Goal: Transaction & Acquisition: Book appointment/travel/reservation

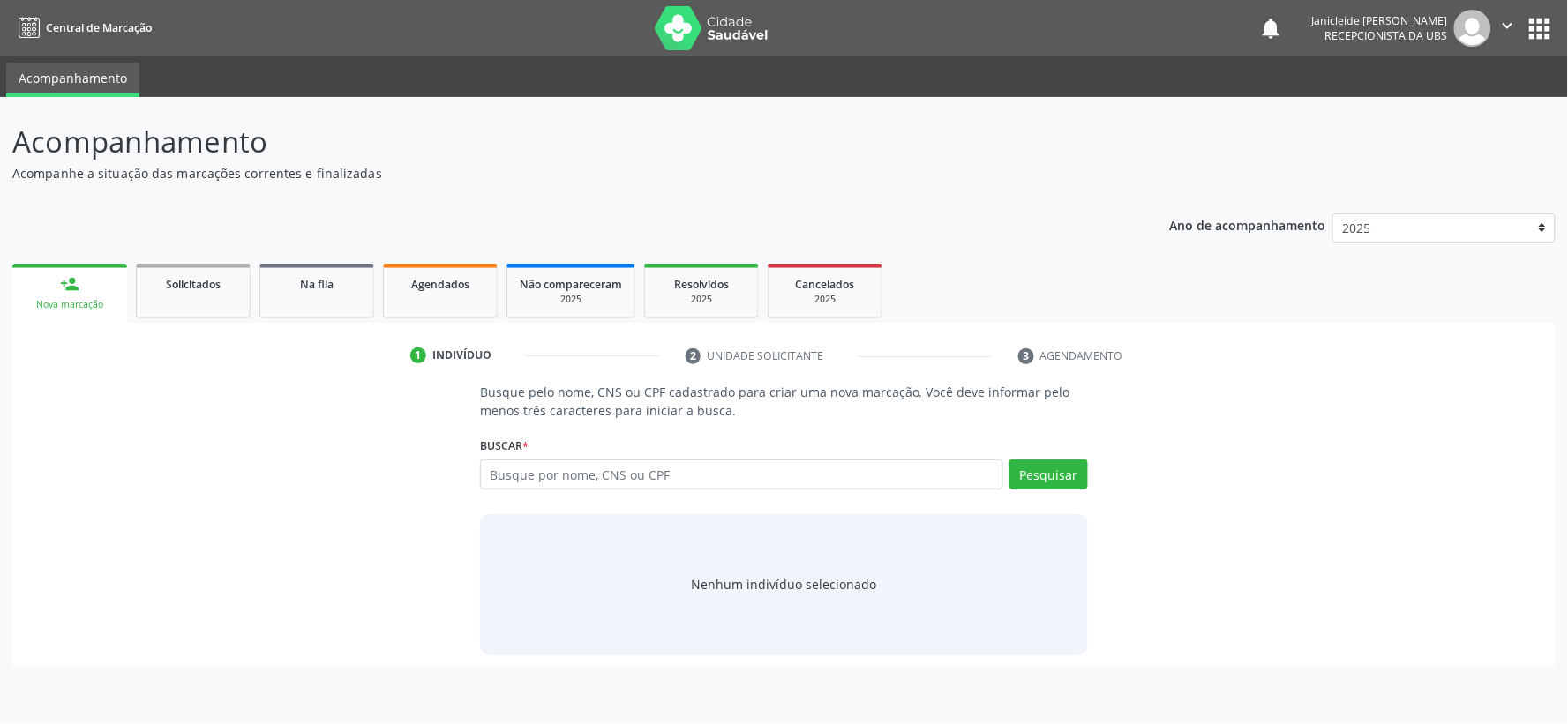
click at [657, 471] on input "text" at bounding box center [742, 474] width 523 height 30
click at [611, 480] on input "text" at bounding box center [742, 474] width 523 height 30
type input "708101568886565"
click at [1071, 482] on button "Pesquisar" at bounding box center [1048, 474] width 79 height 30
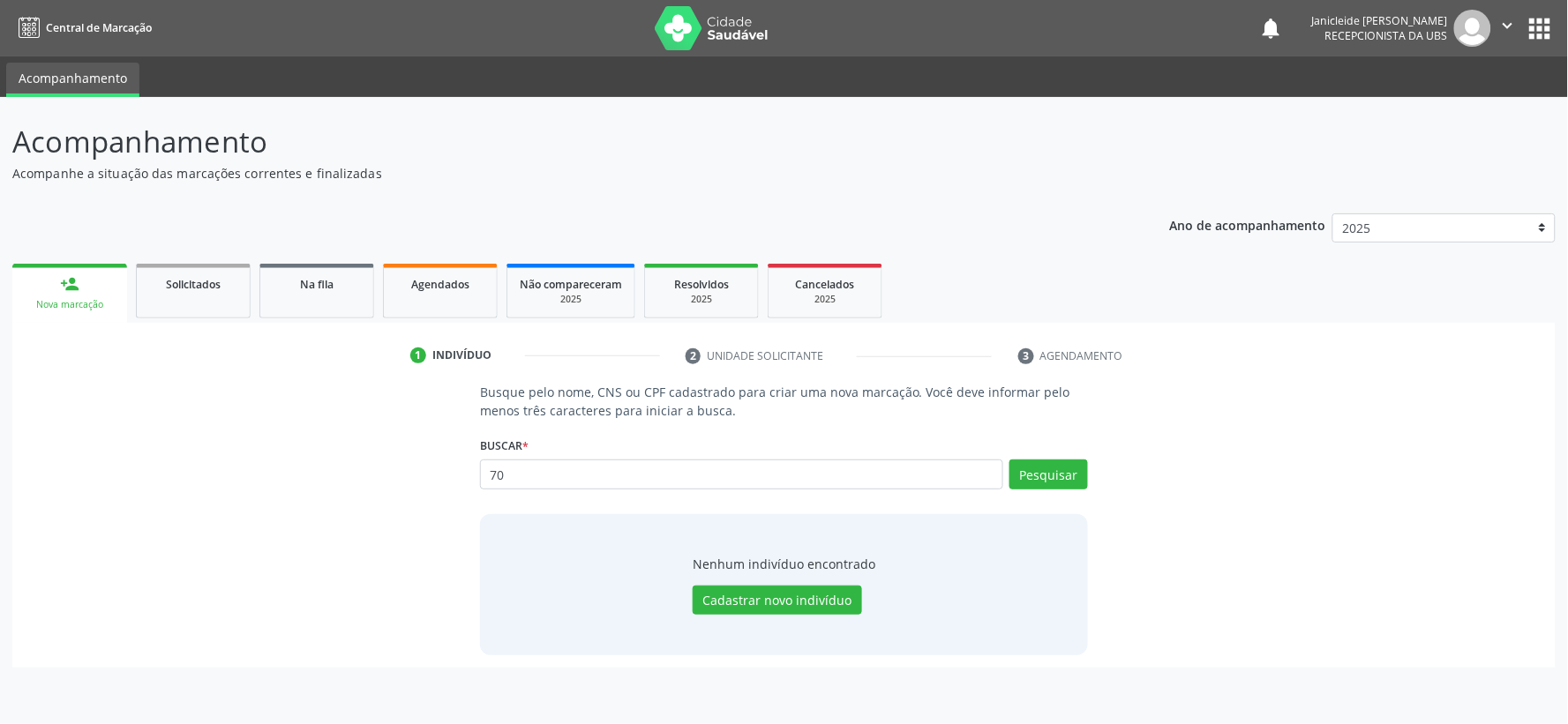
type input "7"
type input "708101568883535"
click at [1047, 465] on button "Pesquisar" at bounding box center [1048, 474] width 79 height 30
type input "708101568883535"
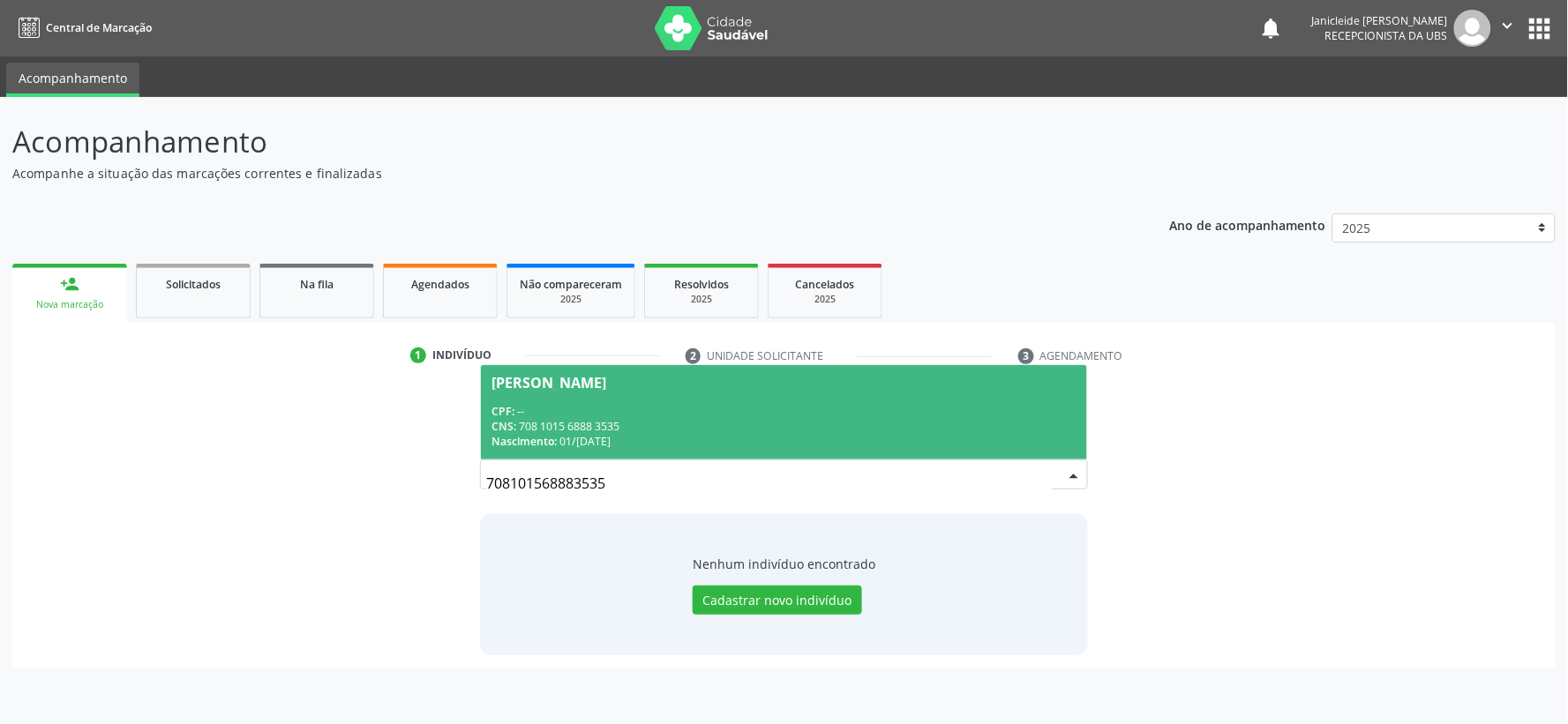
click at [698, 456] on span "[PERSON_NAME] CPF: -- CNS: 708 1015 6888 3535 Nascimento: [DATE]" at bounding box center [784, 412] width 606 height 94
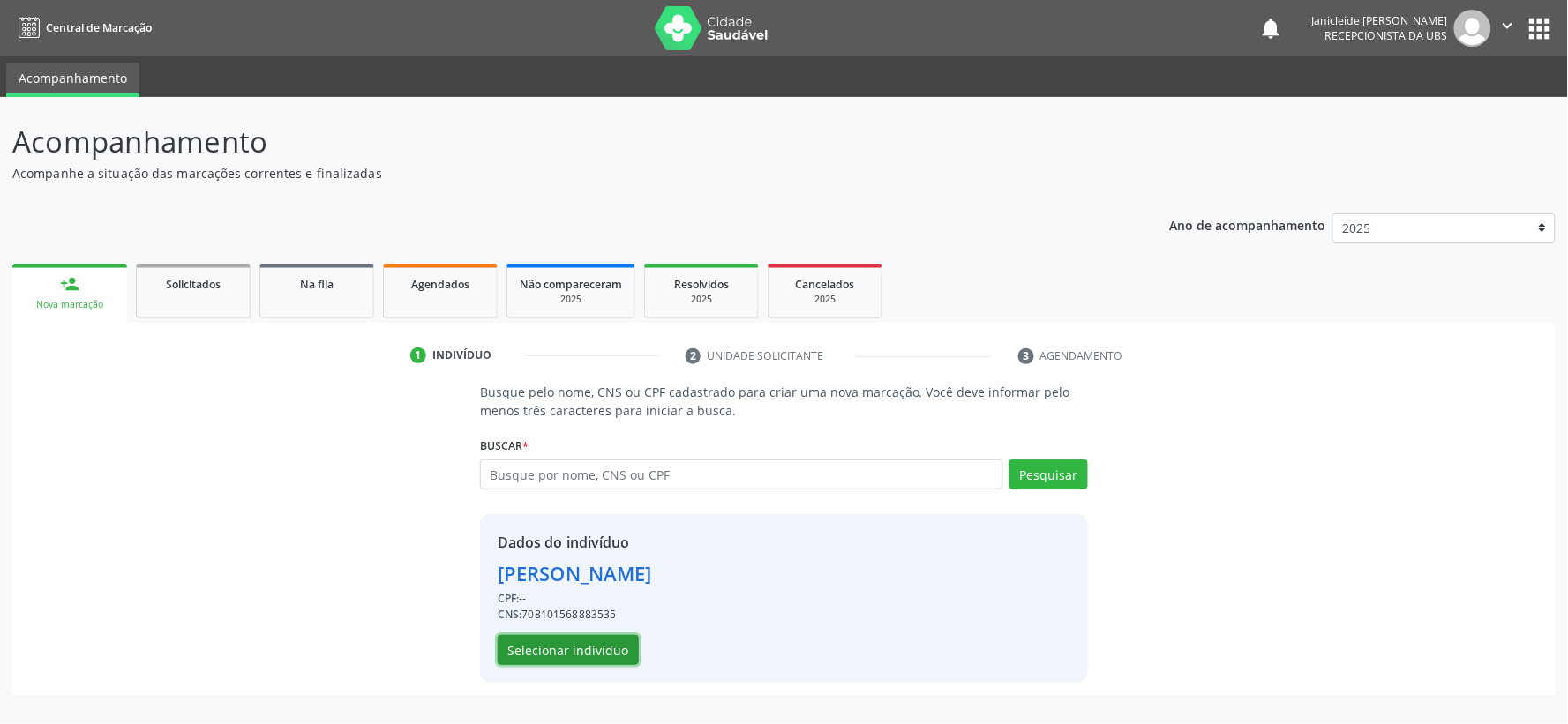
click at [568, 651] on button "Selecionar indivíduo" at bounding box center [568, 650] width 142 height 30
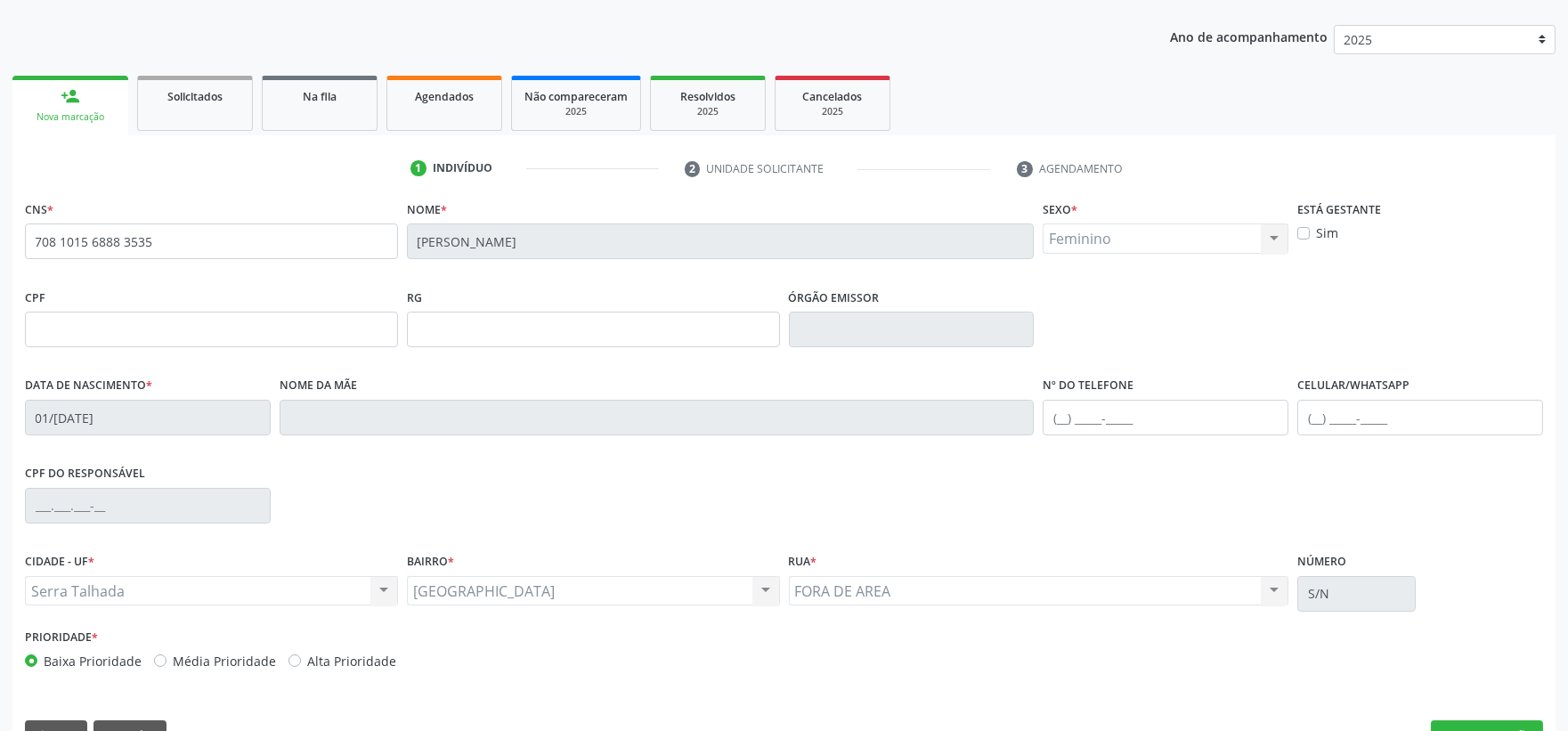
scroll to position [233, 0]
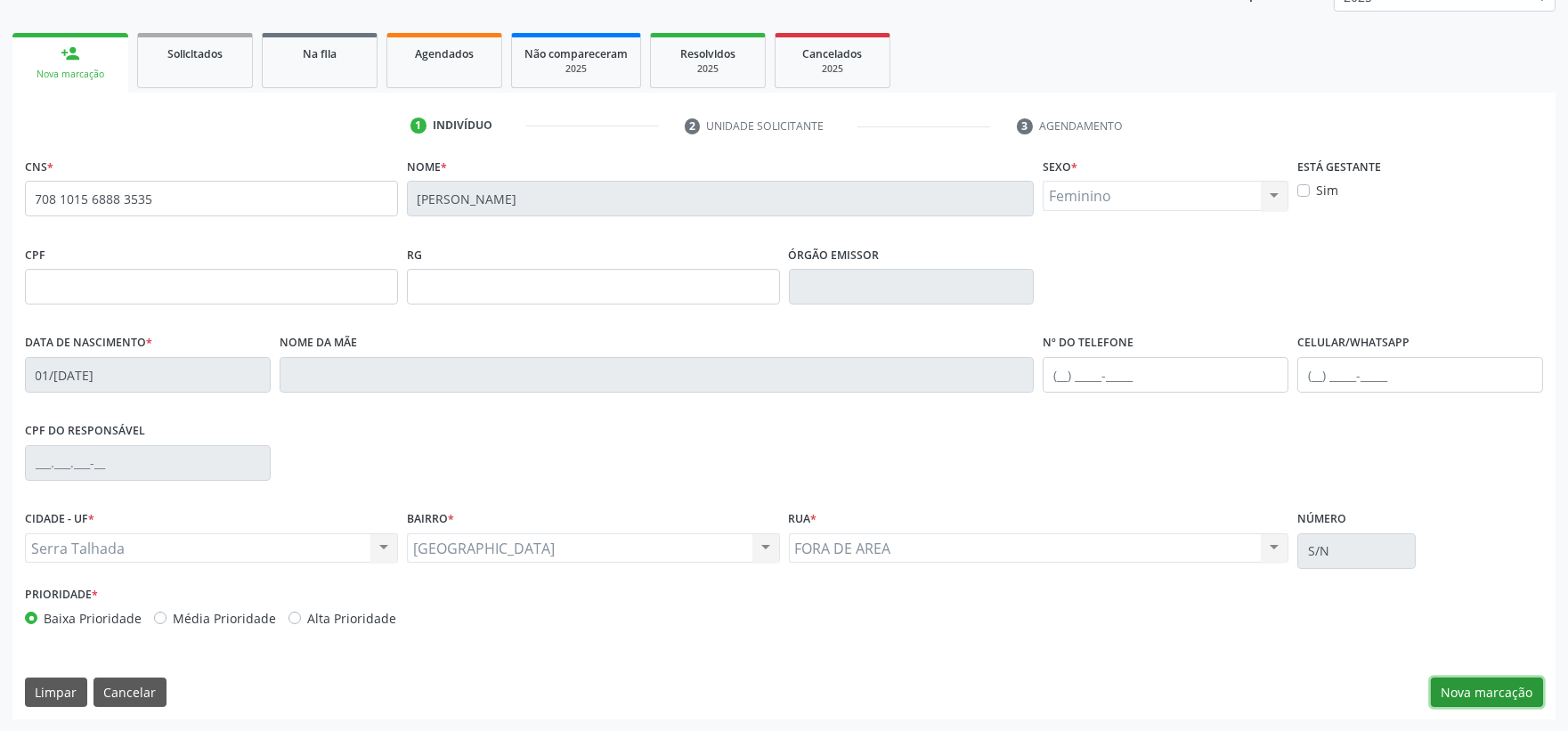
click at [1487, 684] on button "Nova marcação" at bounding box center [1487, 692] width 112 height 30
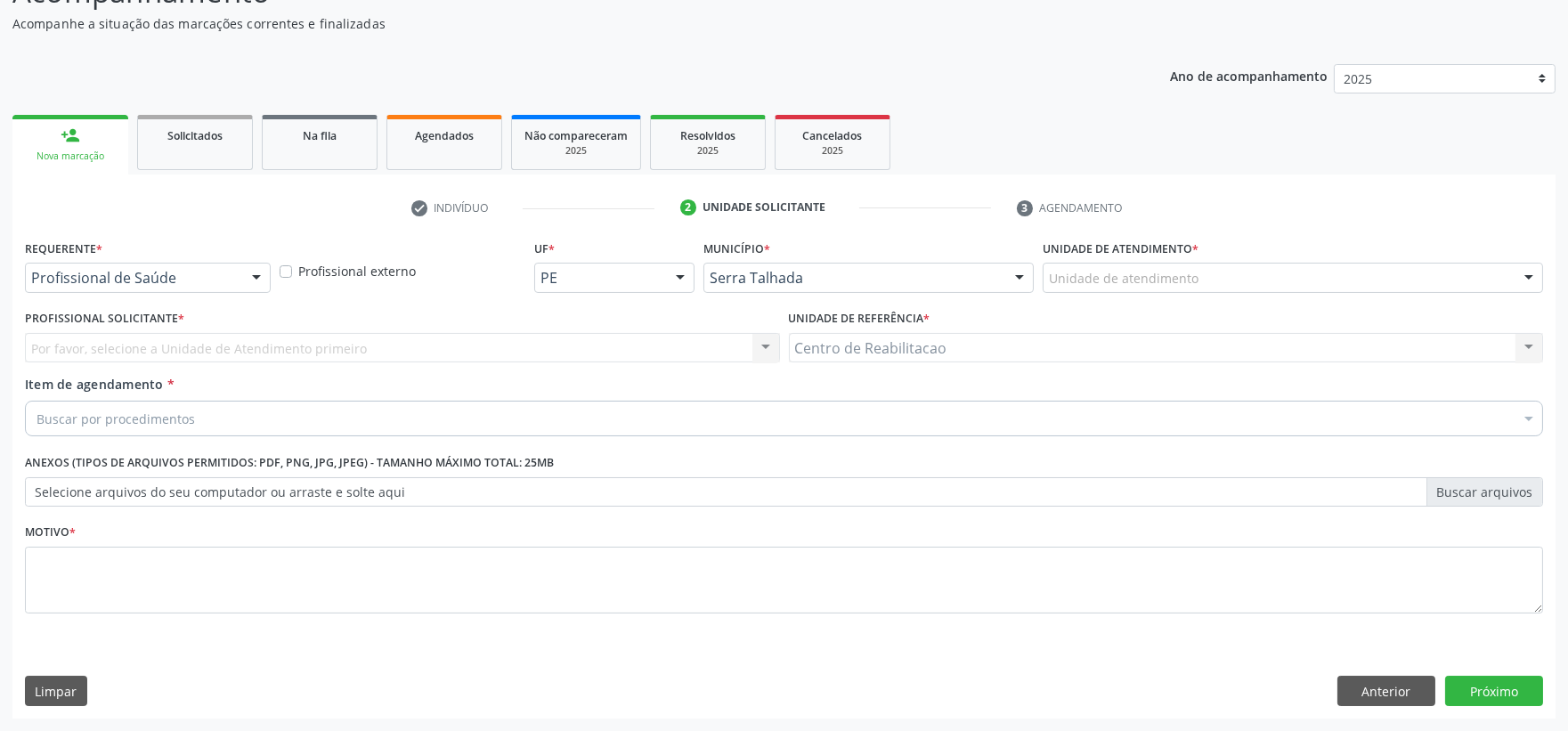
click at [261, 276] on div at bounding box center [257, 278] width 27 height 30
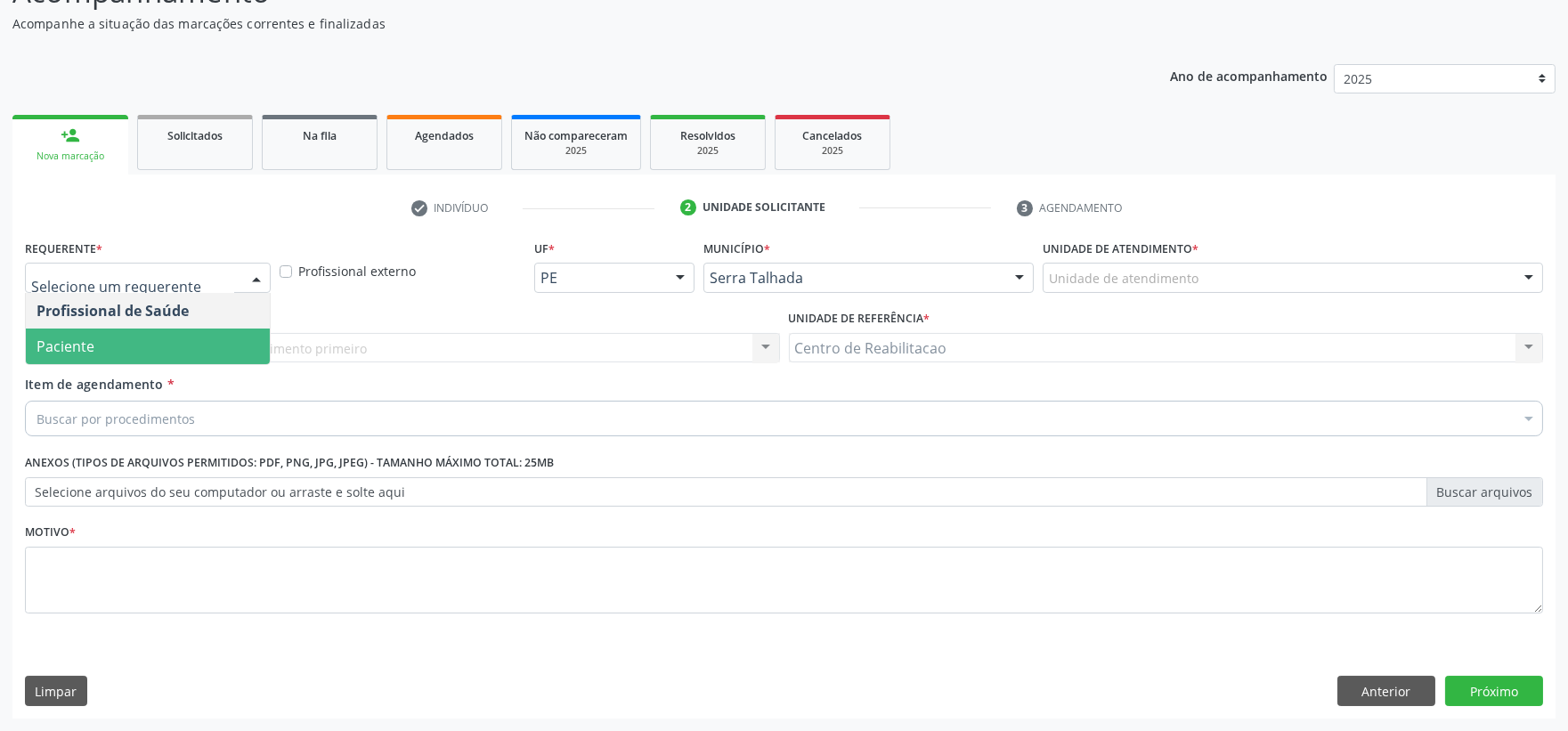
click at [110, 341] on span "Paciente" at bounding box center [148, 346] width 244 height 35
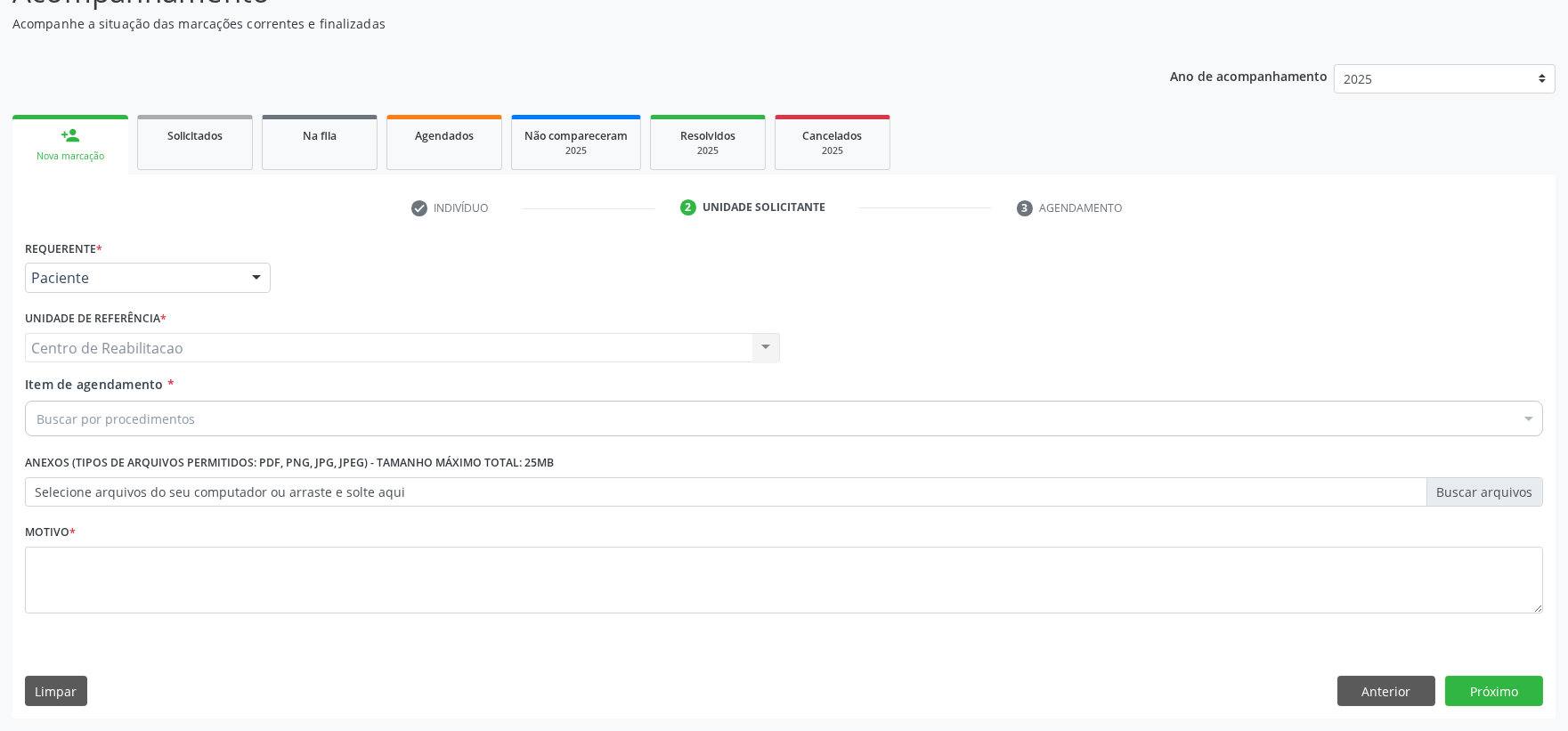
click at [323, 349] on div "Centro de Reabilitacao Centro de Reabilitacao Nenhum resultado encontrado para:…" at bounding box center [402, 347] width 755 height 30
click at [283, 417] on div "Buscar por procedimentos" at bounding box center [784, 418] width 1518 height 35
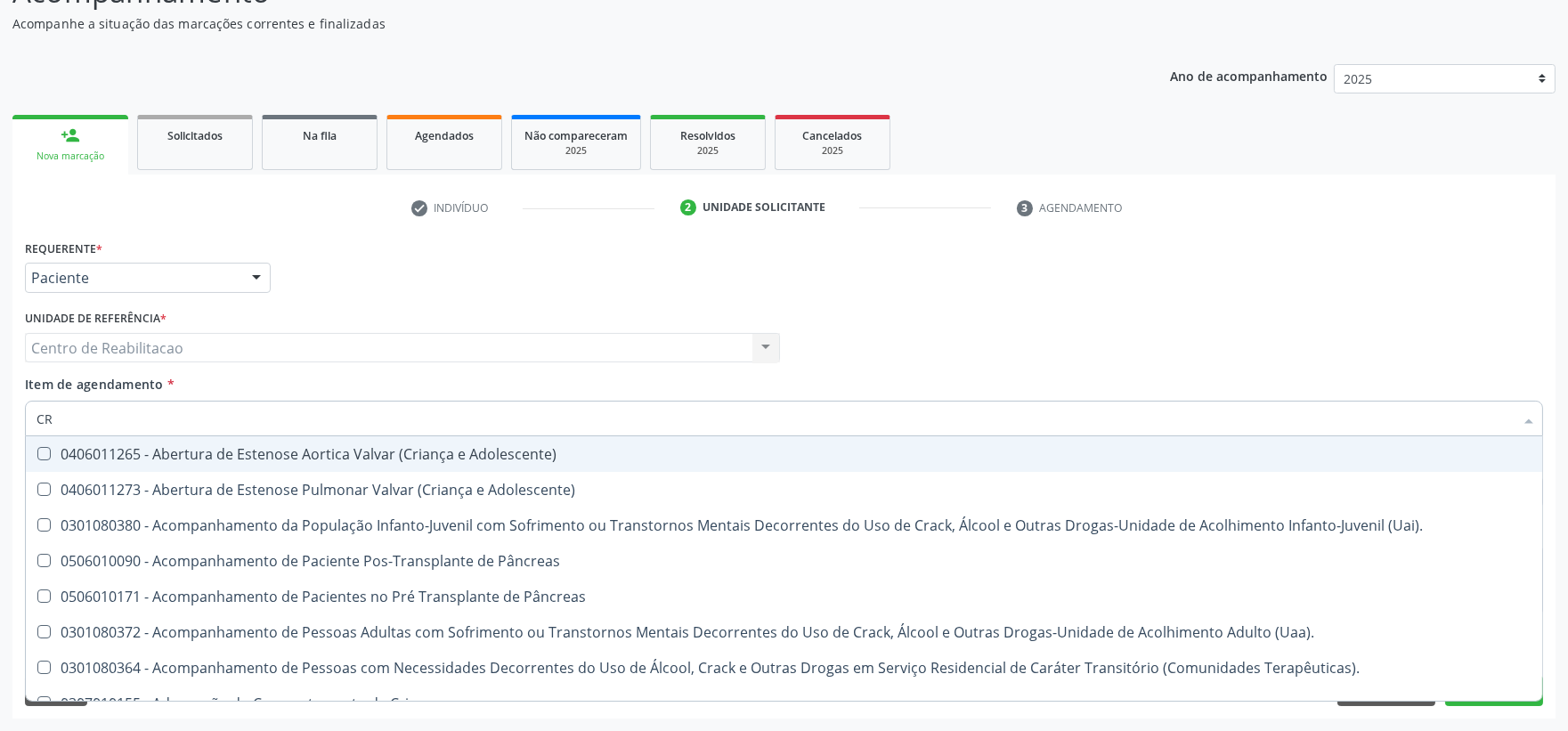
type input "C"
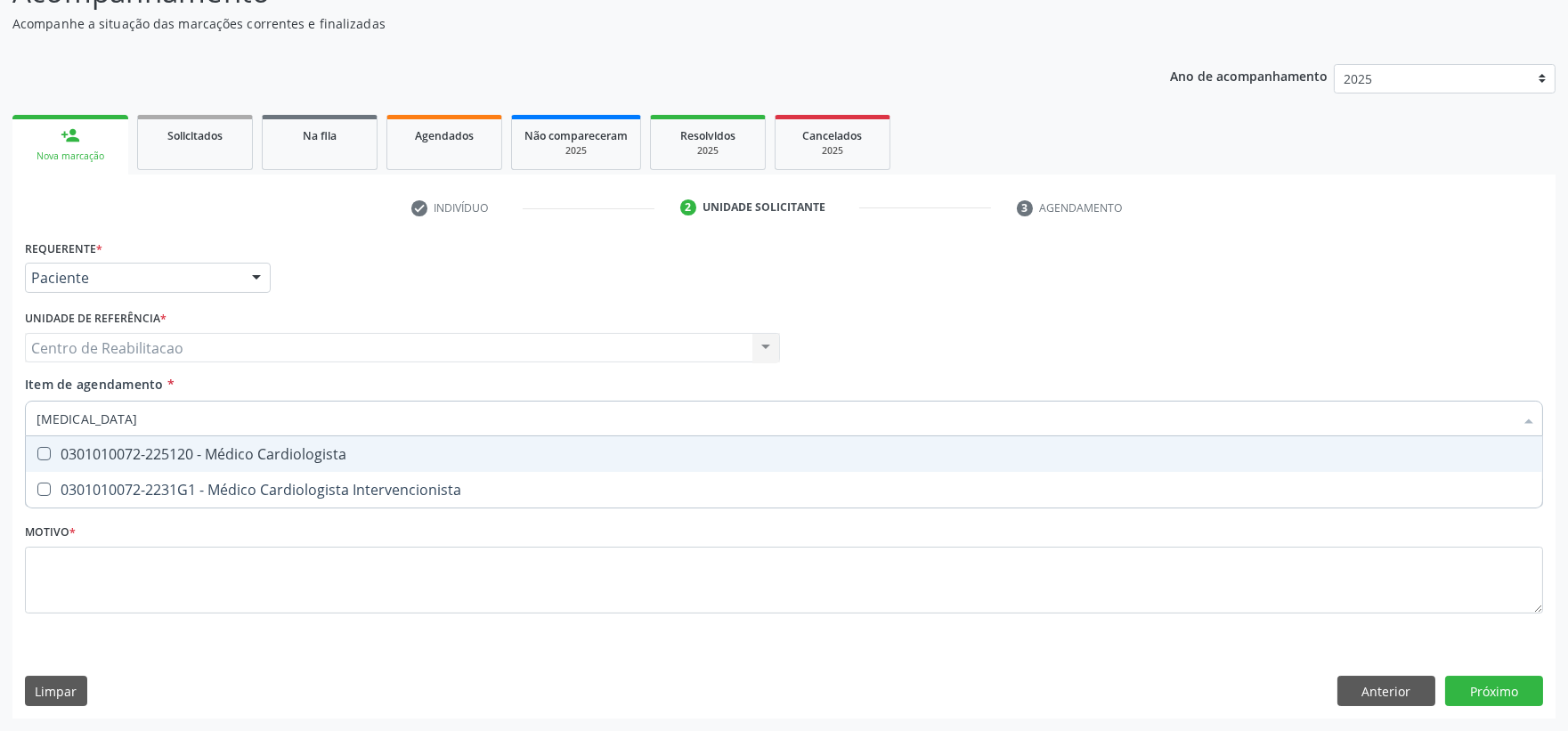
type input "CARDIOLOGISTA"
click at [260, 447] on div "0301010072-225120 - Médico Cardiologista" at bounding box center [783, 454] width 1495 height 14
checkbox Cardiologista "true"
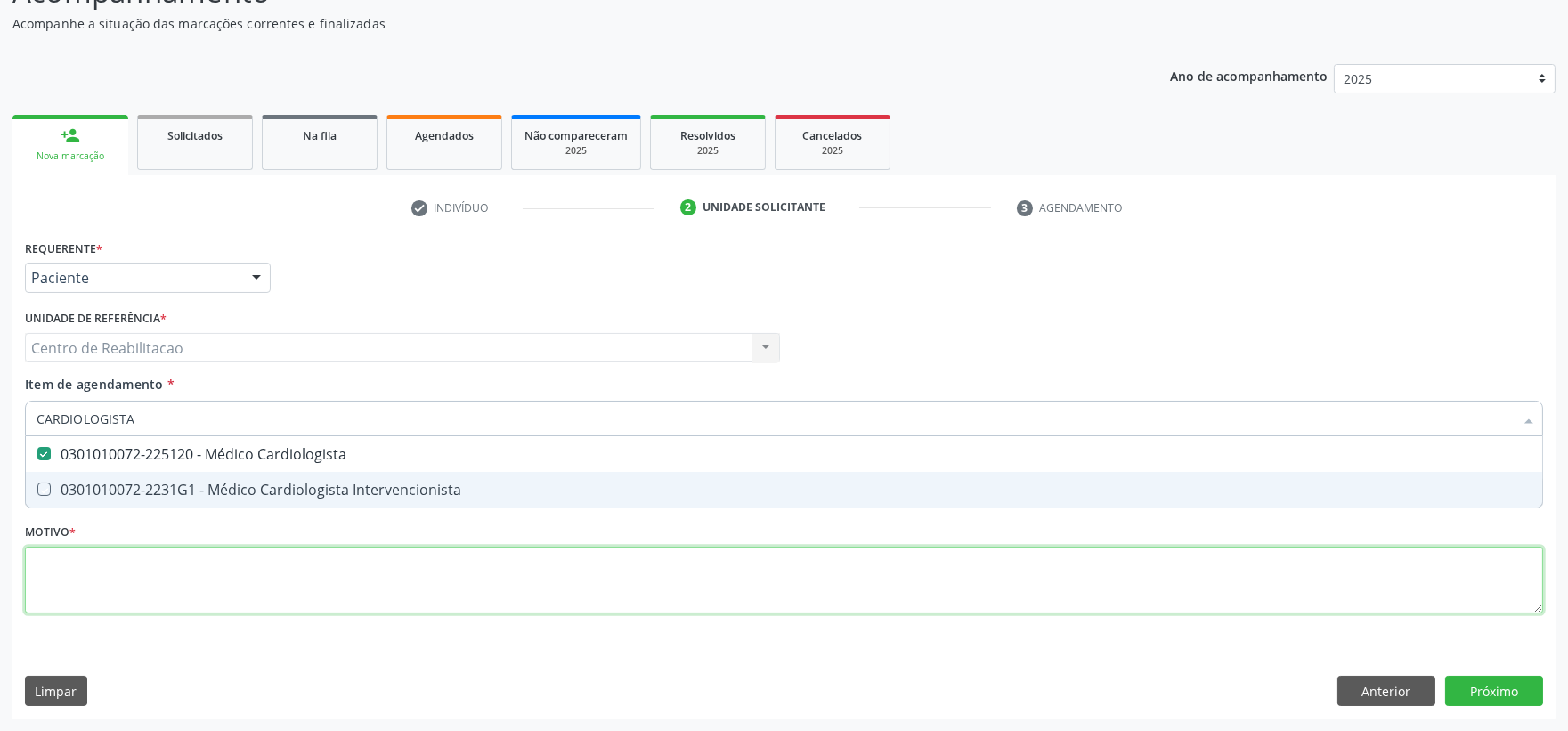
click at [486, 592] on div "Requerente * Paciente Profissional de Saúde Paciente Nenhum resultado encontrad…" at bounding box center [784, 437] width 1518 height 403
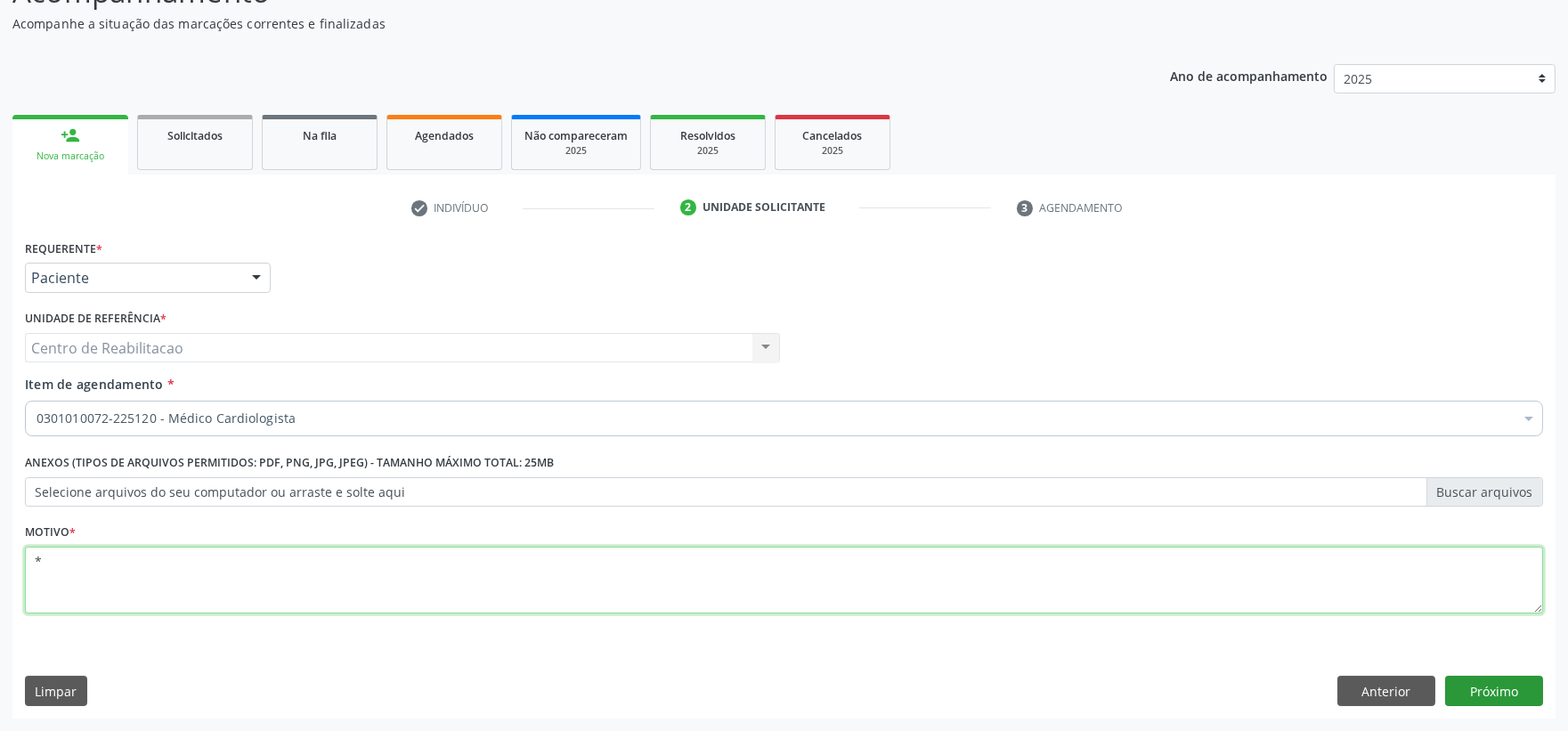
type textarea "*"
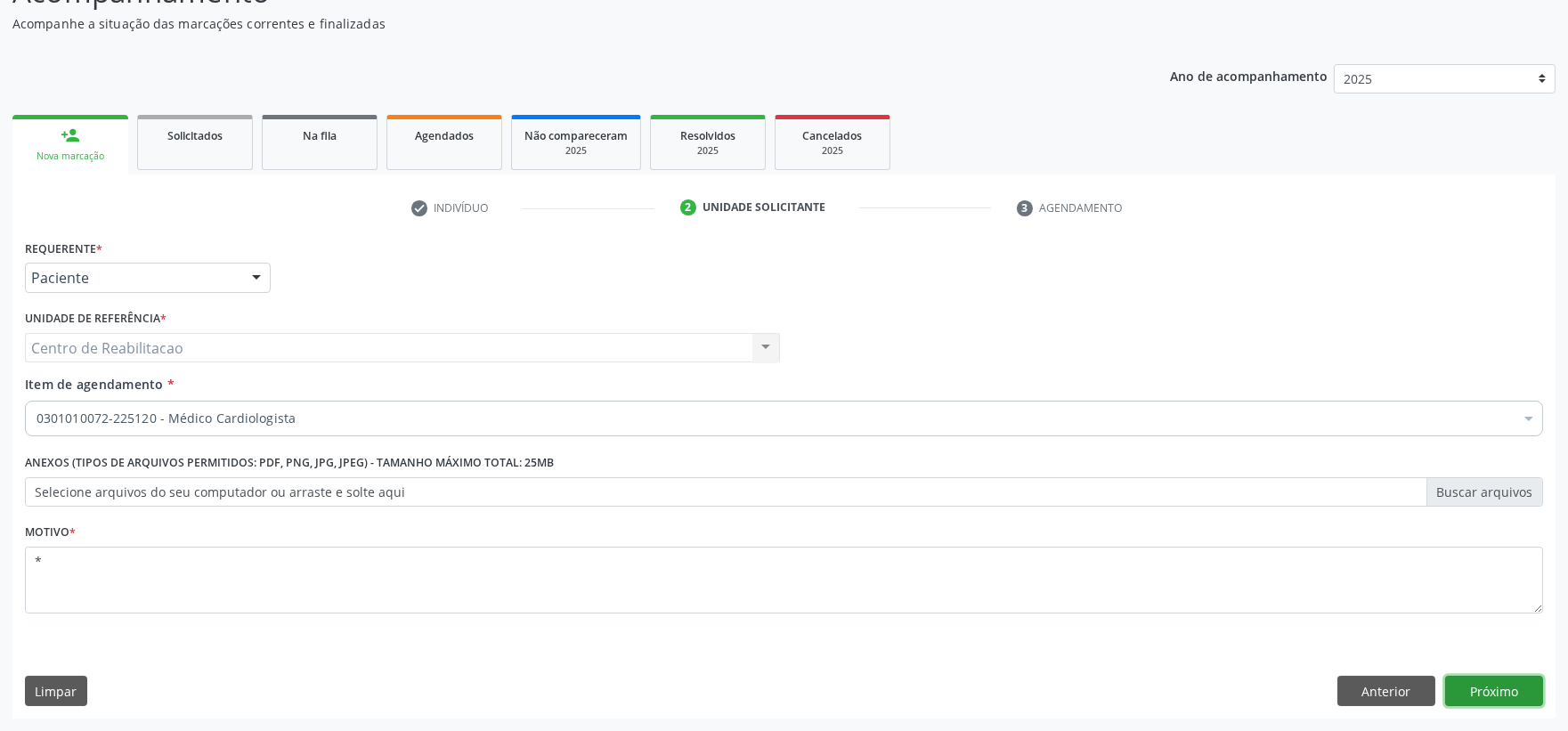
click at [1485, 681] on button "Próximo" at bounding box center [1494, 690] width 98 height 30
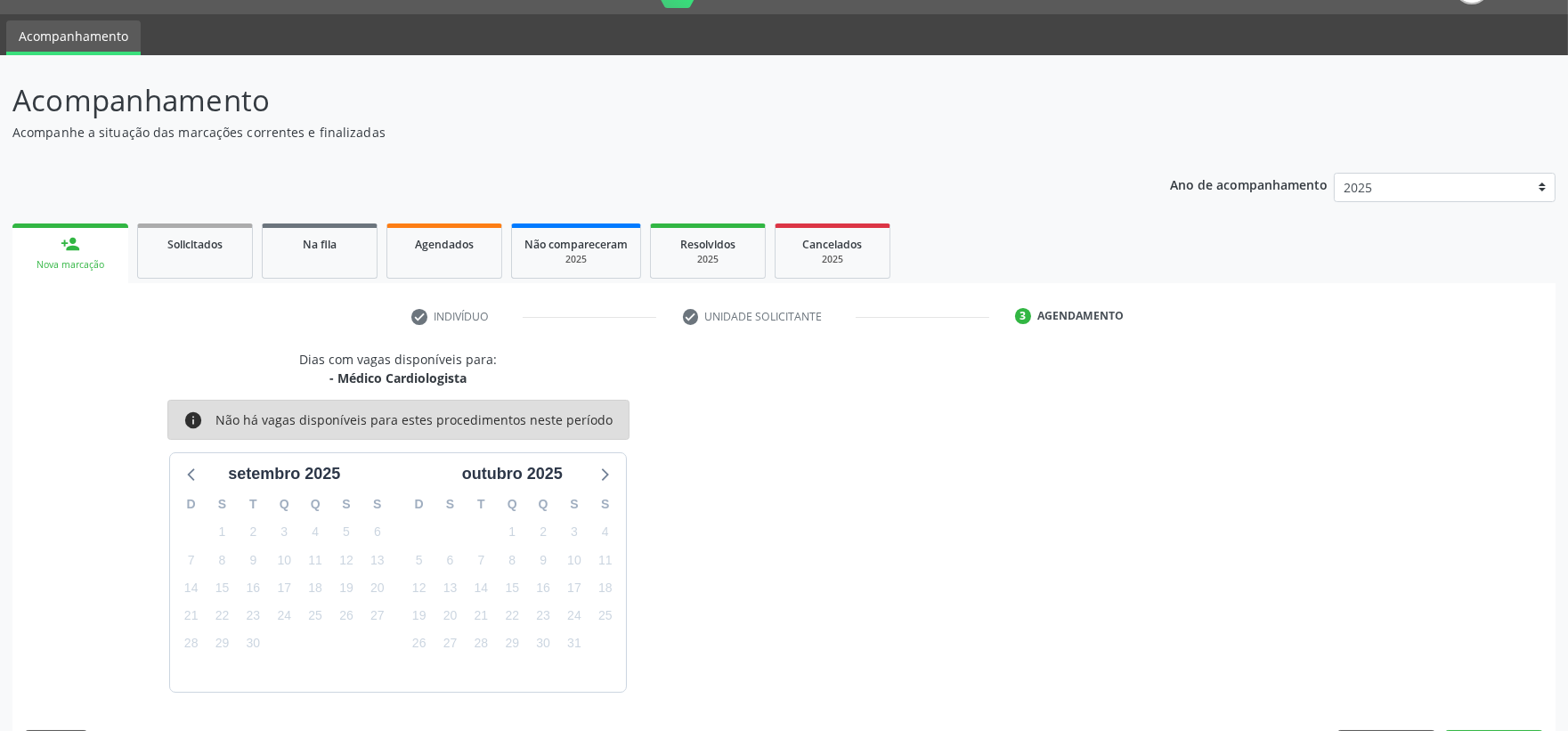
scroll to position [95, 0]
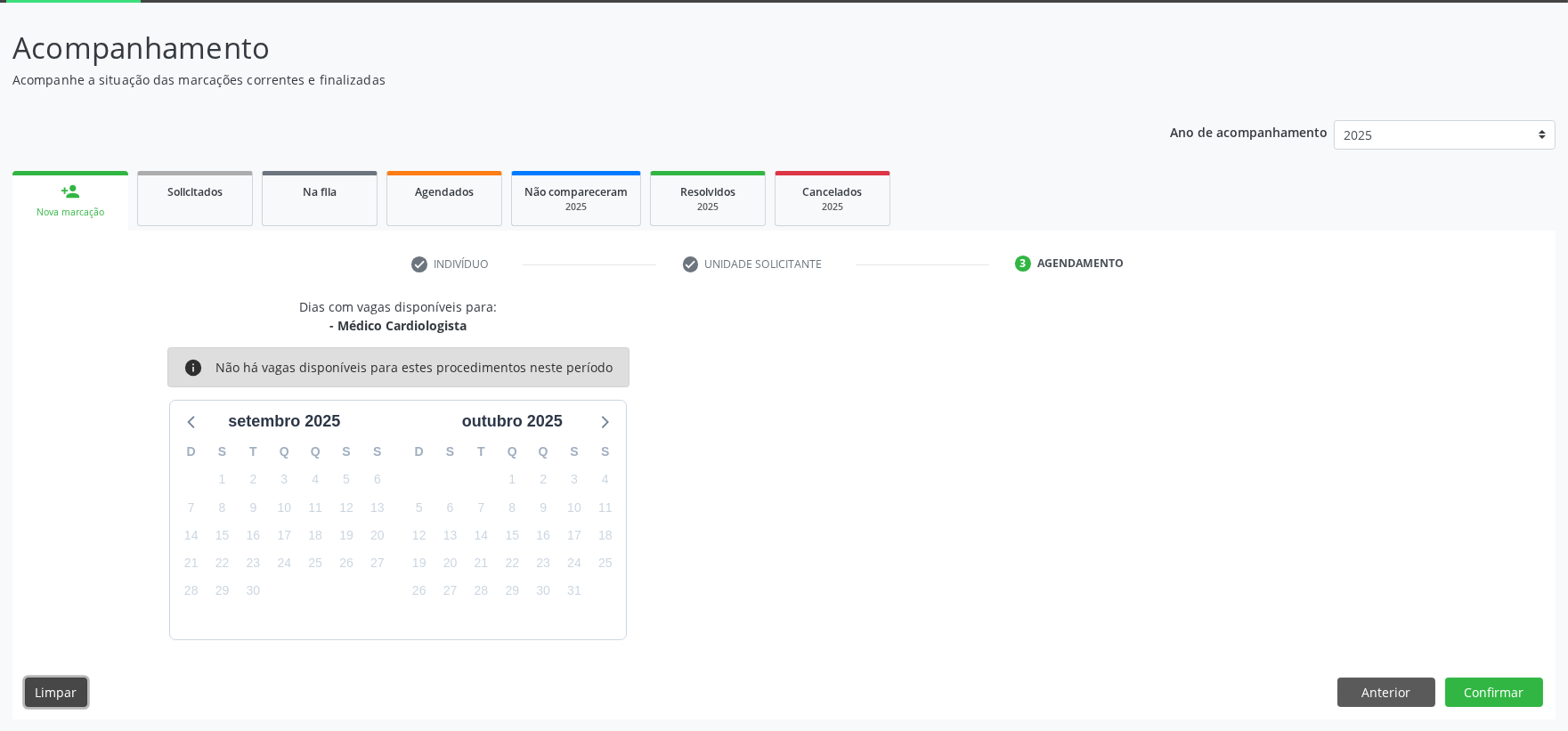
click at [37, 701] on button "Limpar" at bounding box center [56, 692] width 62 height 30
click at [44, 698] on button "Limpar" at bounding box center [56, 692] width 62 height 30
click at [57, 688] on button "Limpar" at bounding box center [56, 692] width 62 height 30
click at [1391, 688] on button "Anterior" at bounding box center [1386, 692] width 98 height 30
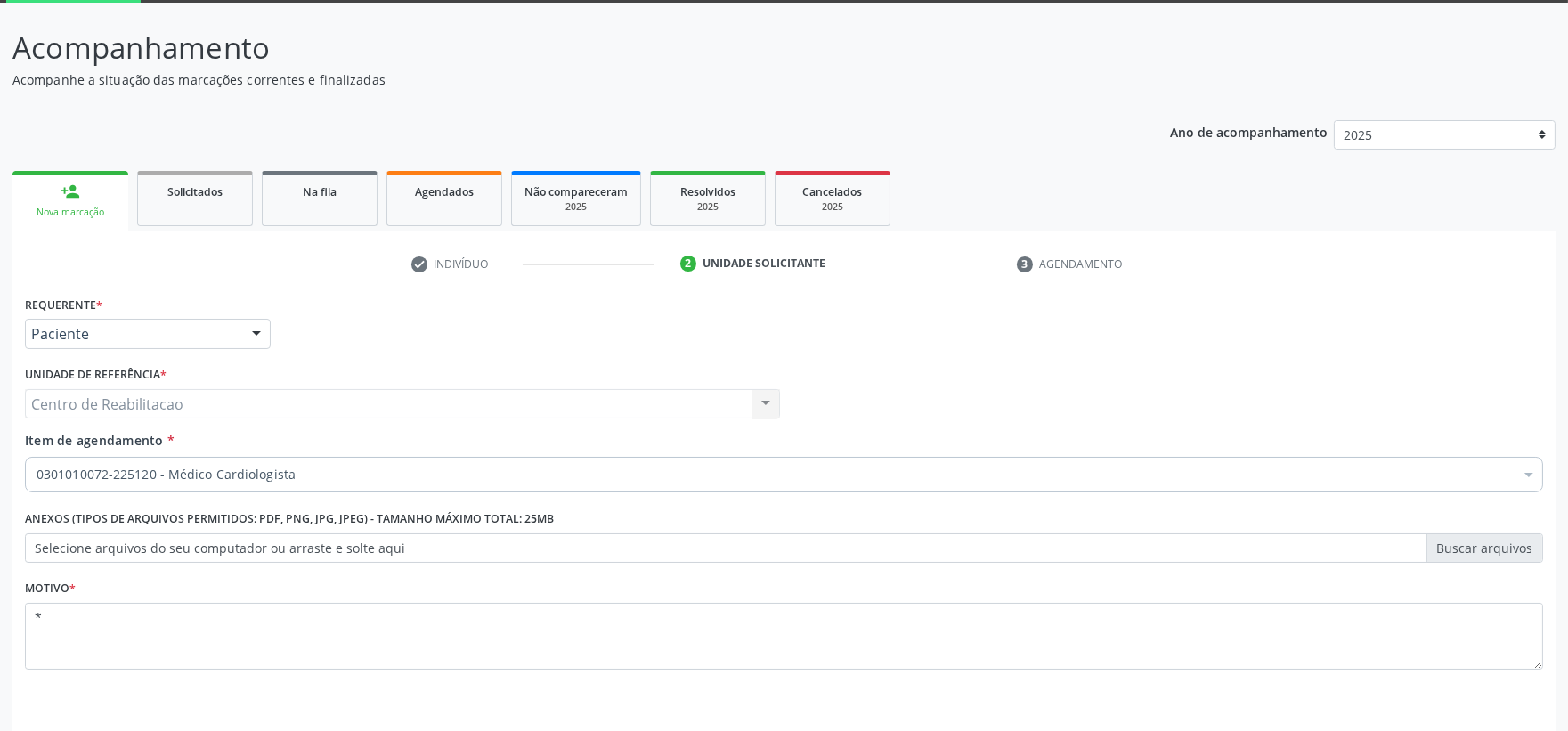
scroll to position [151, 0]
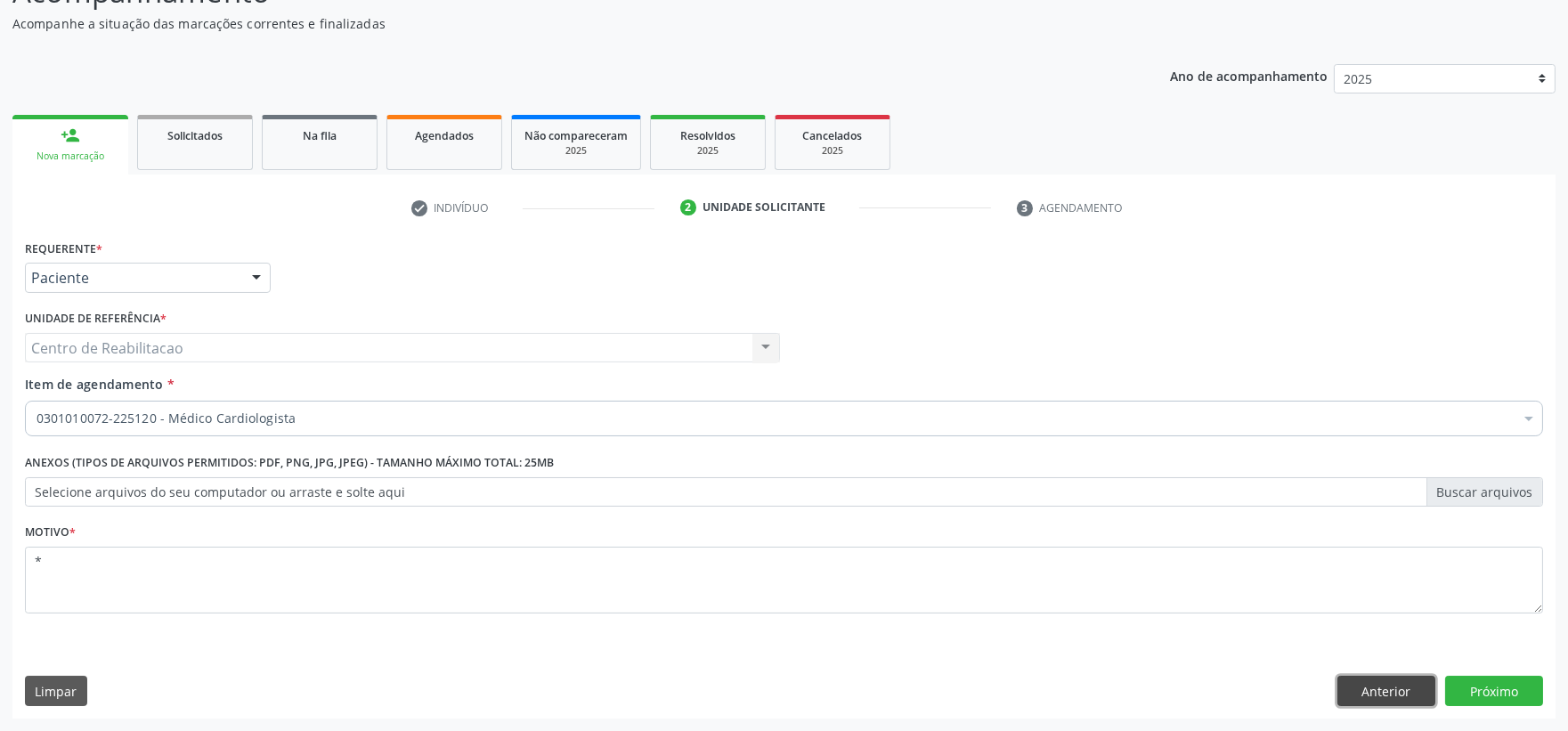
drag, startPoint x: 1378, startPoint y: 690, endPoint x: 1364, endPoint y: 689, distance: 14.0
click at [1378, 689] on button "Anterior" at bounding box center [1386, 690] width 98 height 30
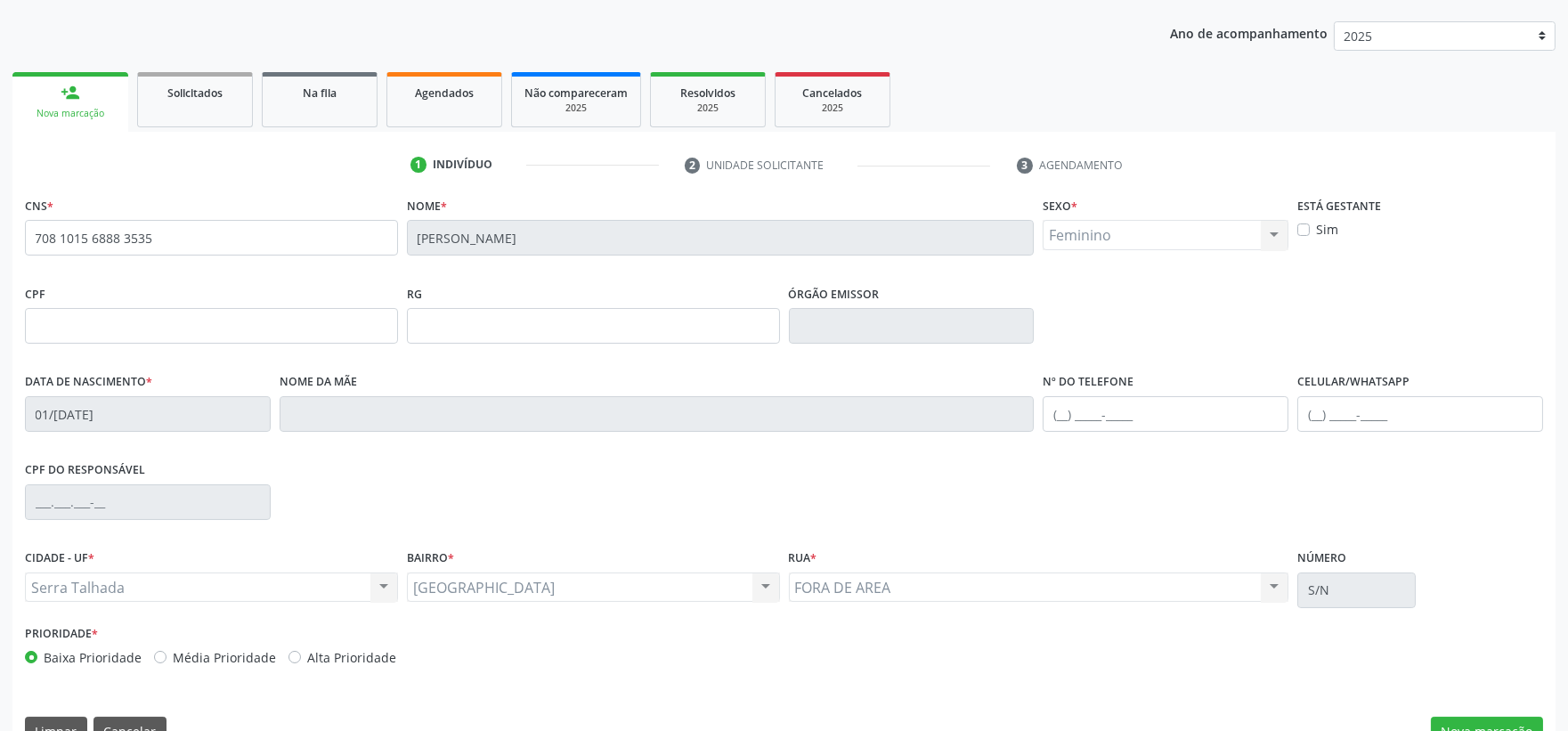
scroll to position [233, 0]
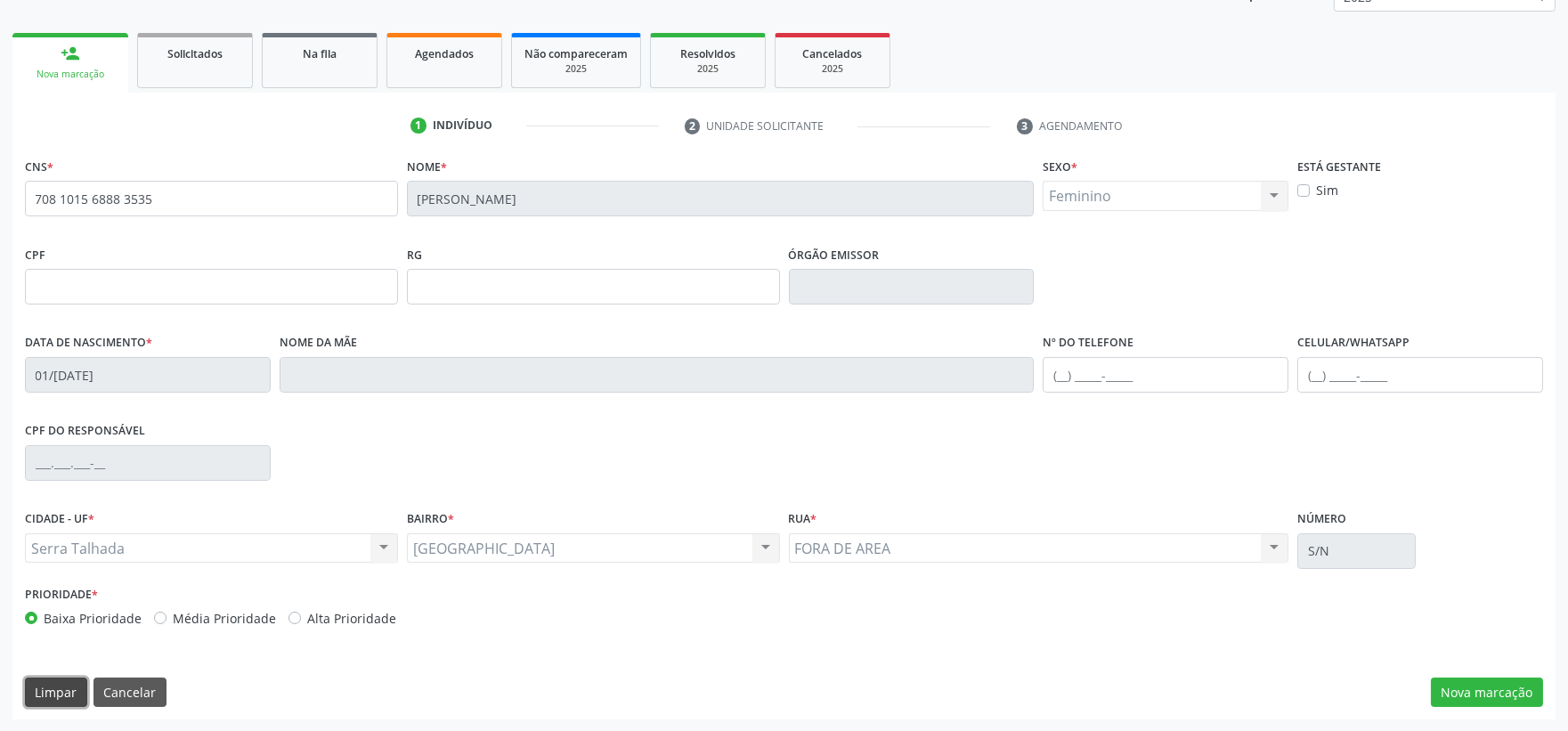
click at [59, 689] on button "Limpar" at bounding box center [56, 692] width 62 height 30
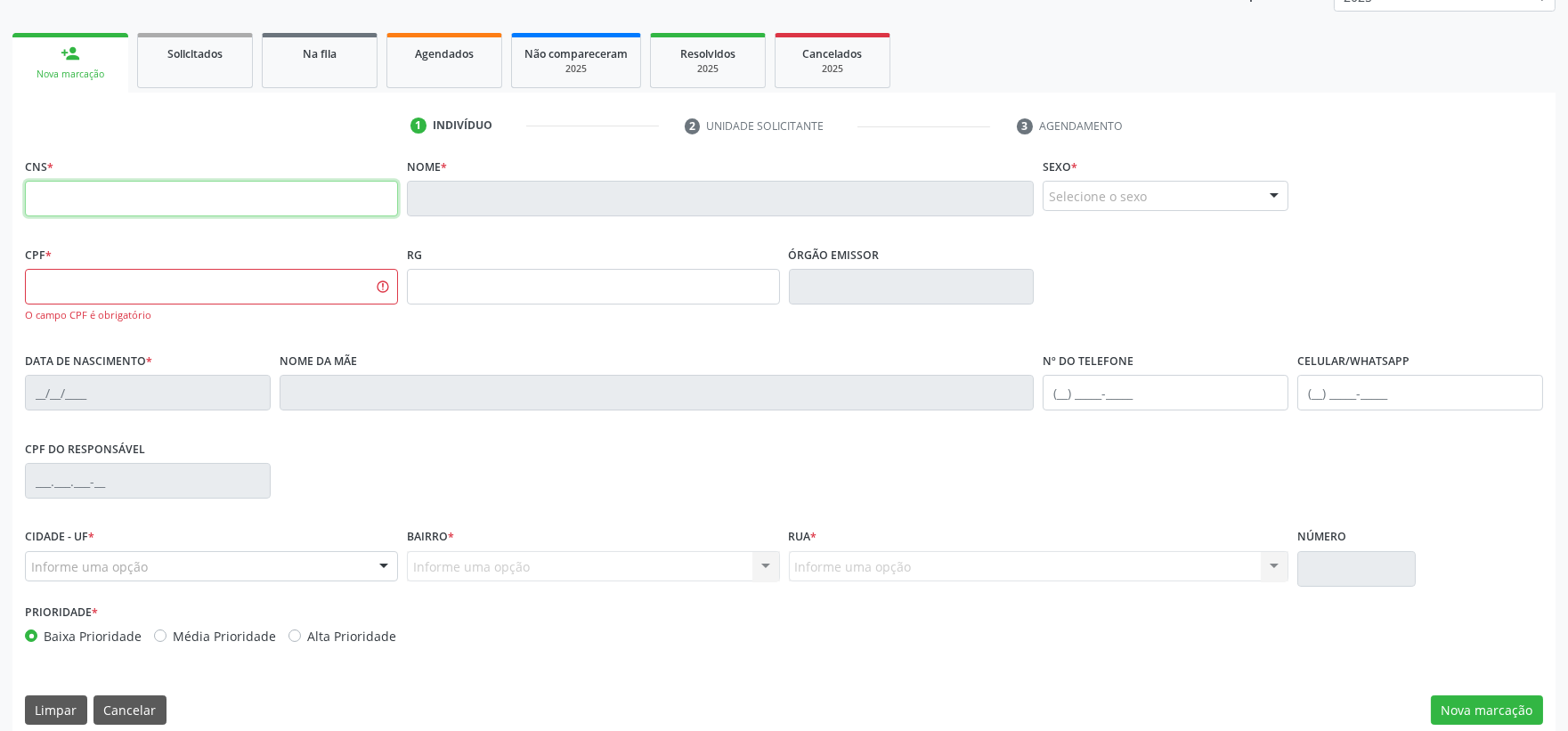
click at [92, 204] on input "text" at bounding box center [212, 198] width 373 height 35
type input "700 9069 6109 9595"
click at [62, 710] on button "Limpar" at bounding box center [56, 710] width 62 height 30
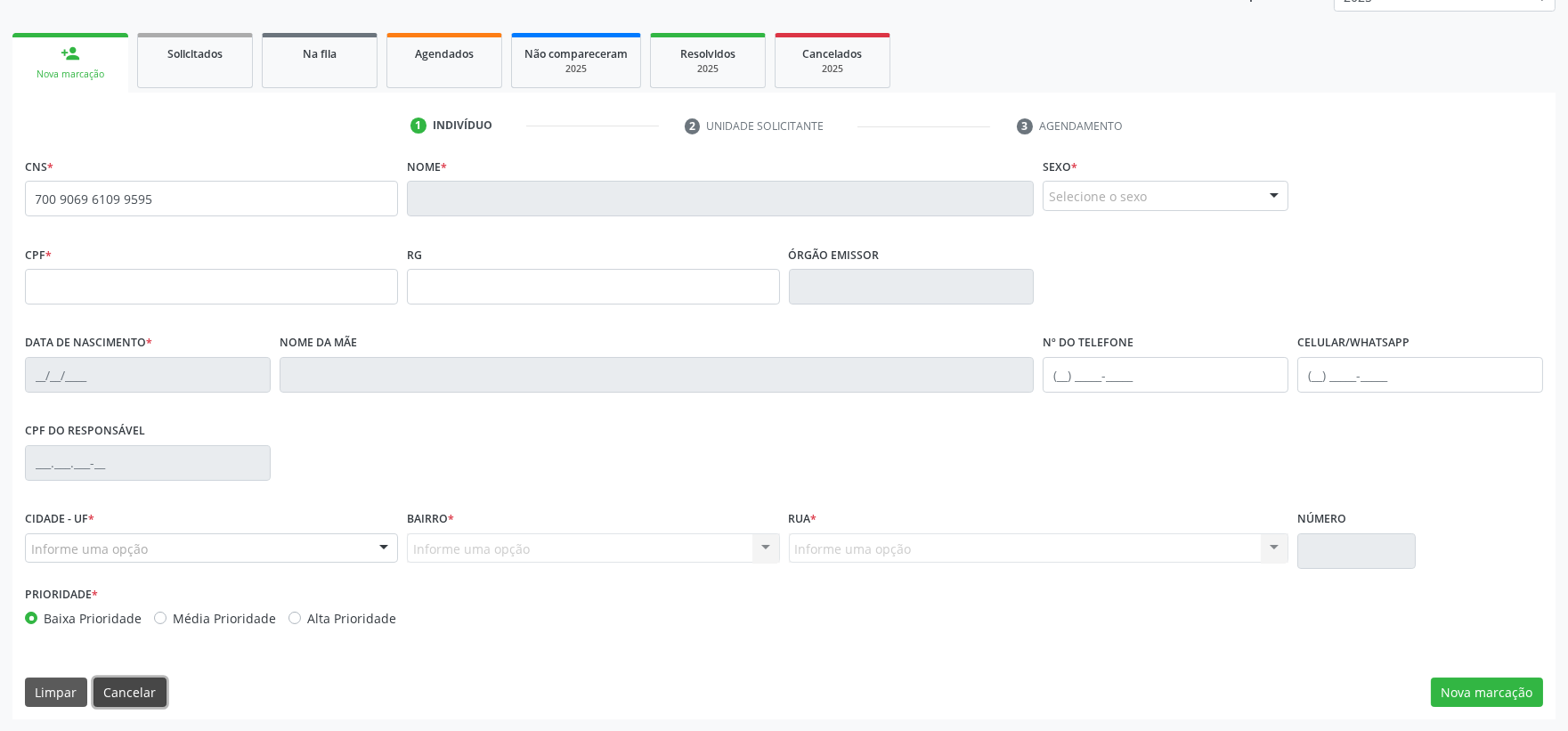
click at [122, 700] on button "Cancelar" at bounding box center [129, 692] width 73 height 30
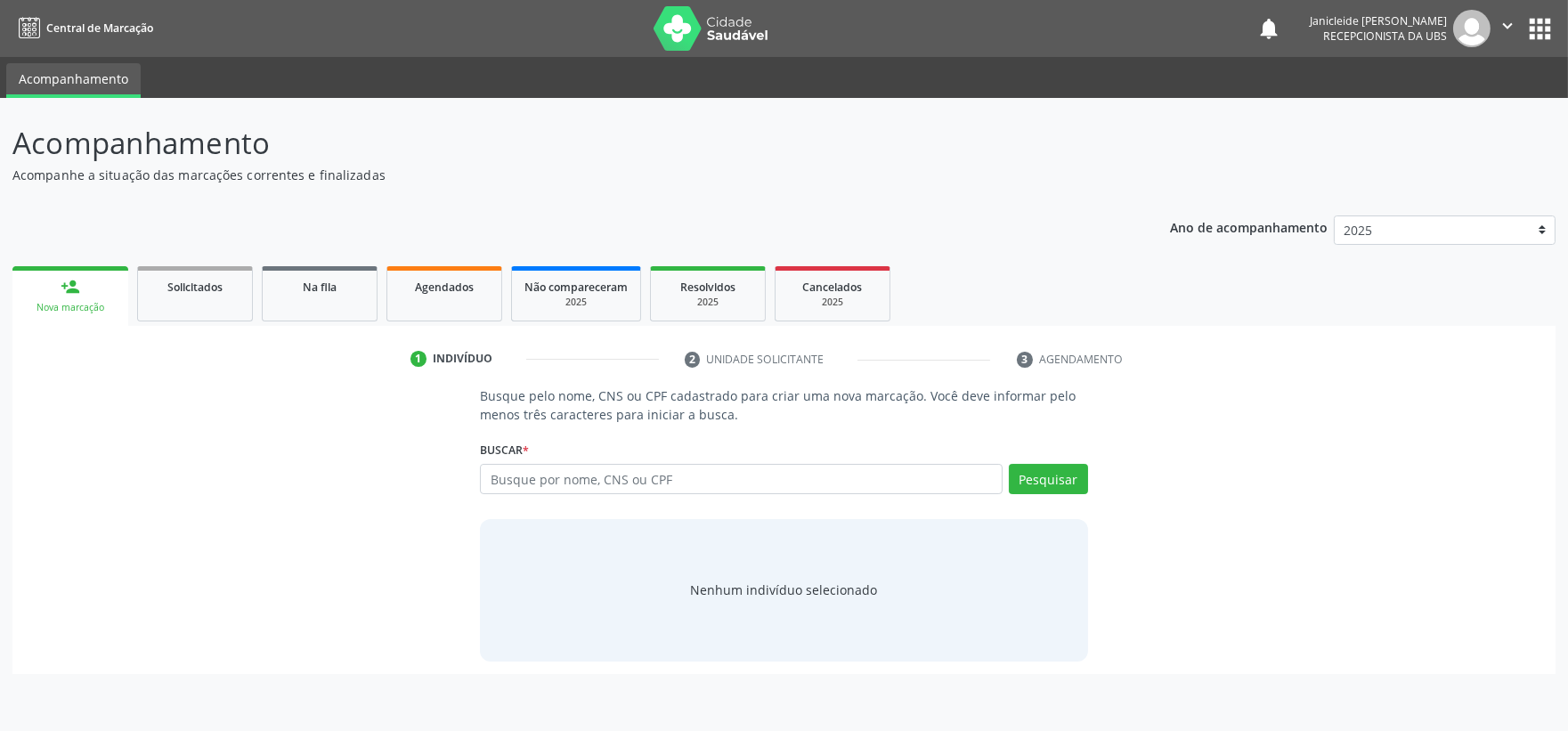
scroll to position [0, 0]
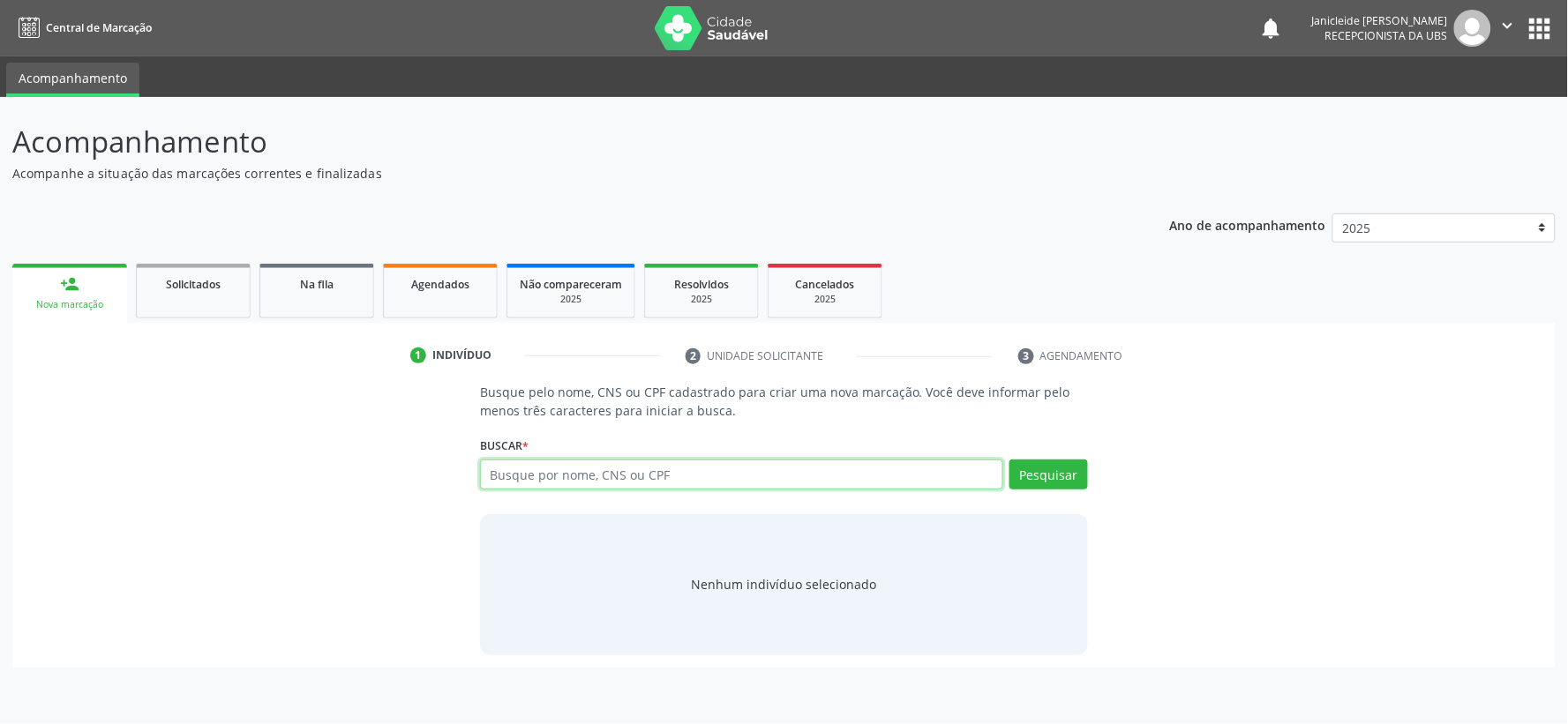
click at [650, 480] on input "text" at bounding box center [742, 474] width 523 height 30
type input "700906961099595"
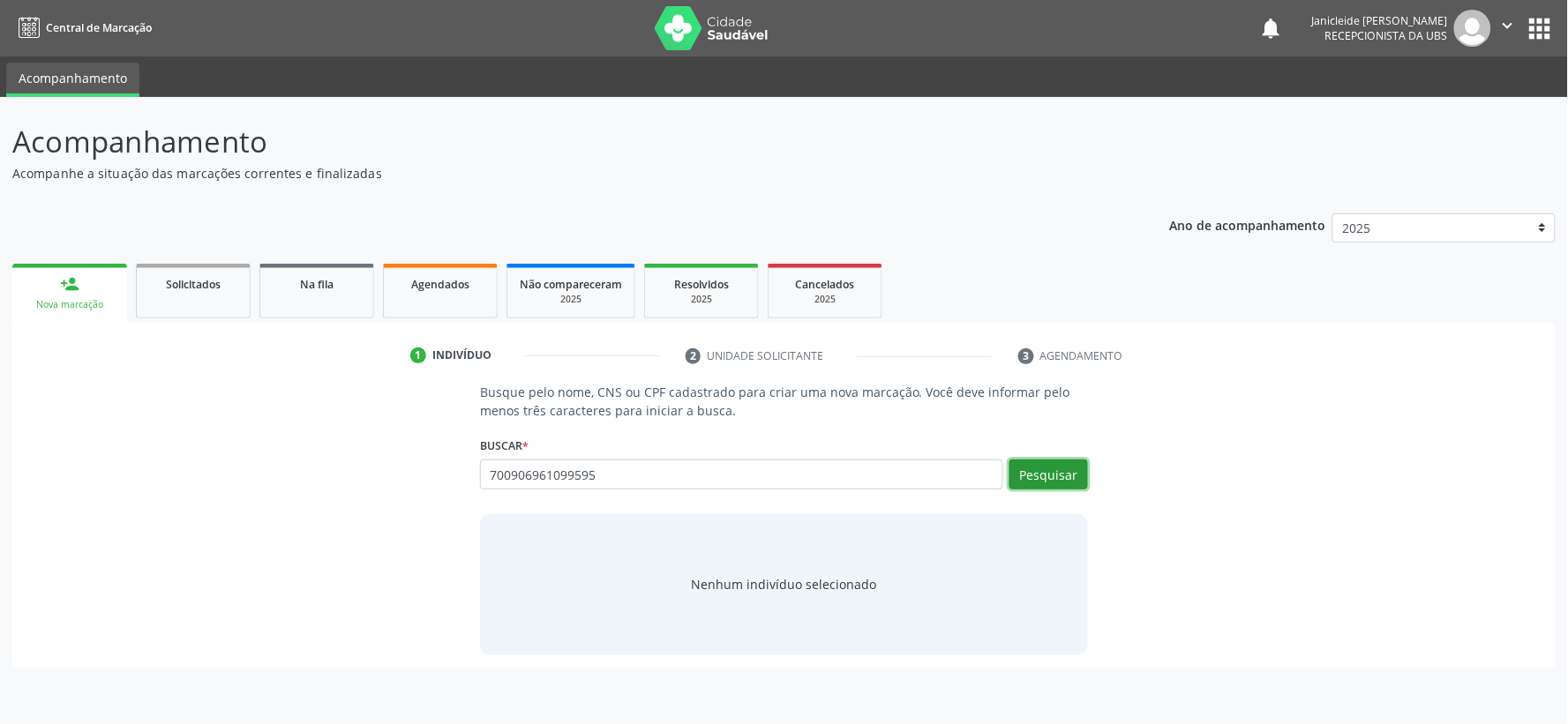
click at [1064, 464] on button "Pesquisar" at bounding box center [1048, 474] width 79 height 30
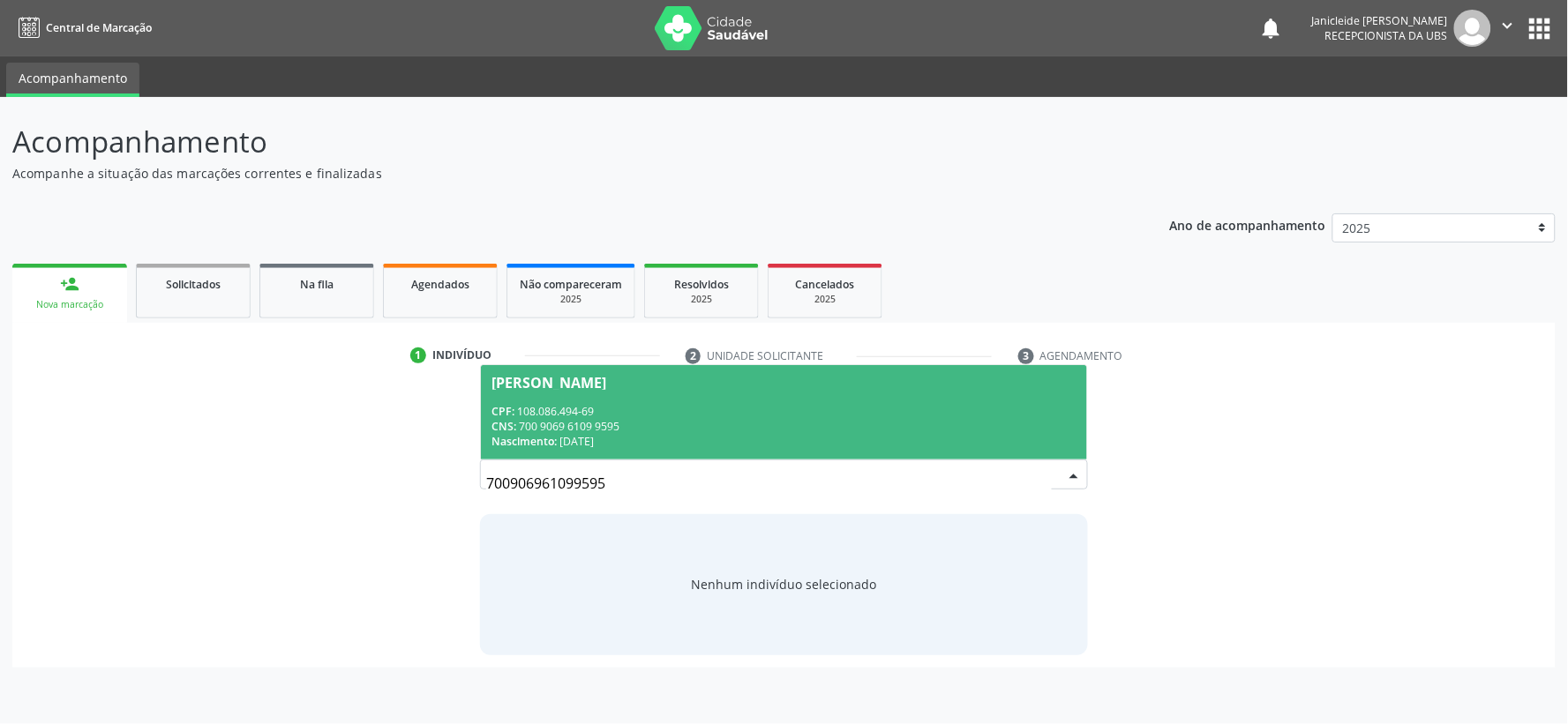
click at [702, 422] on div "CNS: 700 9069 6109 9595" at bounding box center [783, 427] width 585 height 15
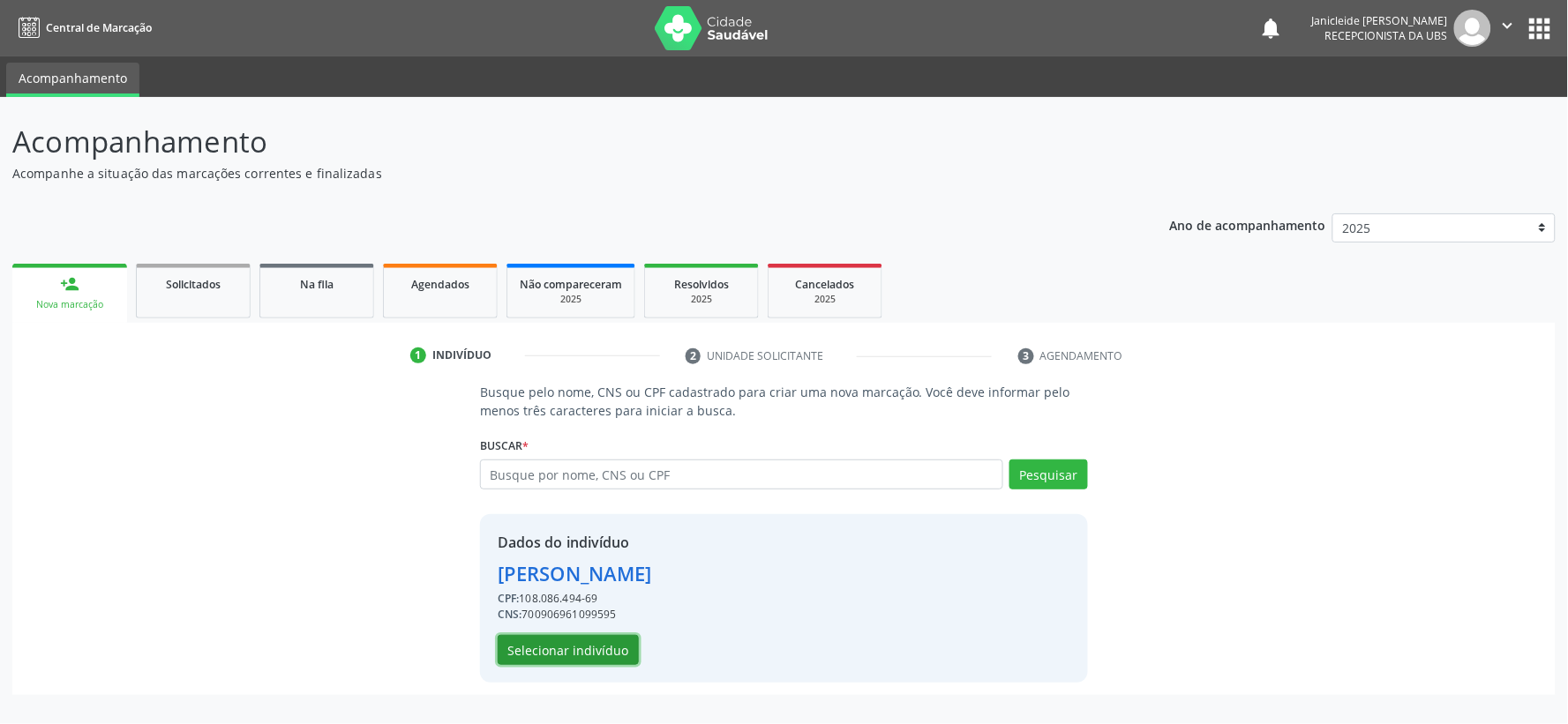
click at [587, 645] on button "Selecionar indivíduo" at bounding box center [568, 650] width 142 height 30
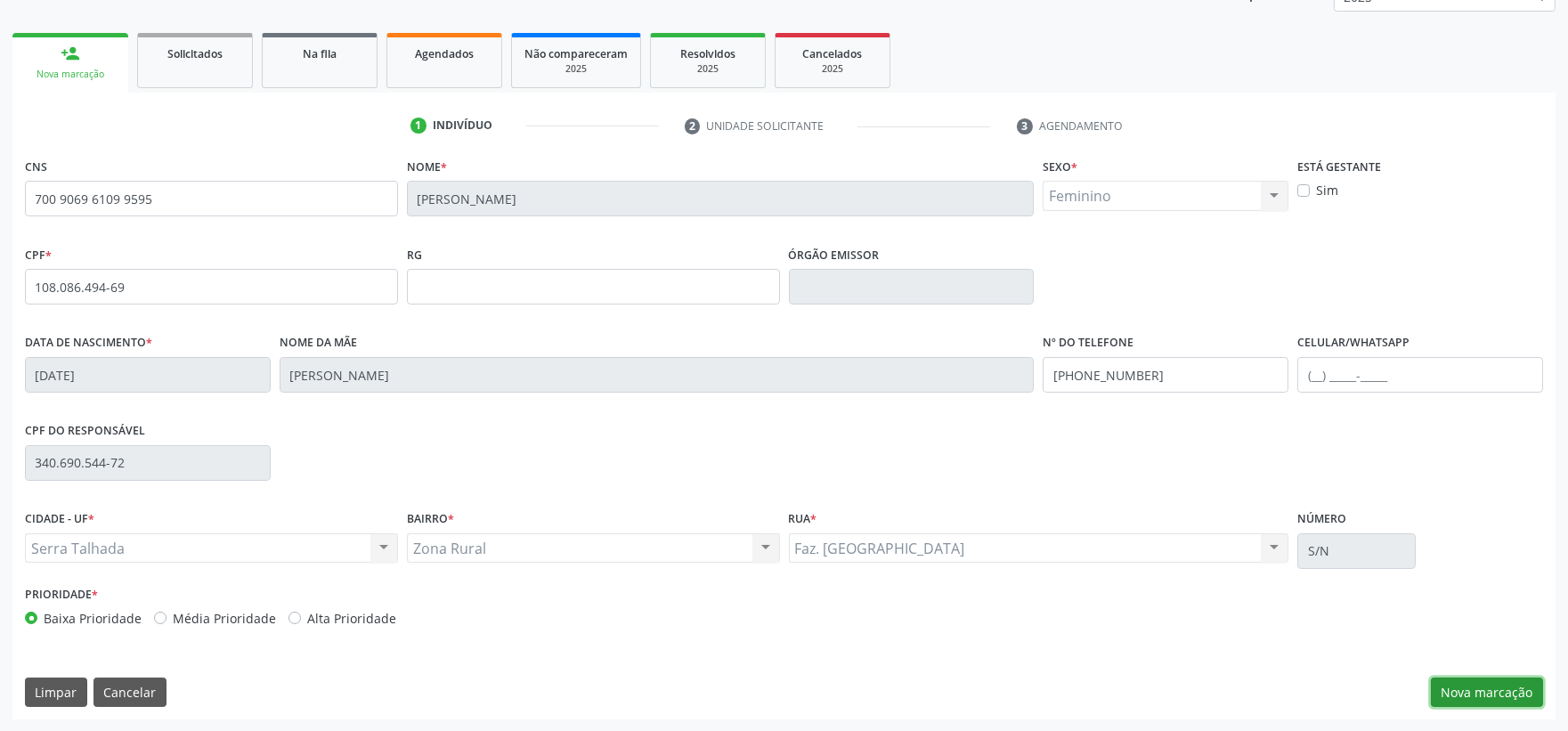
click at [1491, 682] on button "Nova marcação" at bounding box center [1487, 692] width 112 height 30
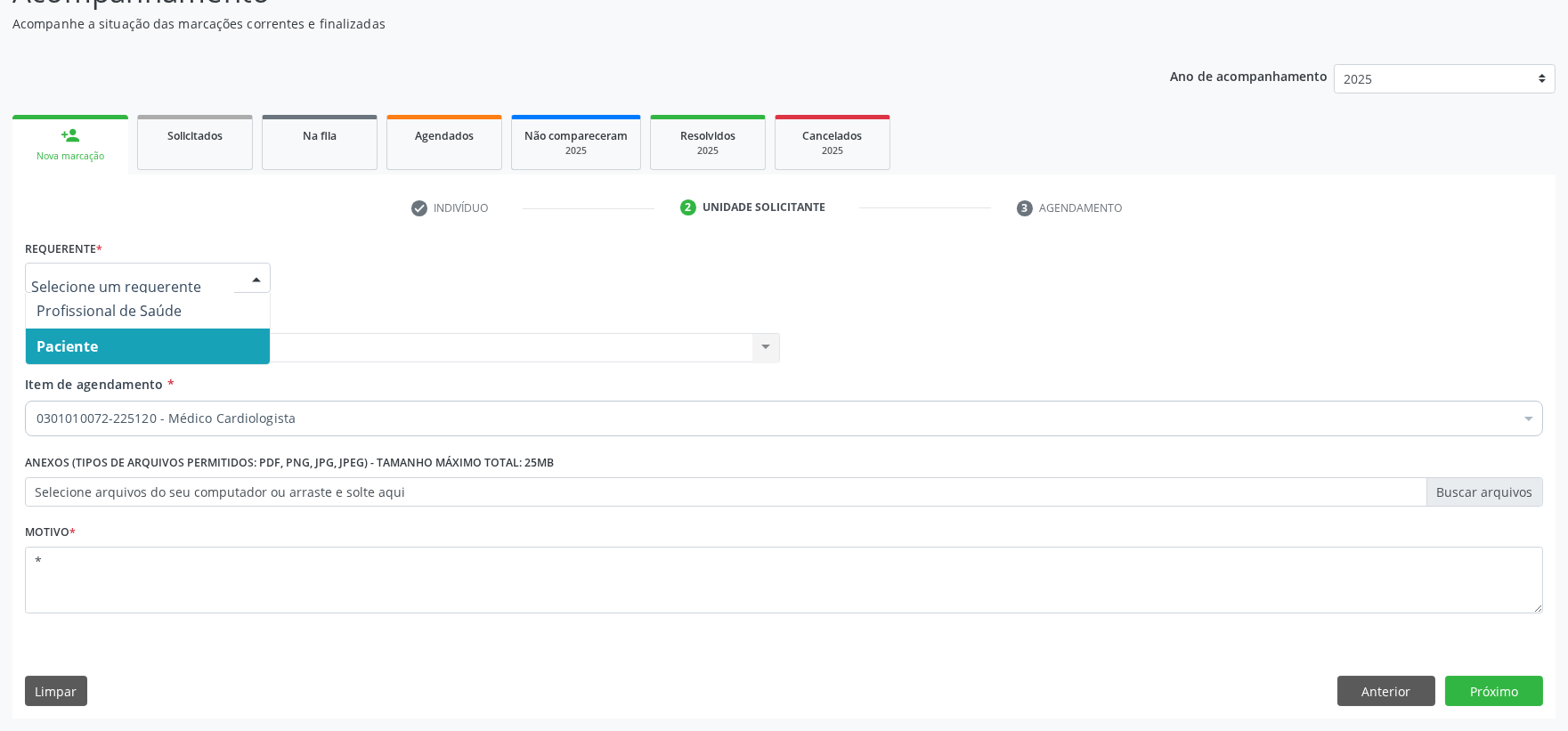
click at [92, 337] on span "Paciente" at bounding box center [67, 347] width 61 height 20
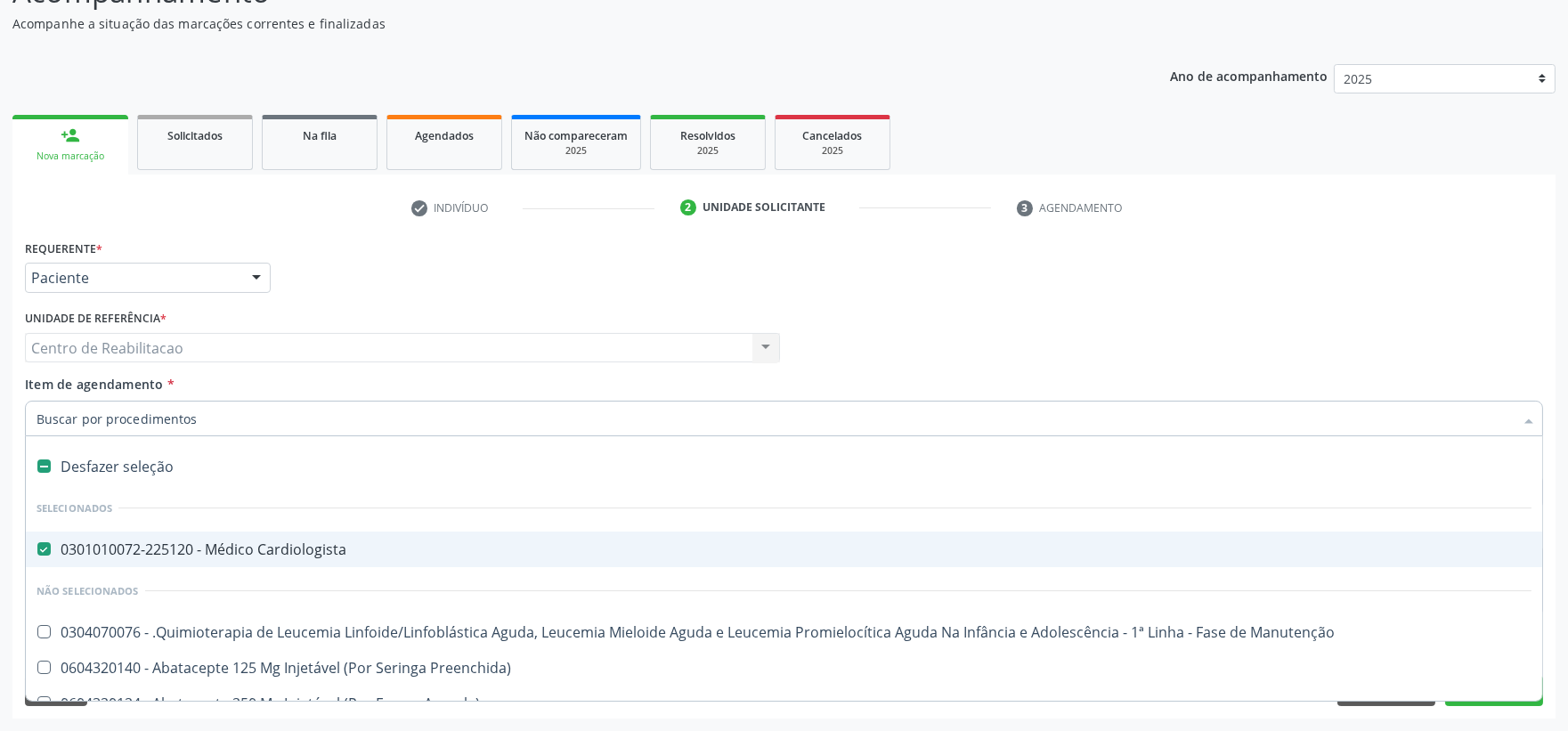
click at [37, 468] on label at bounding box center [43, 466] width 14 height 14
checkbox Cardiologista "false"
click at [61, 429] on input "Item de agendamento *" at bounding box center [775, 418] width 1478 height 35
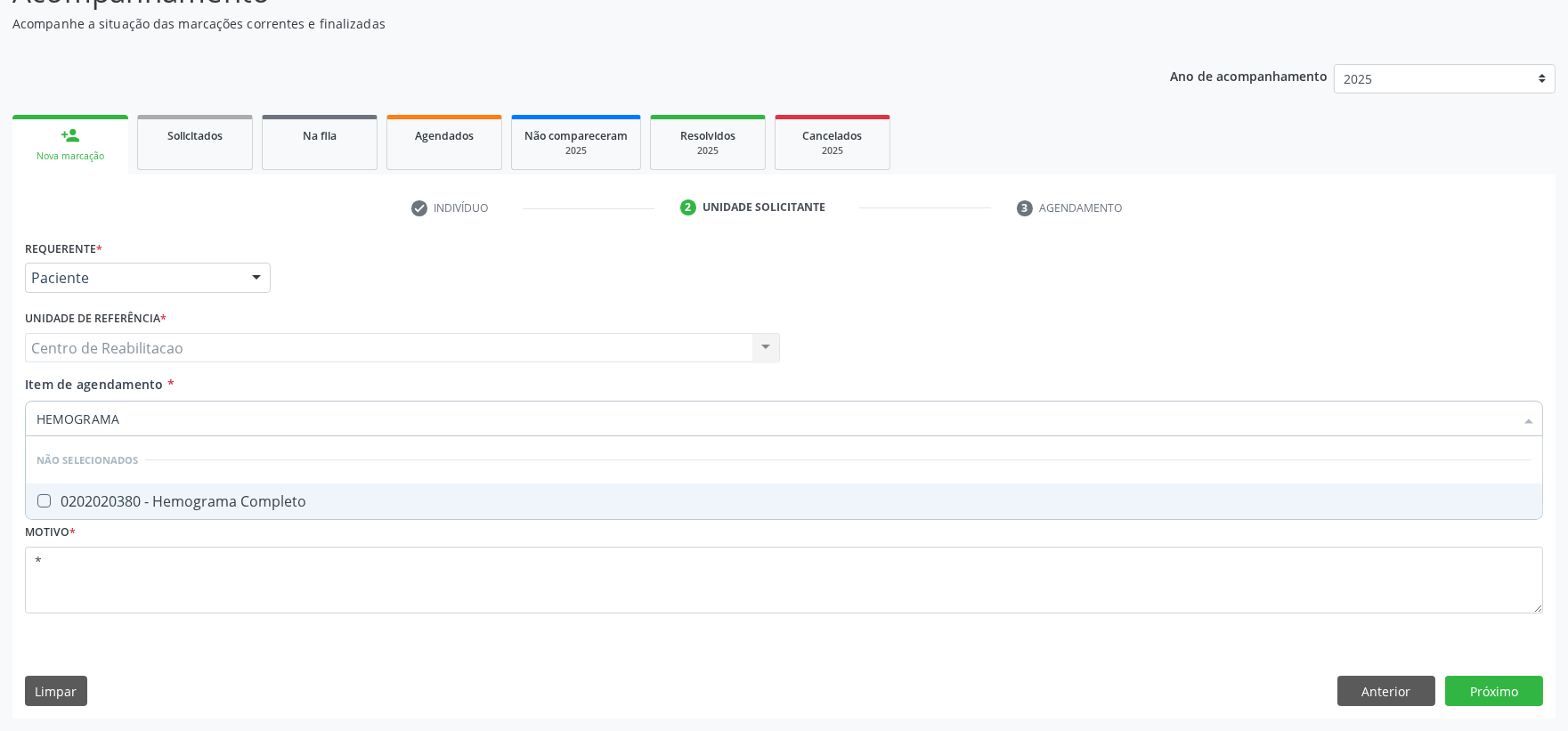
type input "HEMOGRAMA"
click at [37, 503] on Completo at bounding box center [43, 500] width 14 height 14
click at [37, 503] on Completo "checkbox" at bounding box center [32, 500] width 12 height 12
checkbox Completo "true"
type input "HEMOG"
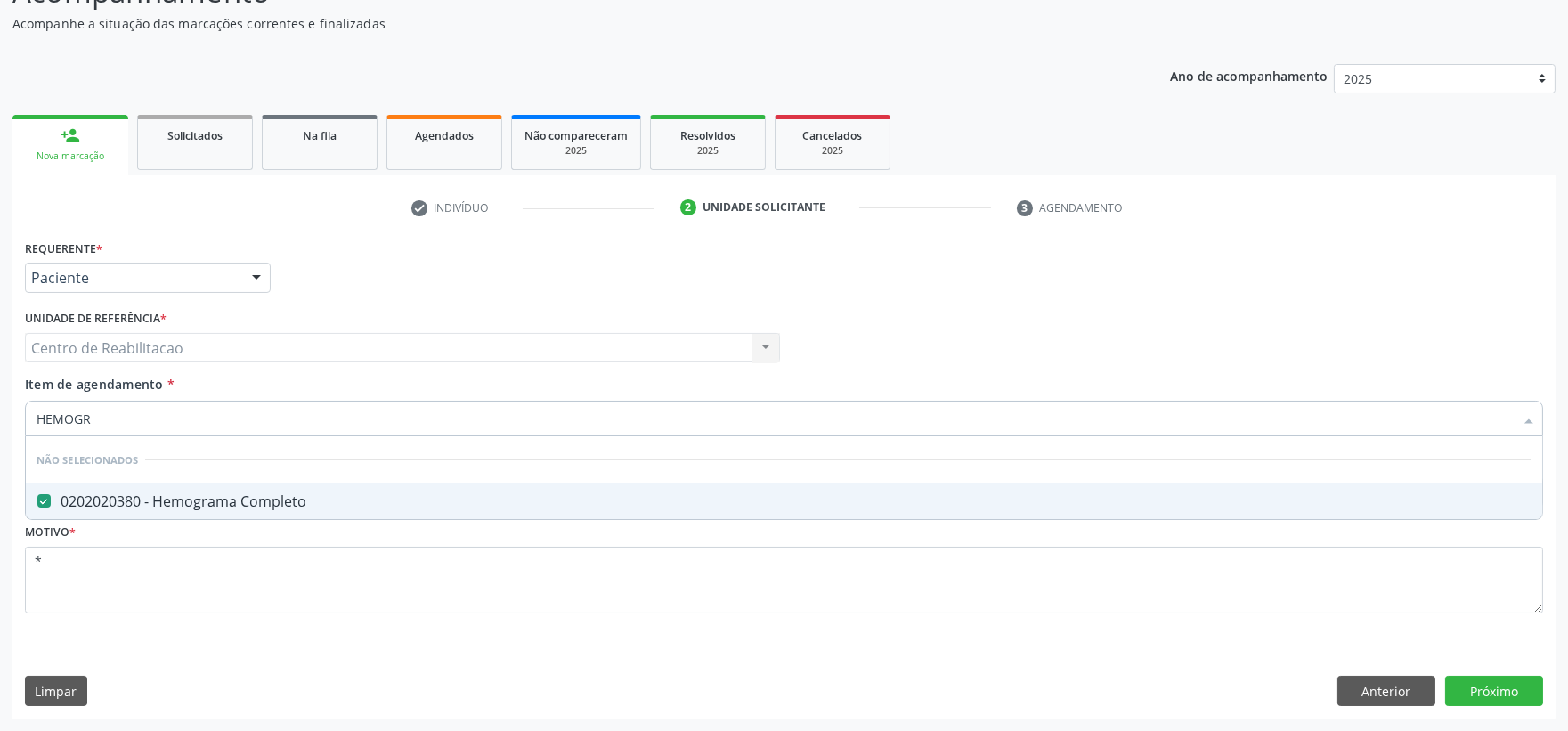
checkbox Completo "false"
type input "H"
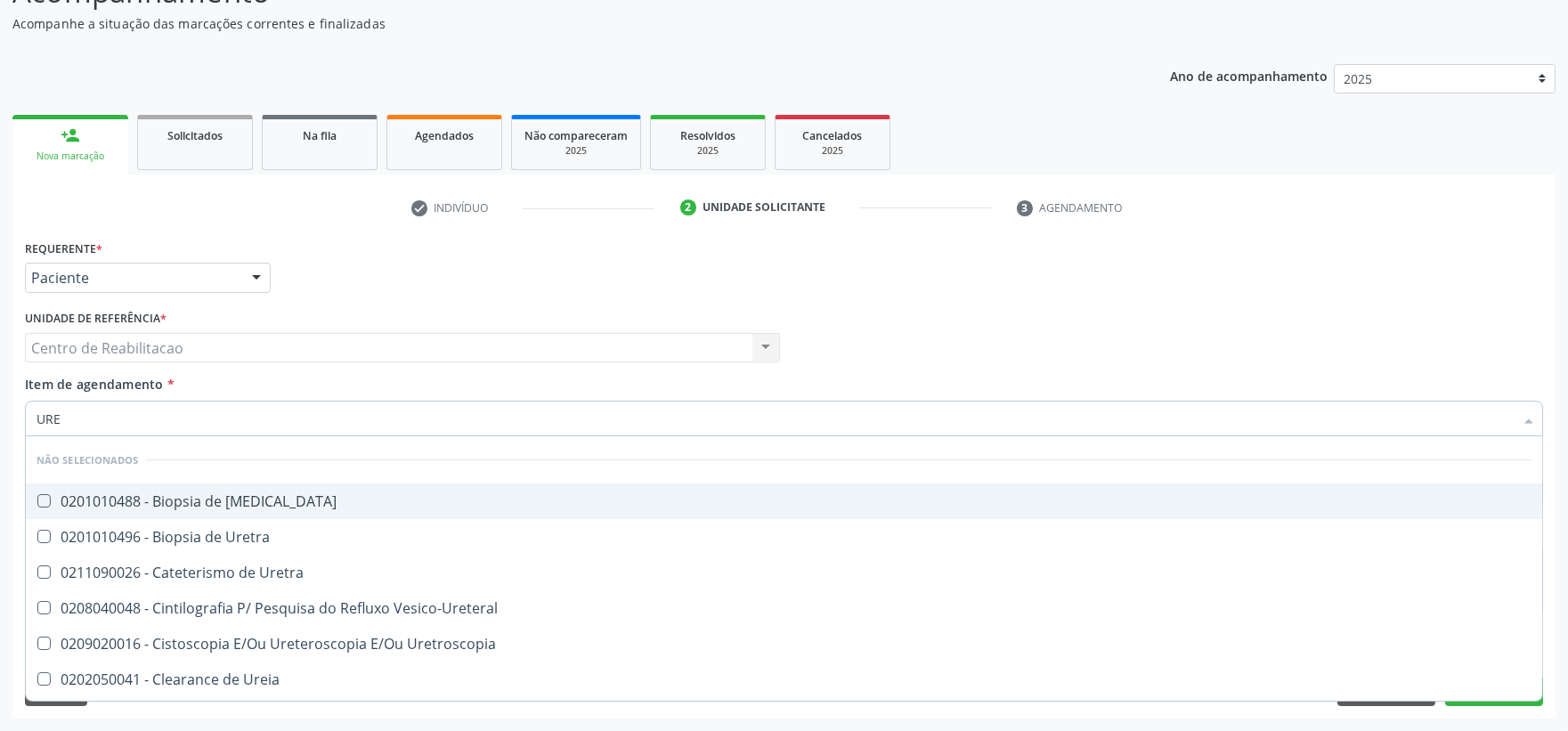
type input "UREI"
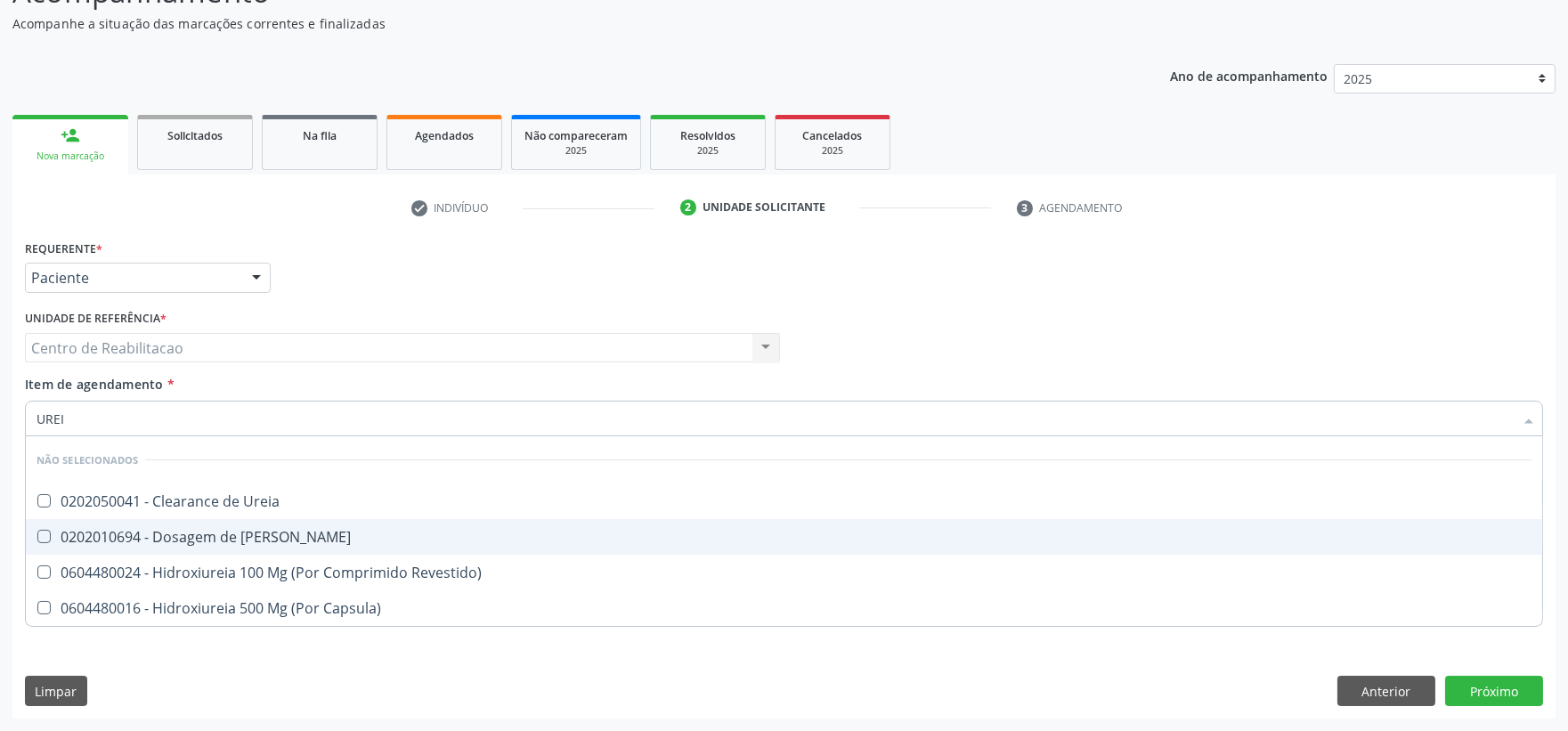
click at [48, 536] on Ureia at bounding box center [43, 536] width 14 height 14
click at [37, 536] on Ureia "checkbox" at bounding box center [32, 536] width 12 height 12
checkbox Ureia "true"
type input "URE"
checkbox Ureia "false"
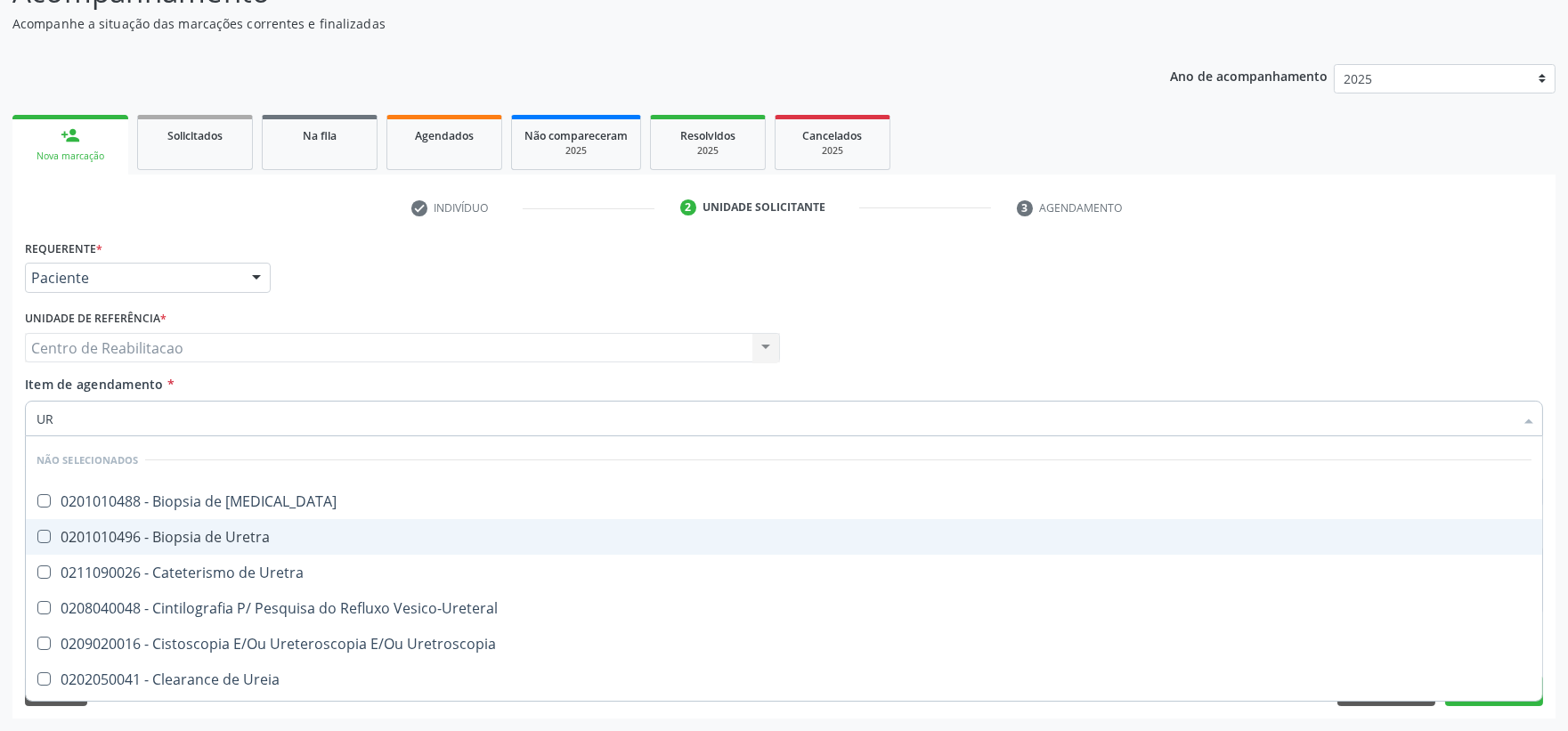
type input "U"
checkbox Ureia "false"
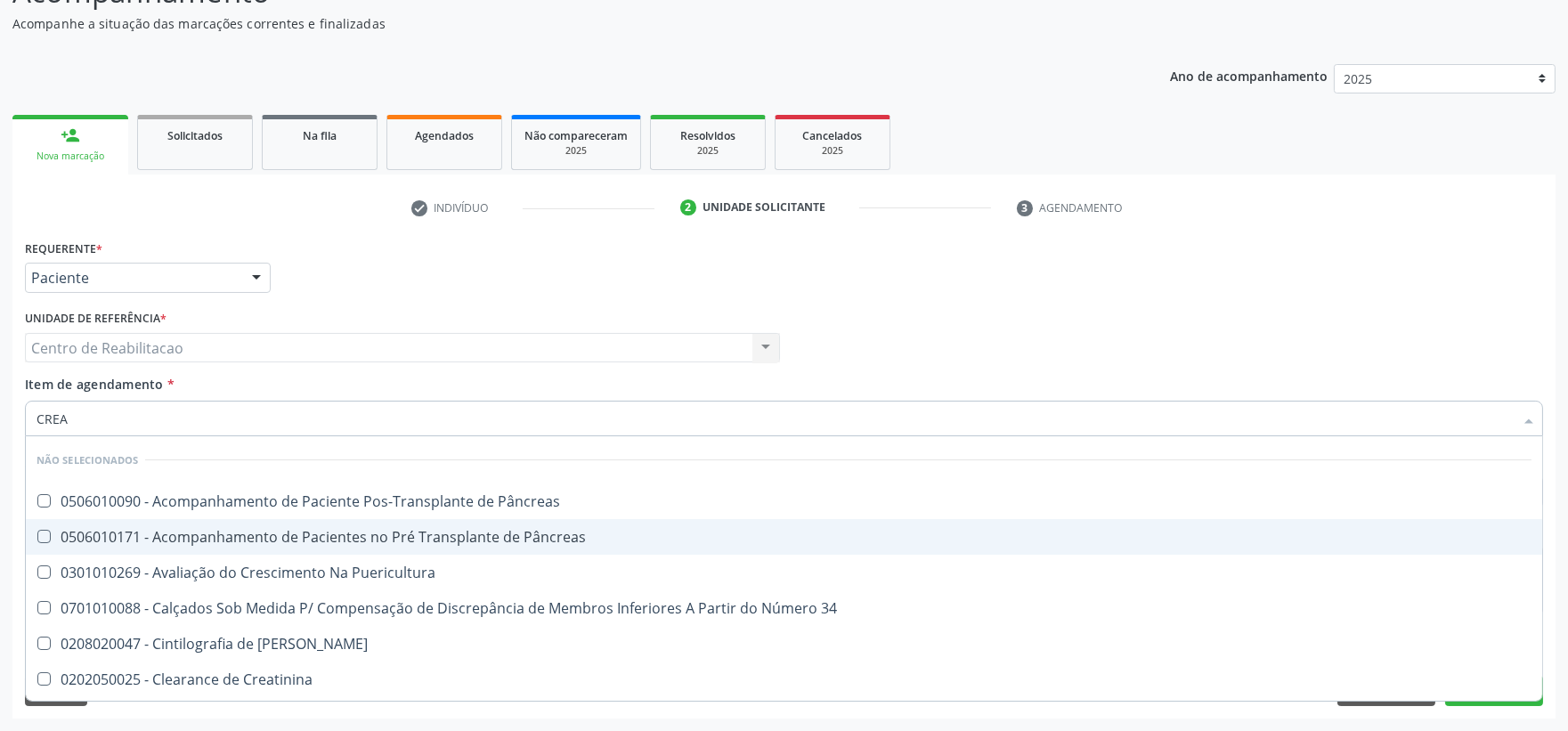
type input "CREAT"
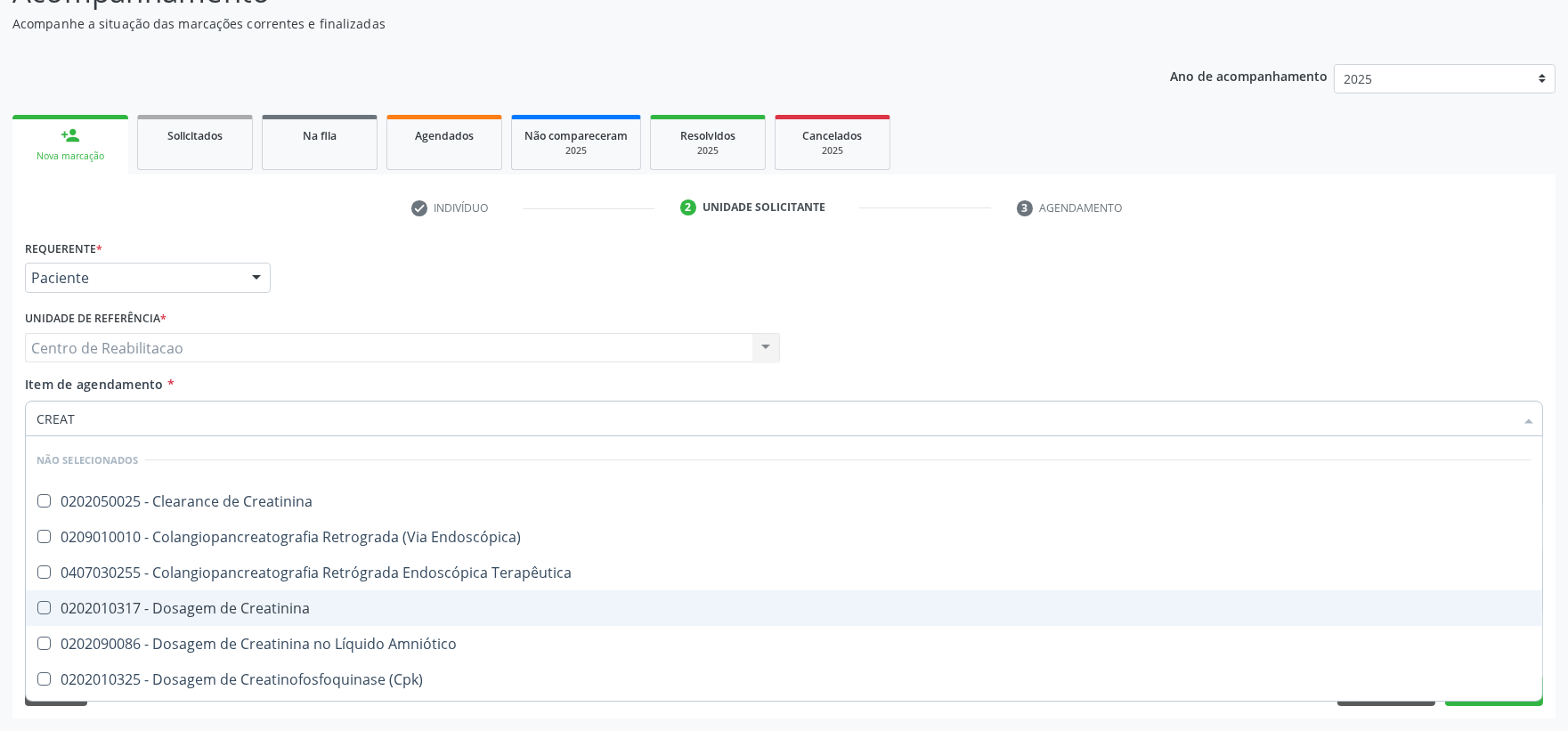
click at [41, 606] on Creatinina at bounding box center [43, 608] width 14 height 14
click at [37, 606] on Creatinina "checkbox" at bounding box center [32, 608] width 12 height 12
checkbox Creatinina "true"
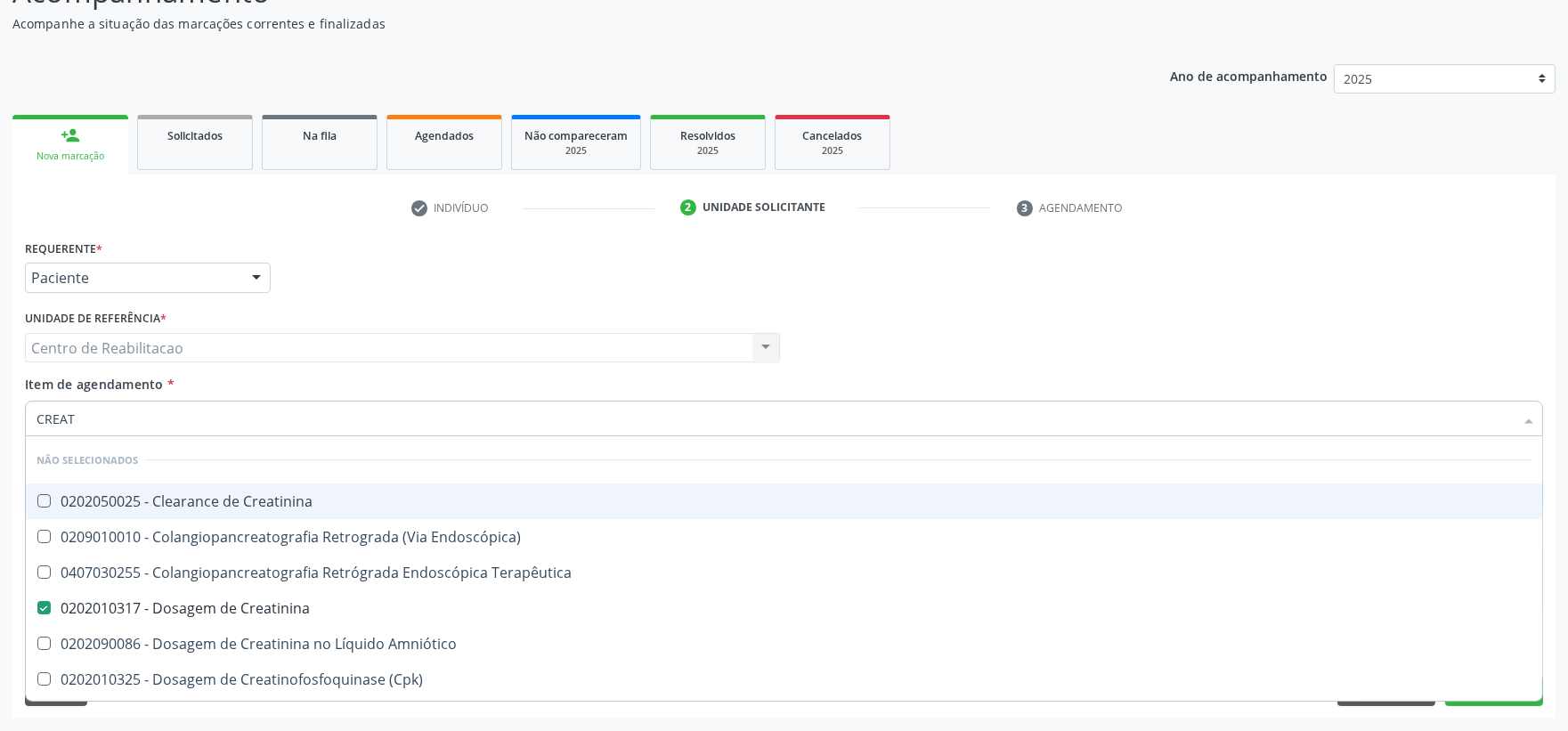
type input "CREA"
checkbox Creatinina "false"
checkbox Mb "true"
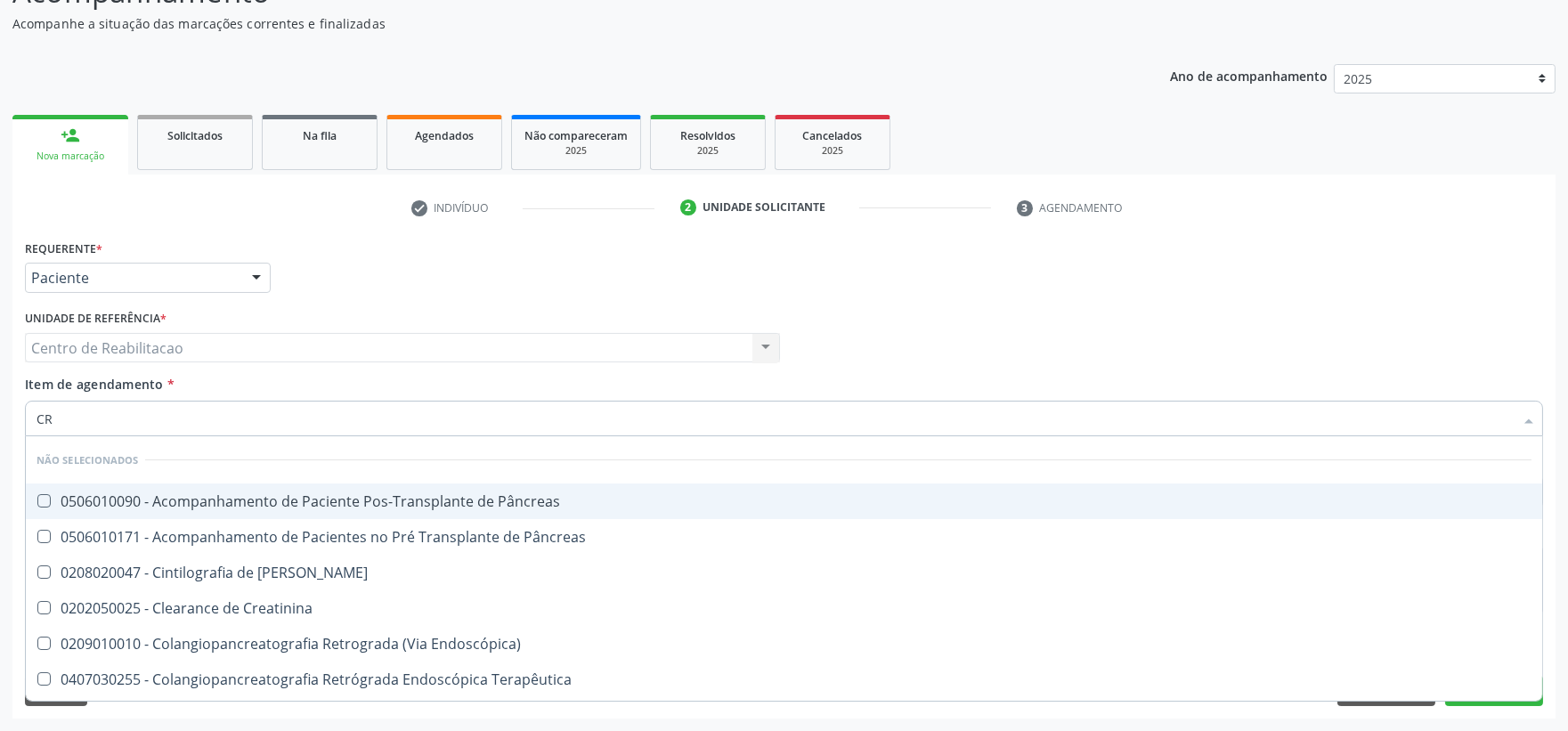
type input "C"
checkbox Creatinina "false"
checkbox Oncologia "false"
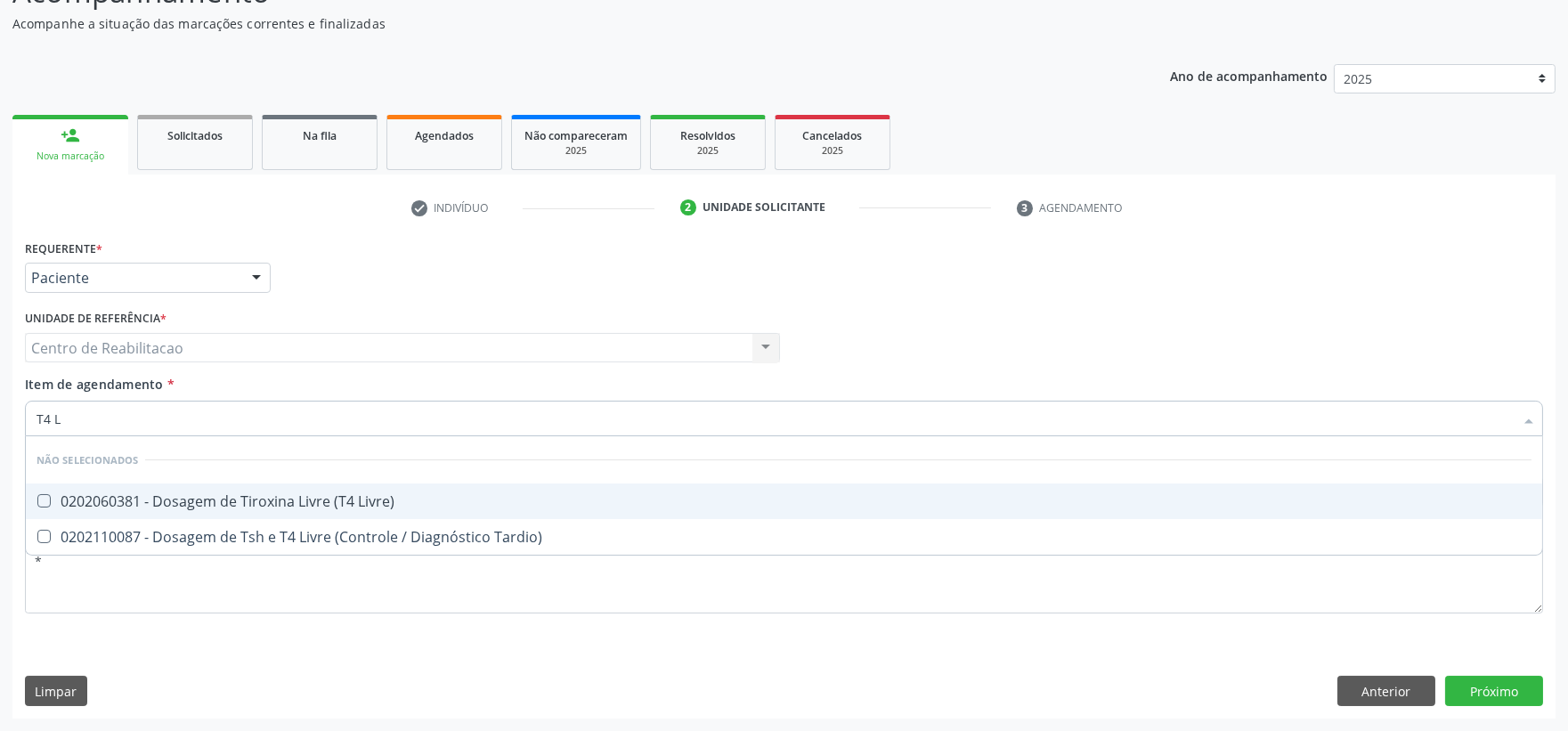
type input "T4 LI"
click at [108, 487] on span "0202060381 - Dosagem de Tiroxina Livre (T4 Livre)" at bounding box center [784, 501] width 1516 height 35
checkbox Livre\) "true"
type input "T"
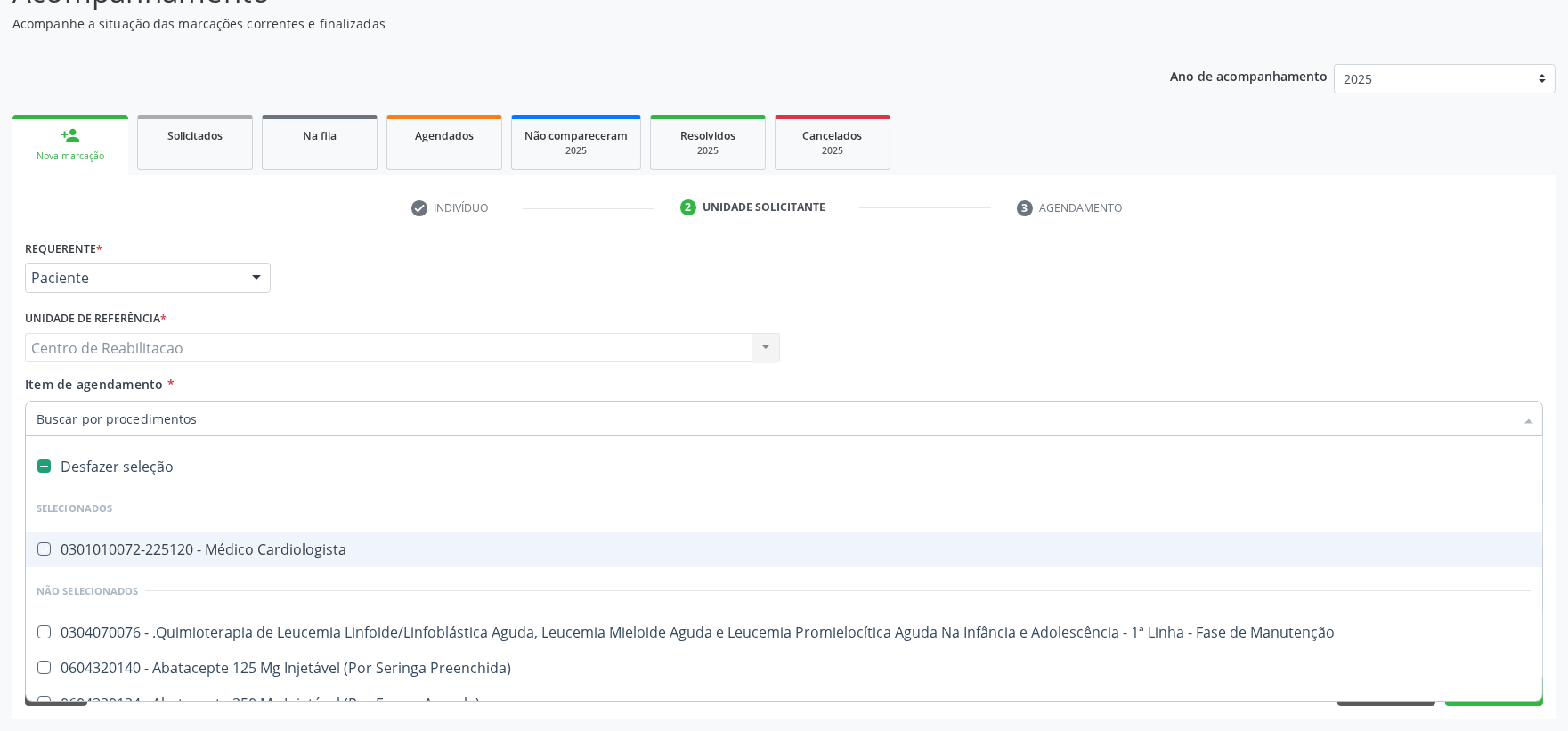
checkbox Cardiologista "false"
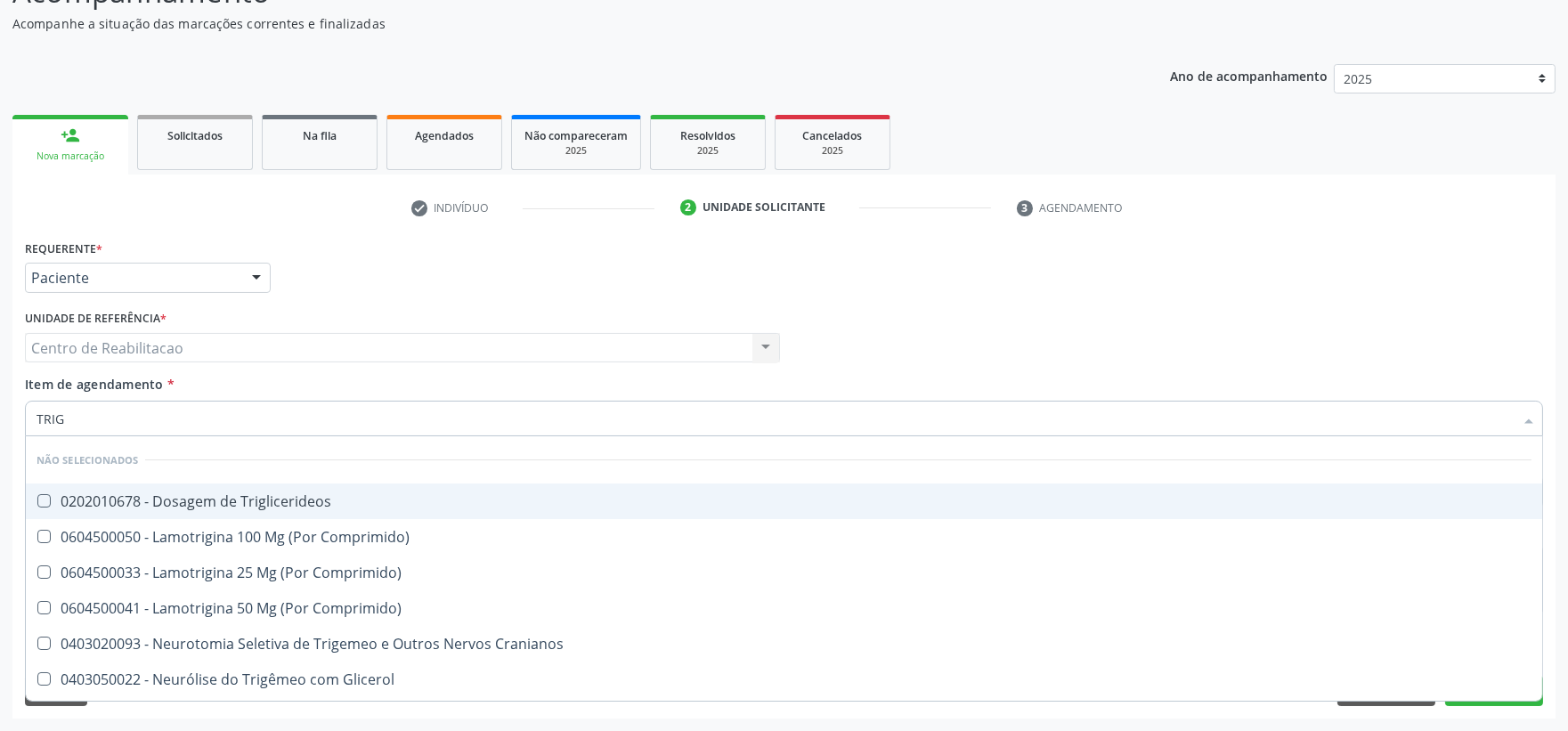
type input "TRIGL"
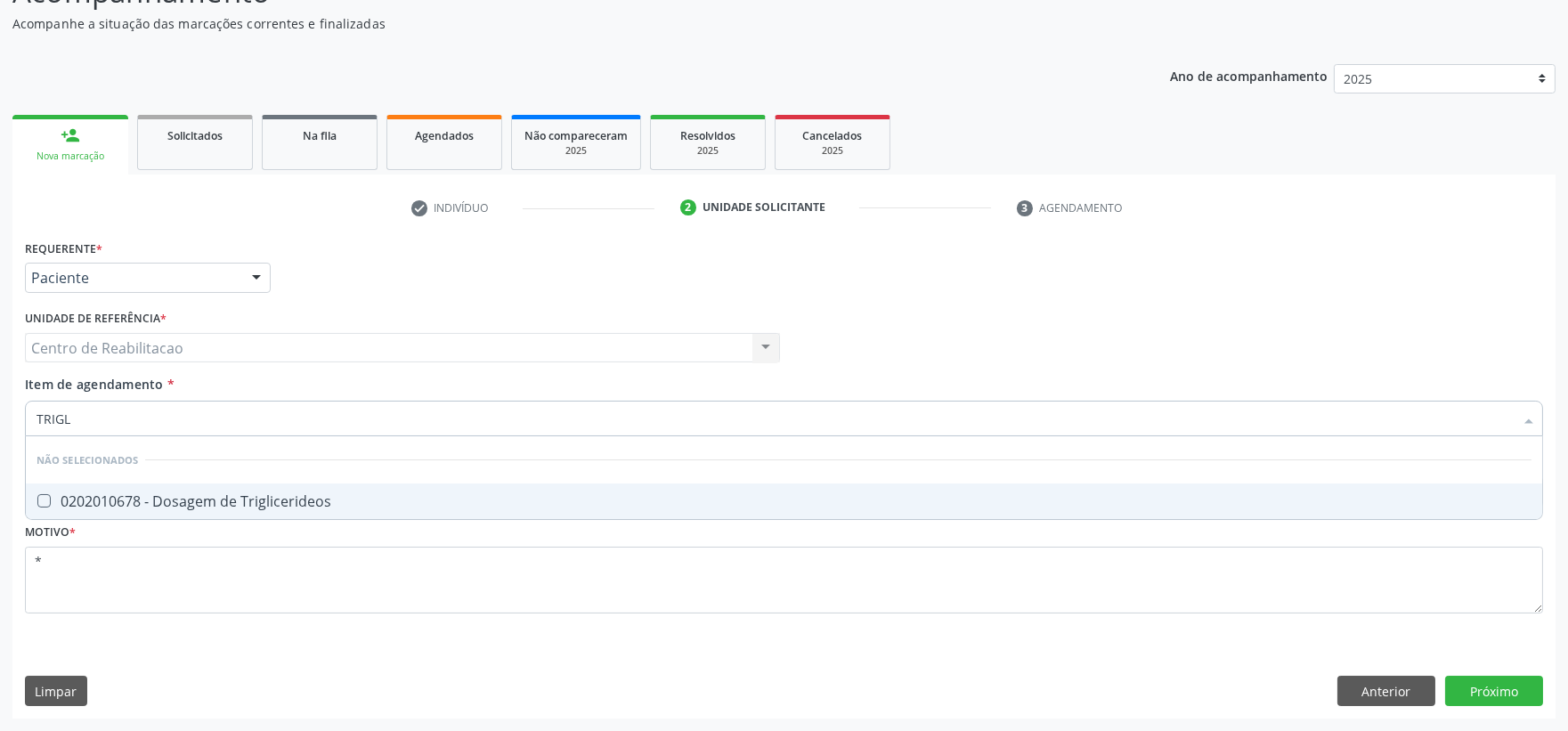
click at [41, 500] on Triglicerideos at bounding box center [43, 500] width 14 height 14
click at [37, 500] on Triglicerideos "checkbox" at bounding box center [32, 500] width 12 height 12
checkbox Triglicerideos "true"
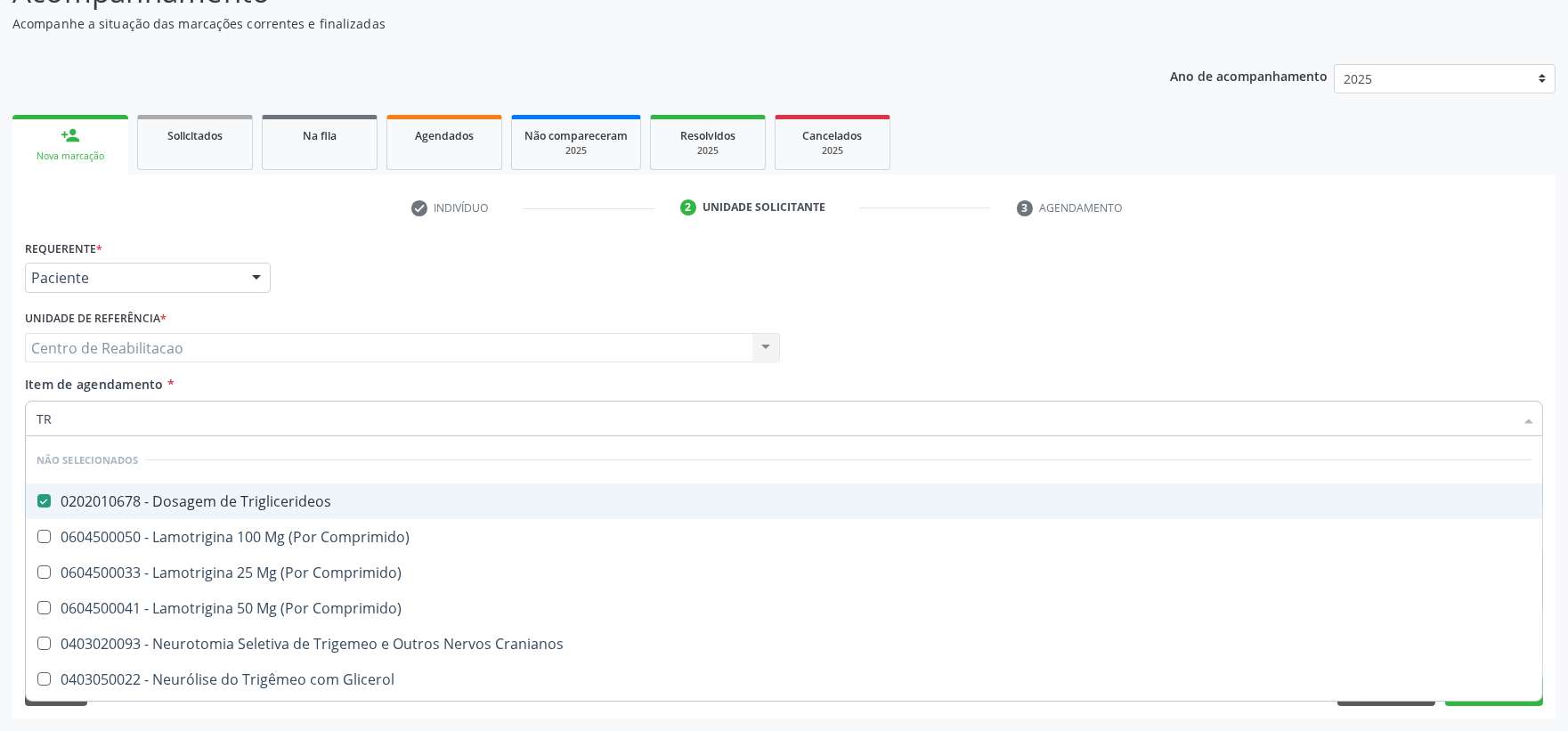
type input "T"
checkbox Triglicerideos "false"
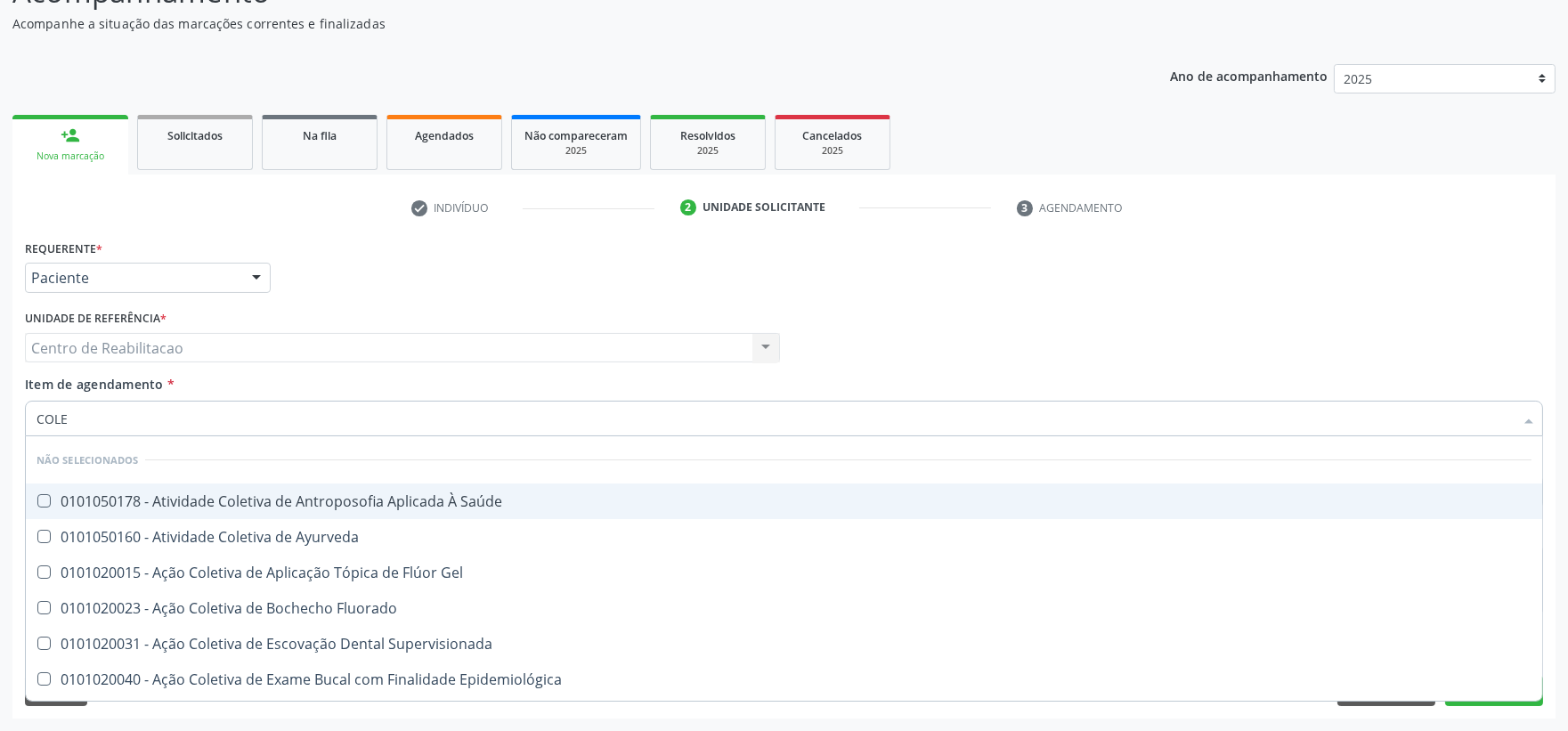
type input "COLES"
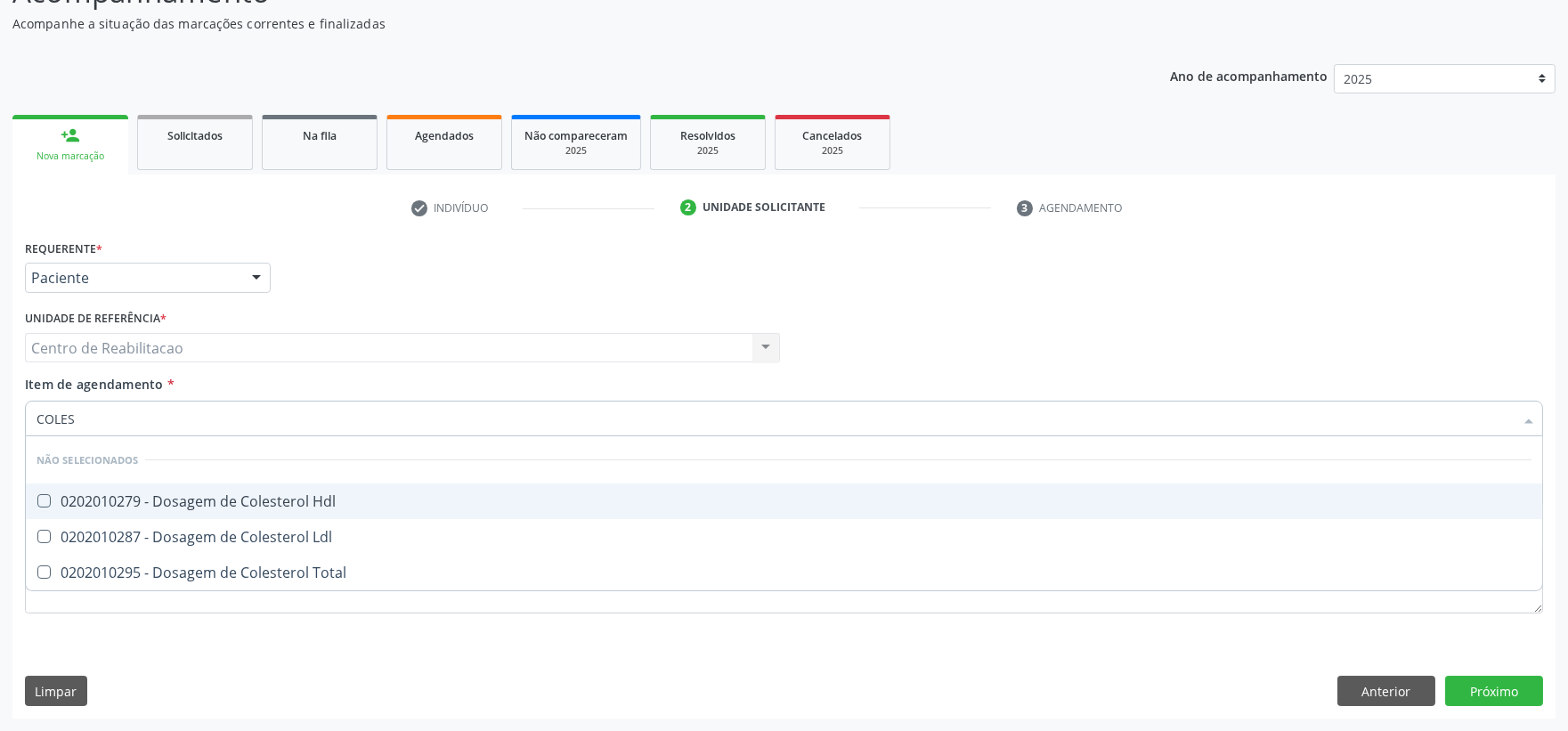
click at [49, 501] on Hdl at bounding box center [43, 500] width 14 height 14
click at [37, 501] on Hdl "checkbox" at bounding box center [32, 500] width 12 height 12
checkbox Hdl "true"
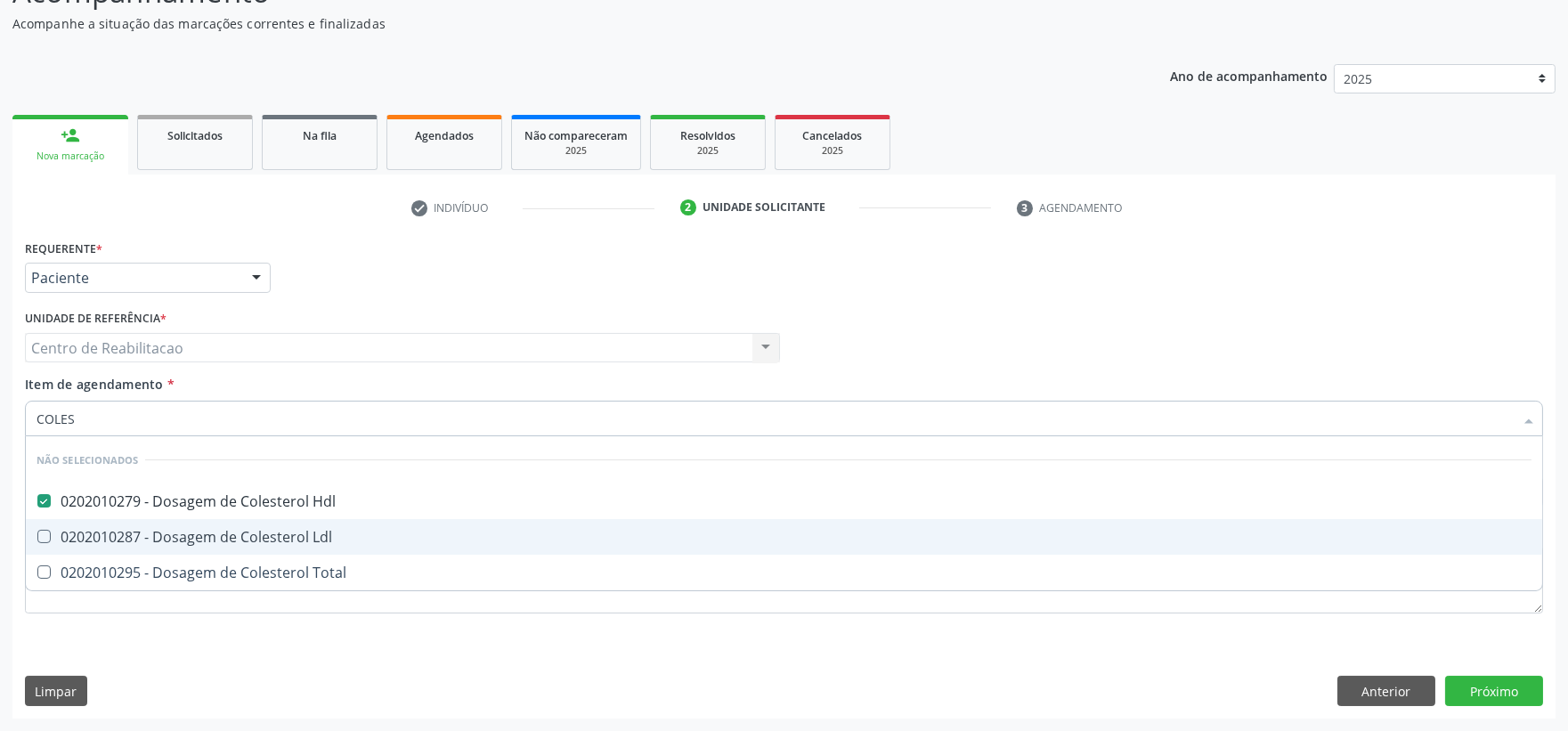
click at [61, 535] on div "0202010287 - Dosagem de Colesterol Ldl" at bounding box center [783, 537] width 1495 height 14
checkbox Ldl "true"
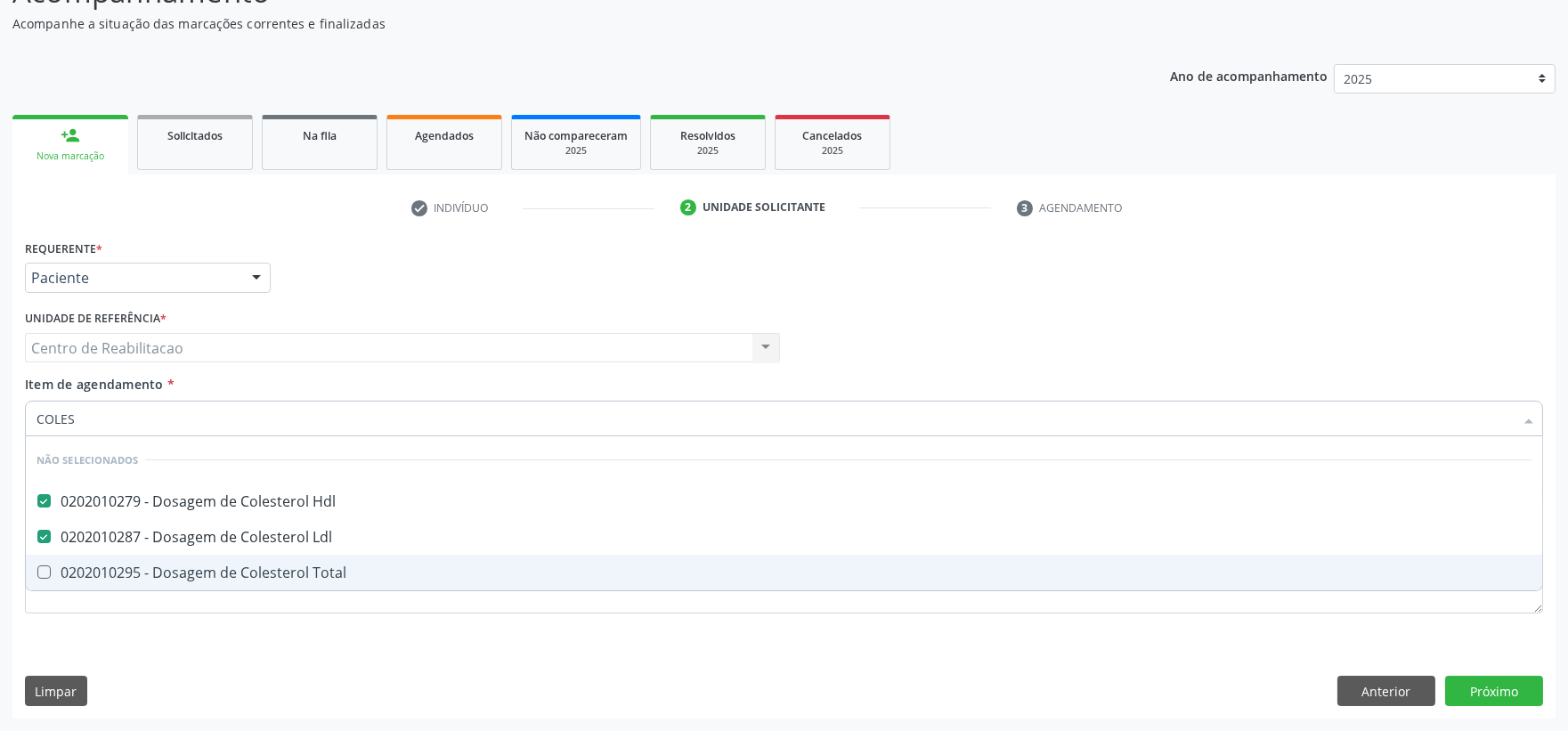
click at [49, 571] on Total at bounding box center [43, 572] width 14 height 14
click at [37, 571] on Total "checkbox" at bounding box center [32, 572] width 12 height 12
checkbox Total "true"
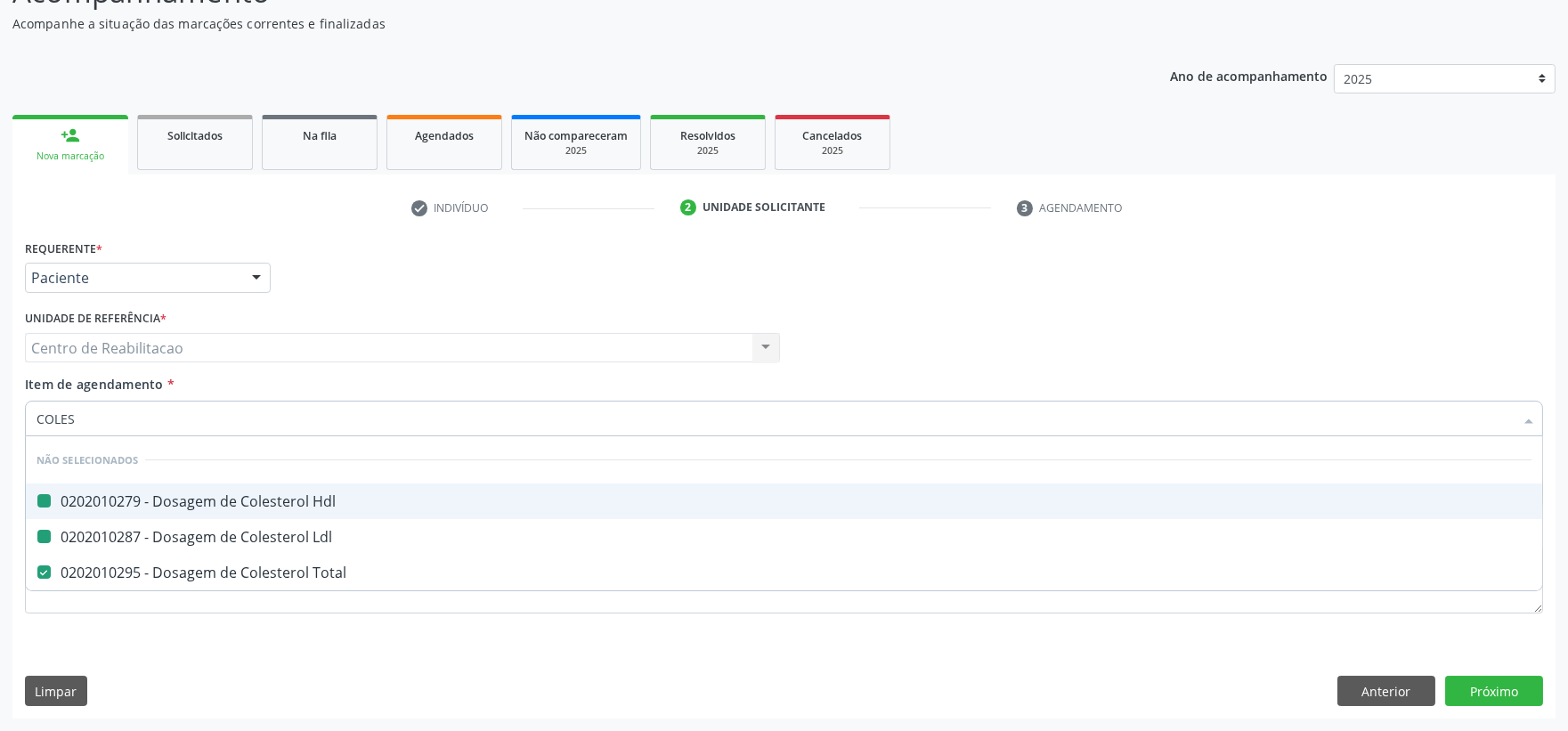
type input "COLE"
checkbox Hdl "false"
checkbox Total "false"
checkbox Ldl "false"
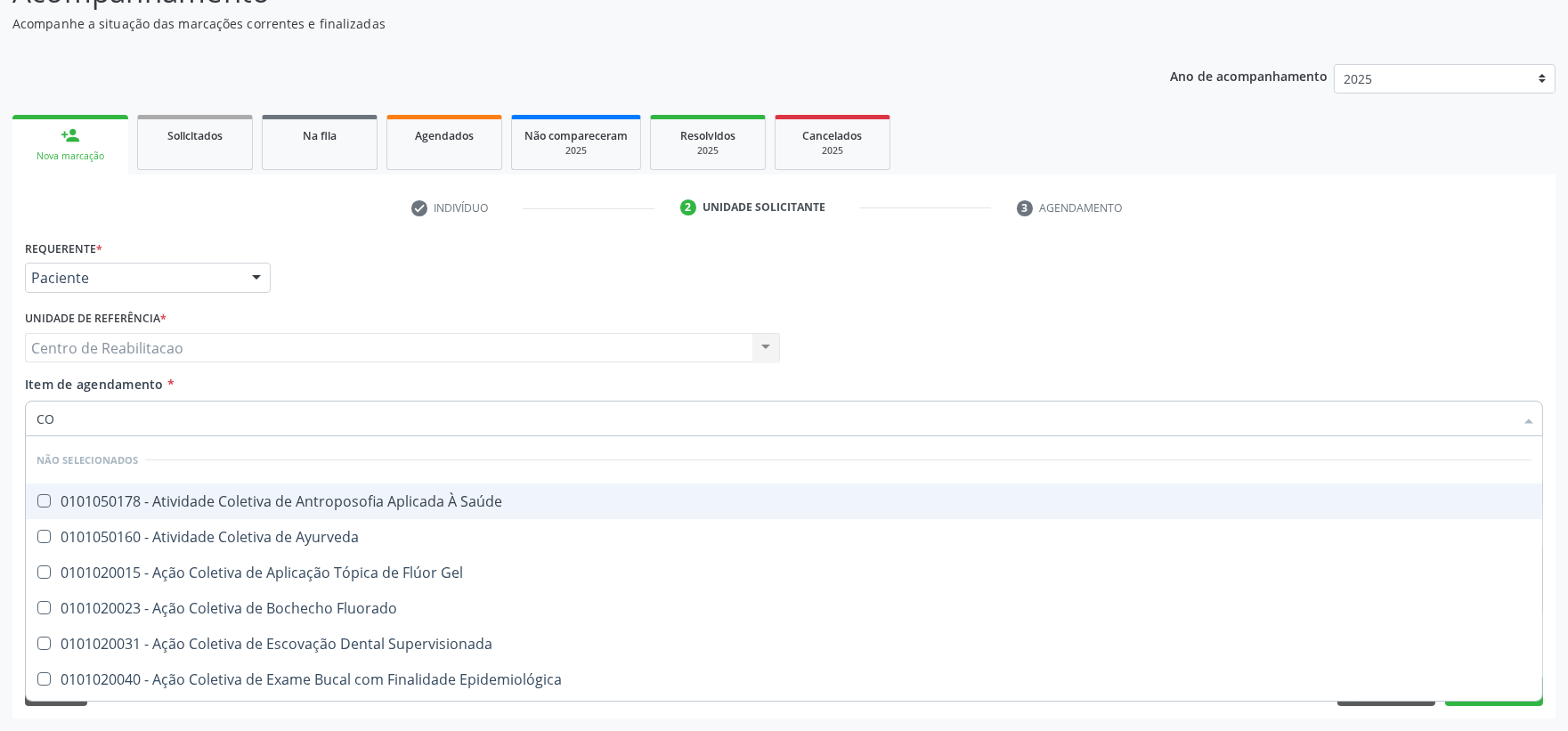
type input "C"
checkbox Hdl "false"
checkbox Ldl "false"
checkbox Total "false"
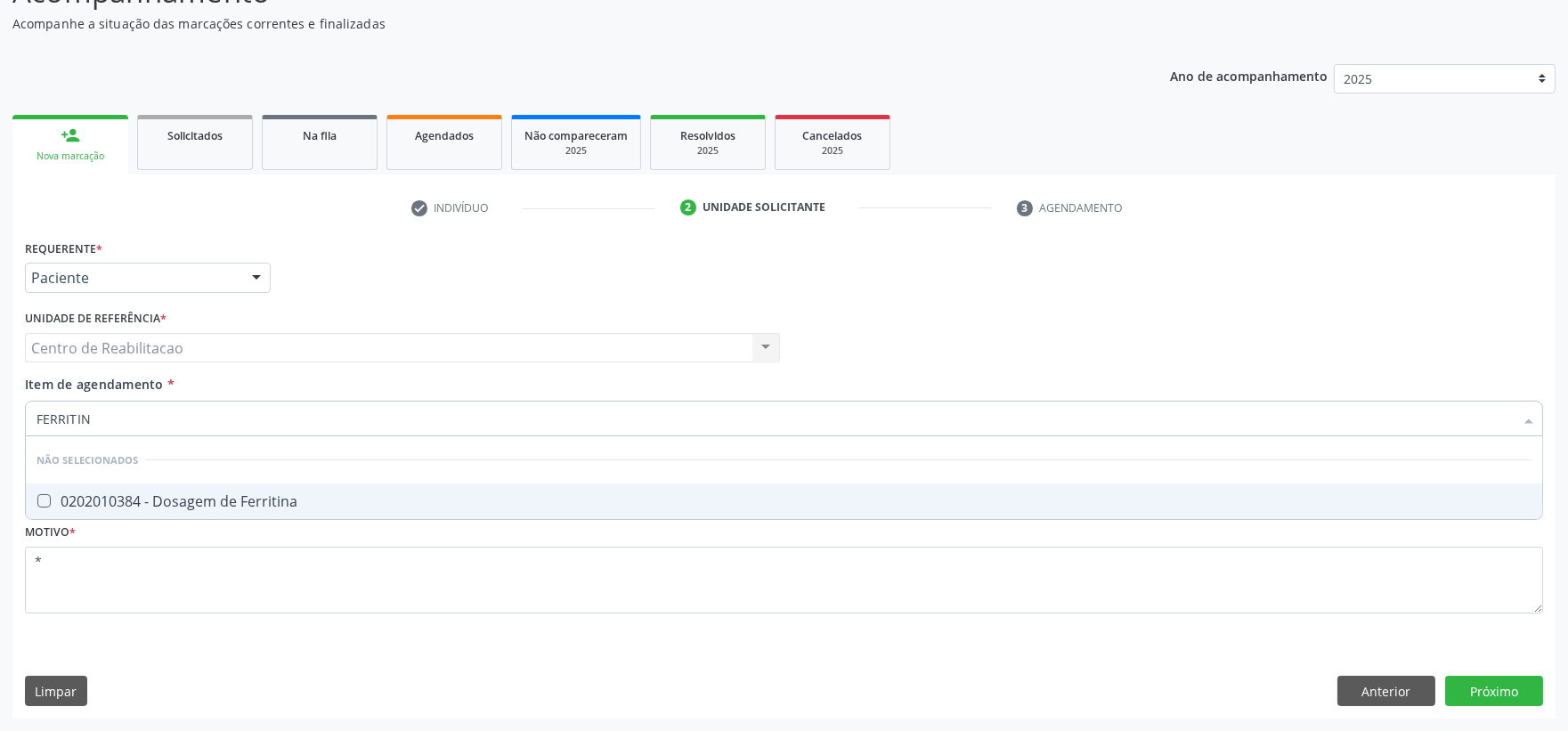
type input "FERRITINA"
click at [52, 498] on div "0202010384 - Dosagem de Ferritina" at bounding box center [783, 501] width 1495 height 14
checkbox Ferritina "true"
type input "F"
checkbox Ferritina "false"
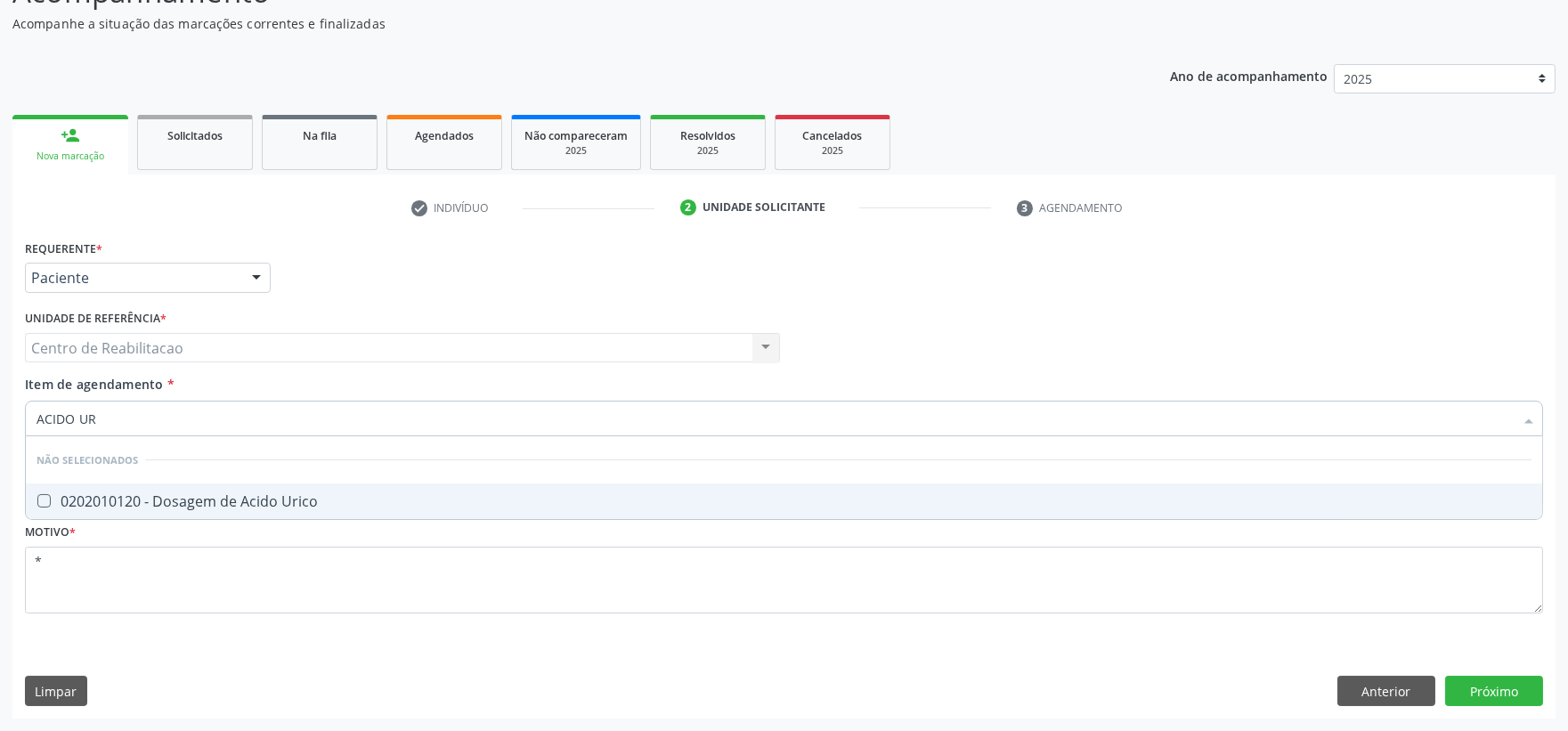
type input "ACIDO URI"
click at [135, 495] on div "0202010120 - Dosagem de Acido Urico" at bounding box center [783, 501] width 1495 height 14
checkbox Urico "true"
type input "ACIDO"
checkbox Urico "false"
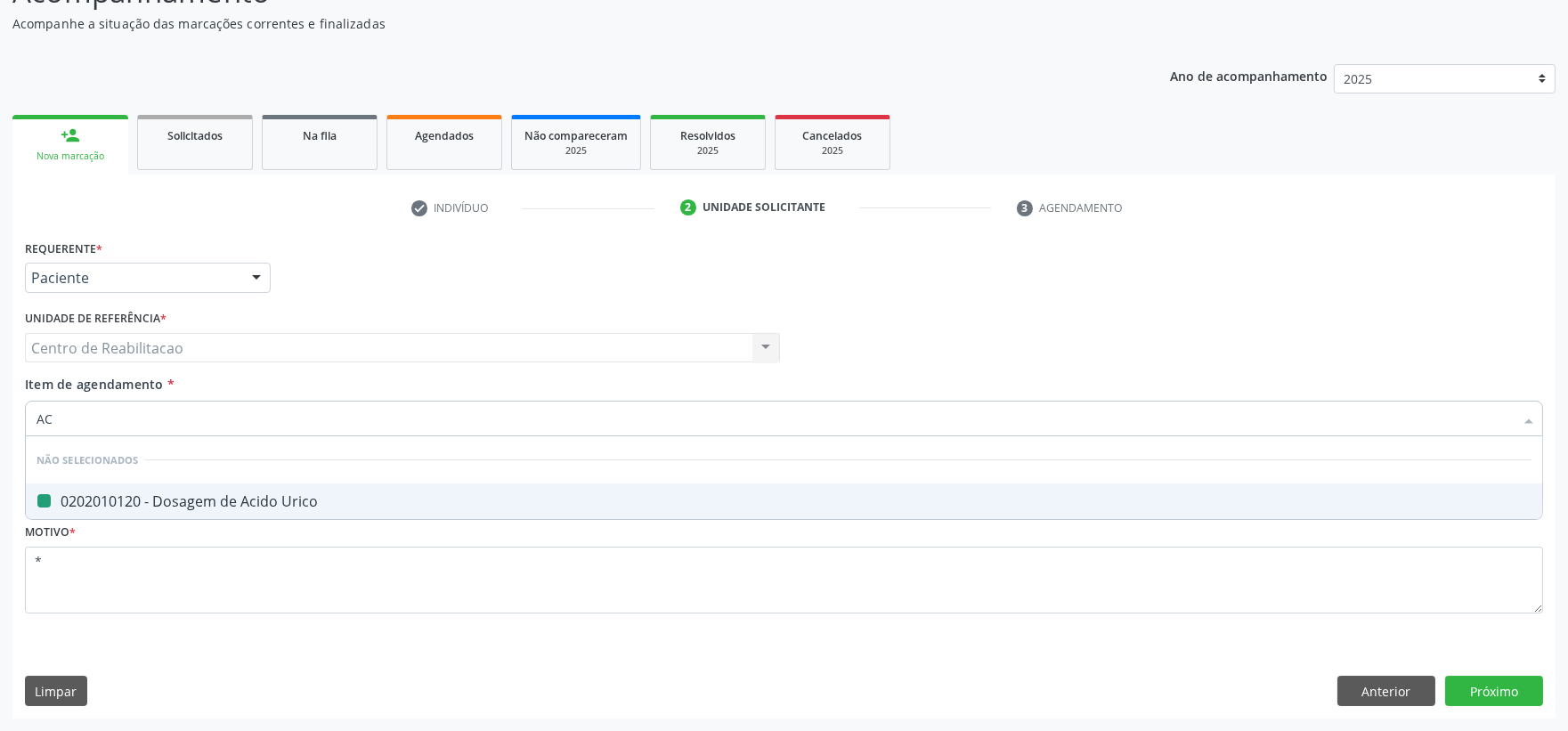
type input "A"
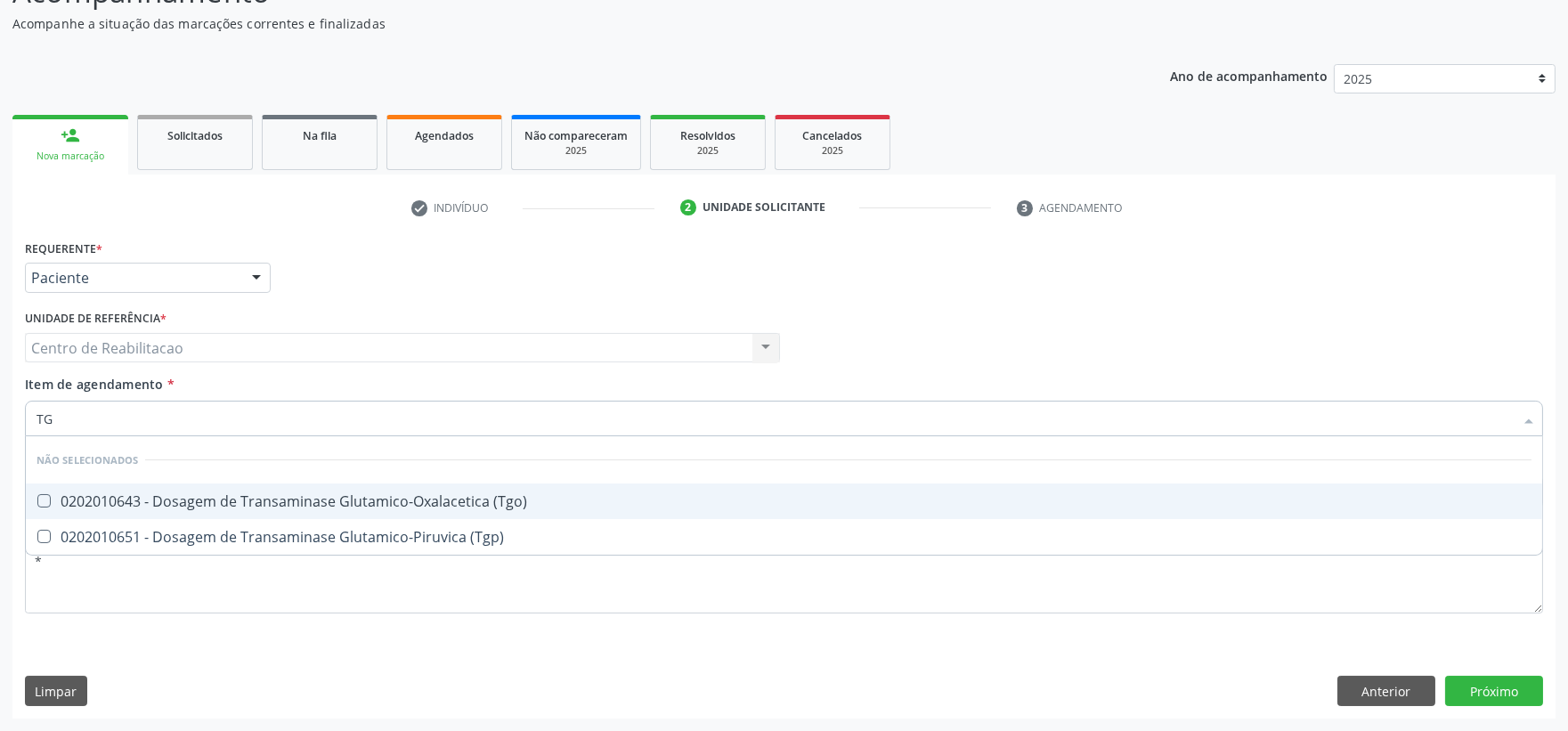
type input "TGO"
click at [187, 499] on div "0202010643 - Dosagem de Transaminase Glutamico-Oxalacetica (Tgo)" at bounding box center [783, 501] width 1495 height 14
checkbox \(Tgo\) "true"
type input "TGP"
click at [187, 499] on div "0202010651 - Dosagem de Transaminase Glutamico-Piruvica (Tgp)" at bounding box center [783, 501] width 1495 height 14
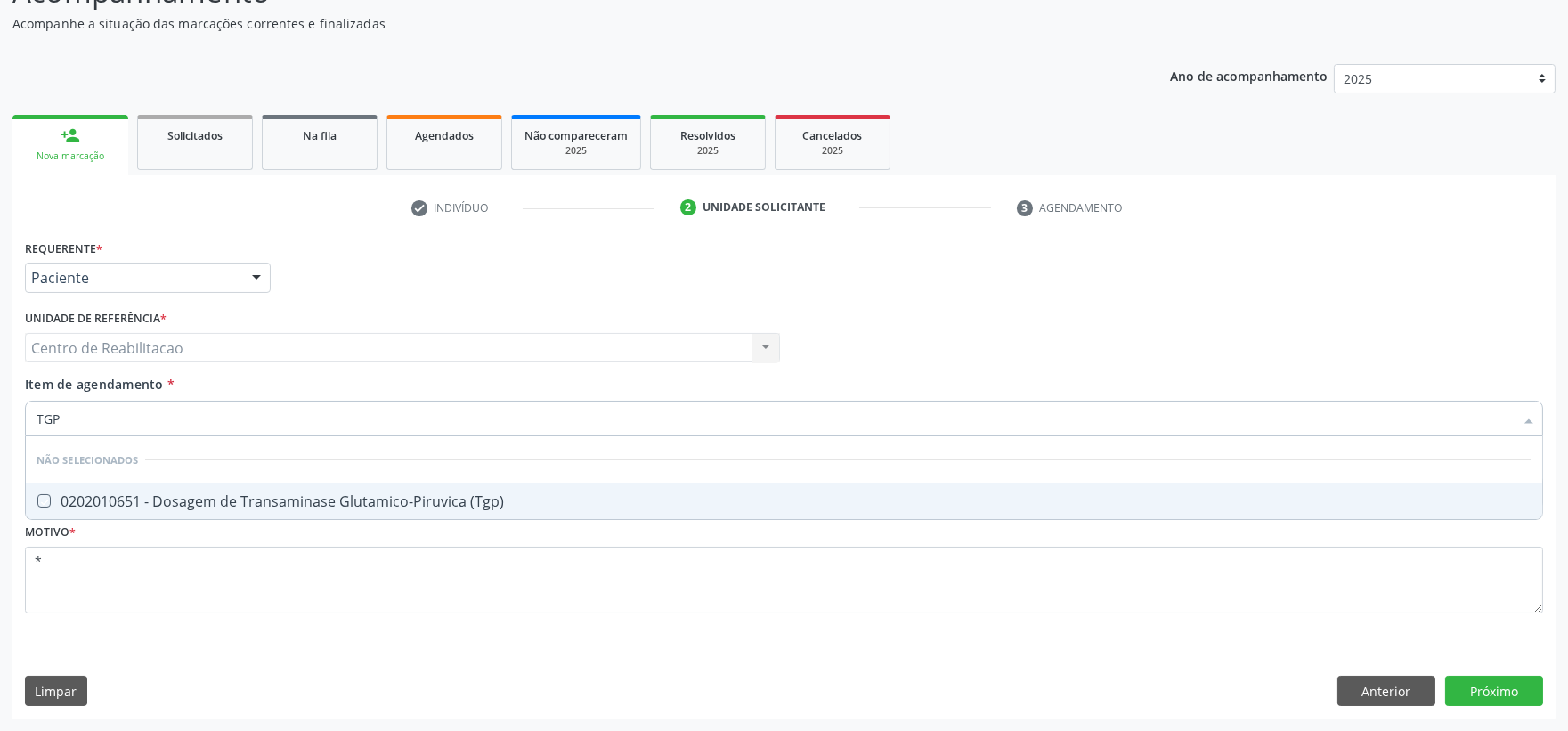
checkbox \(Tgp\) "true"
type input "T"
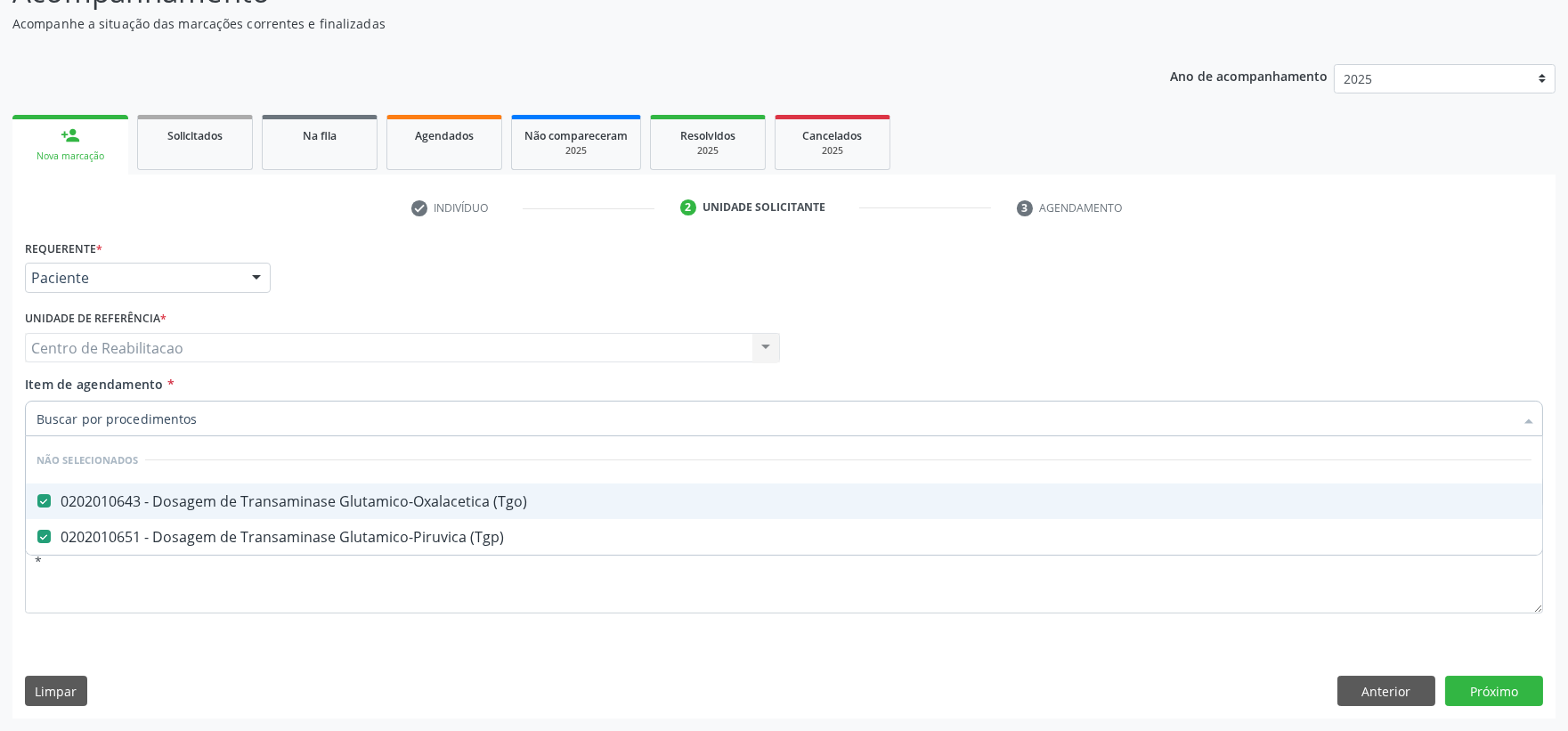
checkbox \(Tgo\) "false"
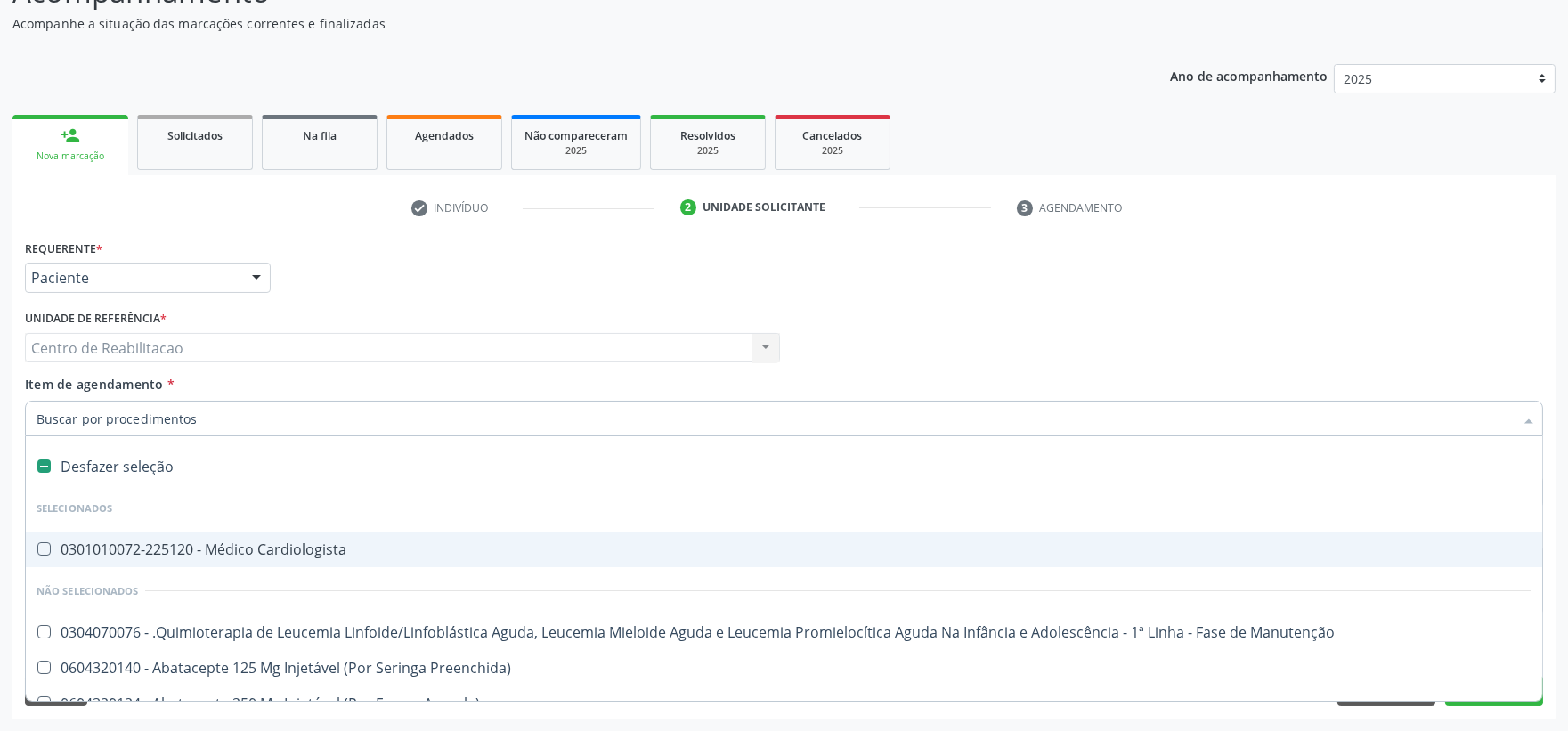
type input "G"
checkbox \(Unilateral\) "true"
checkbox Linha "true"
checkbox Infusão "true"
checkbox Urostomizados "true"
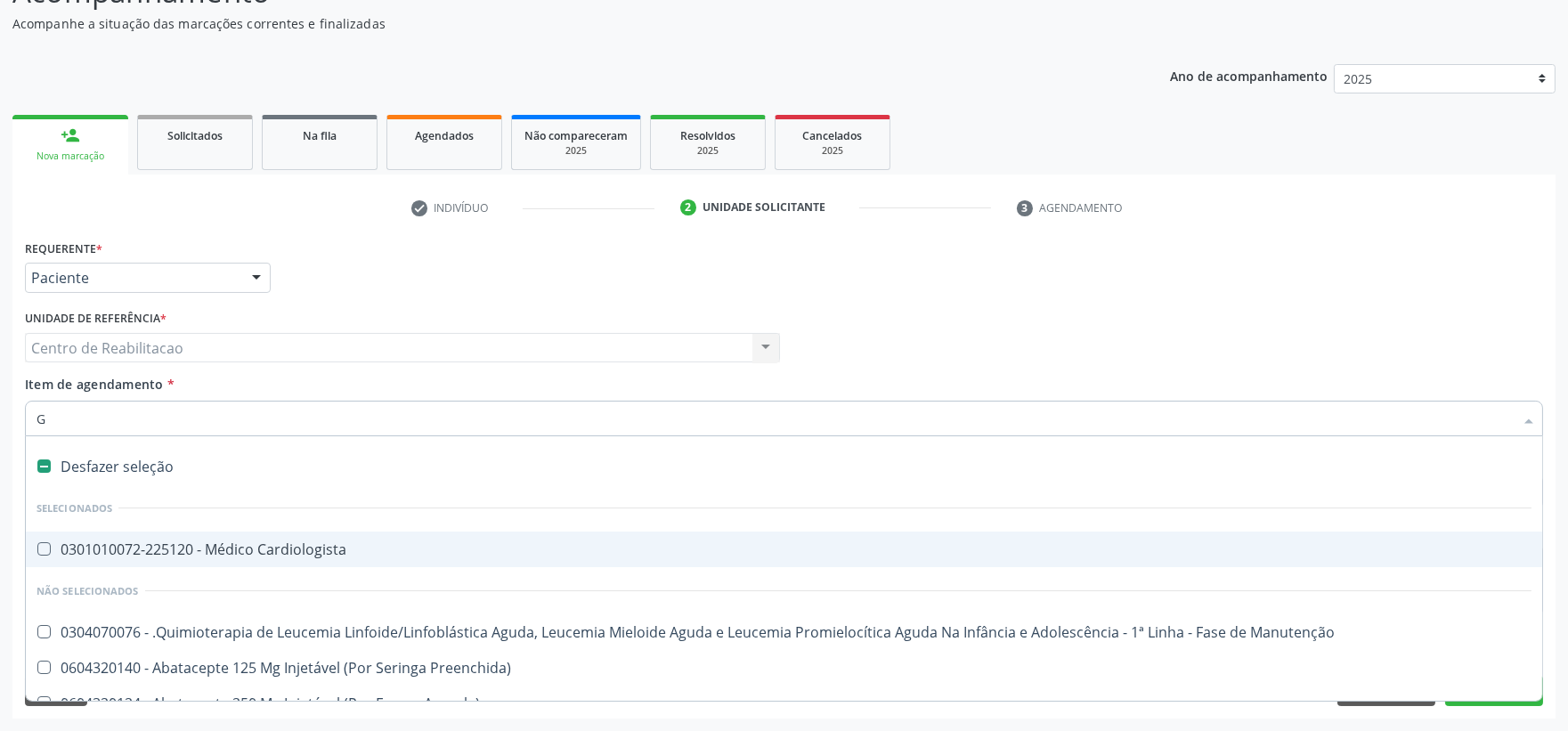
checkbox Revestido\) "true"
checkbox Mama "true"
checkbox Capsula\) "true"
checkbox Ml\) "true"
checkbox Capsula\) "true"
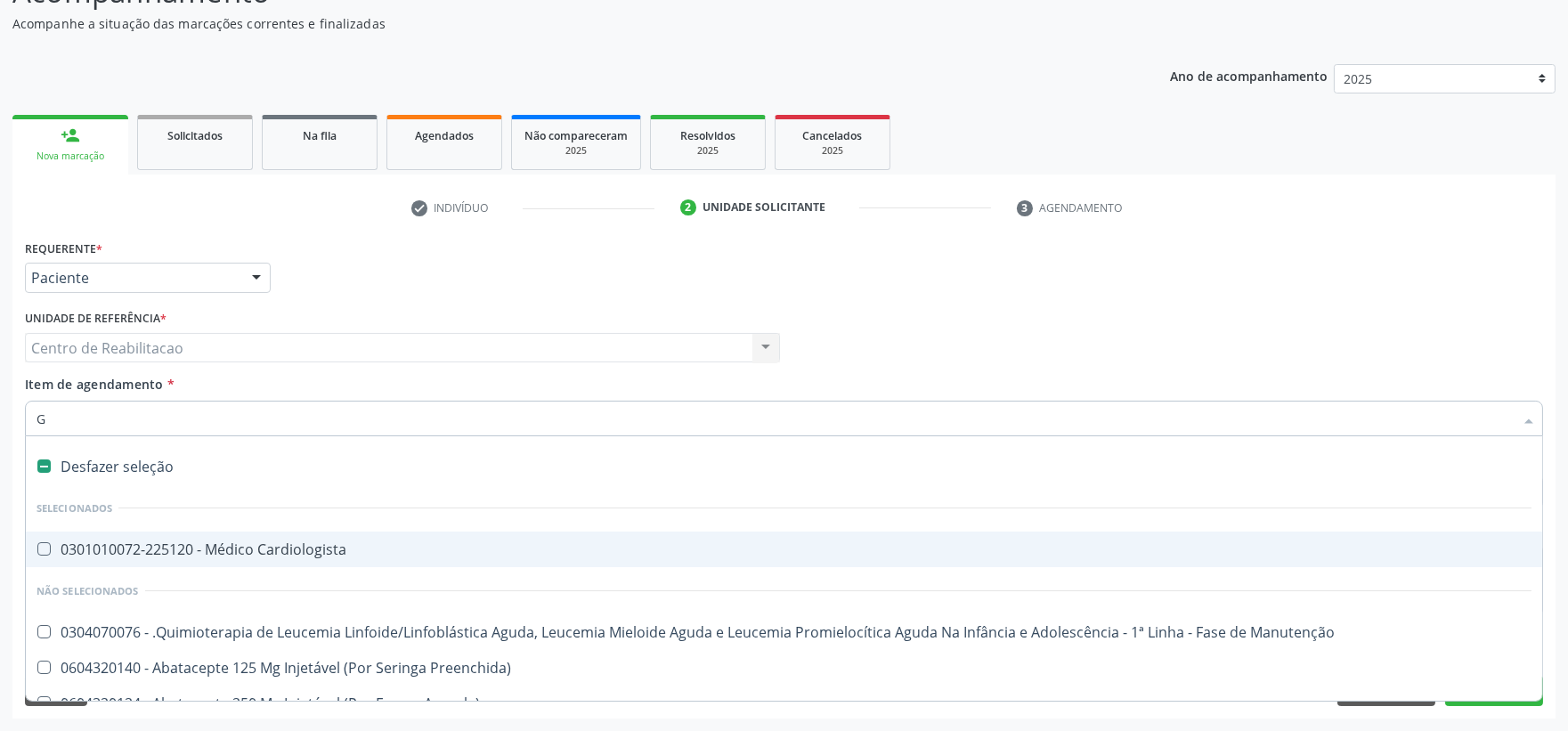
checkbox Capsula\) "true"
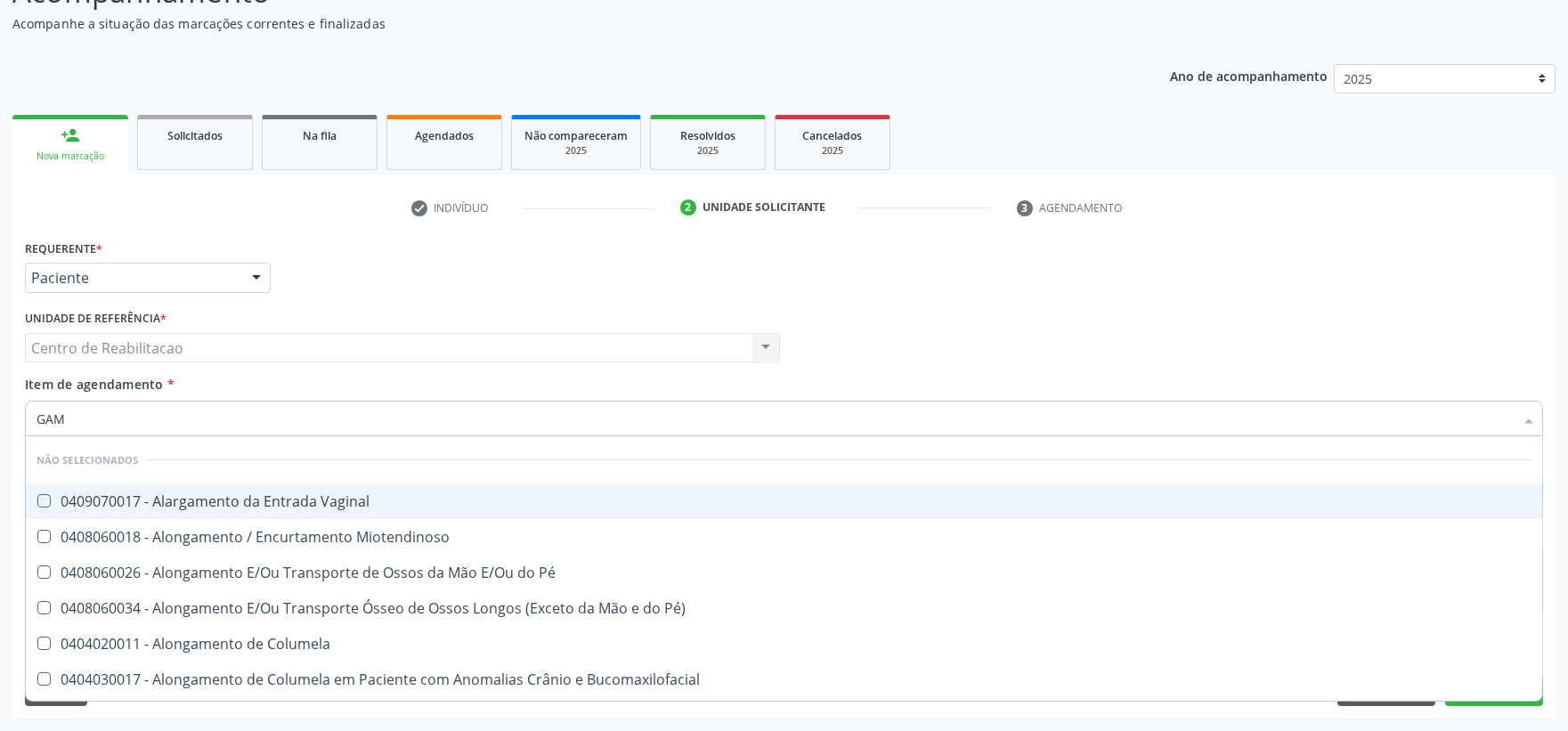
type input "GAMA"
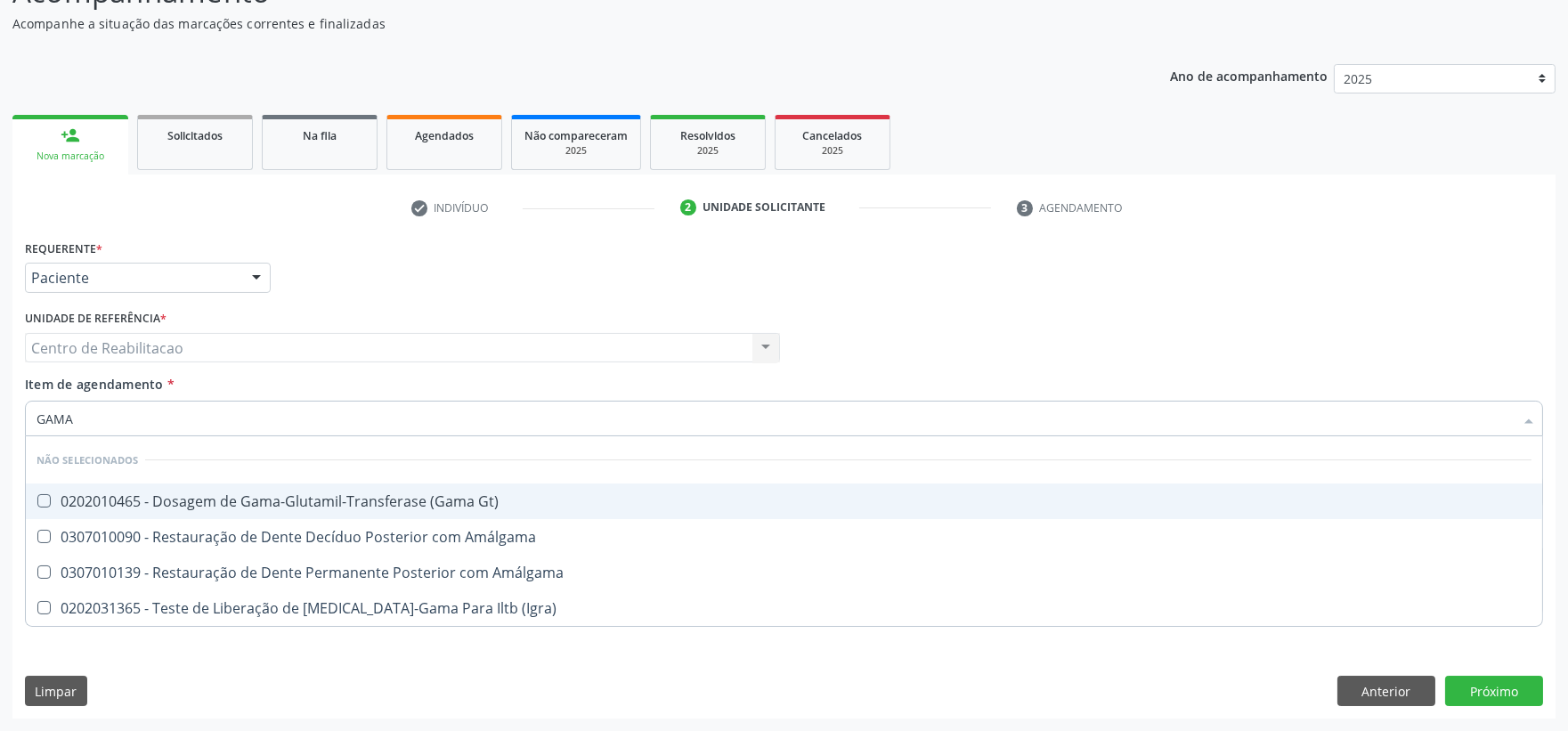
click at [187, 499] on div "0202010465 - Dosagem de Gama-Glutamil-Transferase (Gama Gt)" at bounding box center [783, 501] width 1495 height 14
checkbox Gt\) "true"
type input "GAM"
checkbox Gt\) "false"
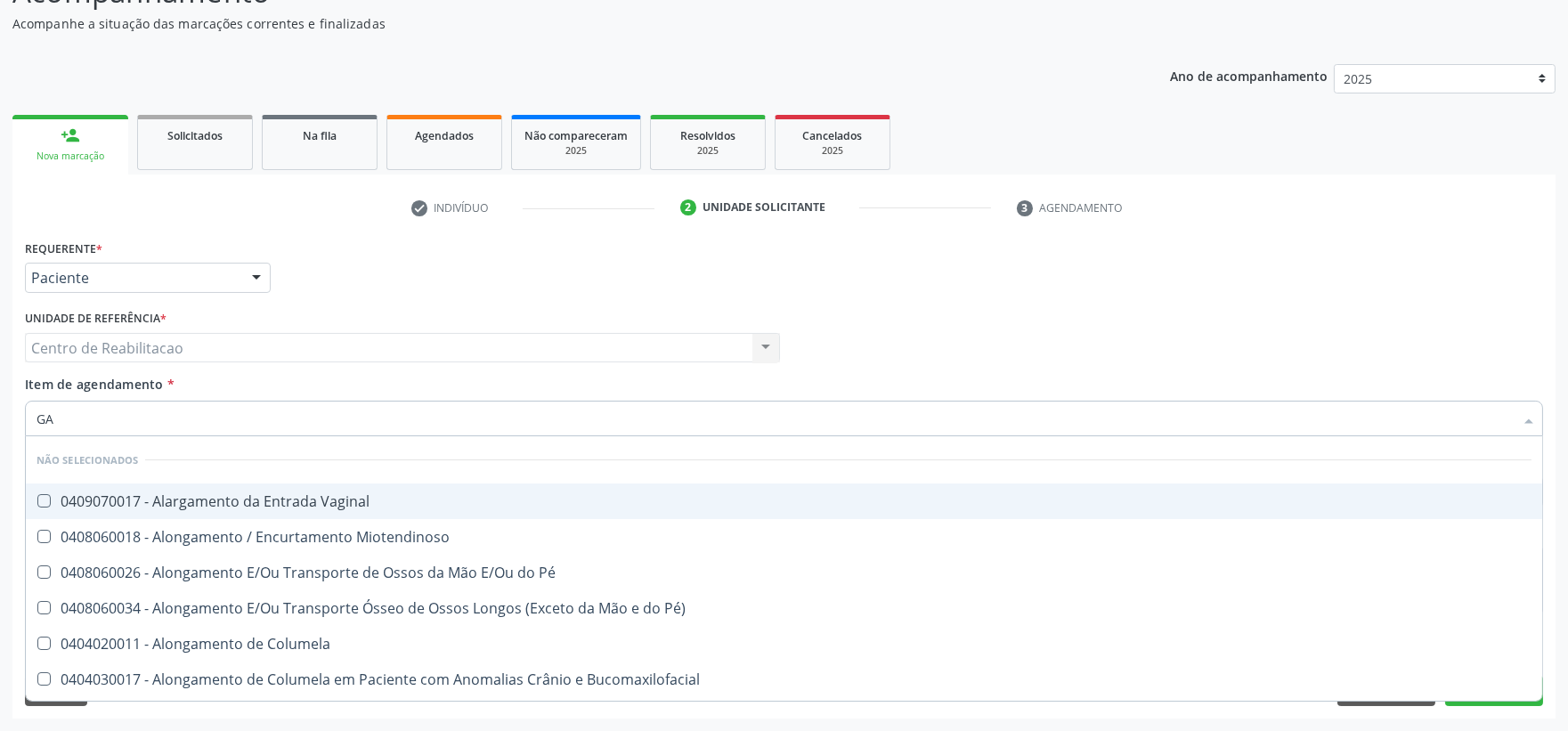
type input "G"
checkbox Gt\) "false"
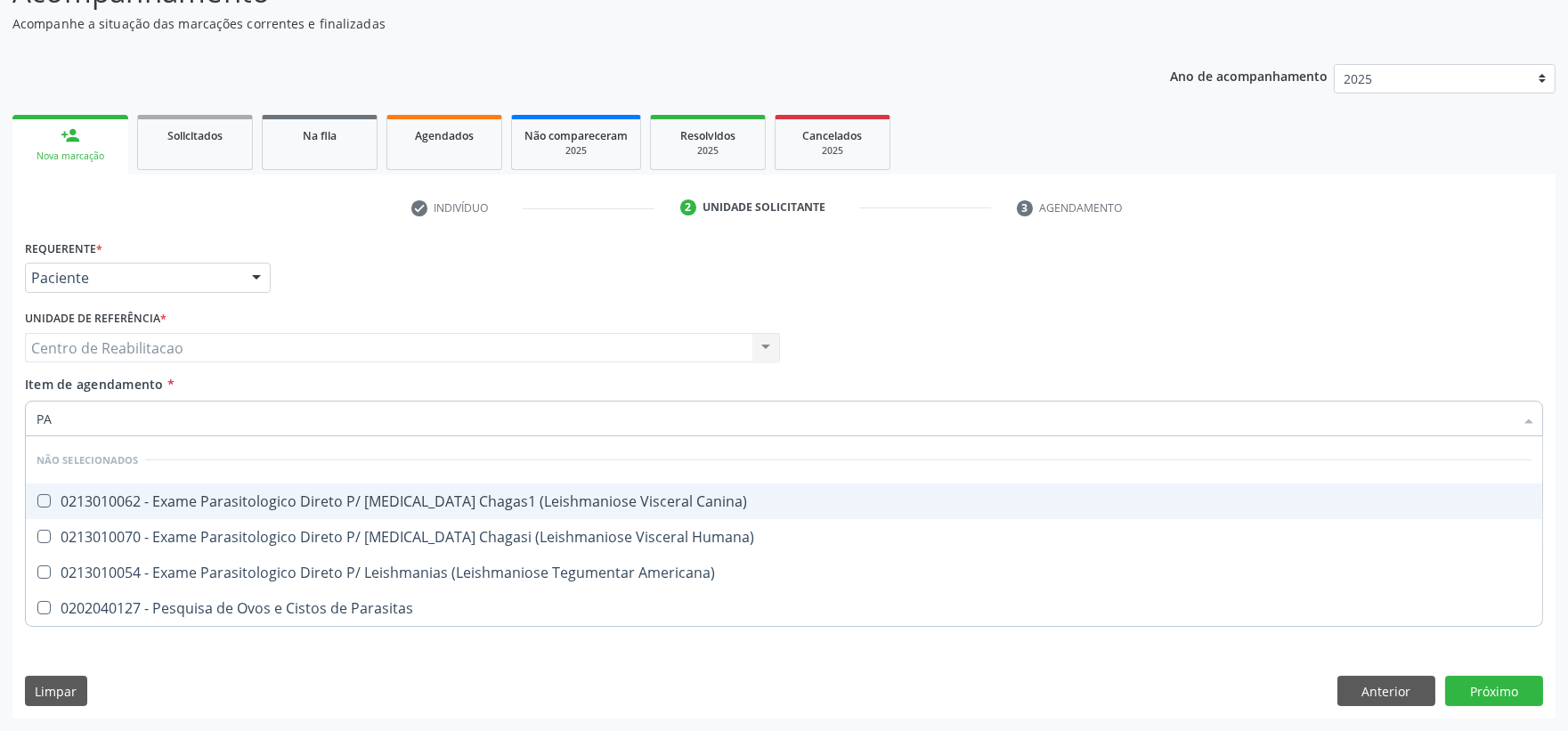
type input "P"
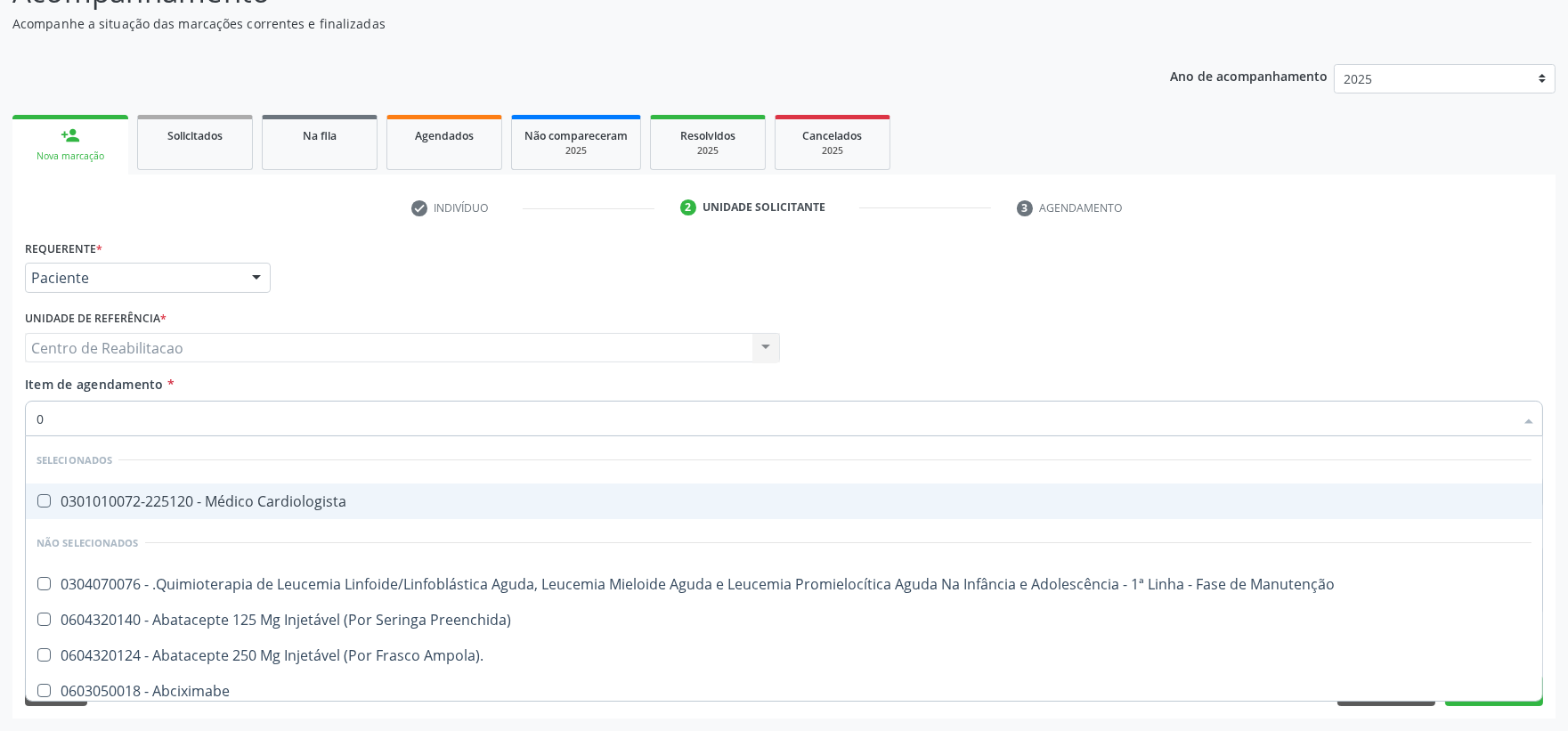
type input "02"
checkbox Etc\) "true"
checkbox Antibiotico "true"
checkbox Comprimido\) "true"
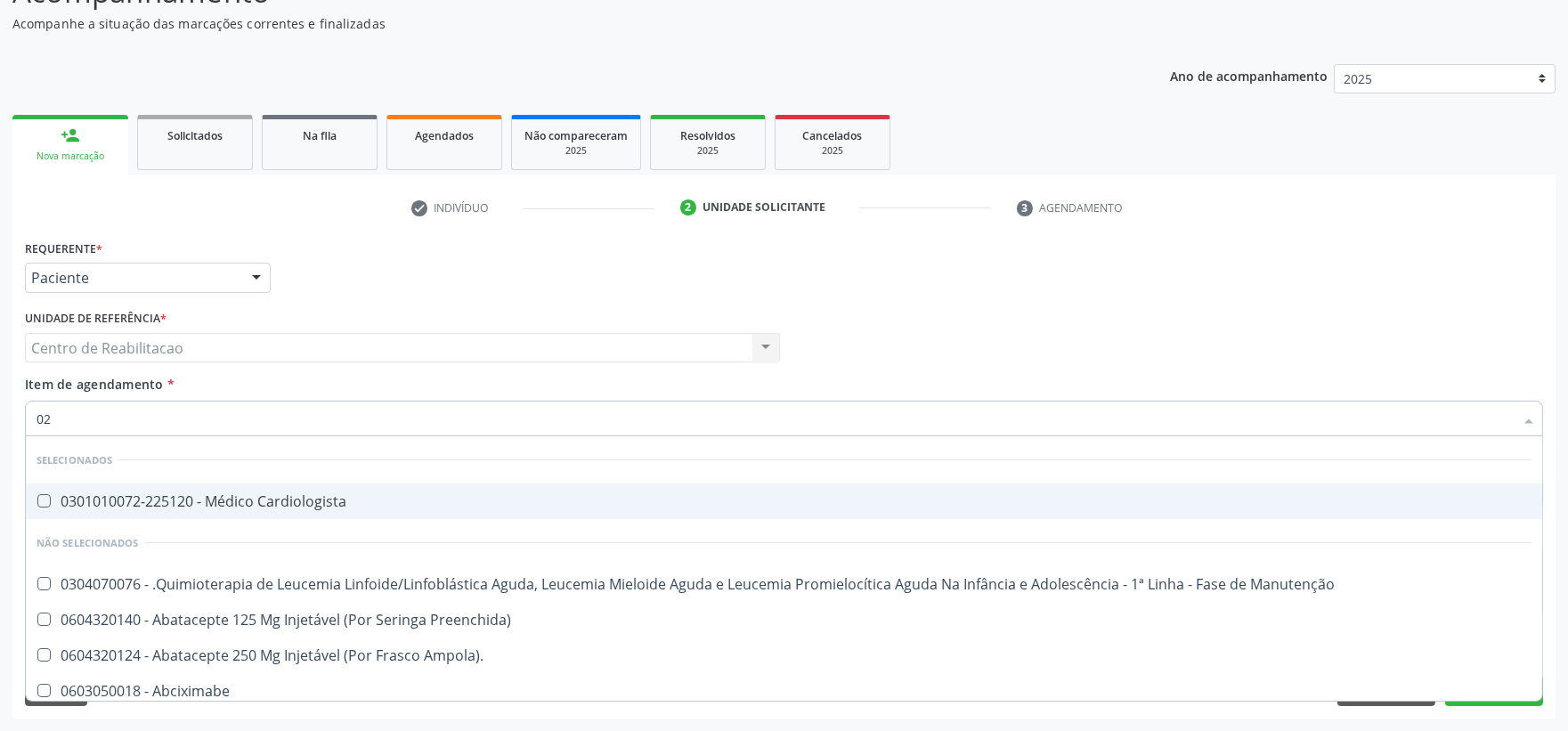
checkbox \(Semi-Solido\) "true"
checkbox 67 "true"
checkbox Osso "true"
checkbox Doadora\) "true"
checkbox Bronco-Alveolar "true"
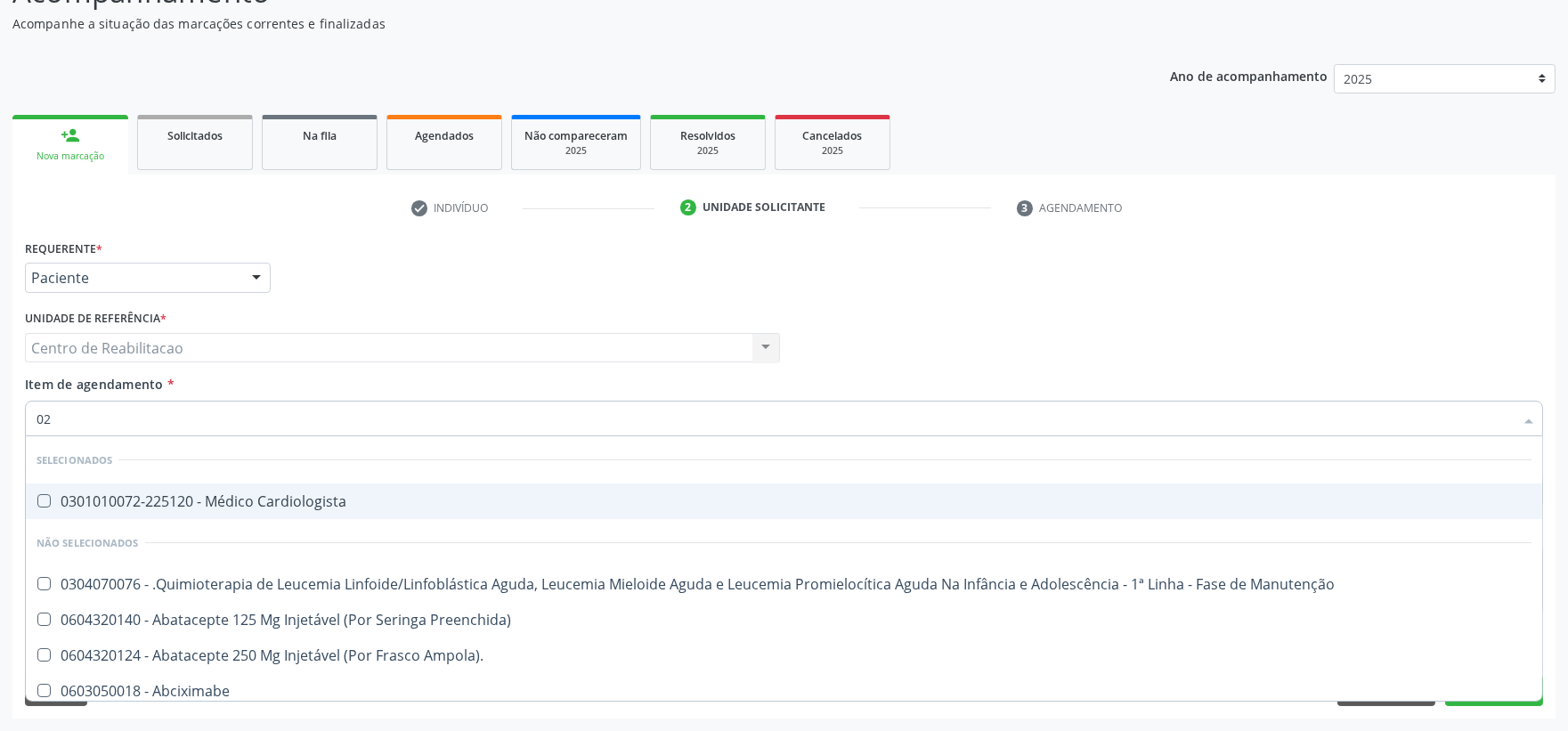
checkbox Leprae "true"
checkbox Citopatológico "true"
checkbox Sexual "true"
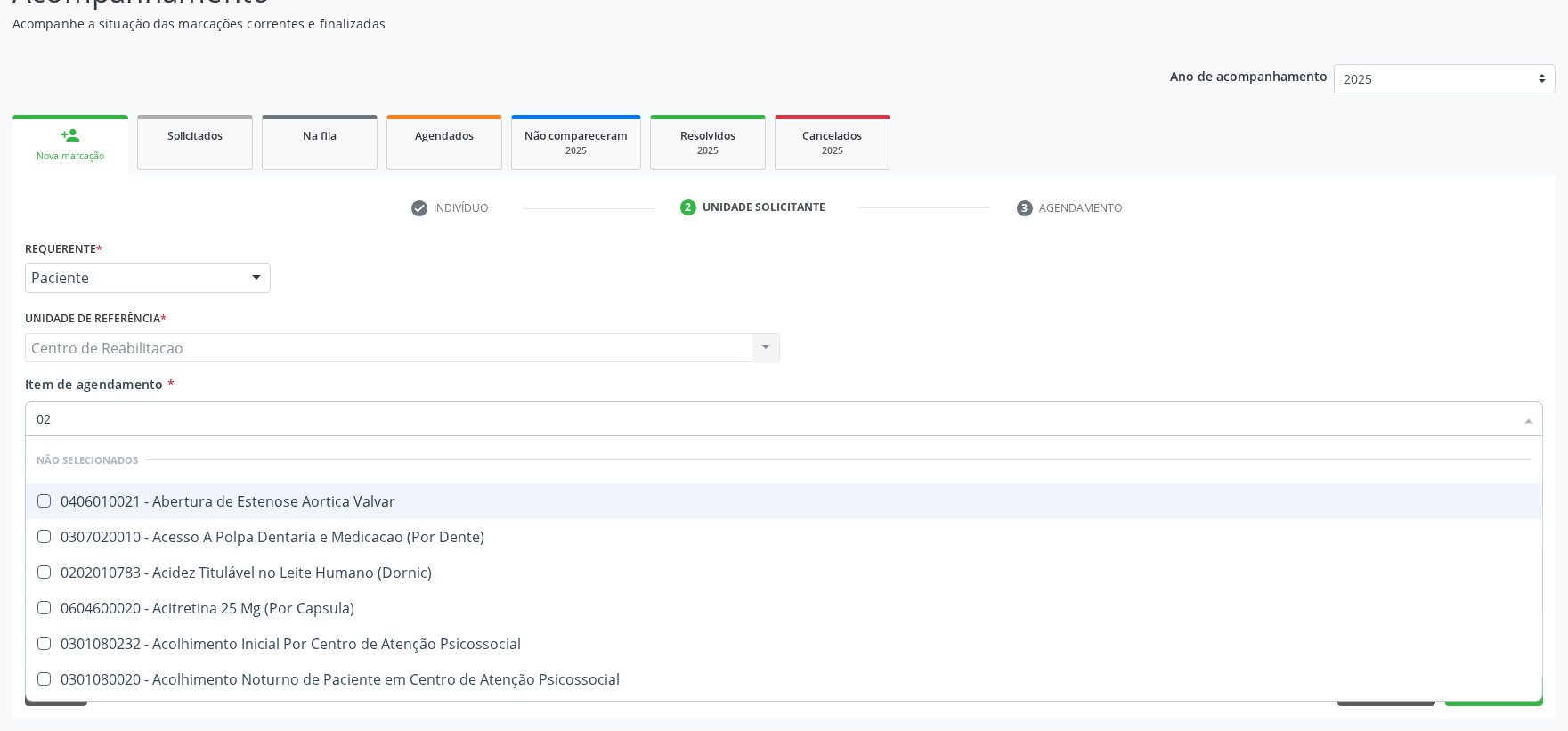
type input "020"
checkbox Intra-Aortico "true"
checkbox Epispádia "true"
checkbox Anos\) "true"
checkbox Congênita "true"
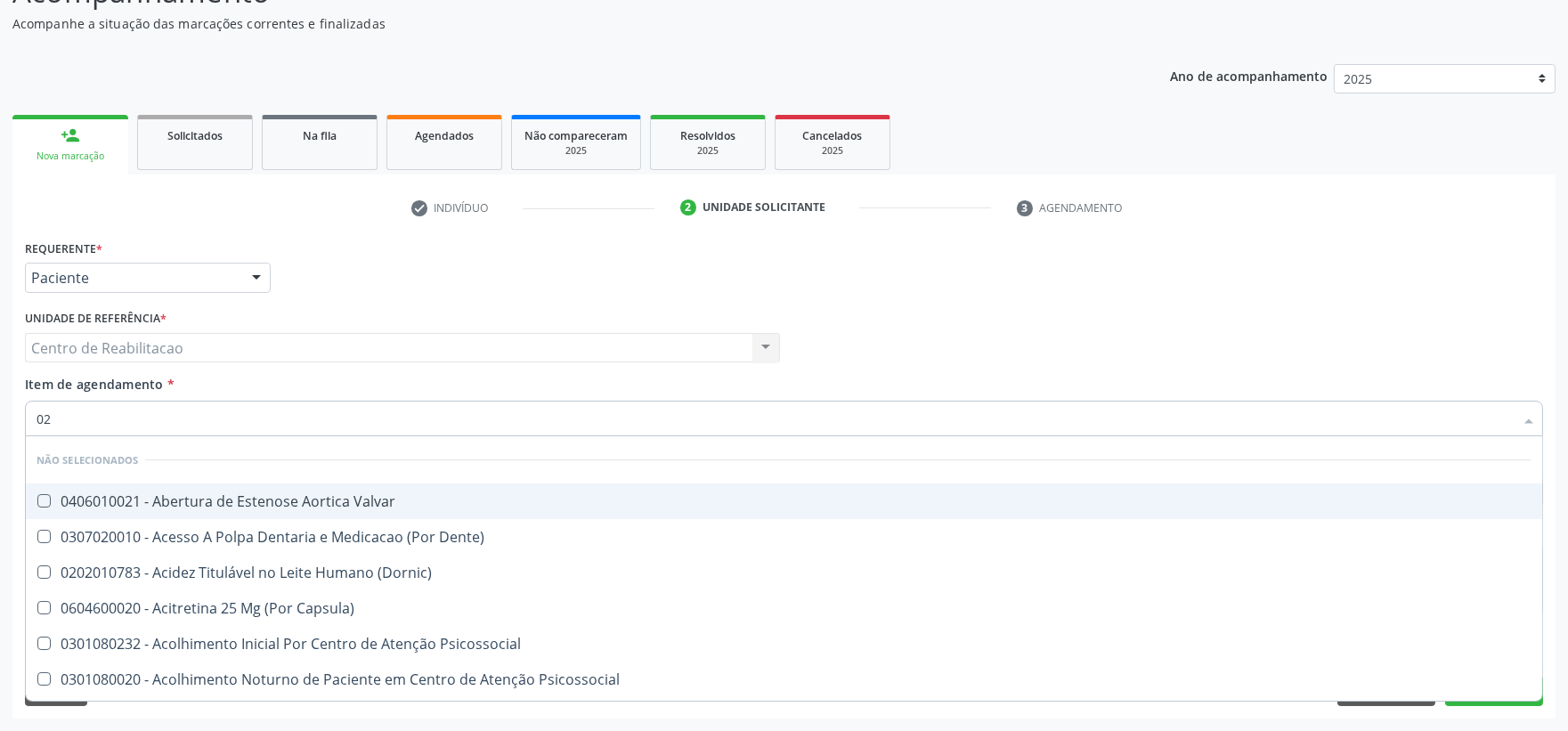
checkbox Complementar\) "true"
checkbox Orgaos "true"
checkbox \(Qualitativo\) "true"
checkbox Artéria "true"
checkbox Semana\) "true"
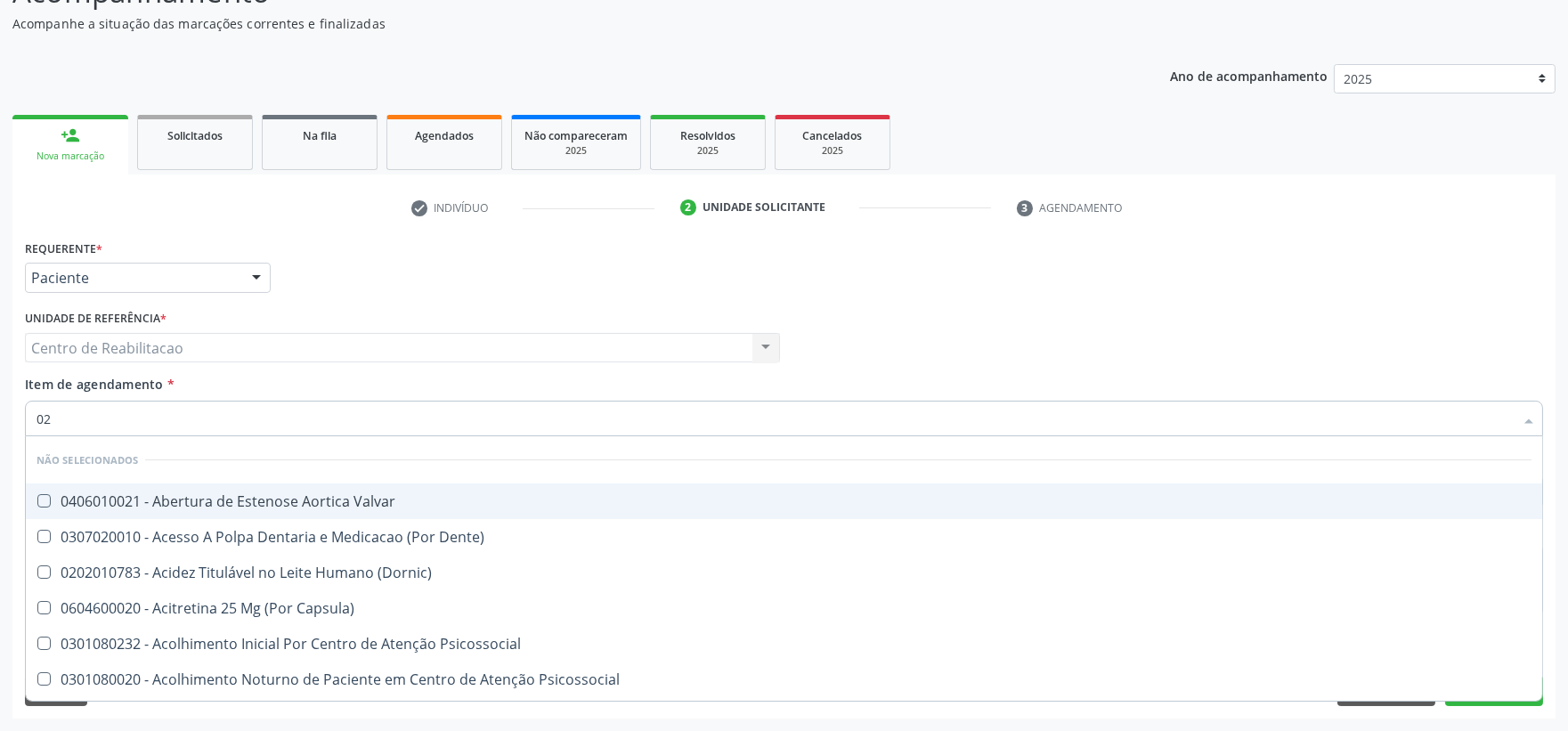
checkbox Pediátrico "true"
checkbox Dias "true"
checkbox Ii\) "true"
checkbox Urico "false"
checkbox Hdl "false"
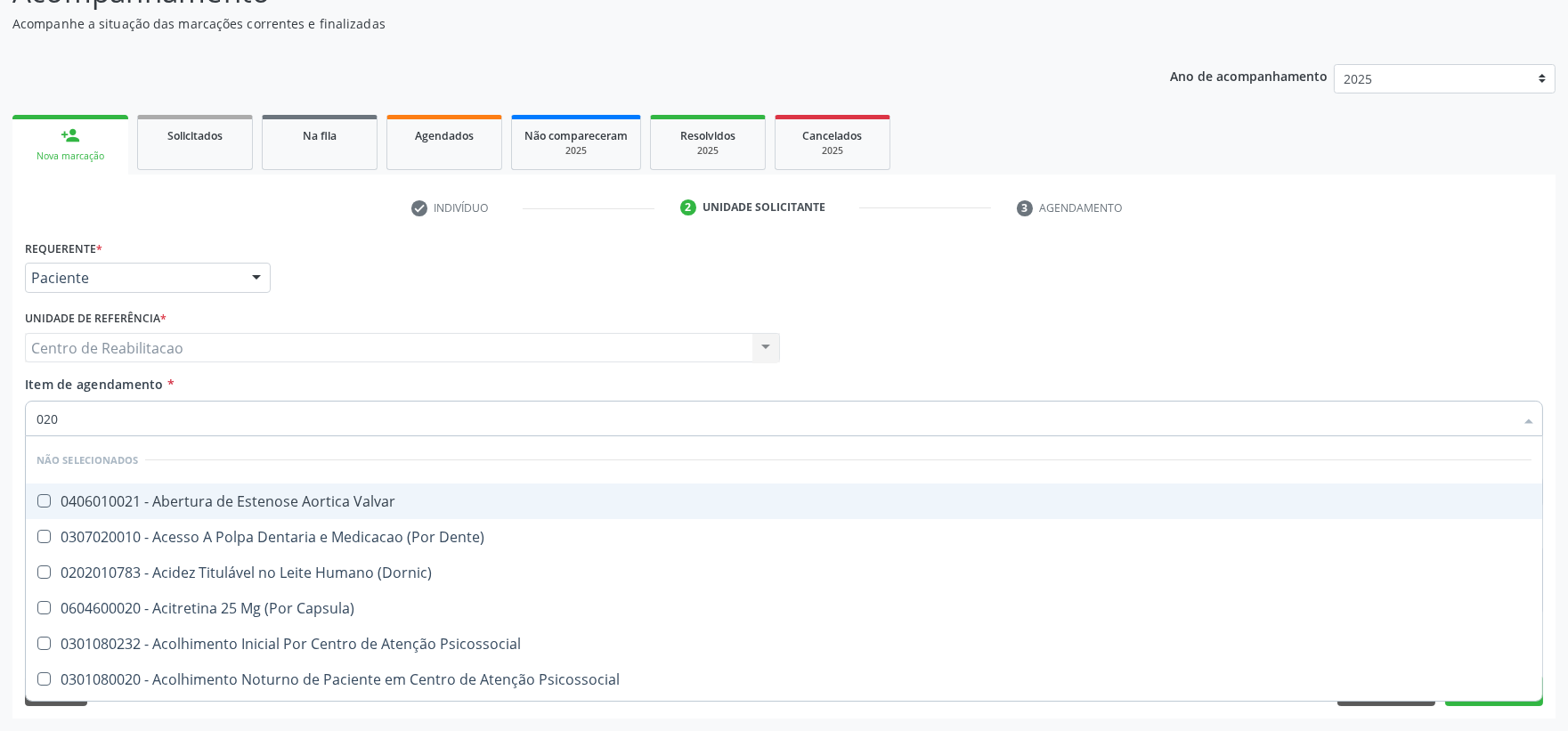
checkbox Ldl "false"
checkbox Total "false"
checkbox Creatinina "false"
checkbox Ferritina "false"
checkbox Gt\) "false"
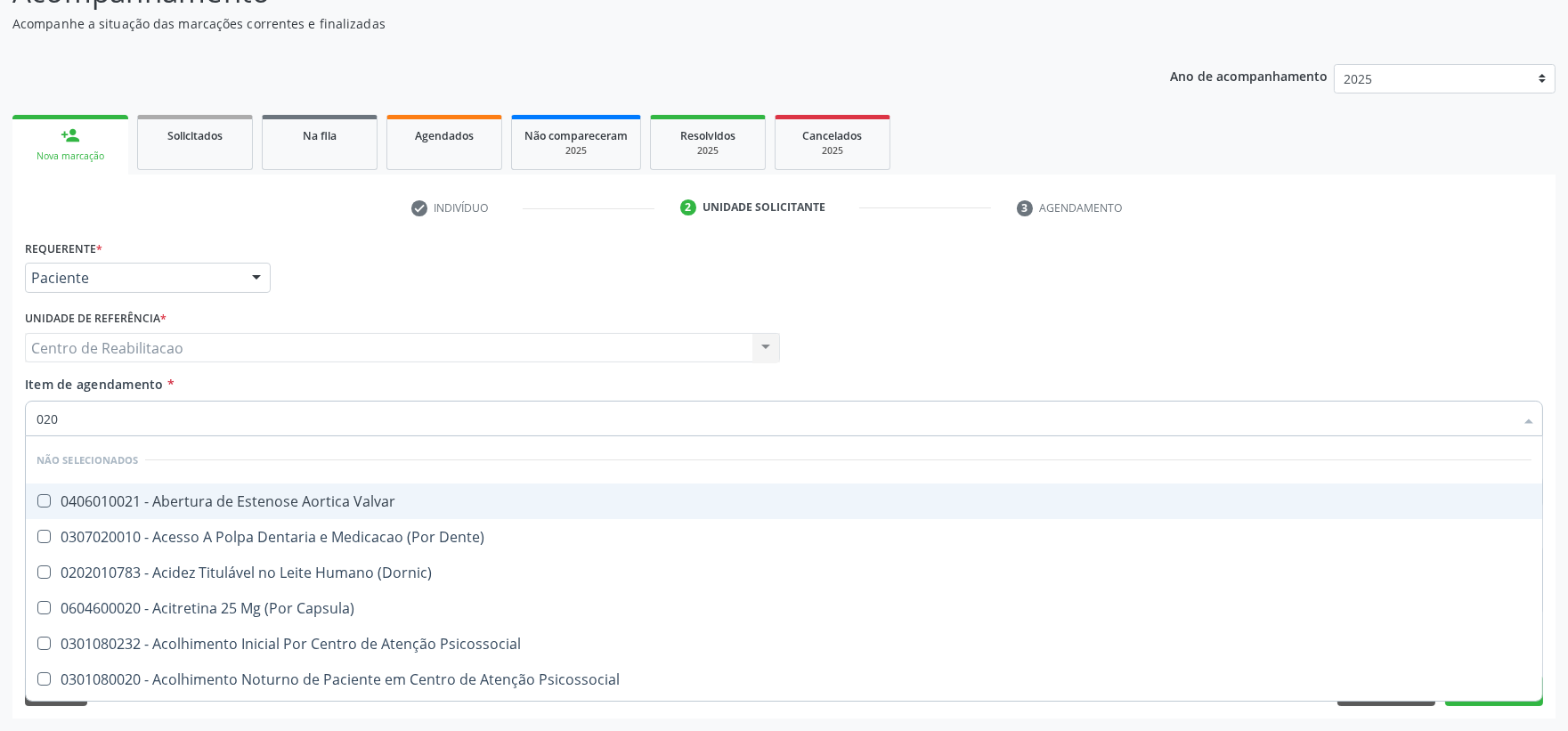
checkbox Livre\) "false"
checkbox \(Tgo\) "false"
checkbox \(Tgp\) "false"
checkbox Triglicerideos "false"
checkbox \(T3\) "true"
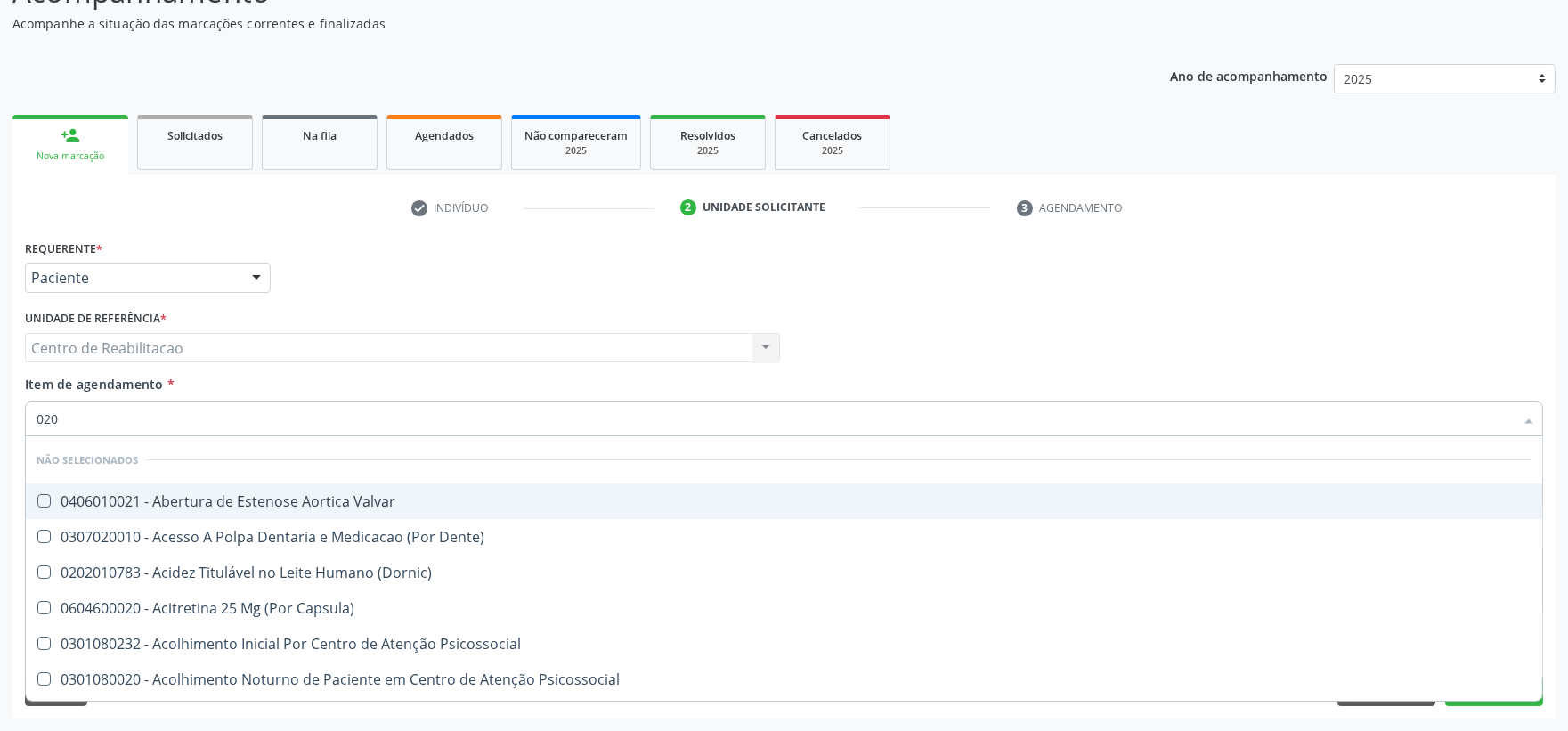
checkbox Ureia "false"
type input "0202"
checkbox População "true"
checkbox Faringe\/Laringe "true"
checkbox Puncao "true"
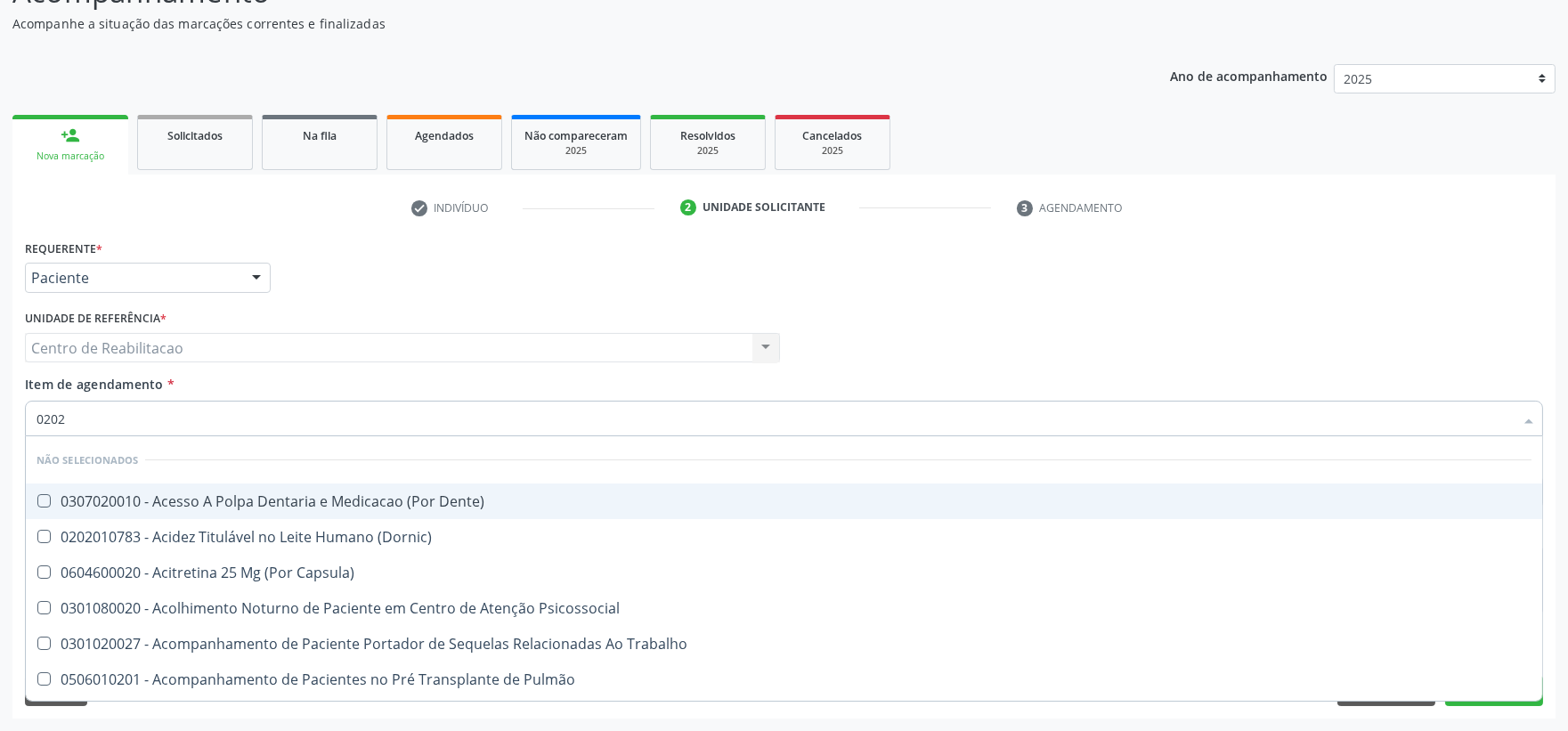
checkbox Fragmento "true"
checkbox Ossea "true"
checkbox Unilateral "true"
checkbox Monobloco "true"
checkbox Paratireoides "true"
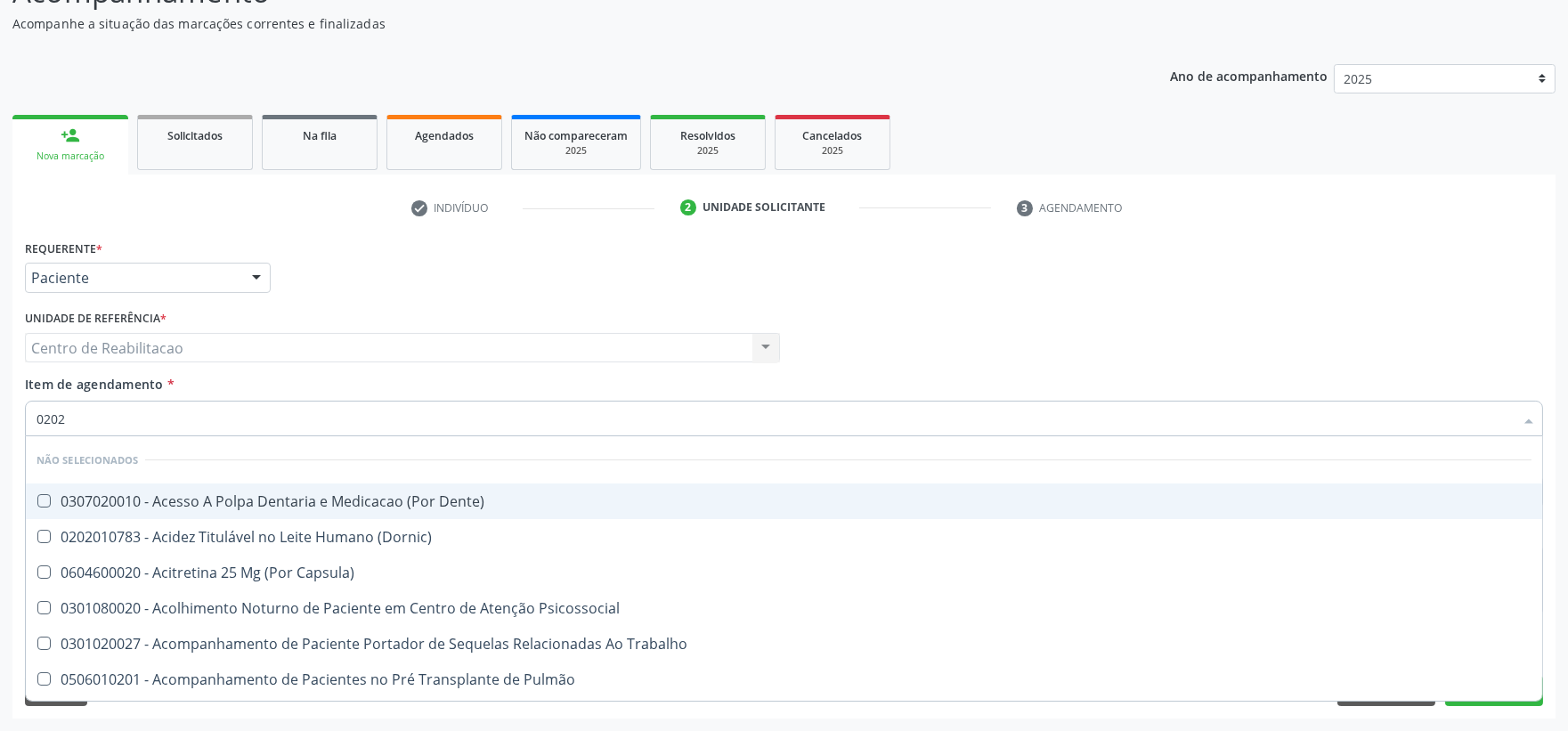
checkbox \(Spcto\) "true"
checkbox 67 "true"
checkbox Projecoes\) "true"
checkbox Estimulo "true"
checkbox Biologica "true"
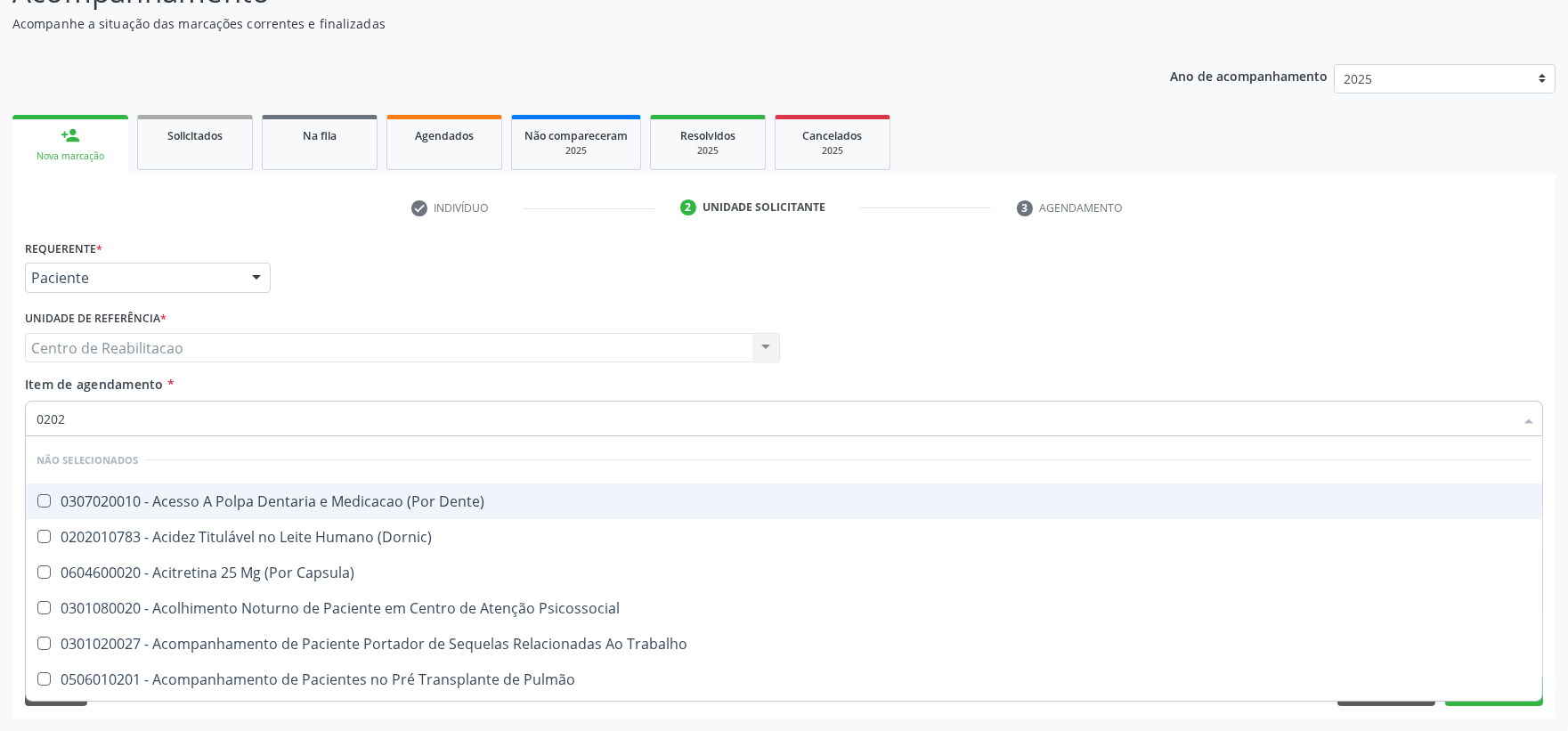
checkbox Urico "false"
checkbox Hdl "false"
checkbox Ldl "false"
checkbox Total "false"
checkbox Creatinina "false"
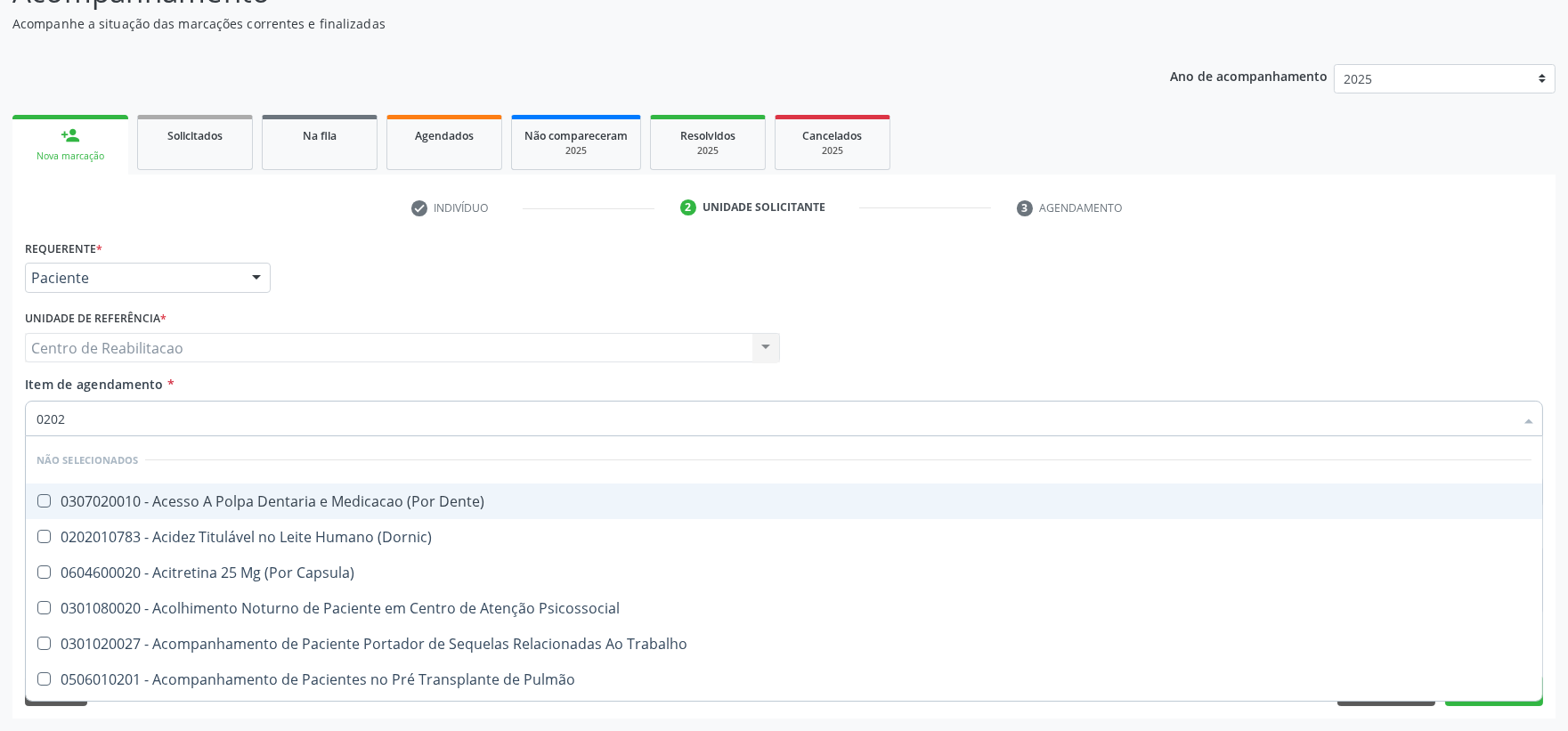
checkbox Ferritina "false"
checkbox Gt\) "false"
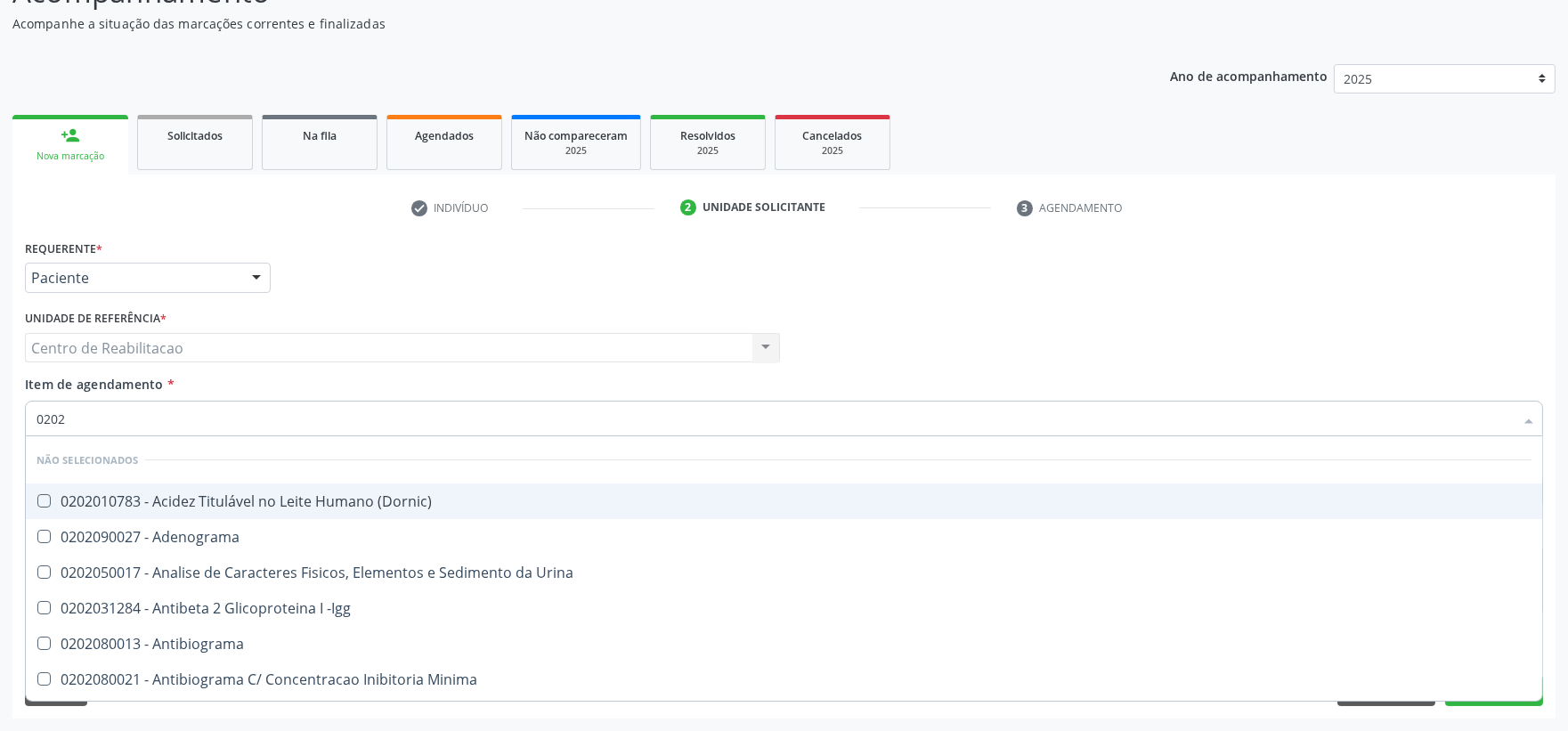
type input "02020"
checkbox Organicos "true"
checkbox Urico "false"
checkbox \(Psa\) "true"
checkbox III "true"
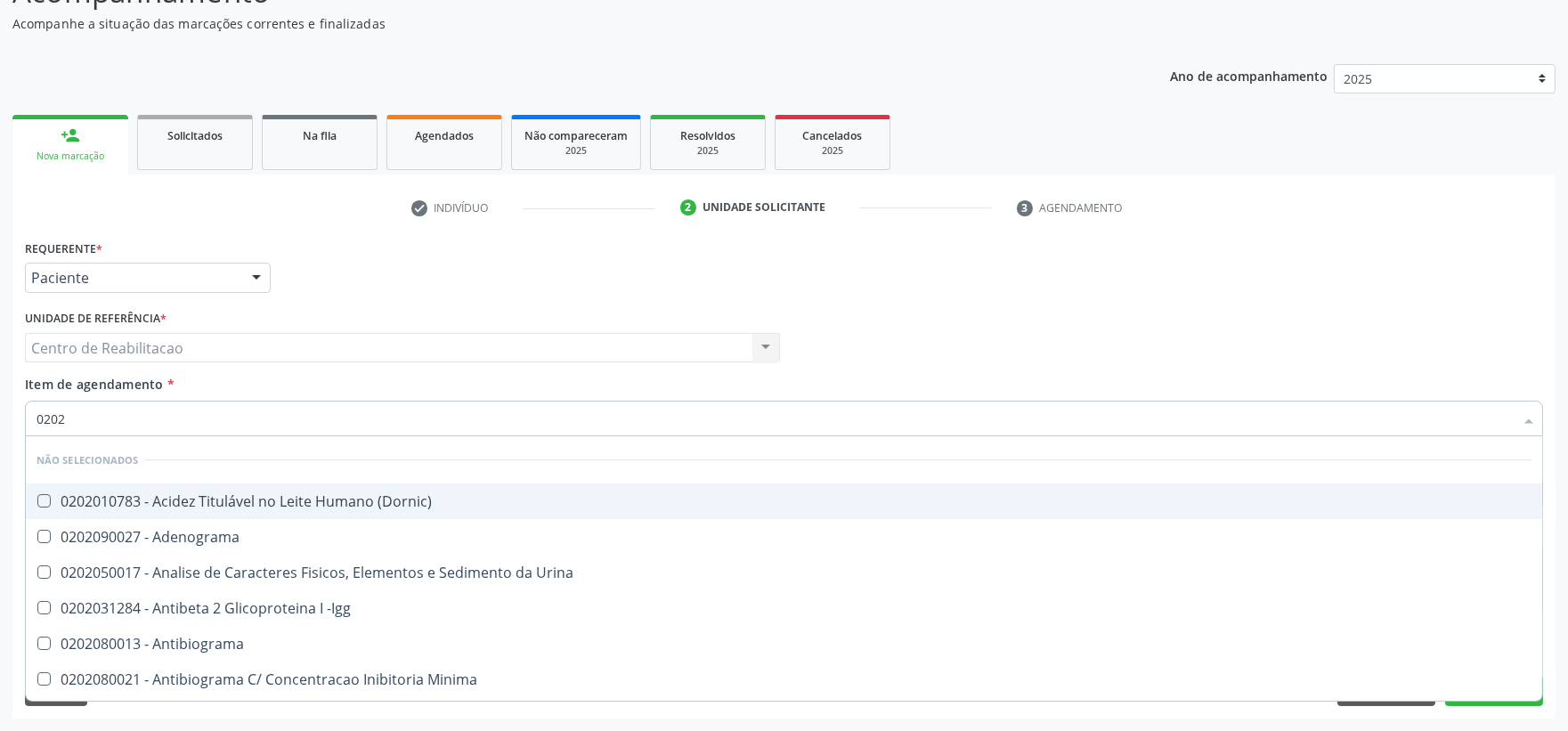
checkbox Barbituratos "true"
checkbox Calcio "true"
checkbox Hdl "false"
checkbox Ldl "false"
checkbox Total "false"
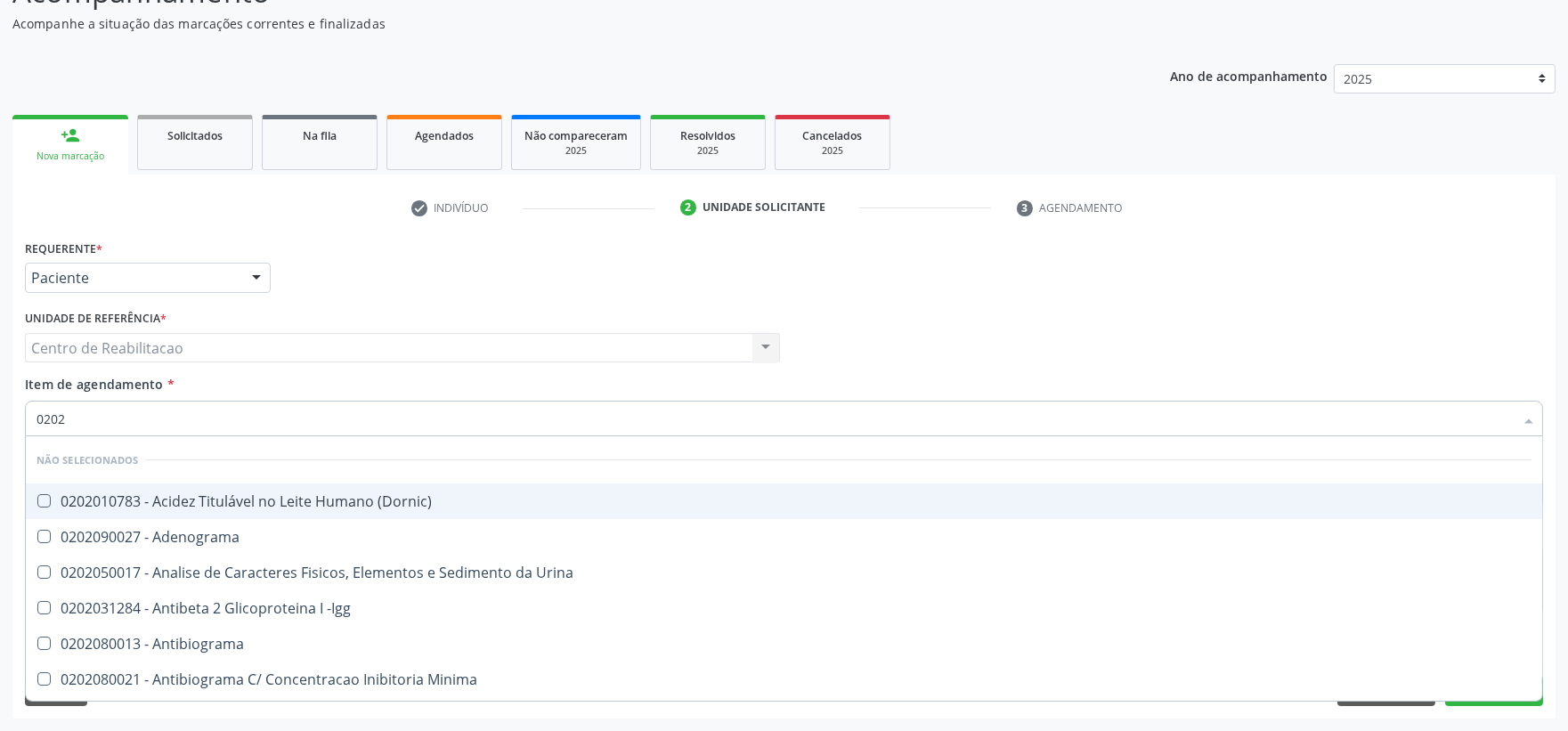
checkbox Creatinina "false"
checkbox Fracionadas\) "true"
checkbox \(Antigeno\) "true"
checkbox Ferritina "false"
checkbox Gt\) "false"
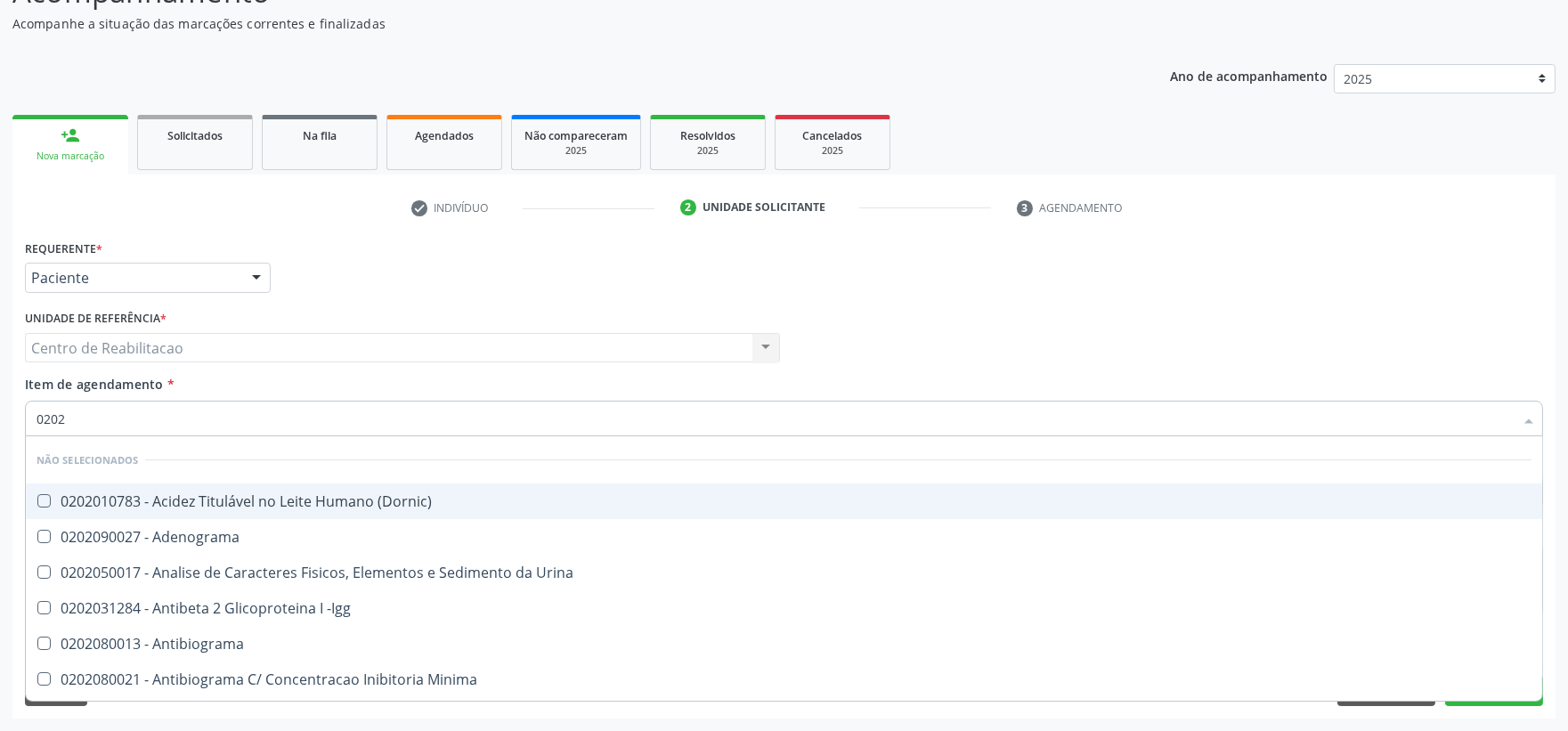
checkbox Progesterona "true"
checkbox Prolactina "true"
checkbox Funcional "true"
checkbox Derrames "true"
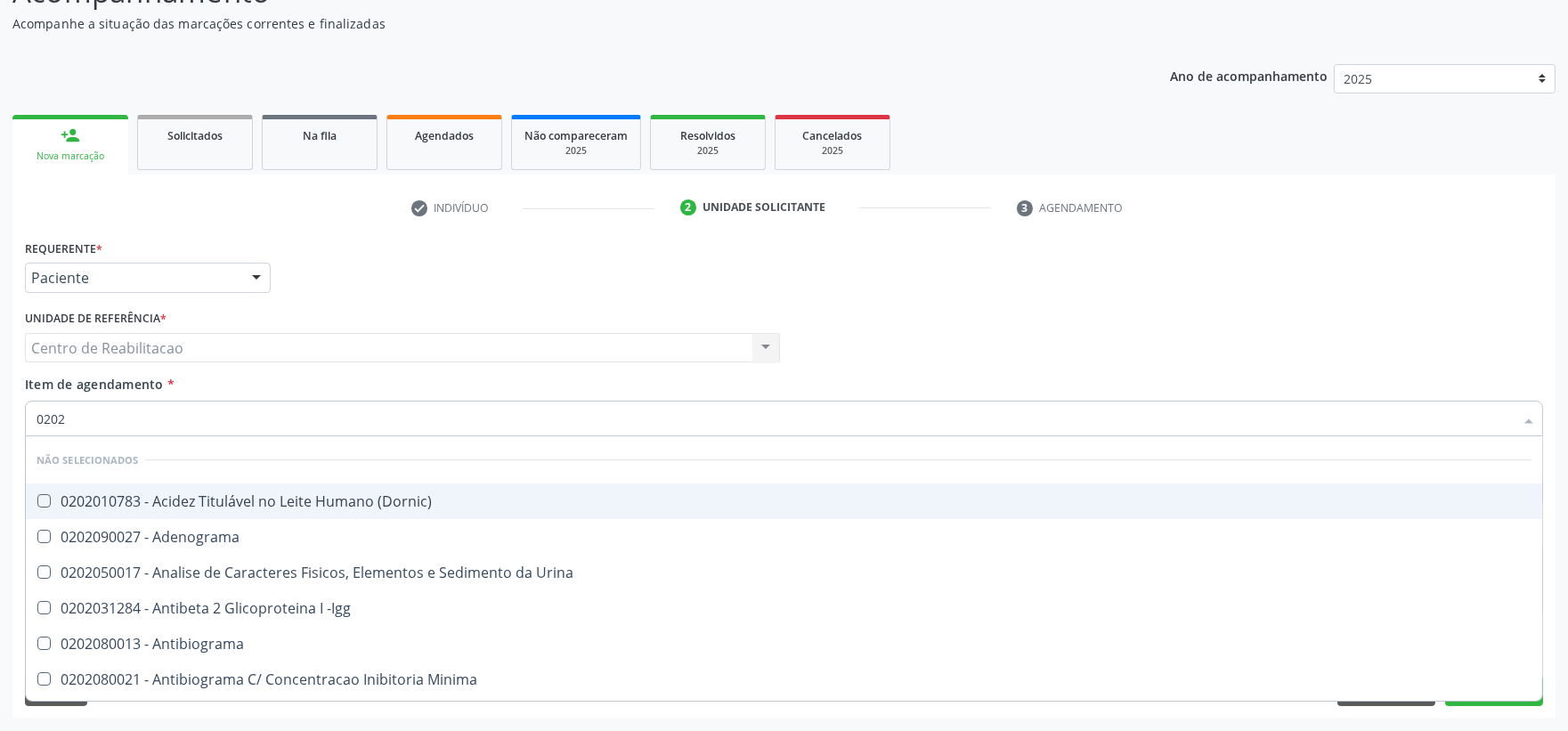
checkbox Livre\) "false"
checkbox \(Tgo\) "false"
checkbox \(Tgp\) "false"
checkbox Triglicerideos "false"
checkbox Ureia "false"
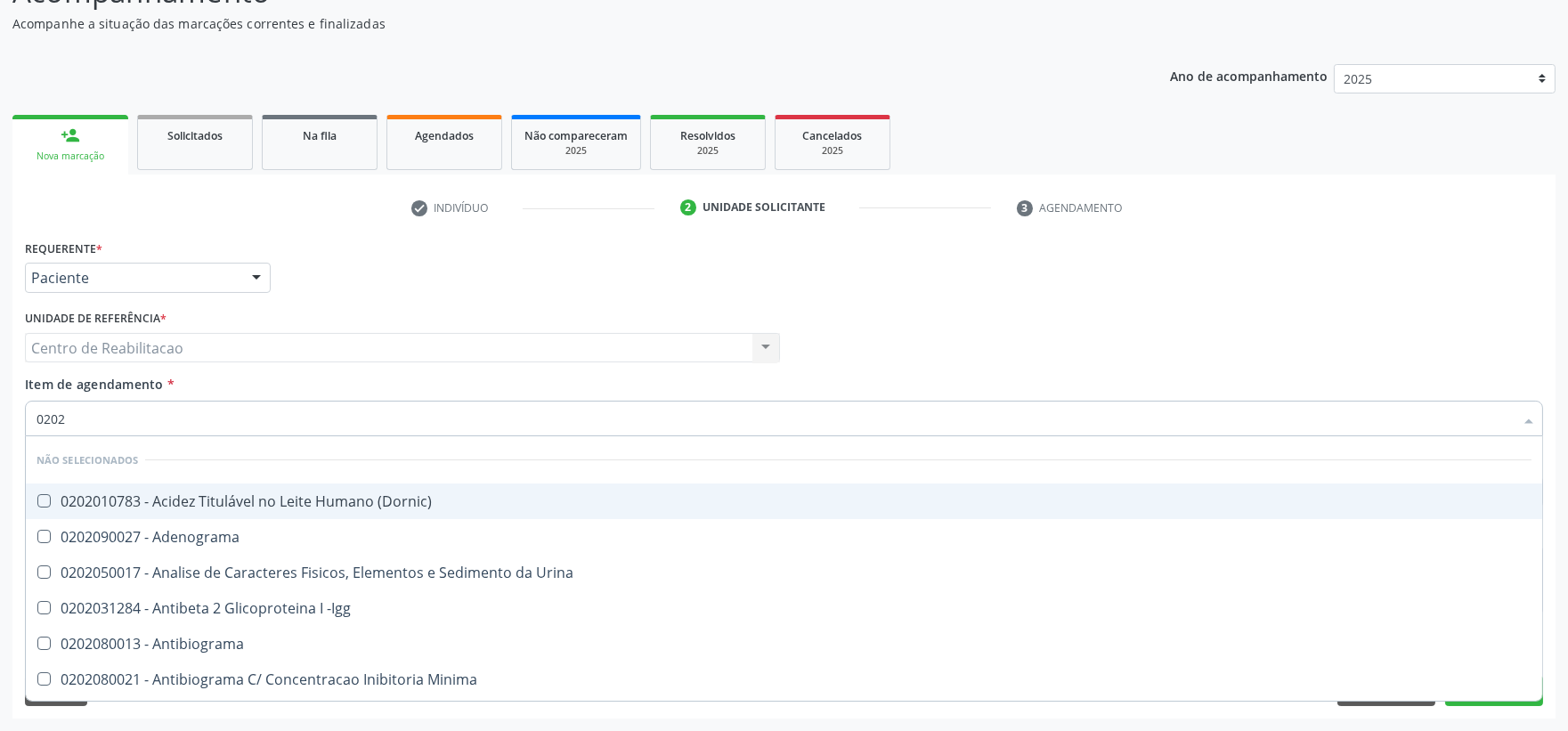
checkbox Zinco "true"
checkbox Completo "false"
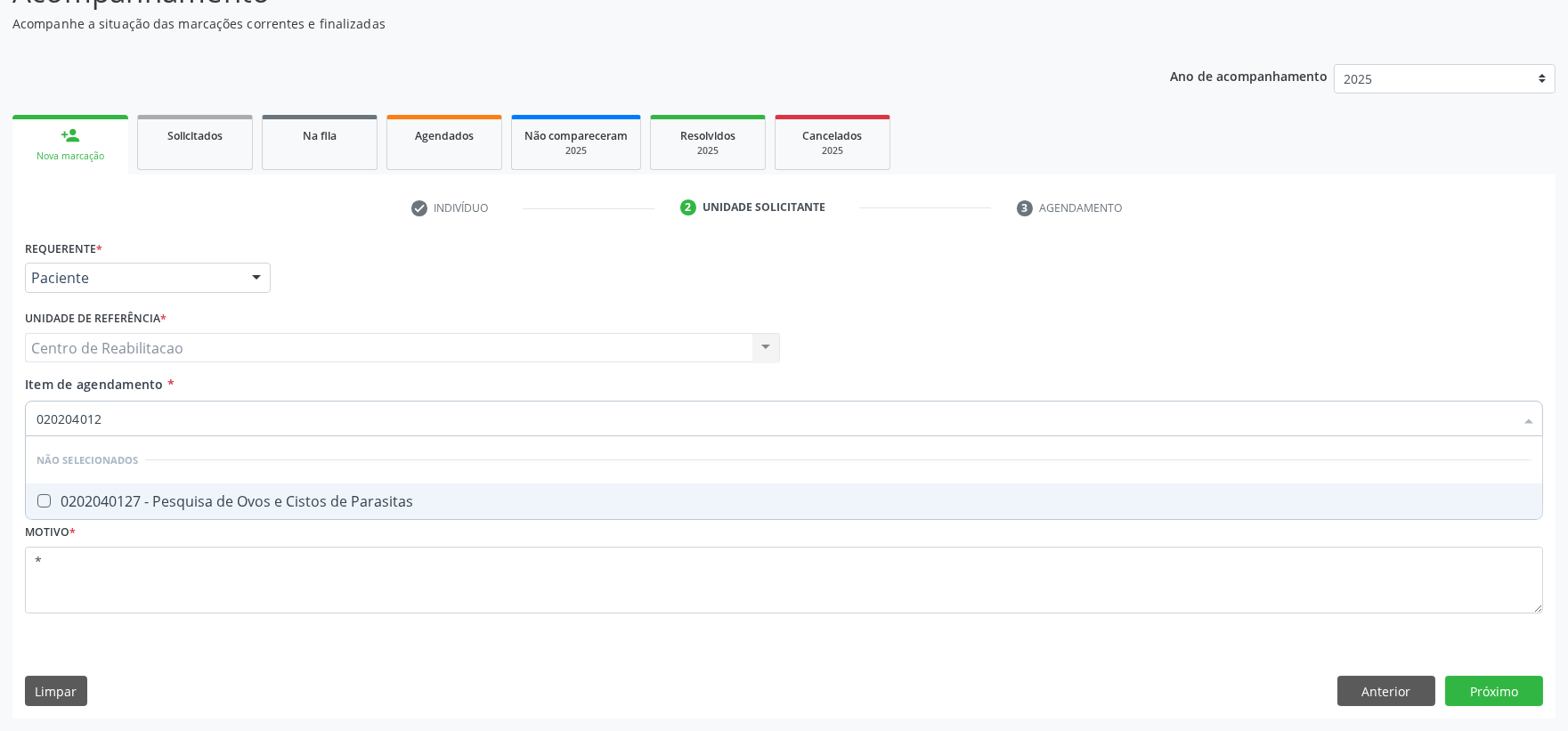
type input "0202040127"
click at [46, 498] on Parasitas at bounding box center [43, 500] width 14 height 14
click at [37, 498] on Parasitas "checkbox" at bounding box center [32, 500] width 12 height 12
checkbox Parasitas "true"
type input "020204"
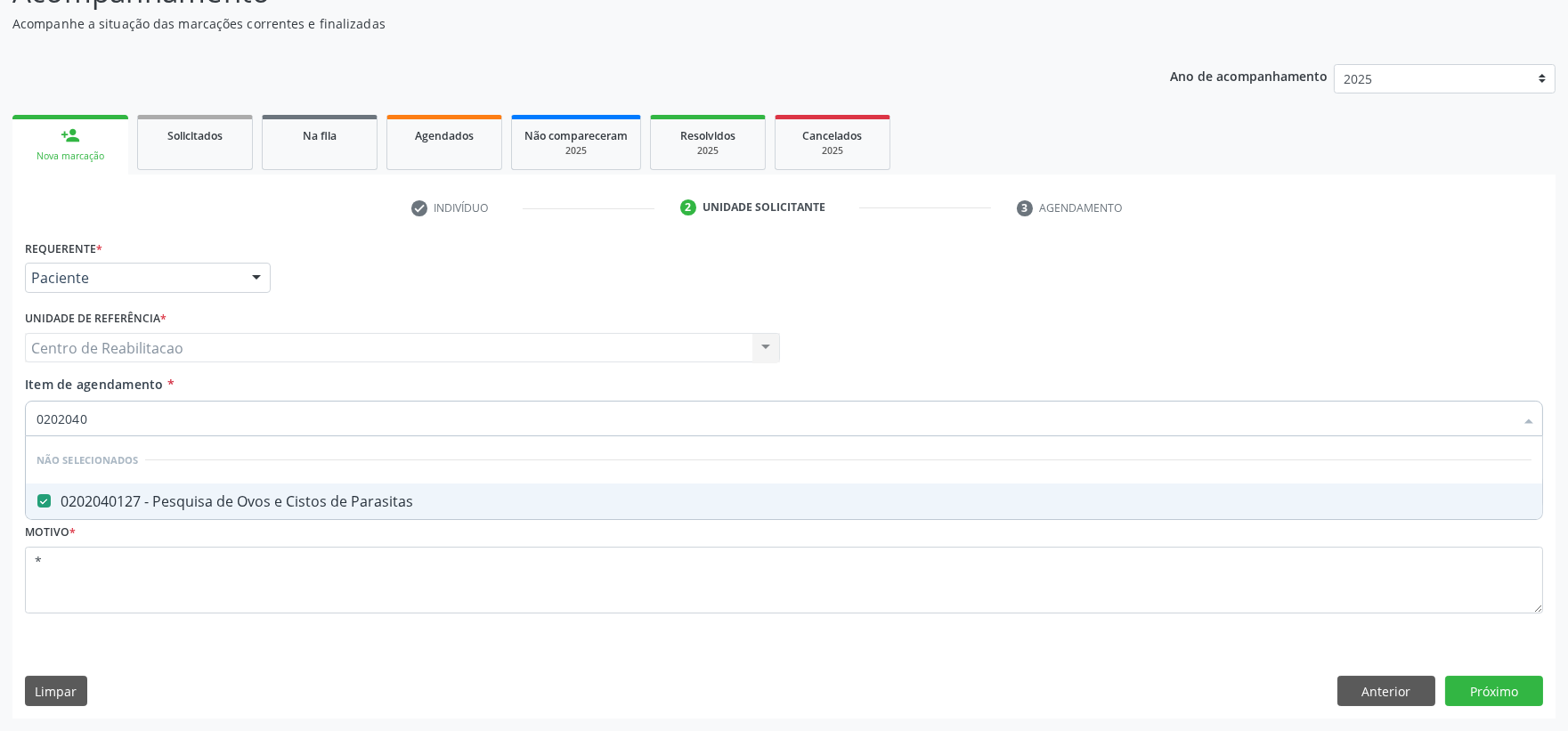
checkbox Parasitas "false"
type input "0"
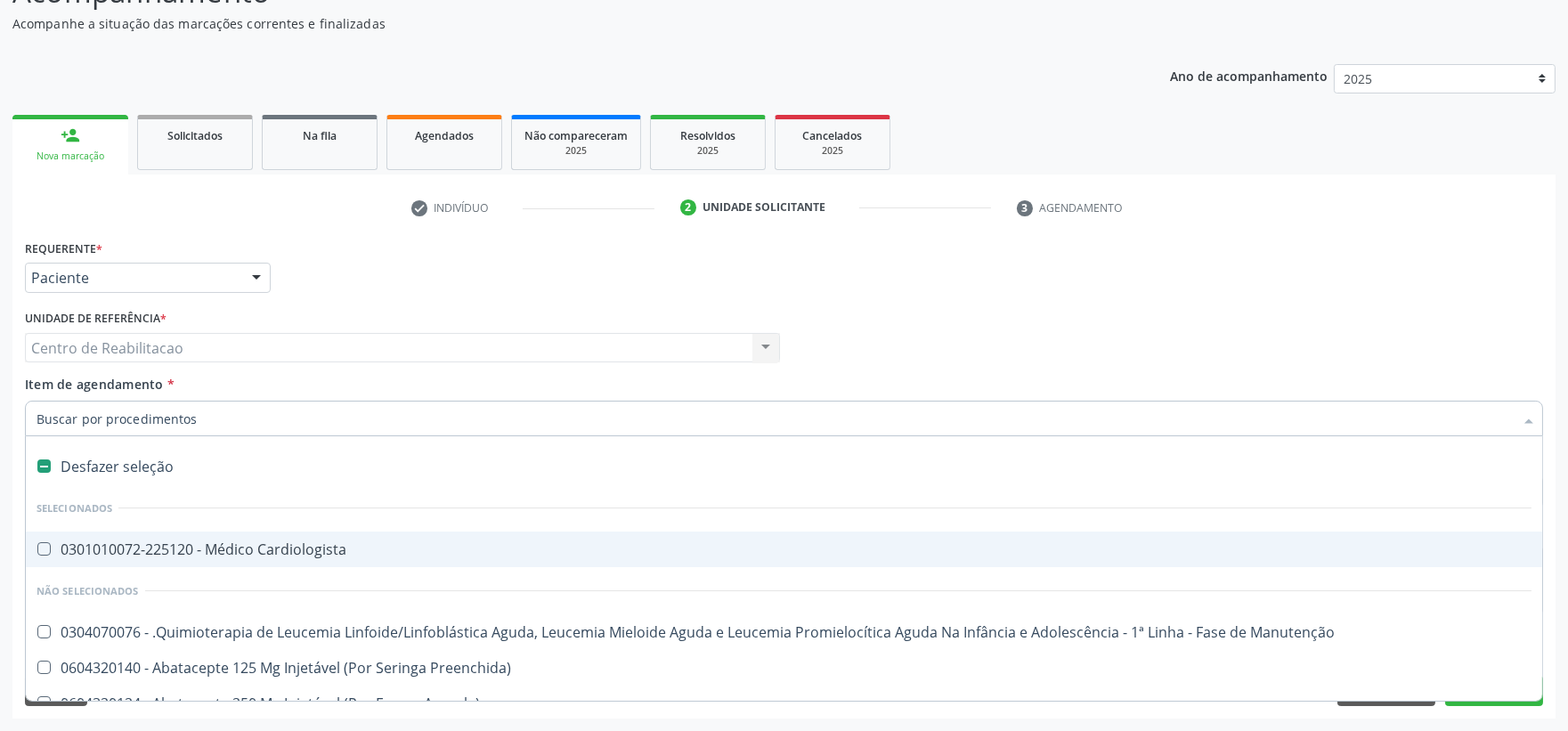
type input "U"
checkbox Simples "true"
checkbox Tirofibana "true"
checkbox Doadora\) "true"
checkbox Bronco-Alveolar "true"
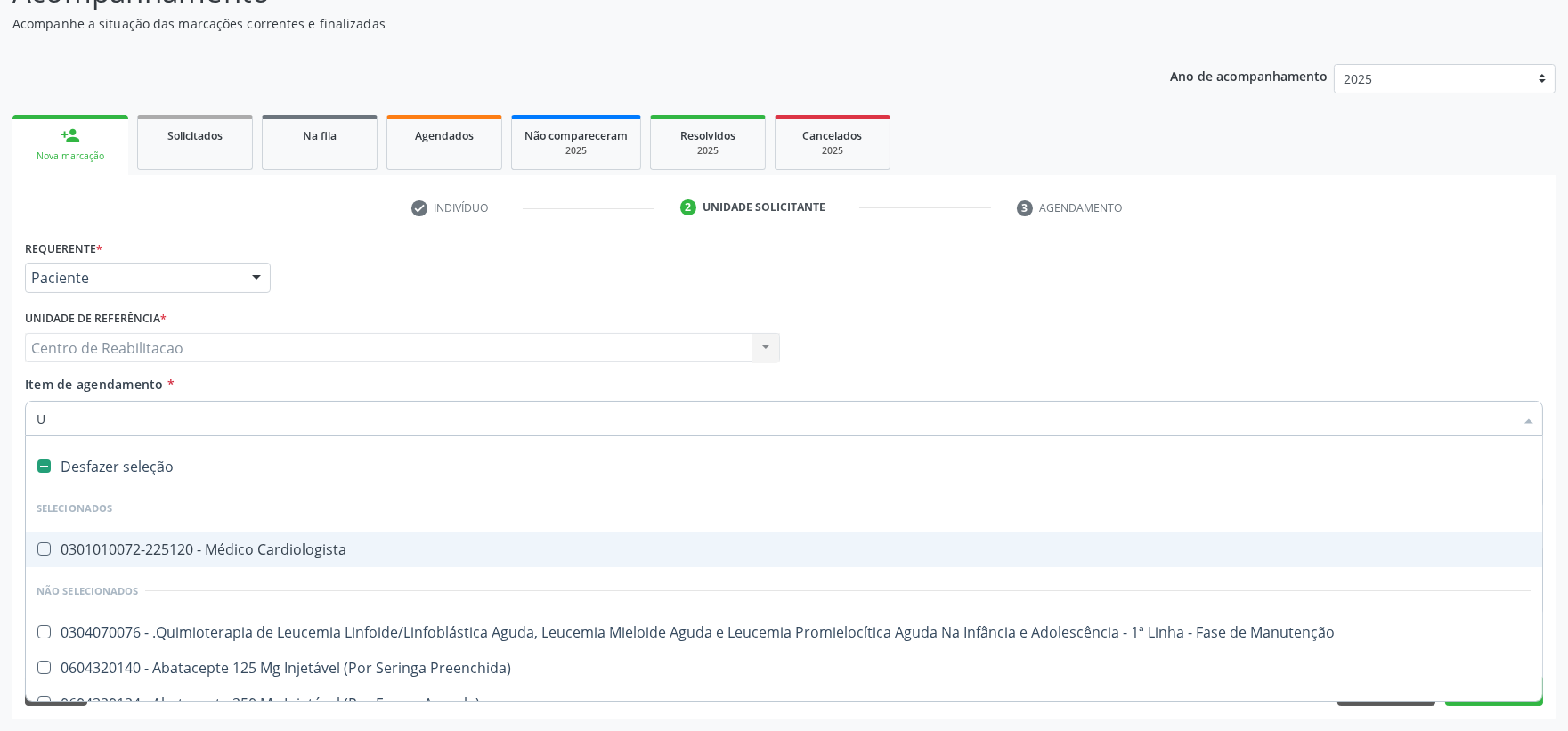
checkbox Laboratorial "true"
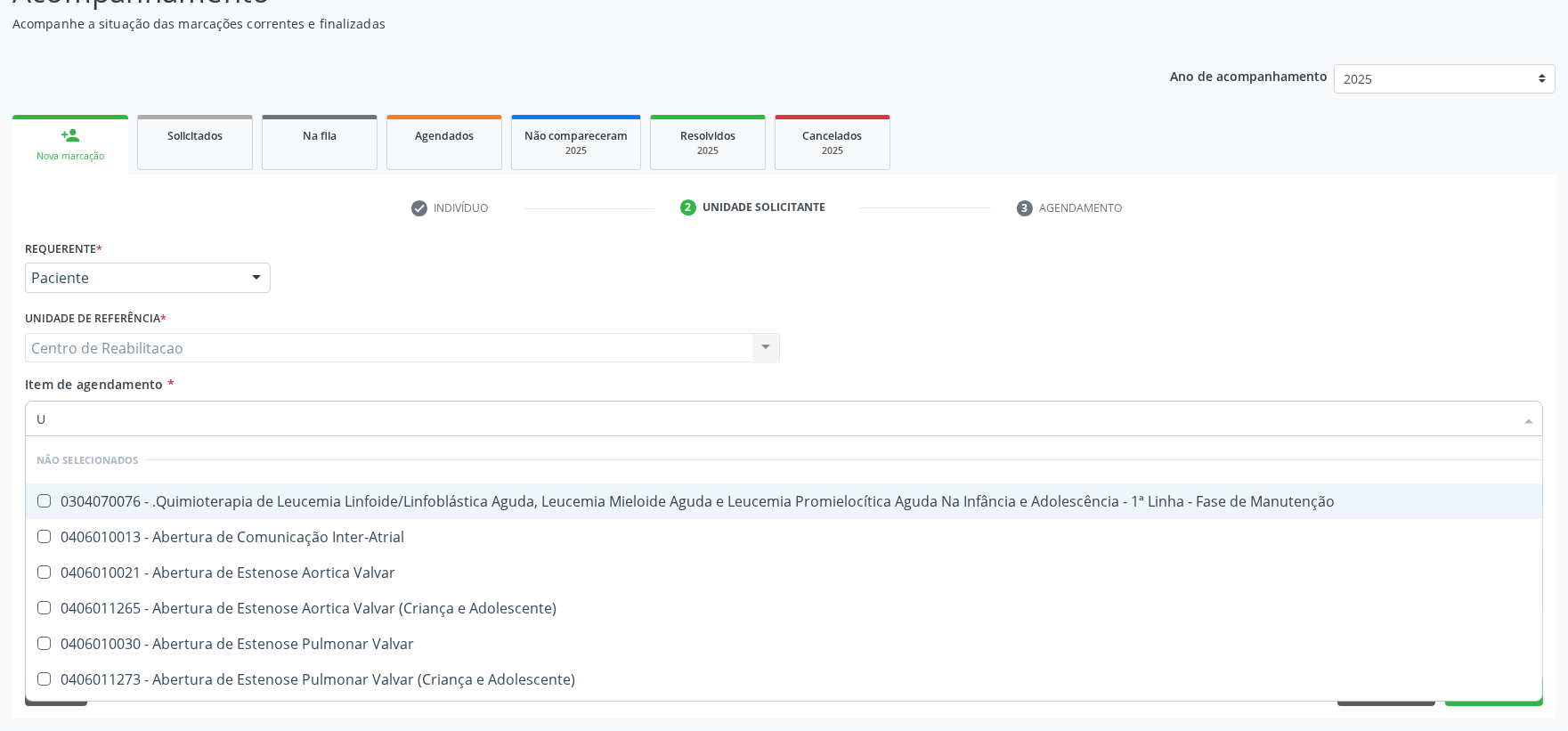
type input "UR"
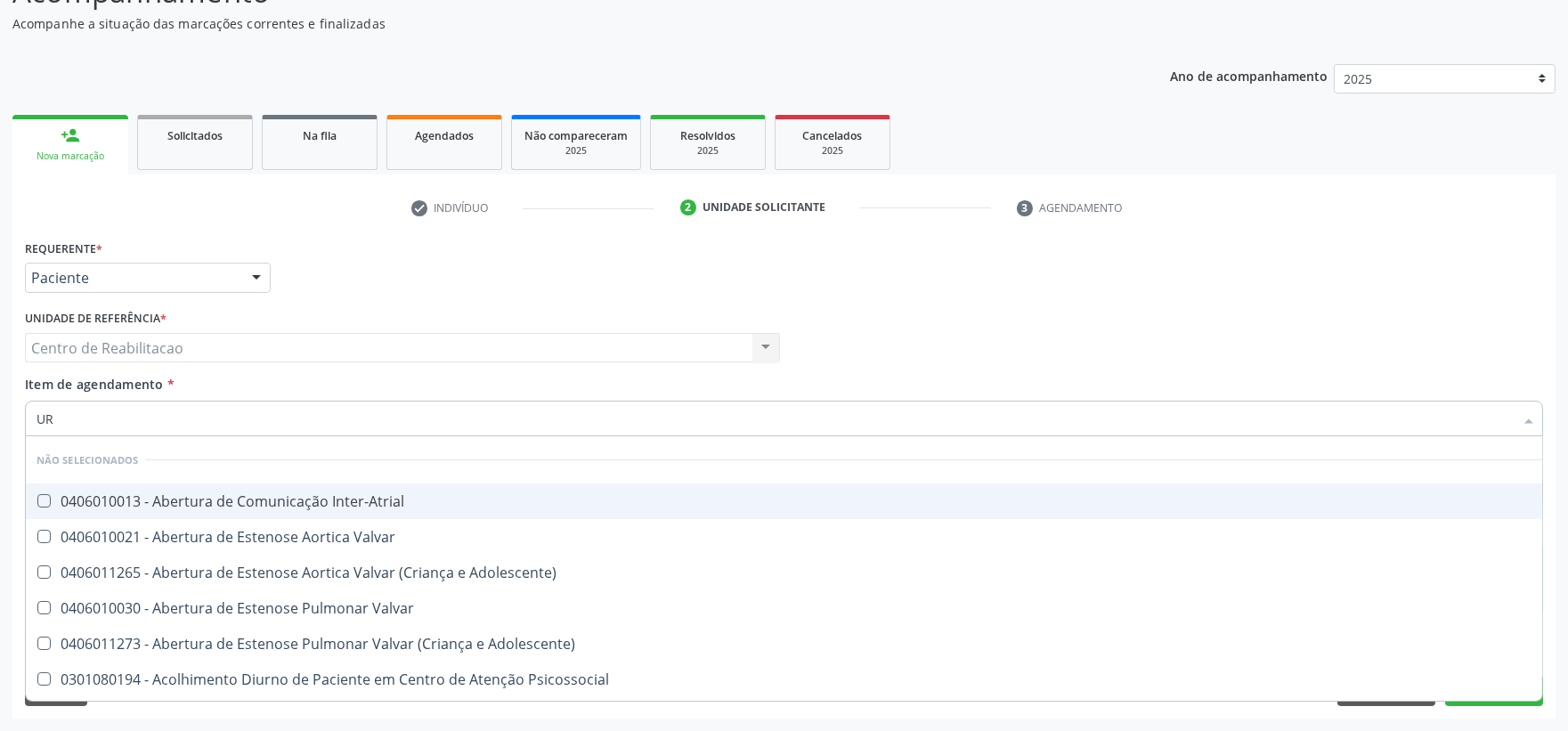
checkbox Urico "true"
checkbox Ureia "true"
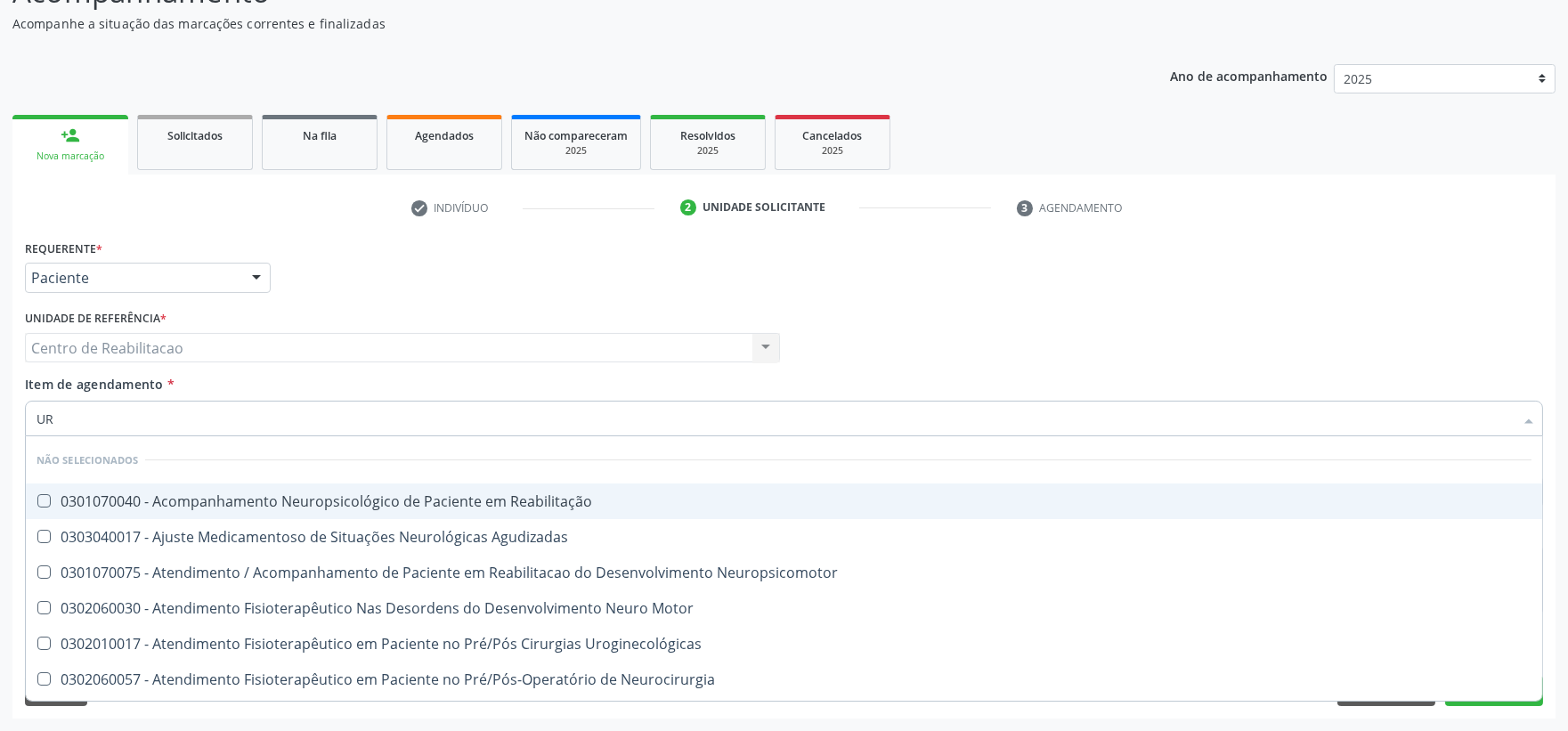
type input "U"
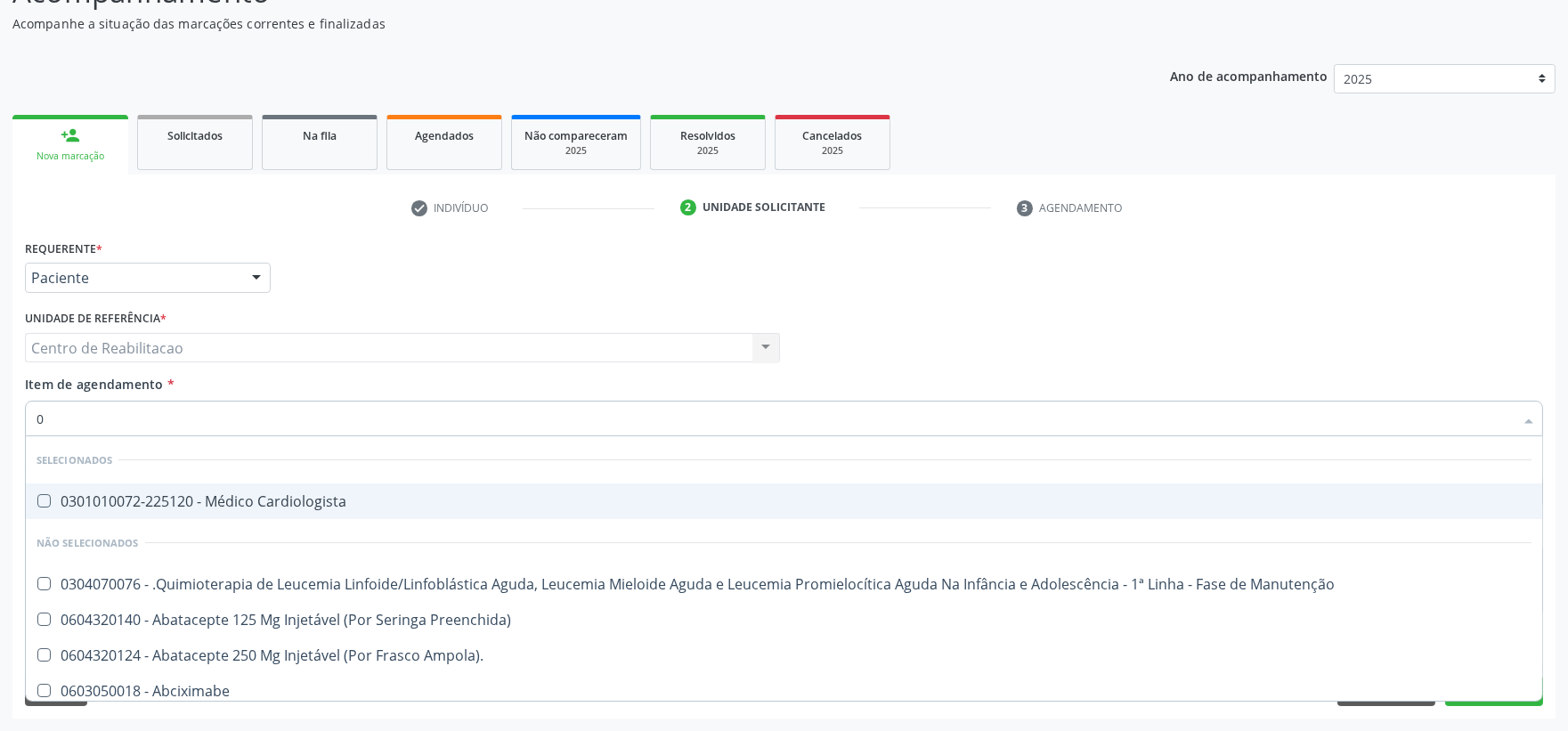
type input "02"
checkbox Etc\) "true"
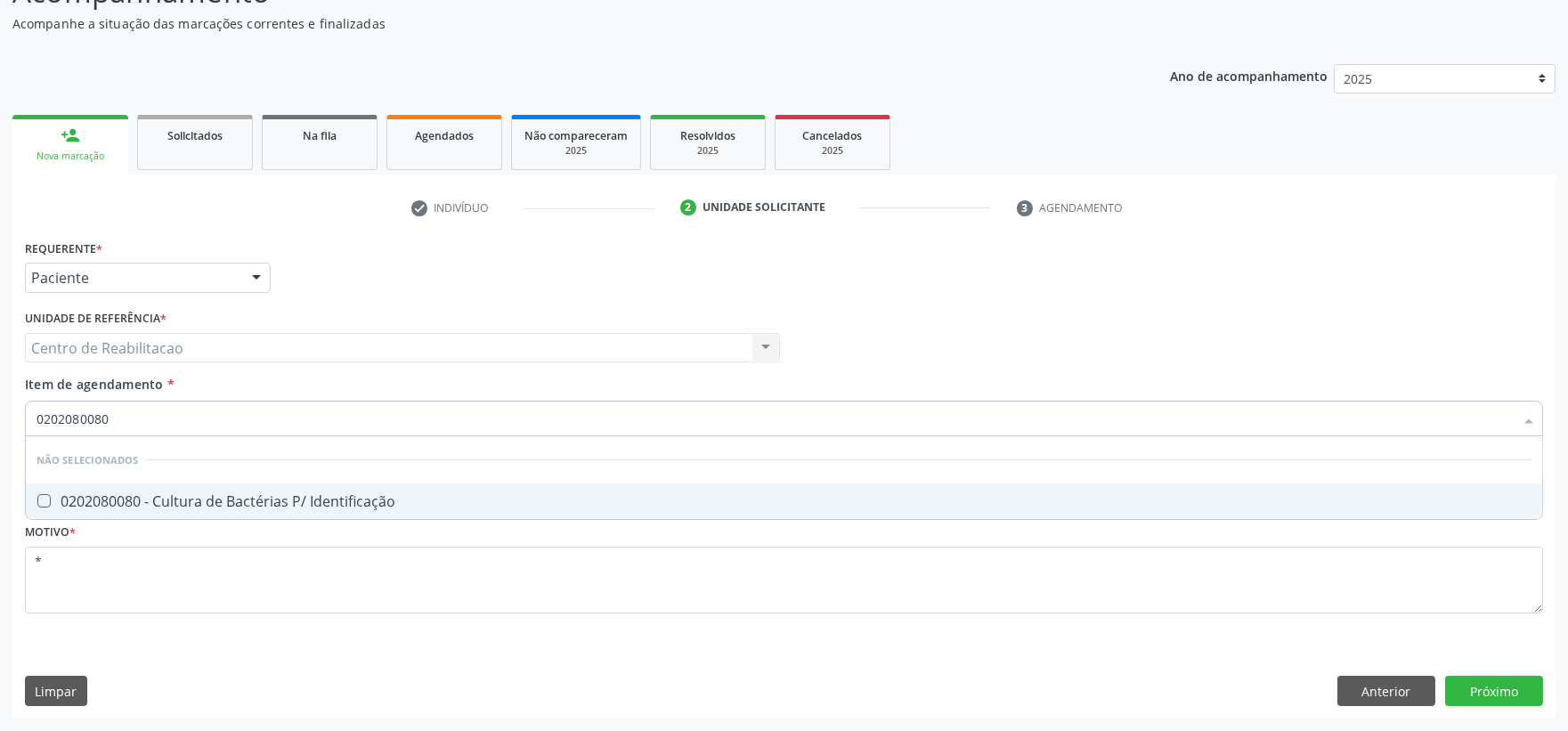
click at [45, 501] on Identificação at bounding box center [43, 500] width 14 height 14
click at [37, 501] on Identificação "checkbox" at bounding box center [32, 500] width 12 height 12
click at [251, 416] on input "0202080080" at bounding box center [775, 418] width 1478 height 35
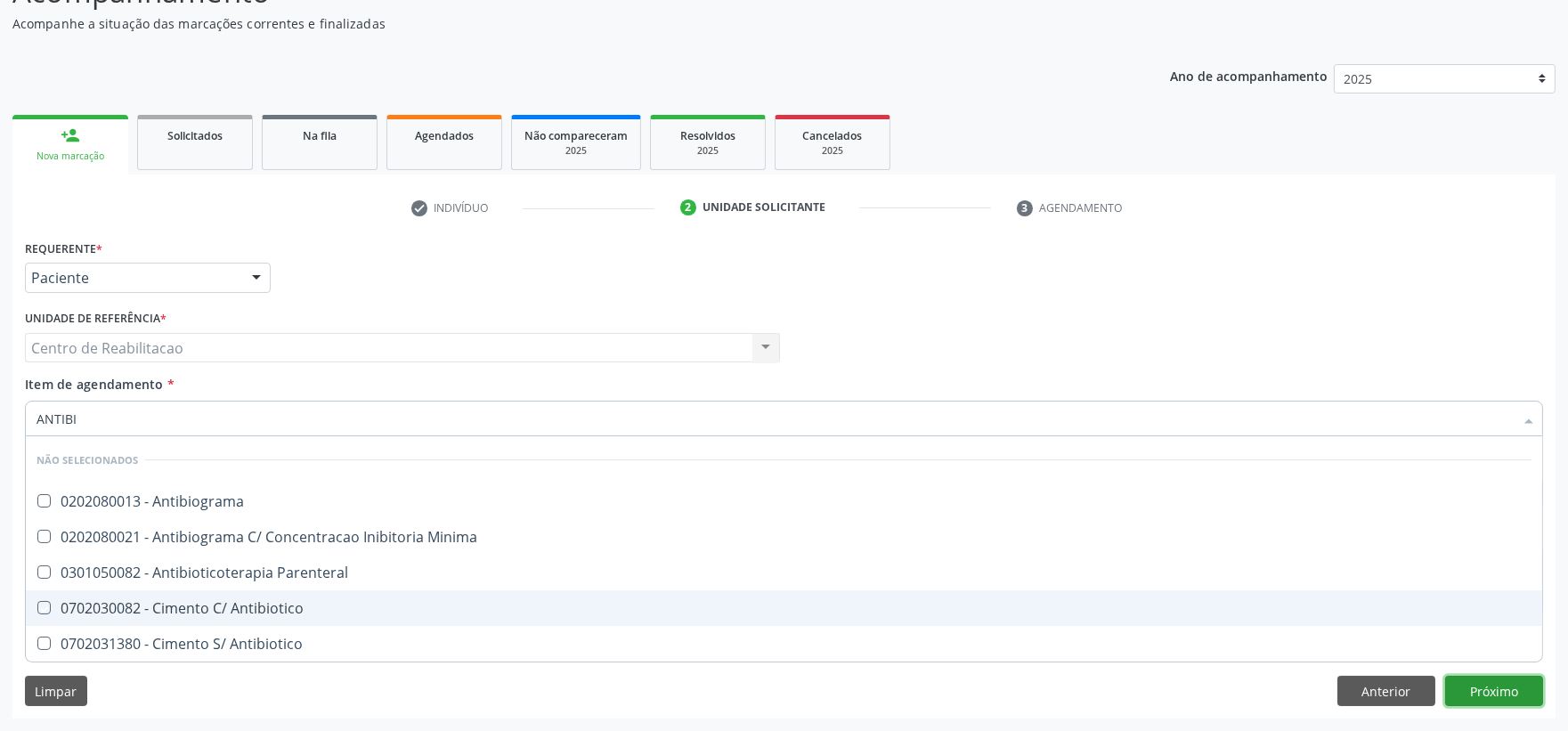
click at [1514, 698] on div "Requerente * Paciente Profissional de Saúde Paciente Nenhum resultado encontrad…" at bounding box center [784, 477] width 1543 height 484
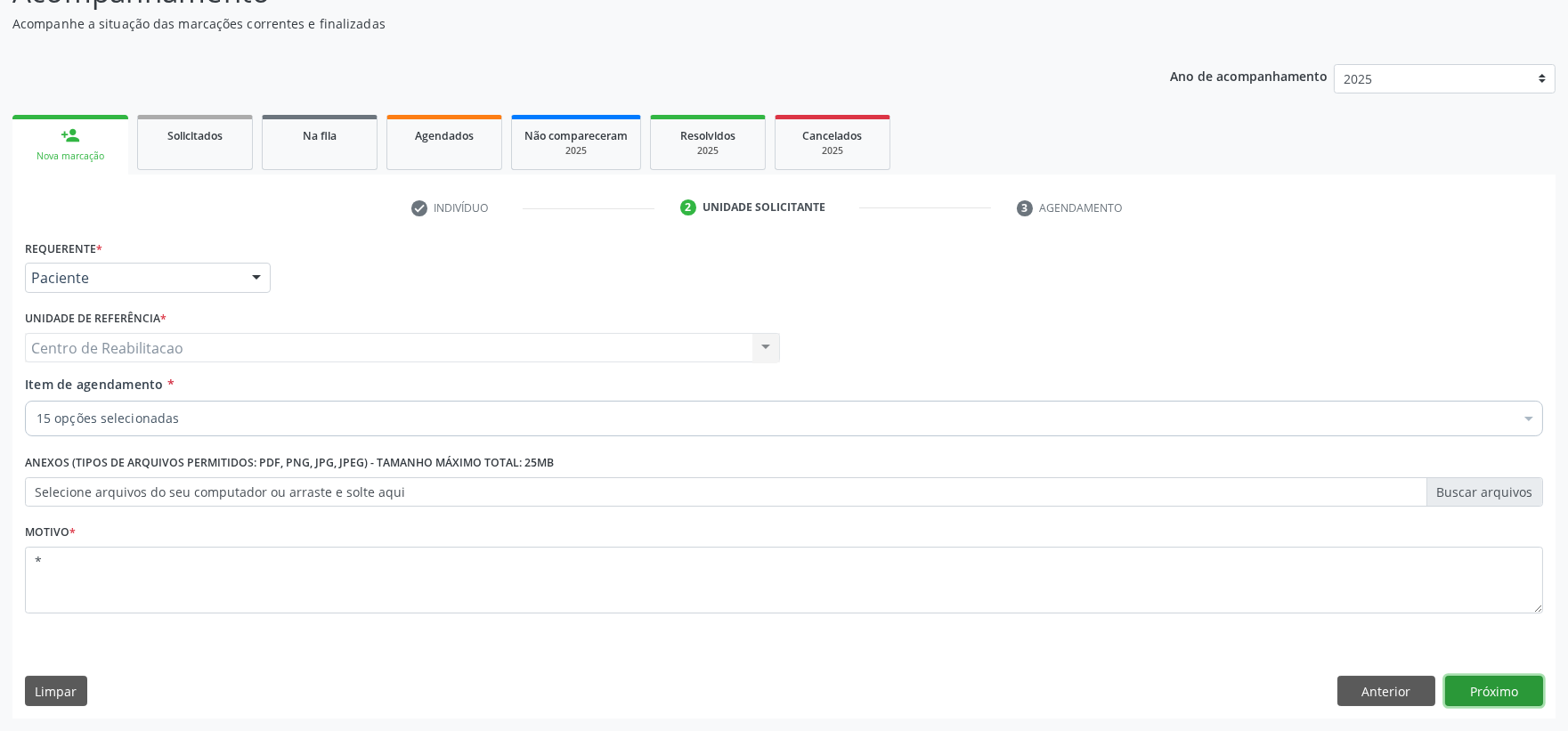
click at [1505, 693] on button "Próximo" at bounding box center [1494, 690] width 98 height 30
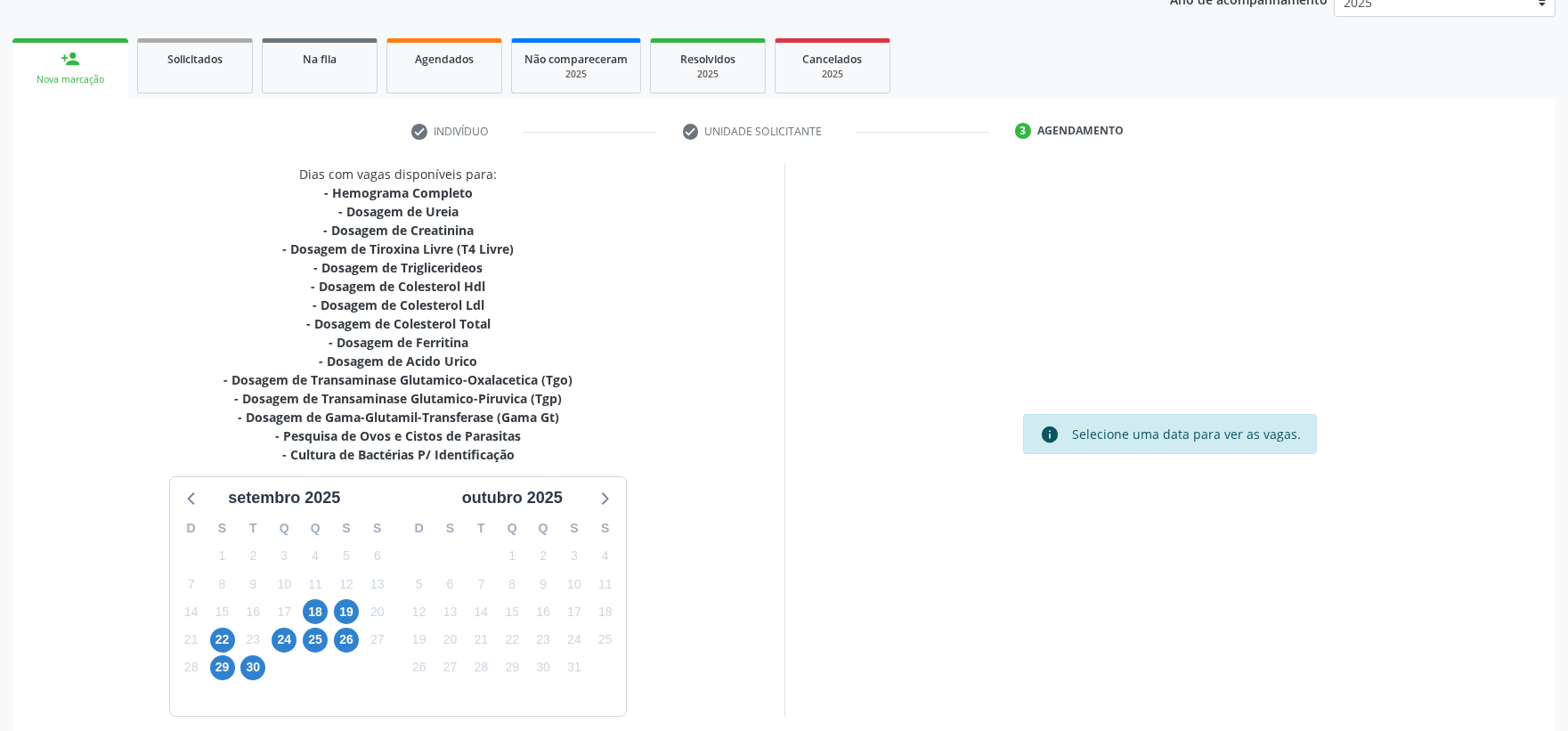
scroll to position [305, 0]
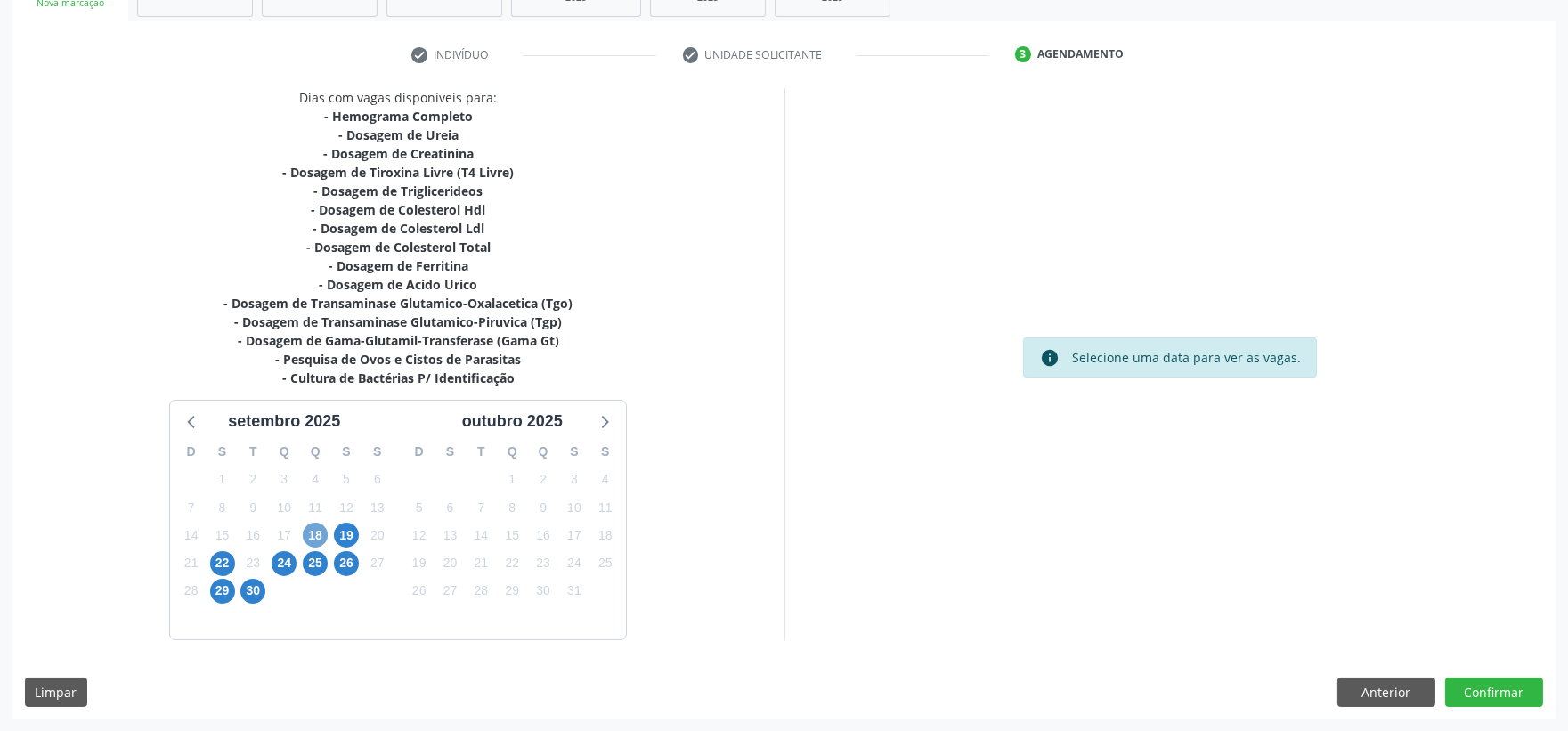
click at [317, 527] on span "18" at bounding box center [316, 536] width 25 height 25
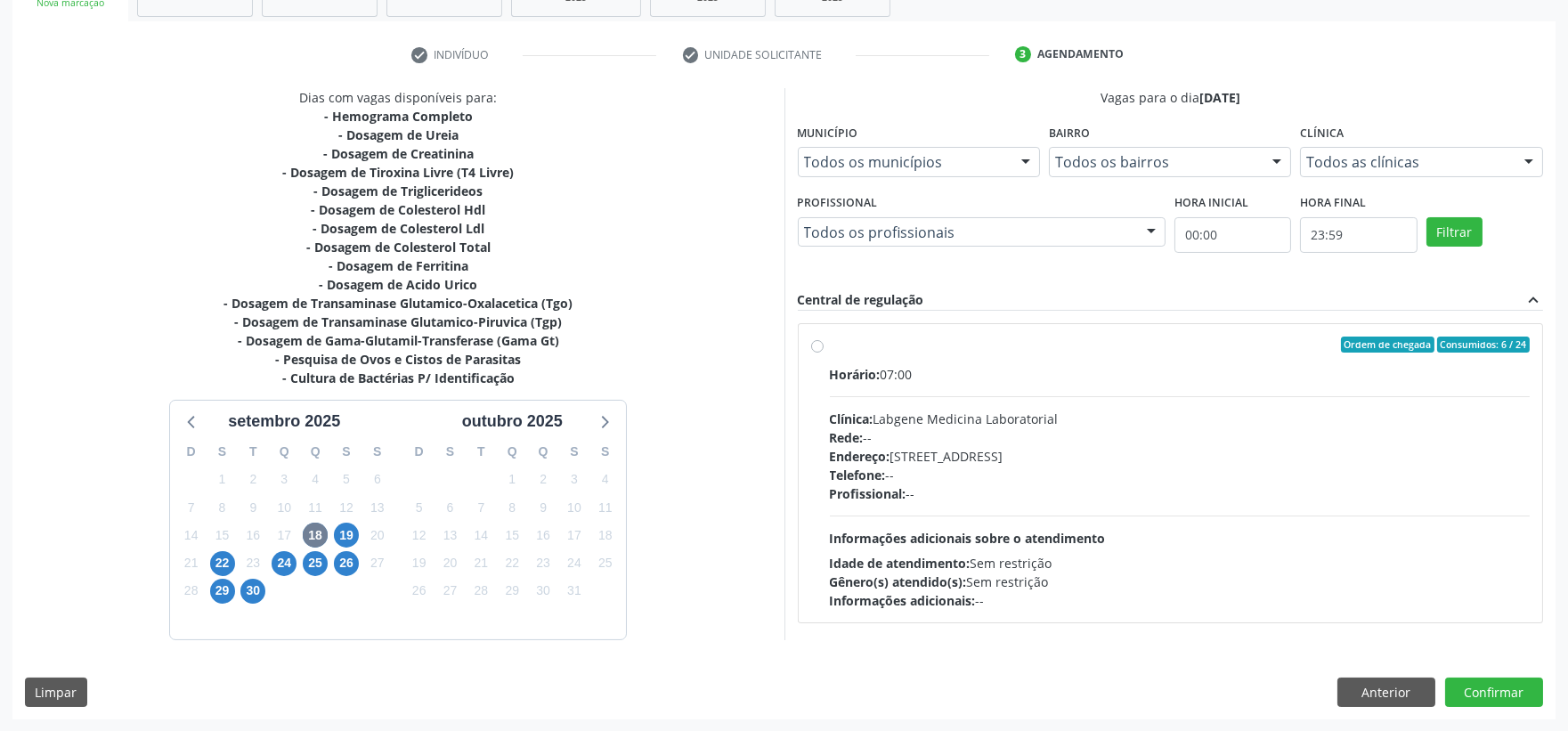
click at [826, 349] on div "Ordem de chegada Consumidos: 6 / 24 Horário: 07:00 Clínica: Labgene Medicina La…" at bounding box center [1171, 473] width 720 height 273
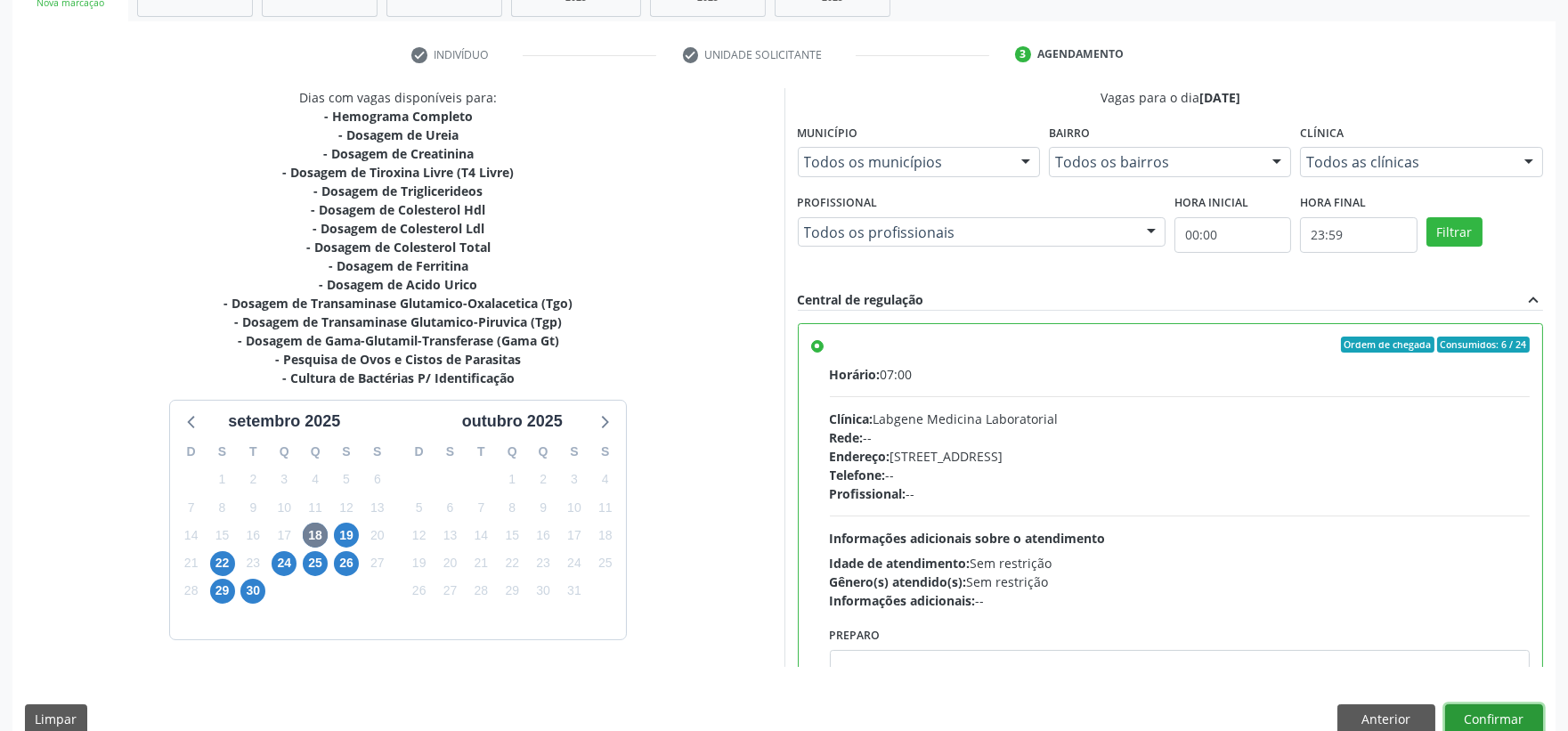
click at [1502, 716] on button "Confirmar" at bounding box center [1494, 719] width 98 height 30
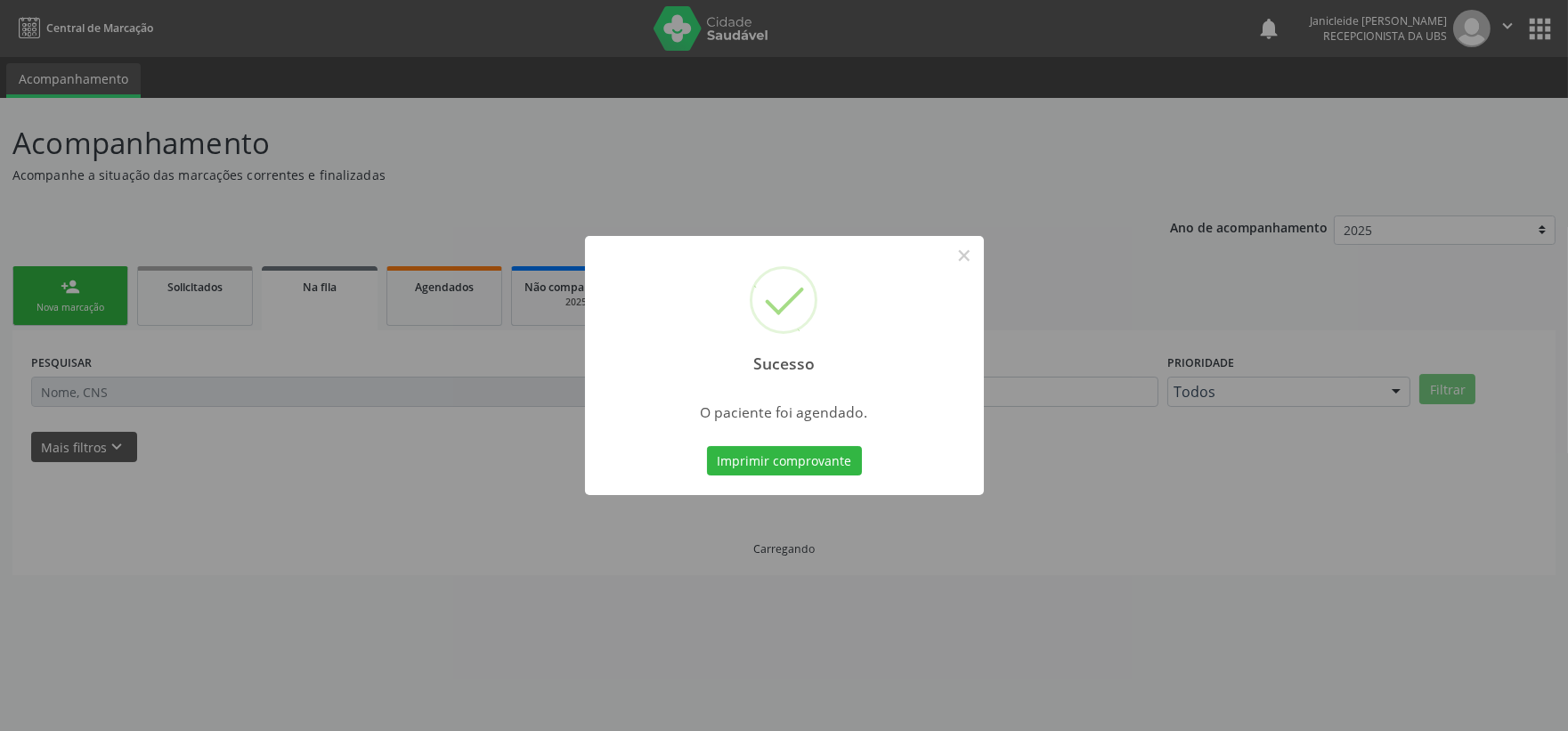
scroll to position [0, 0]
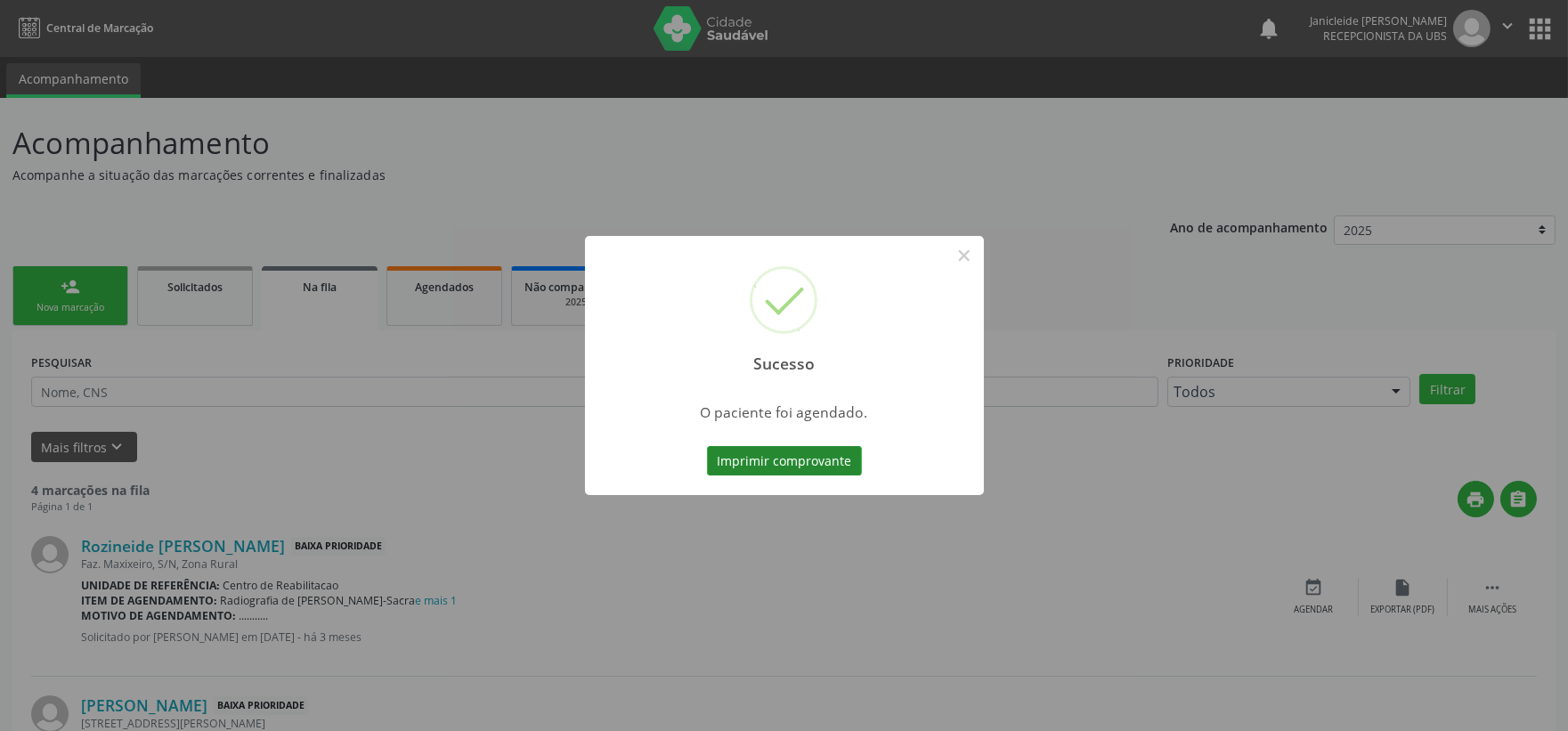
click at [798, 465] on button "Imprimir comprovante" at bounding box center [784, 460] width 155 height 30
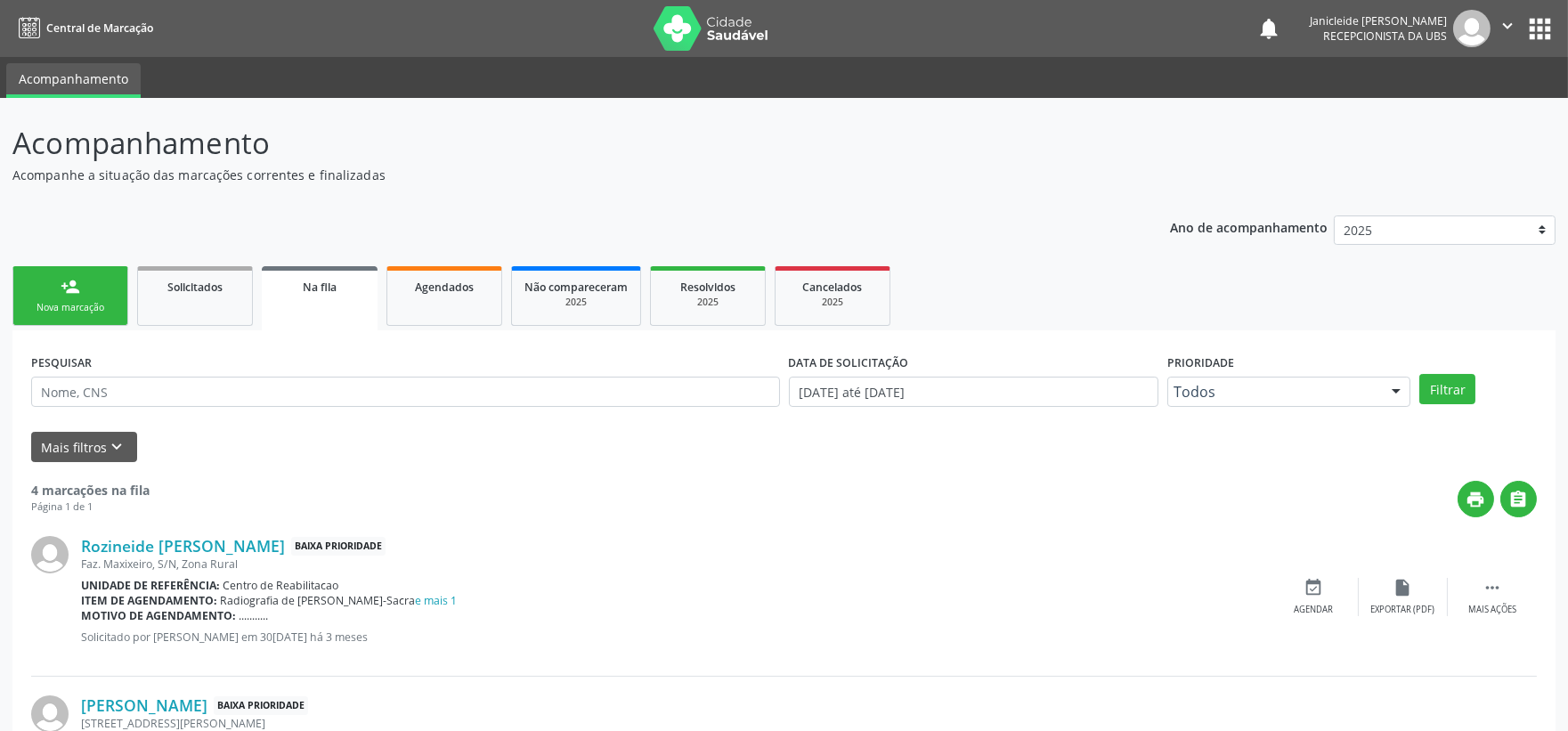
drag, startPoint x: 70, startPoint y: 309, endPoint x: 89, endPoint y: 261, distance: 51.6
click at [70, 309] on div "Nova marcação" at bounding box center [71, 308] width 89 height 14
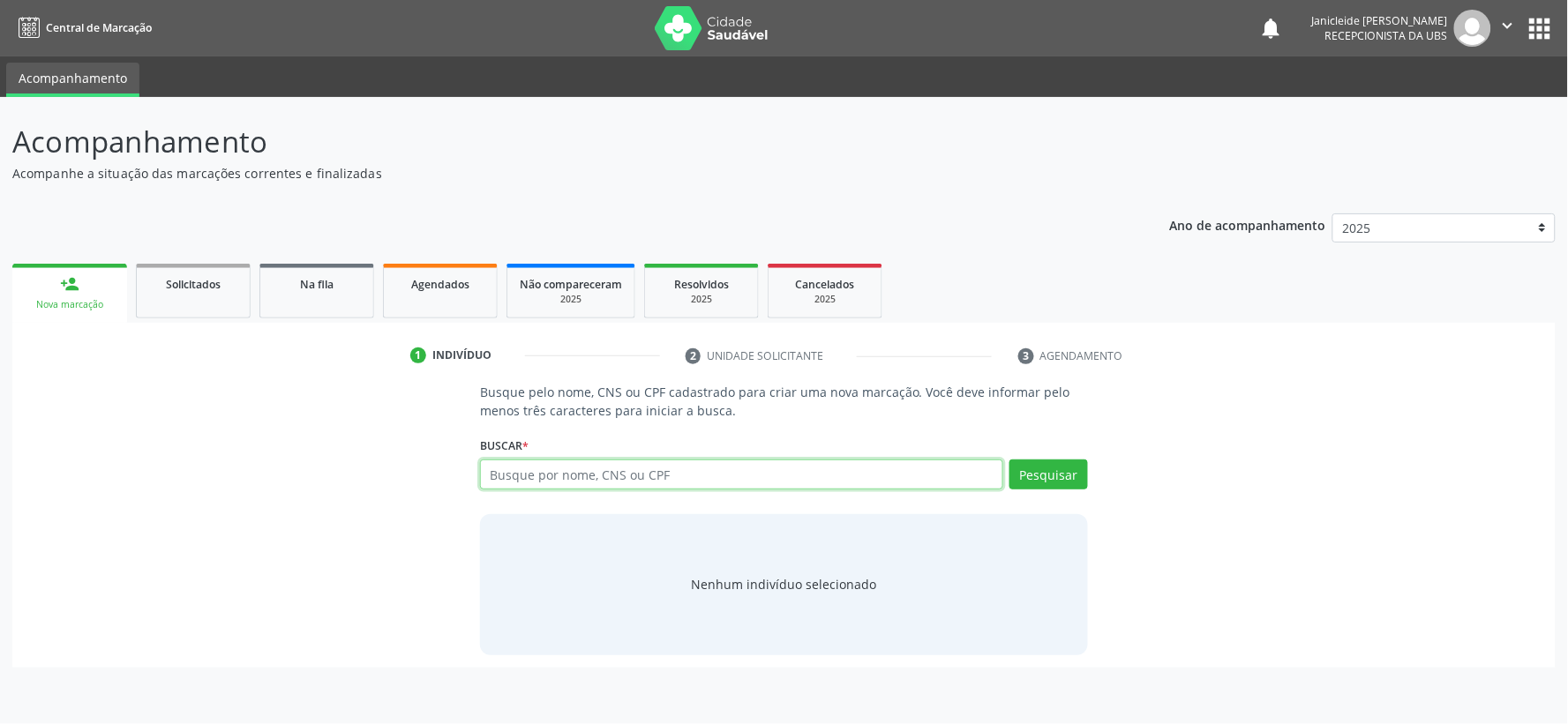
click at [546, 484] on input "text" at bounding box center [742, 474] width 523 height 30
type input "700409476065444"
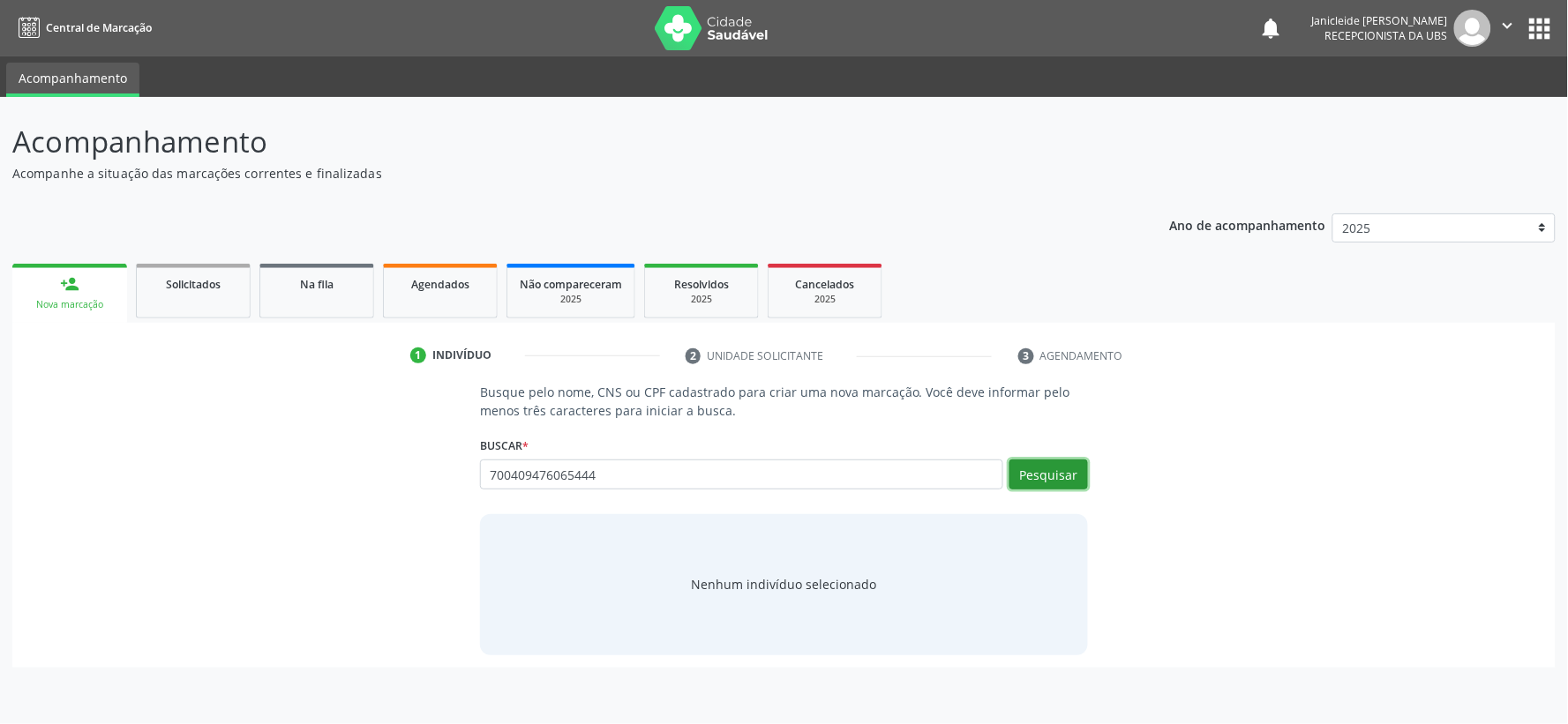
click at [1052, 478] on button "Pesquisar" at bounding box center [1048, 474] width 79 height 30
type input "700409476065444"
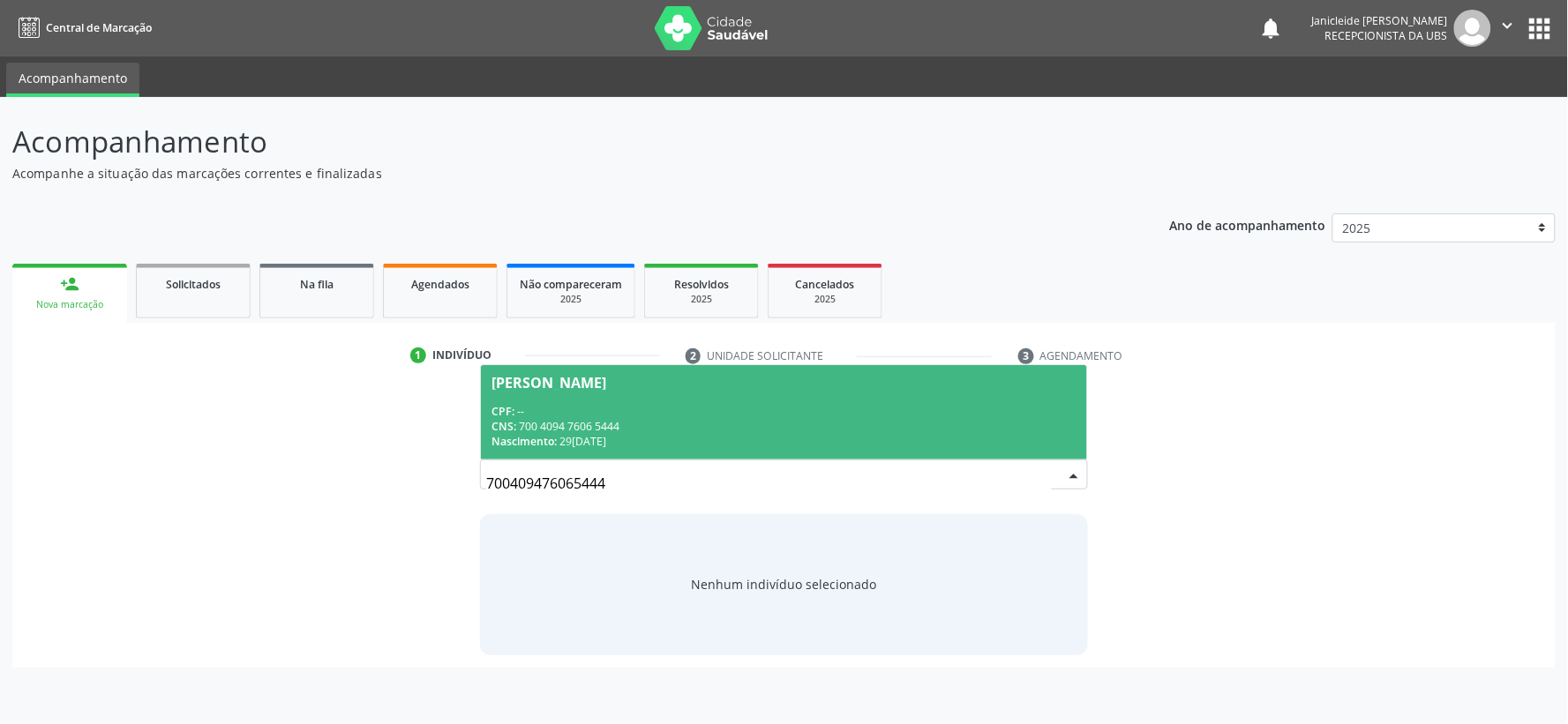
click at [637, 429] on div "CNS: 700 4094 7606 5444" at bounding box center [783, 427] width 585 height 15
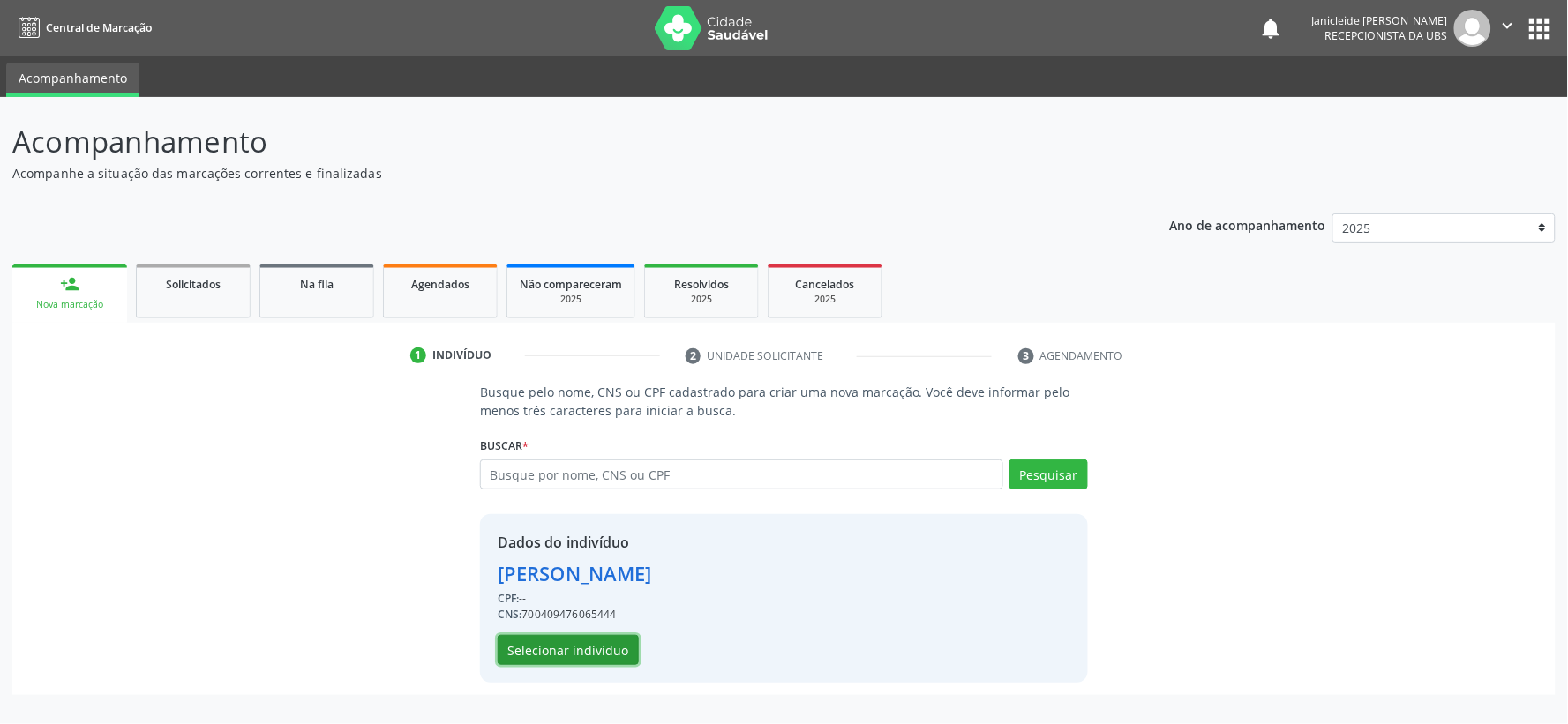
click at [551, 650] on button "Selecionar indivíduo" at bounding box center [568, 650] width 142 height 30
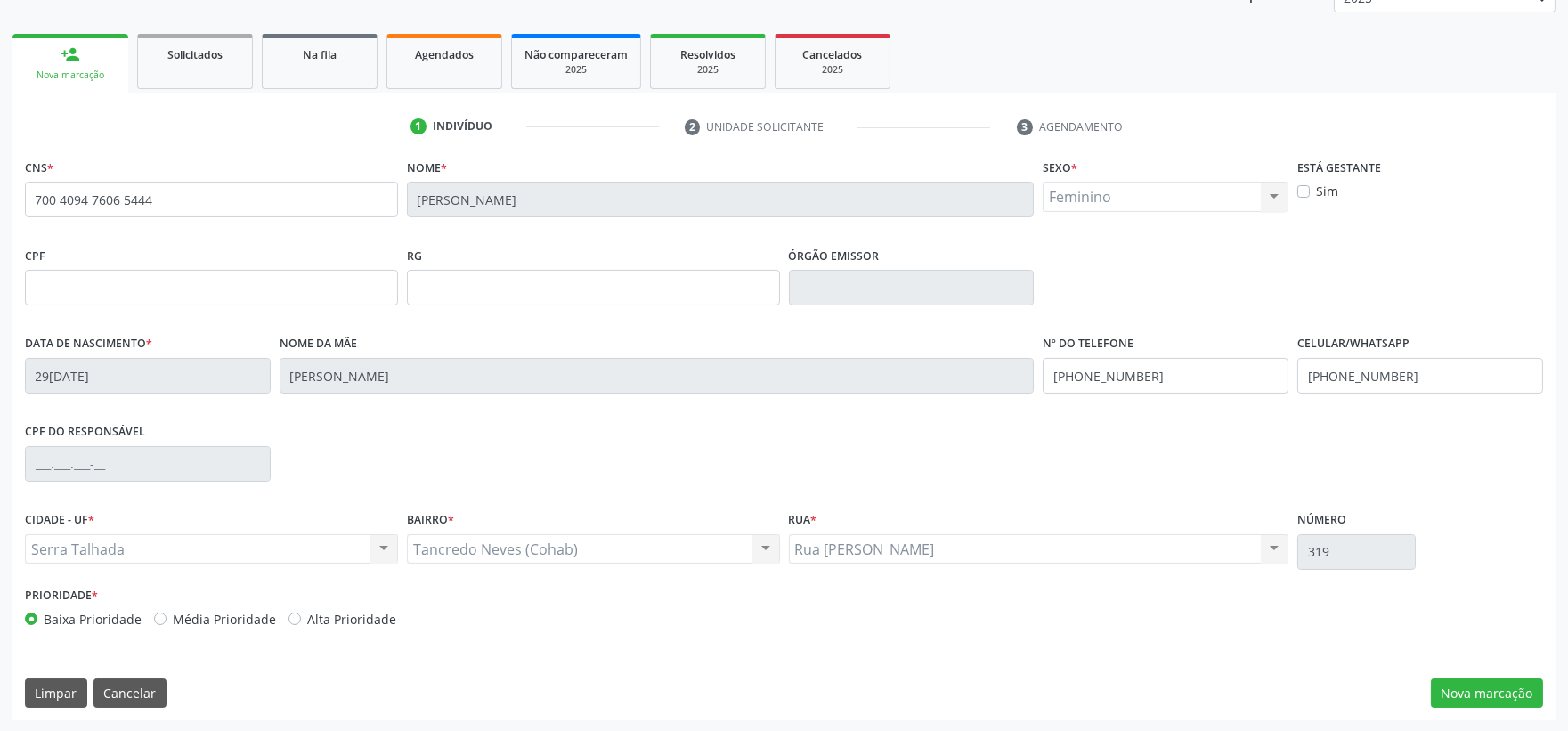
scroll to position [233, 0]
click at [1480, 698] on button "Nova marcação" at bounding box center [1487, 692] width 112 height 30
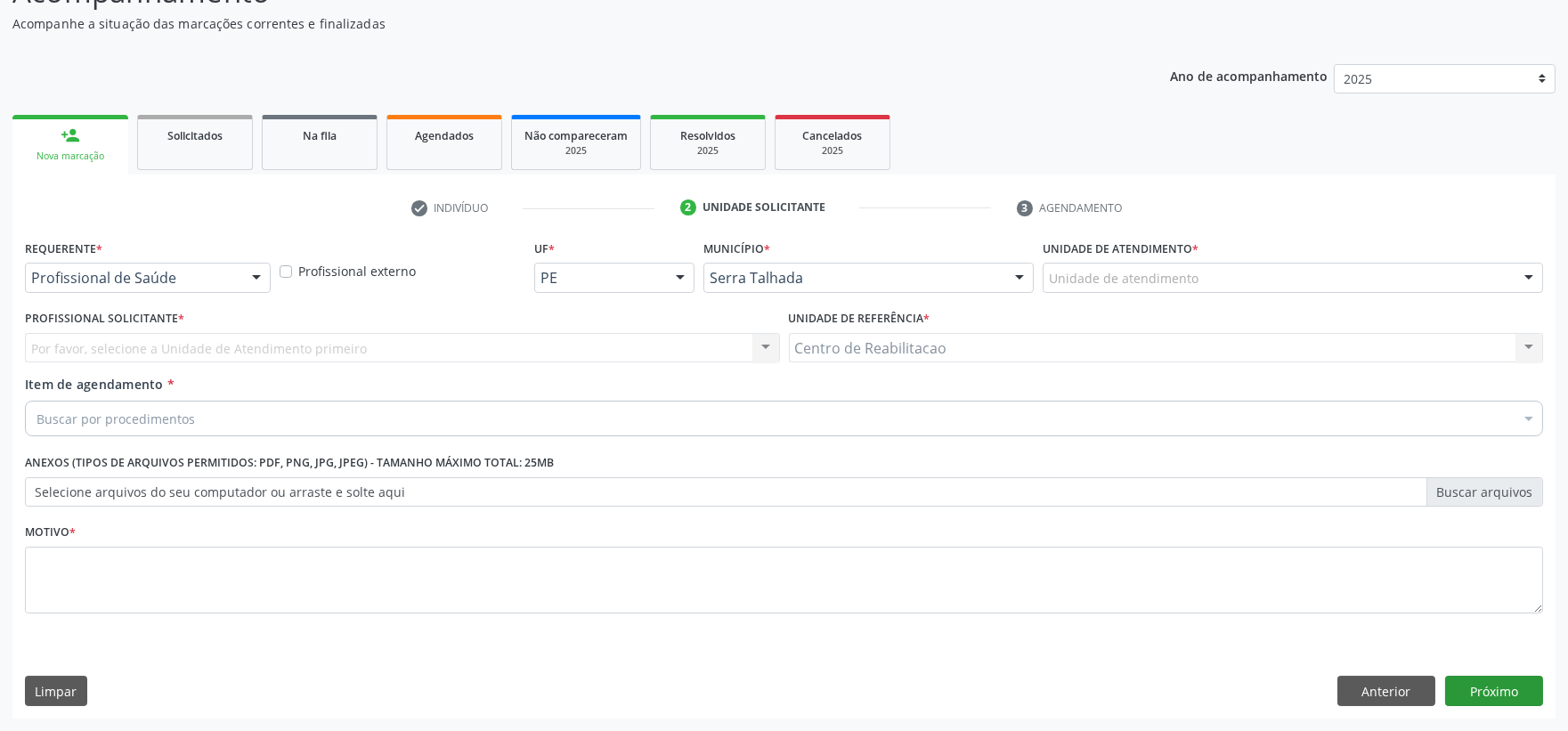
scroll to position [151, 0]
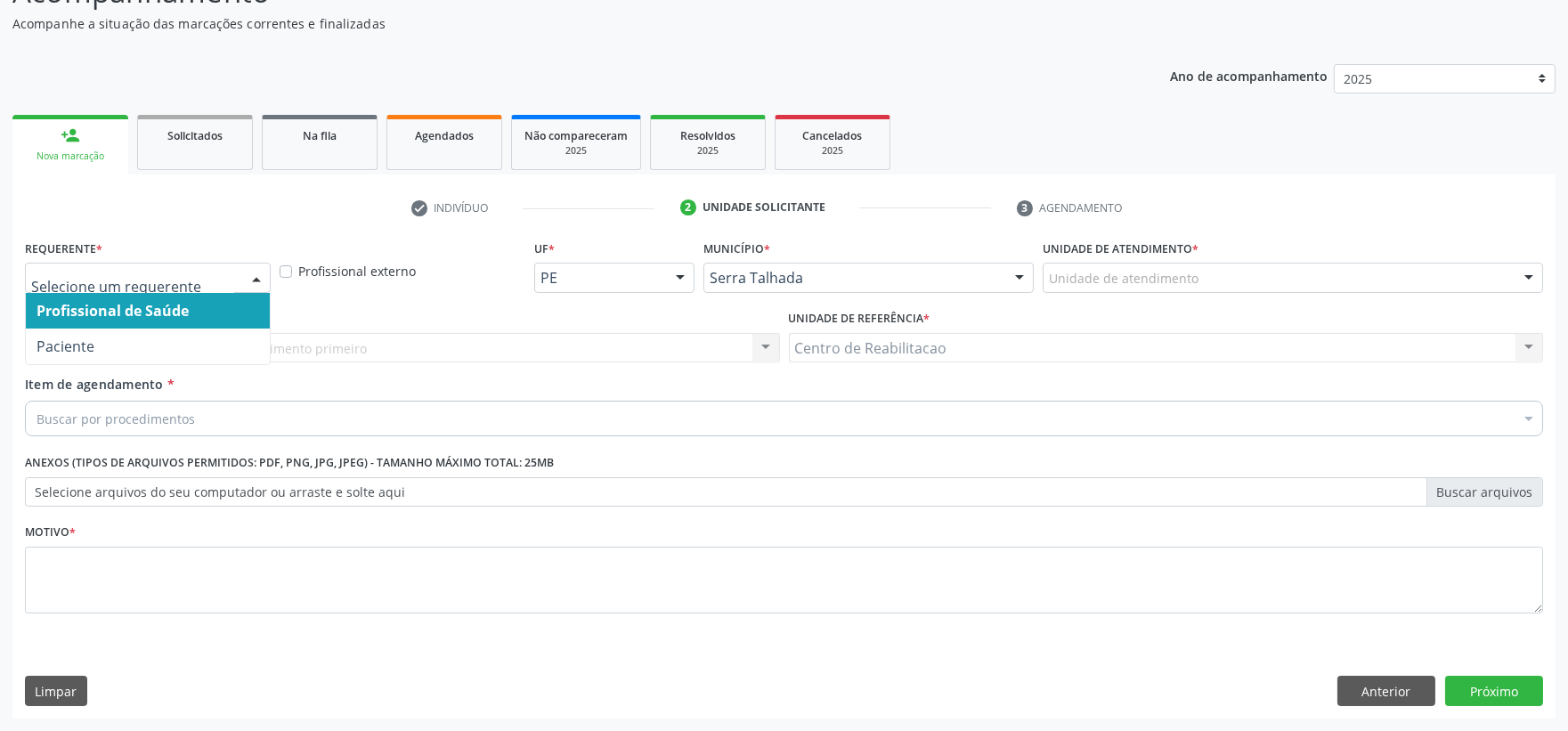
click at [251, 279] on div at bounding box center [257, 278] width 27 height 30
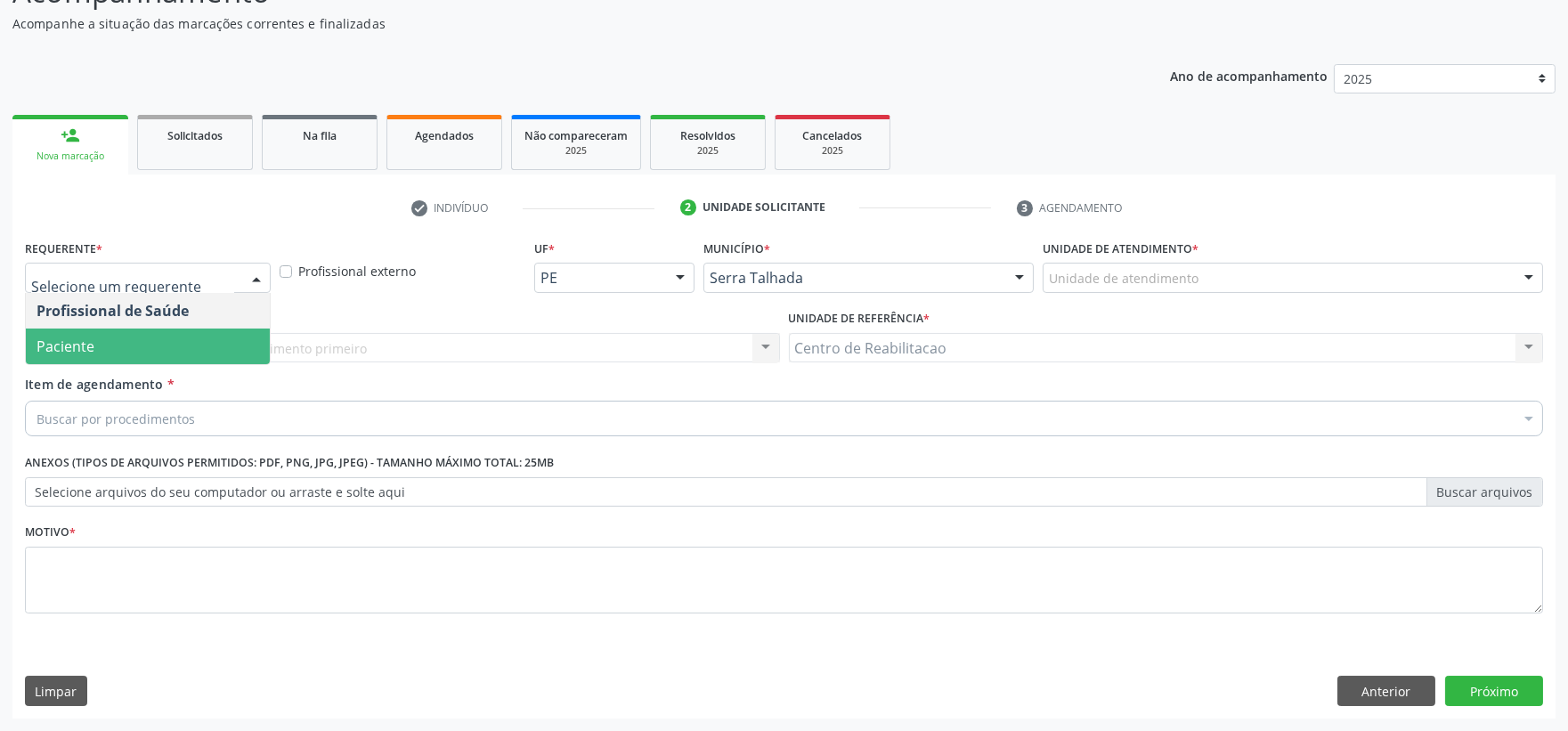
click at [112, 342] on span "Paciente" at bounding box center [148, 346] width 244 height 35
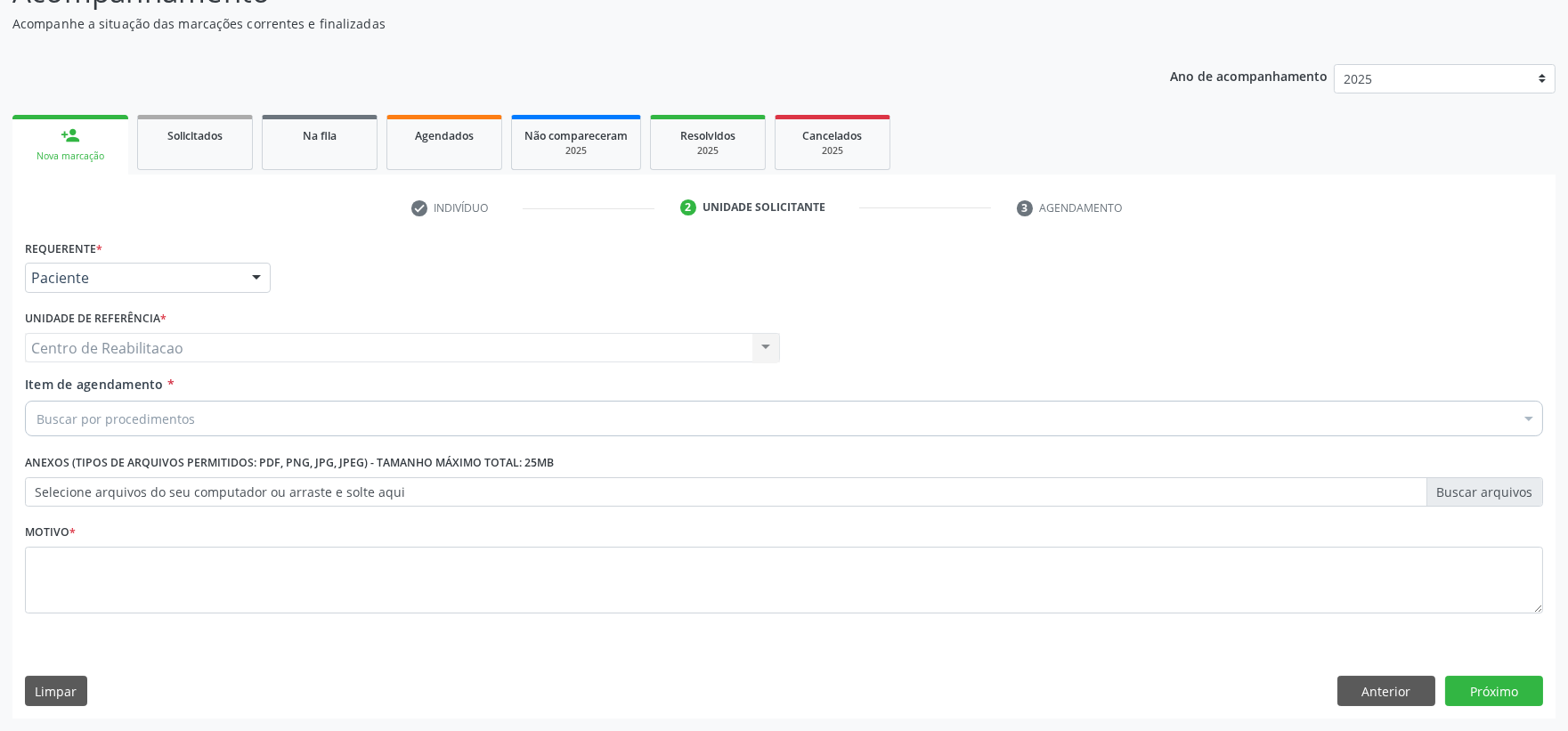
click at [760, 300] on div "Requerente * Paciente Profissional de Saúde Paciente Nenhum resultado encontrad…" at bounding box center [784, 270] width 1527 height 70
click at [503, 426] on div "Buscar por procedimentos" at bounding box center [784, 418] width 1518 height 35
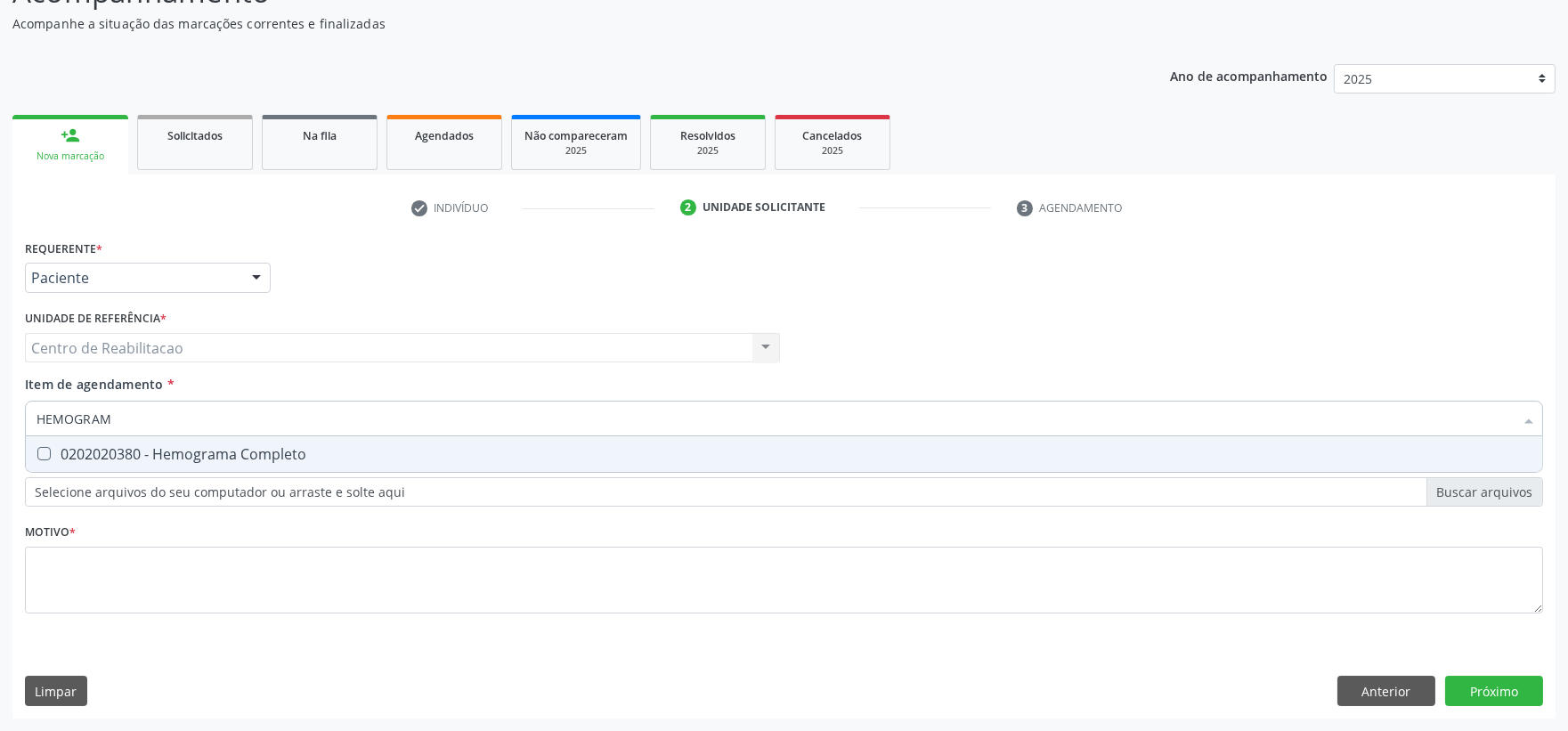
type input "HEMOGRAMA"
click at [42, 460] on div "0202020380 - Hemograma Completo" at bounding box center [783, 454] width 1495 height 14
checkbox Completo "true"
type input "H"
checkbox Completo "false"
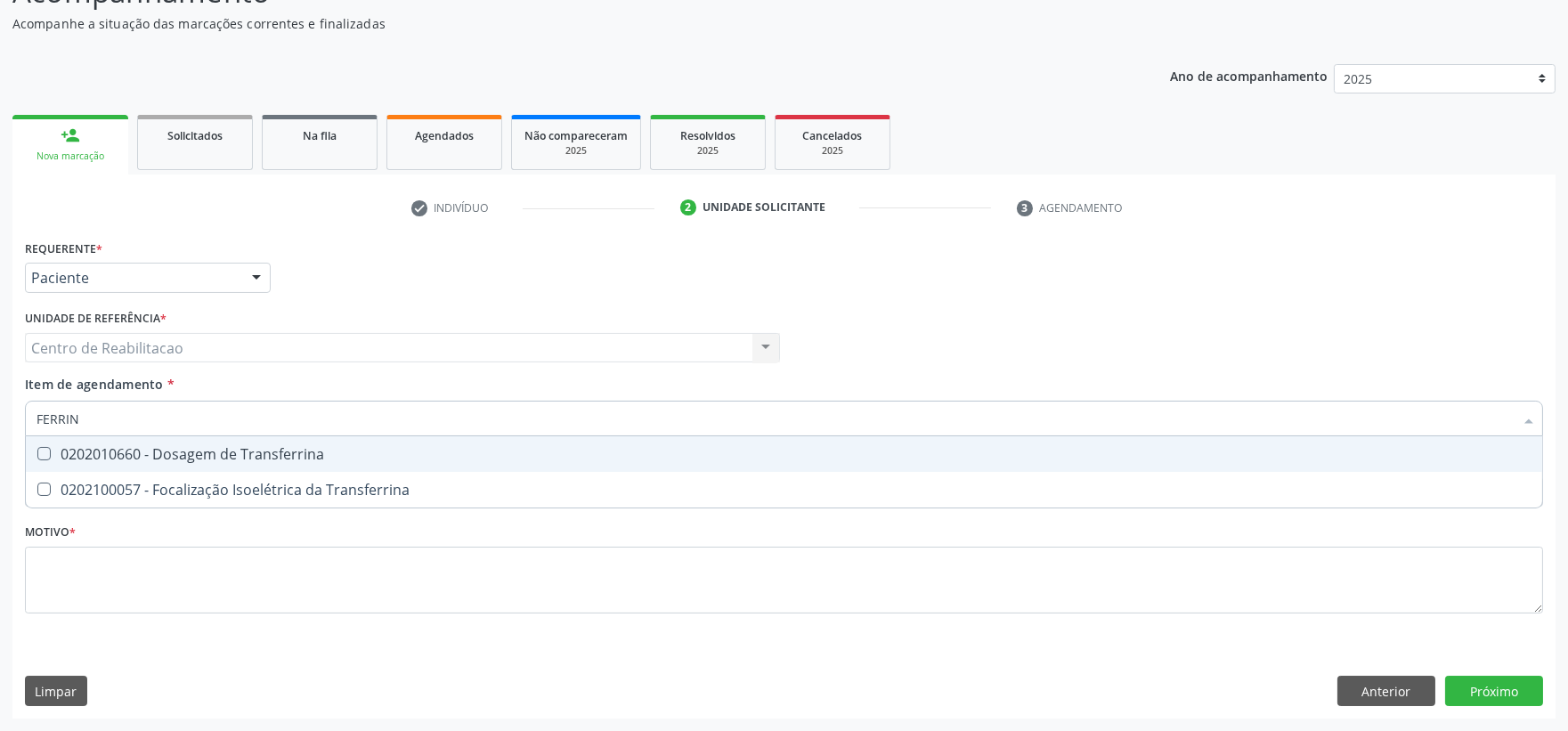
type input "FERRI"
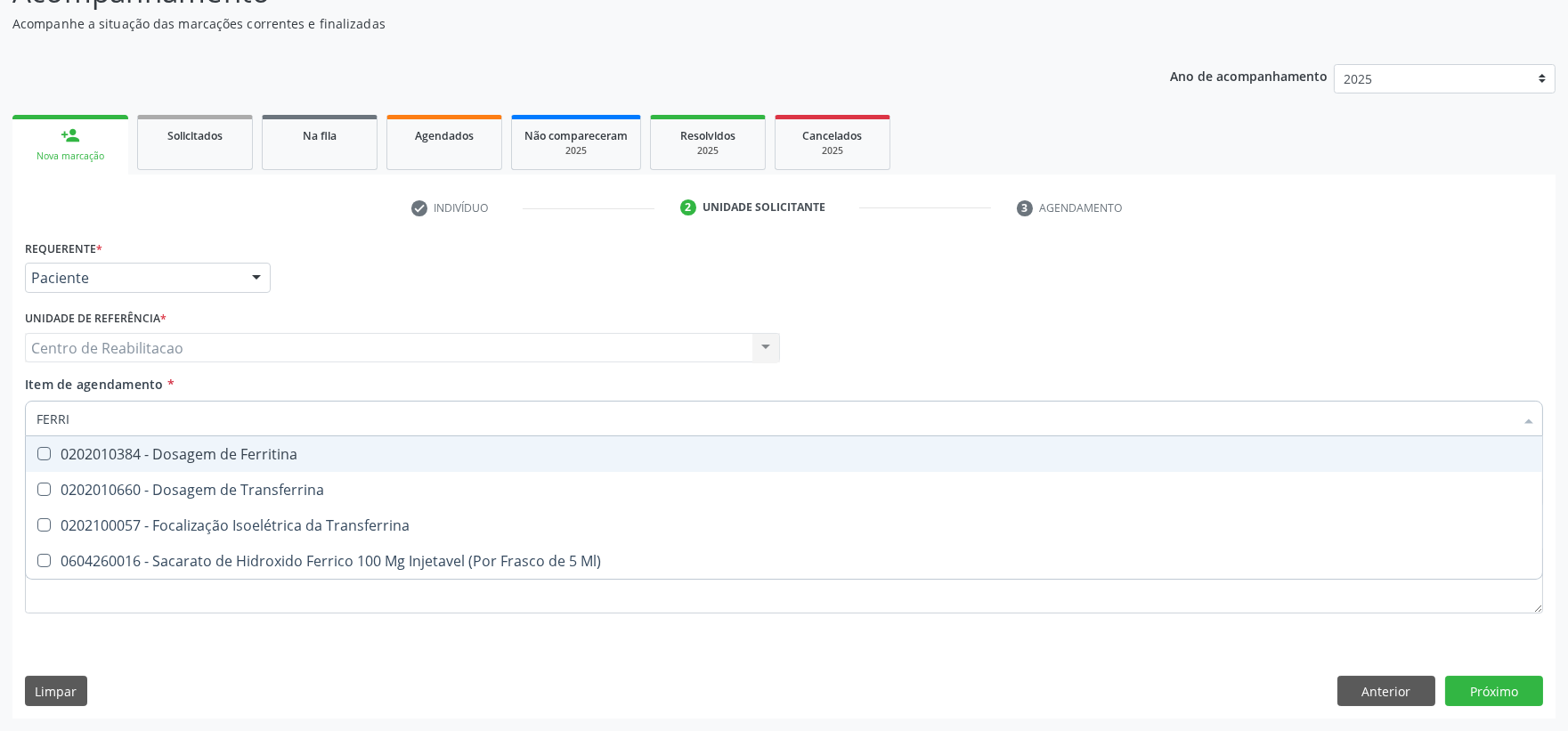
click at [114, 450] on div "0202010384 - Dosagem de Ferritina" at bounding box center [783, 454] width 1495 height 14
checkbox Ferritina "true"
type input "FERR"
checkbox Ferritina "false"
checkbox Ml\) "true"
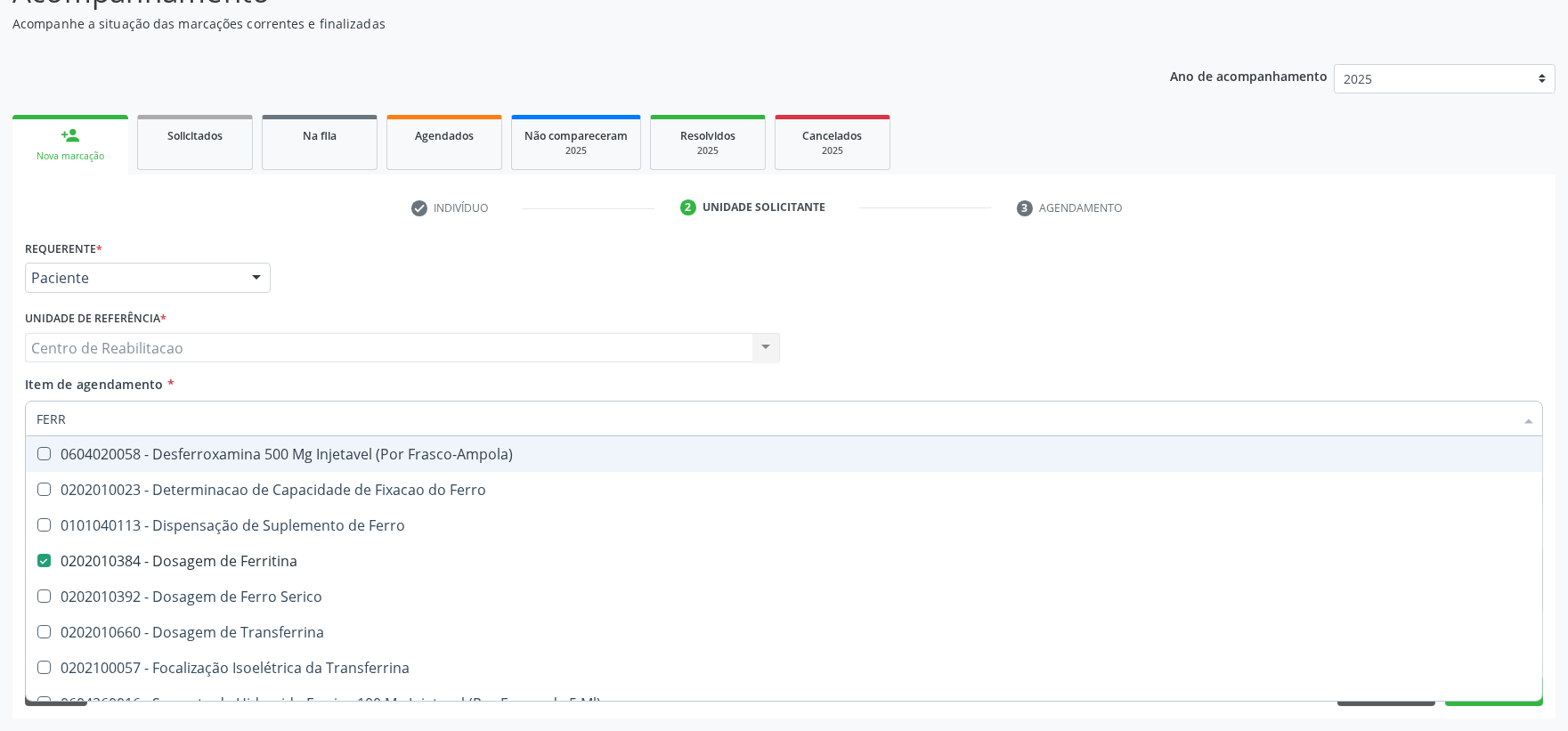
type input "FER"
checkbox Ferritina "false"
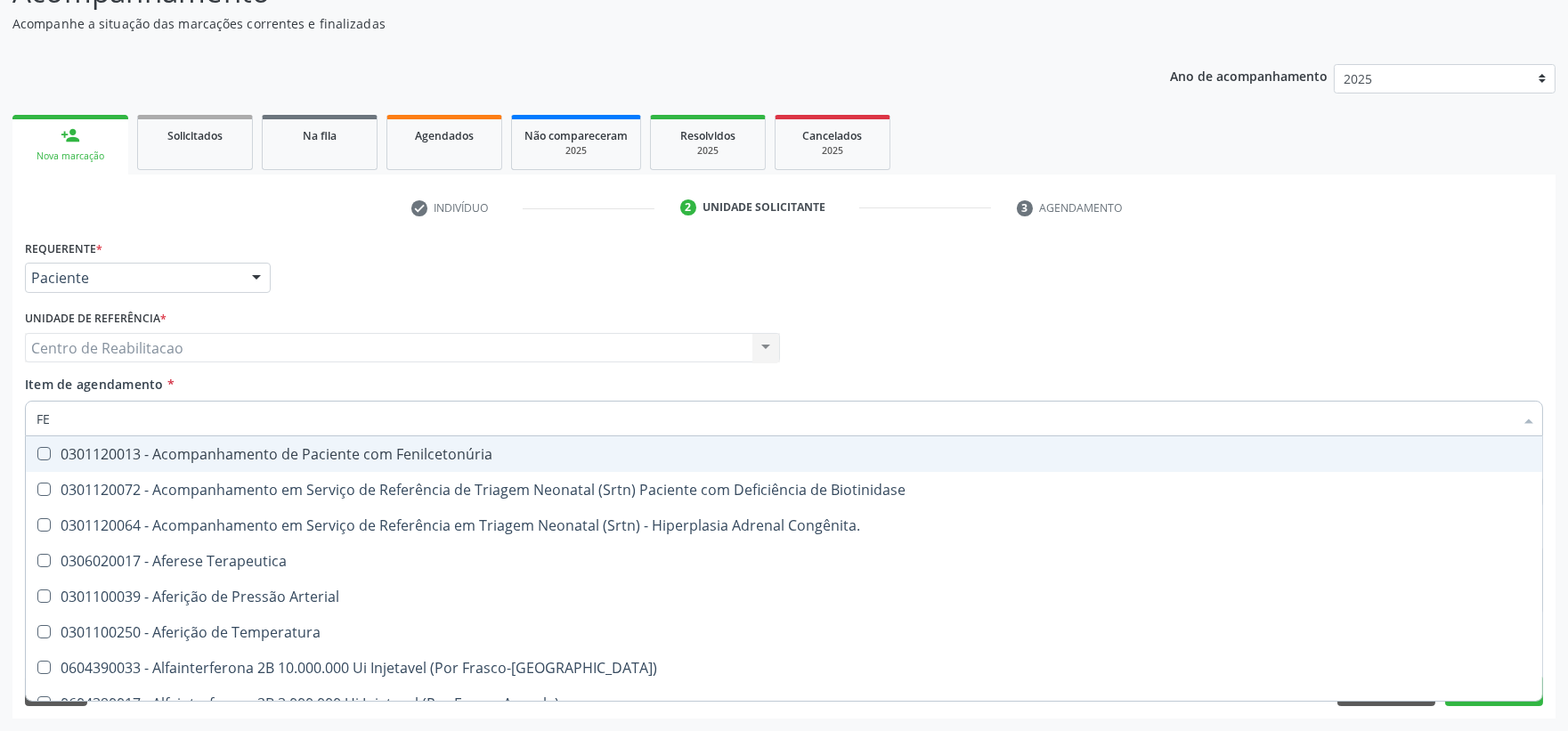
type input "F"
checkbox Ferritina "false"
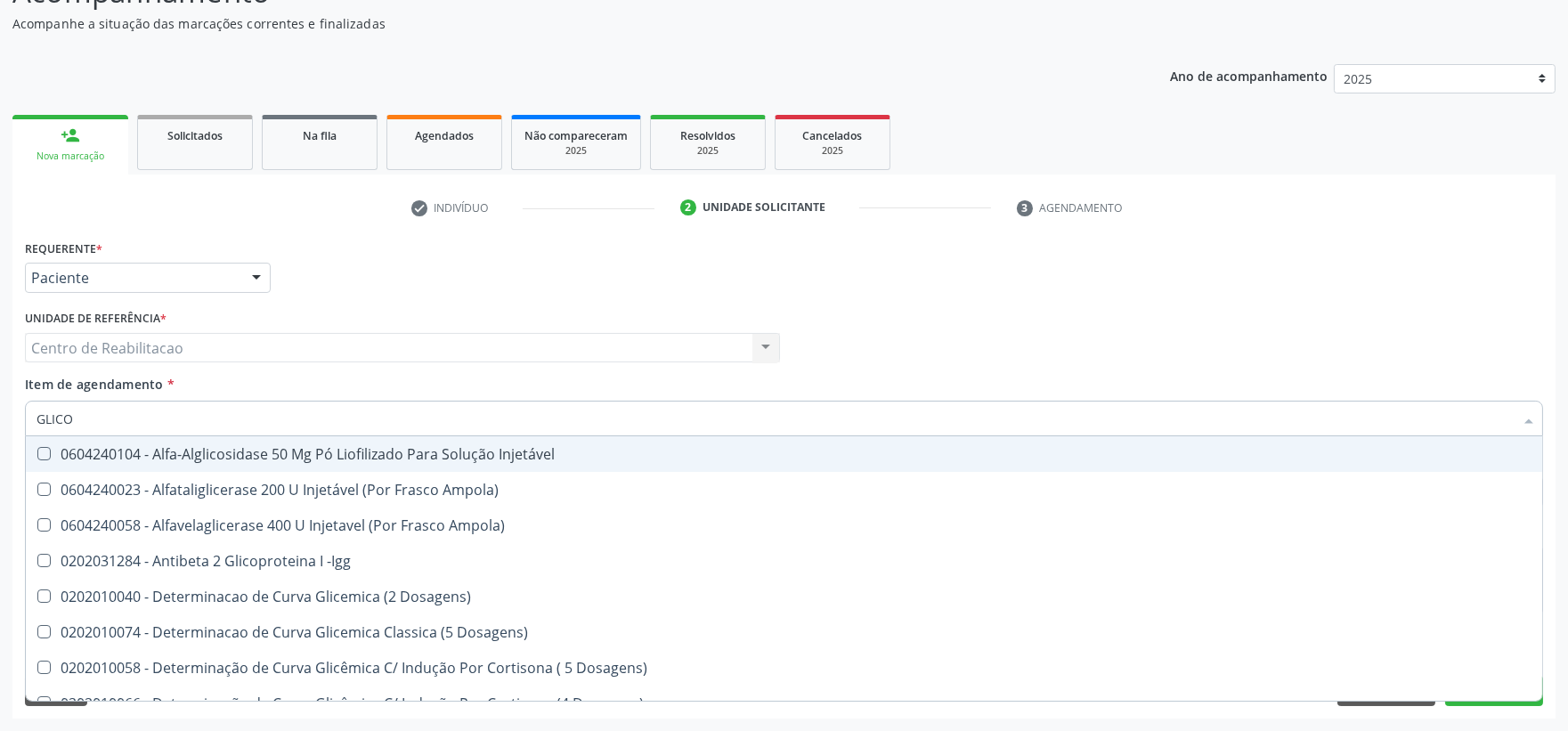
type input "GLICOS"
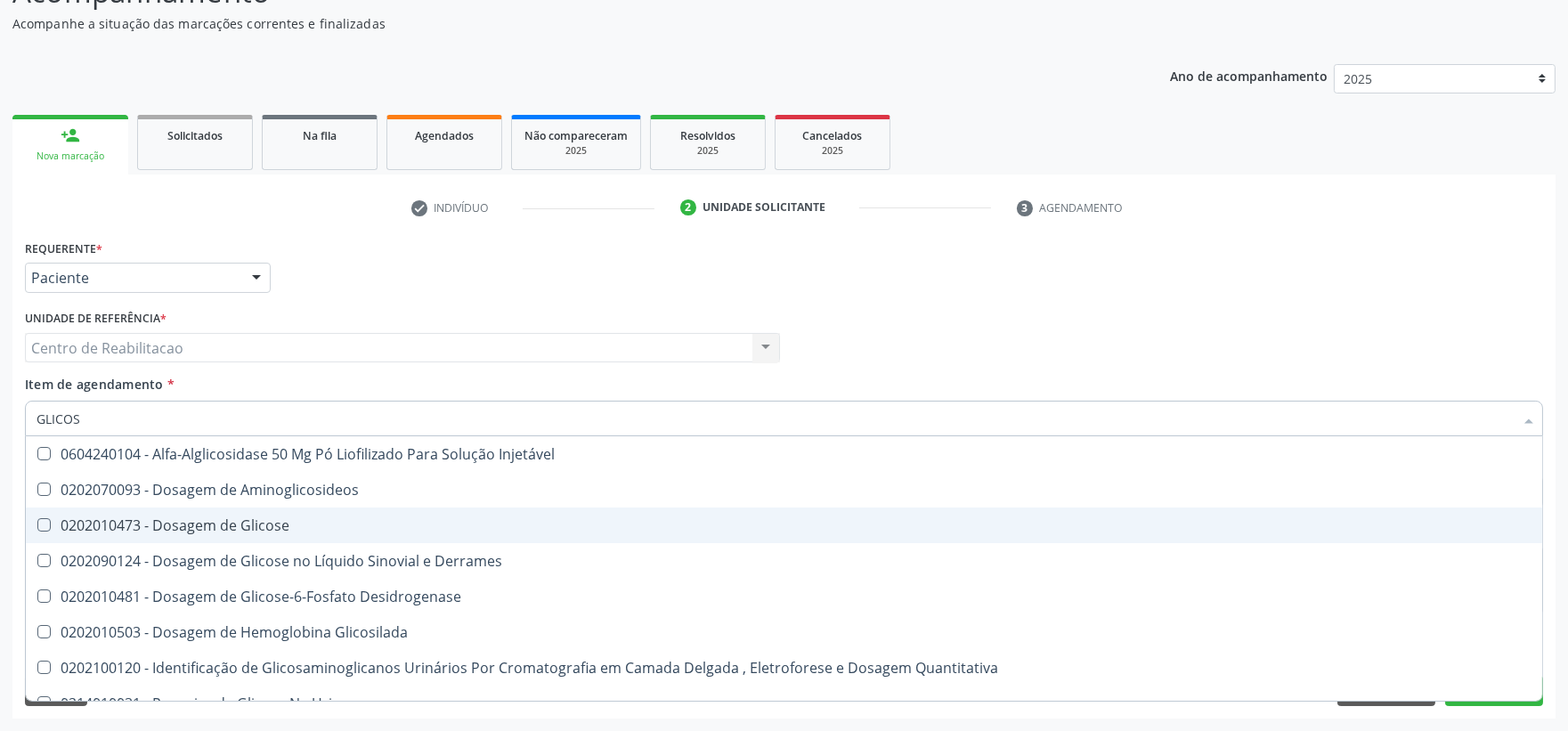
click at [129, 522] on div "0202010473 - Dosagem de Glicose" at bounding box center [783, 526] width 1495 height 14
checkbox Glicose "true"
type input "GLICO"
checkbox Glicose "false"
checkbox Glicosilada "true"
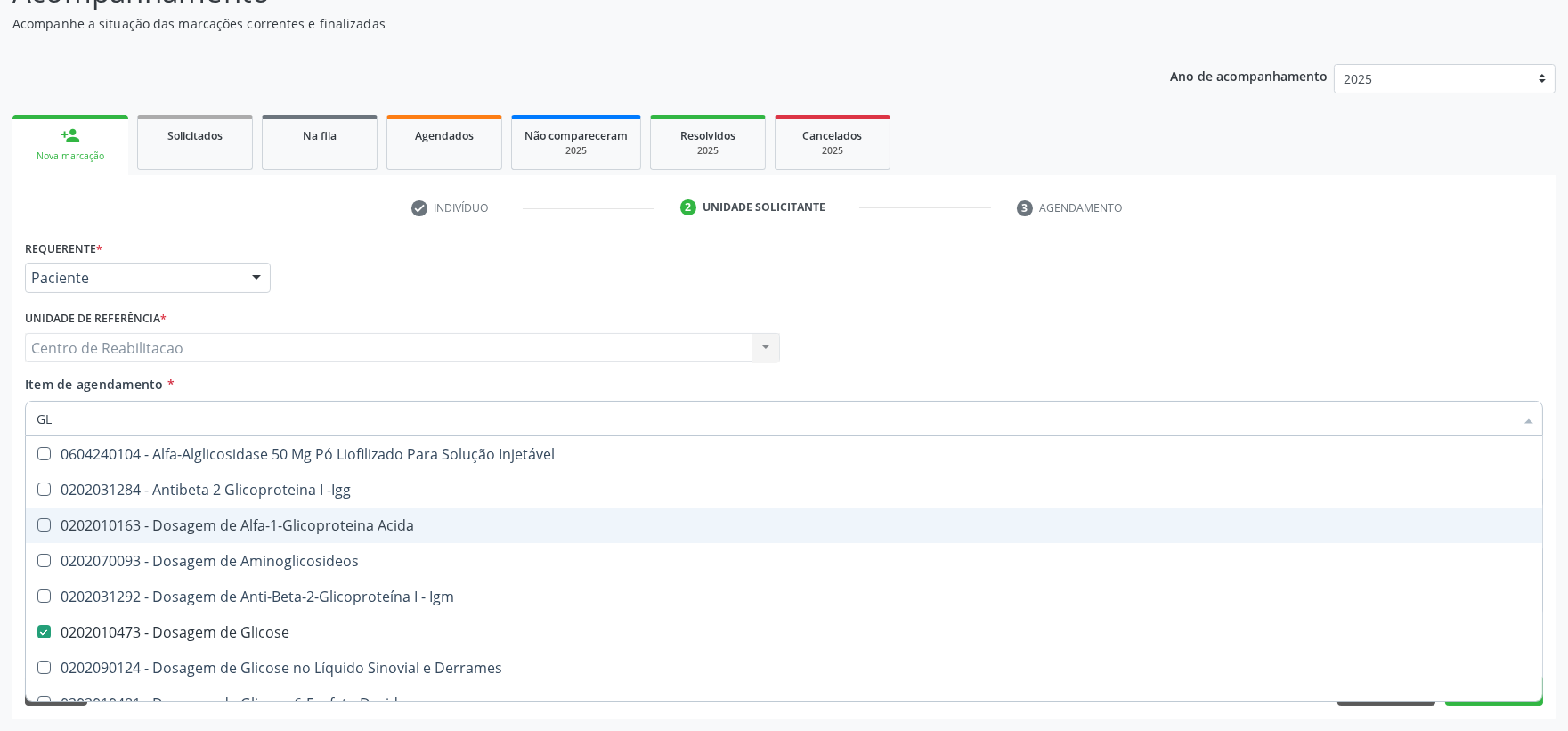
type input "G"
checkbox Glicose "false"
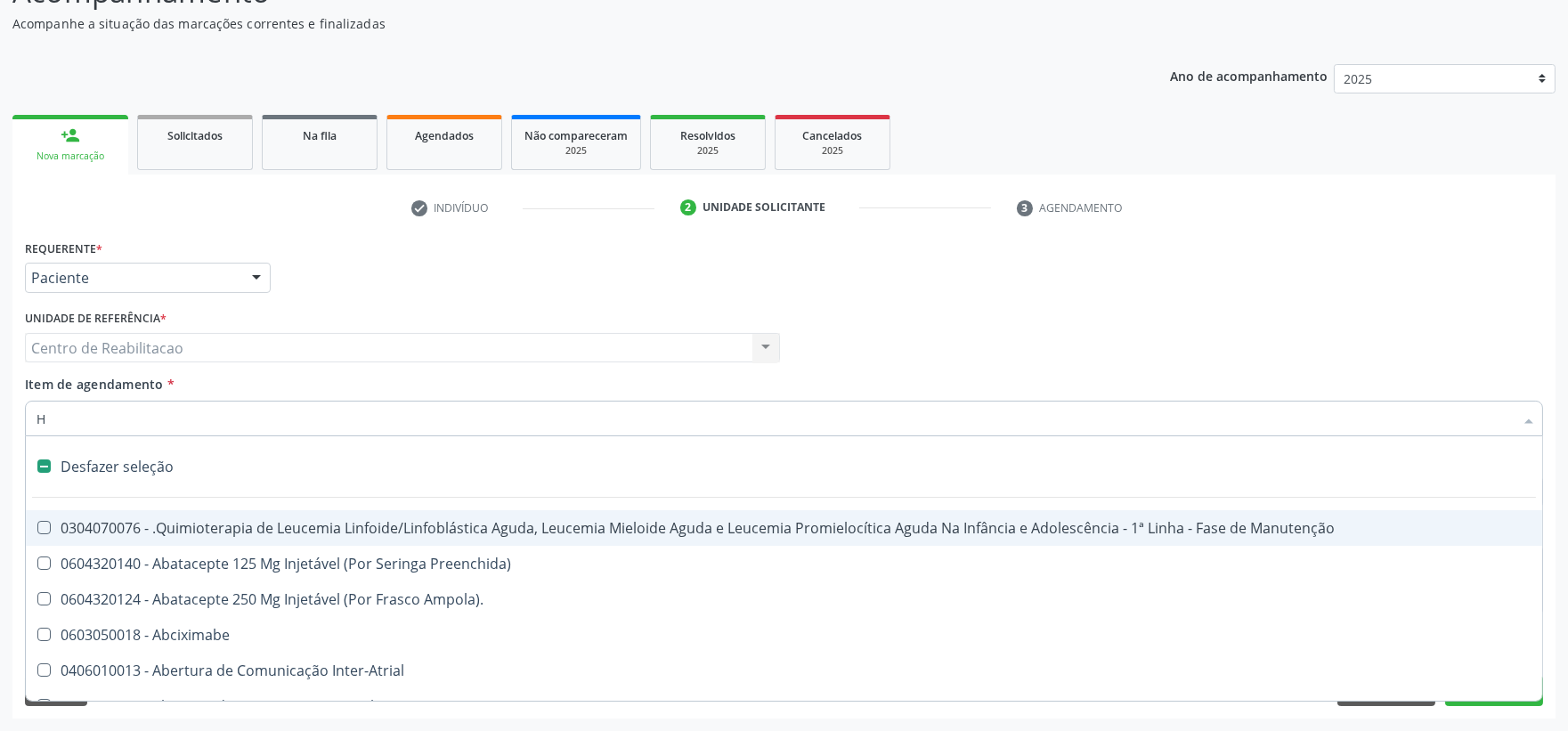
type input "HE"
checkbox Quadril "true"
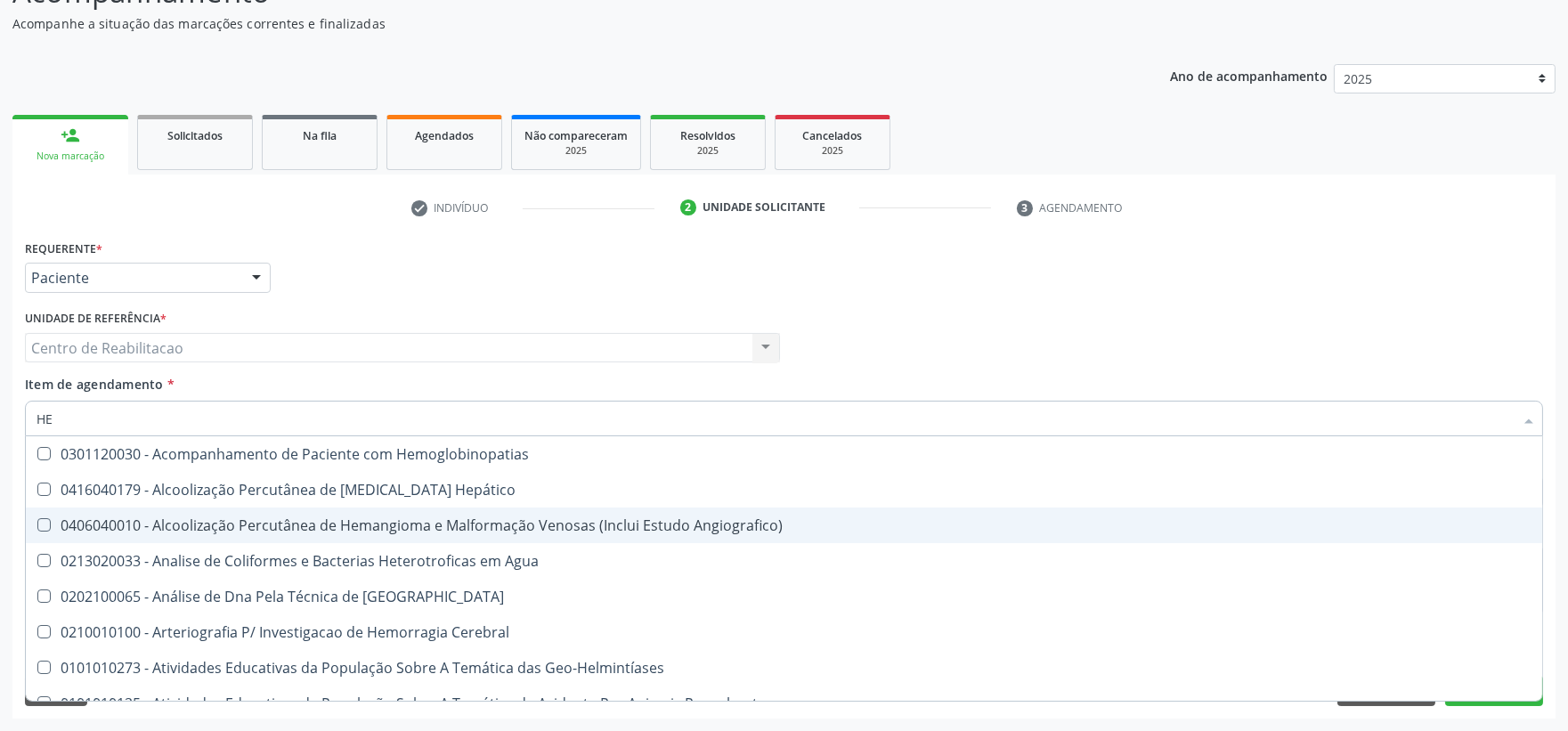
type input "HEM"
checkbox II "true"
checkbox Completo "false"
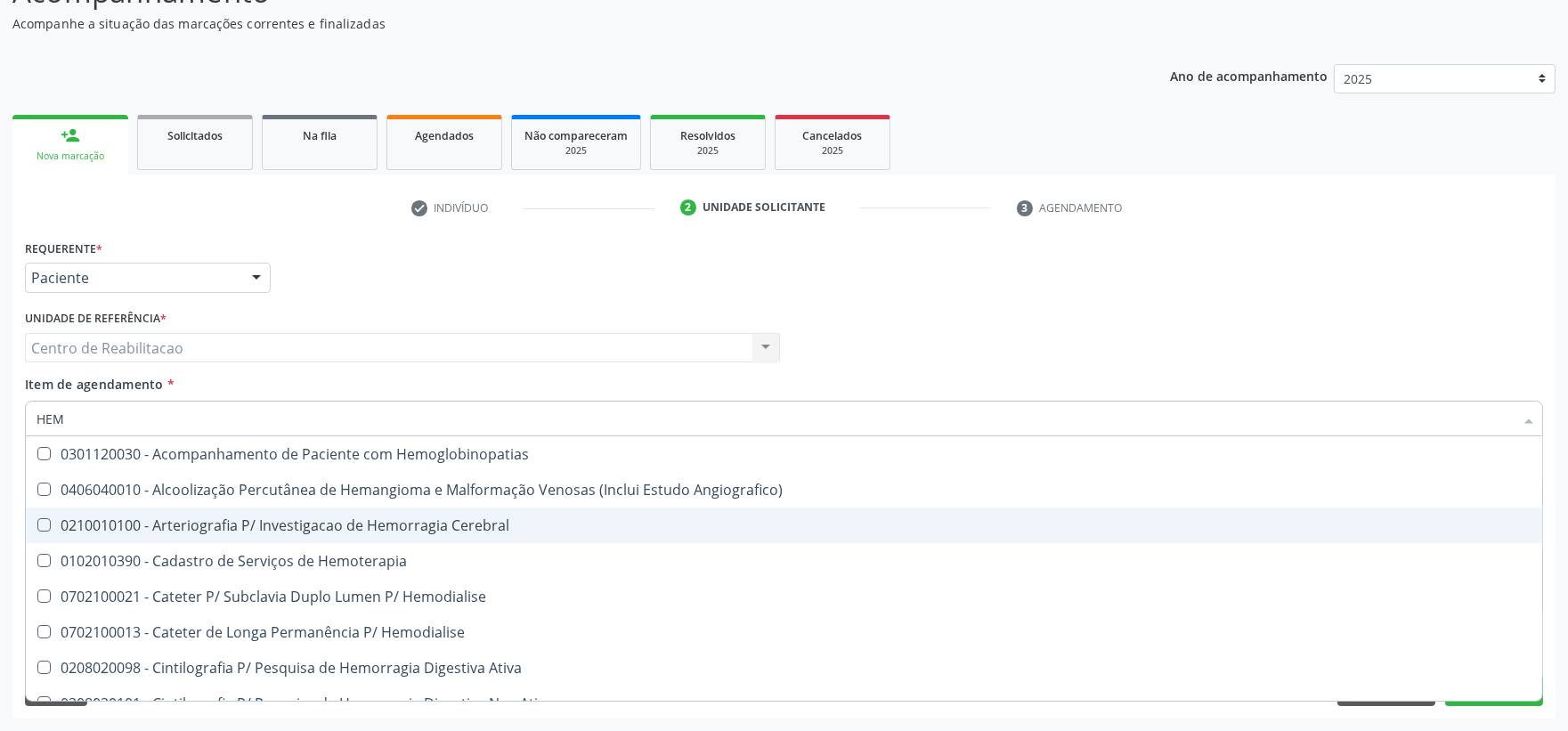
type input "HEMO"
checkbox Retro-Retal "true"
checkbox Completo "false"
type input "HEMOG"
checkbox Carboxi-Hemoglobina "true"
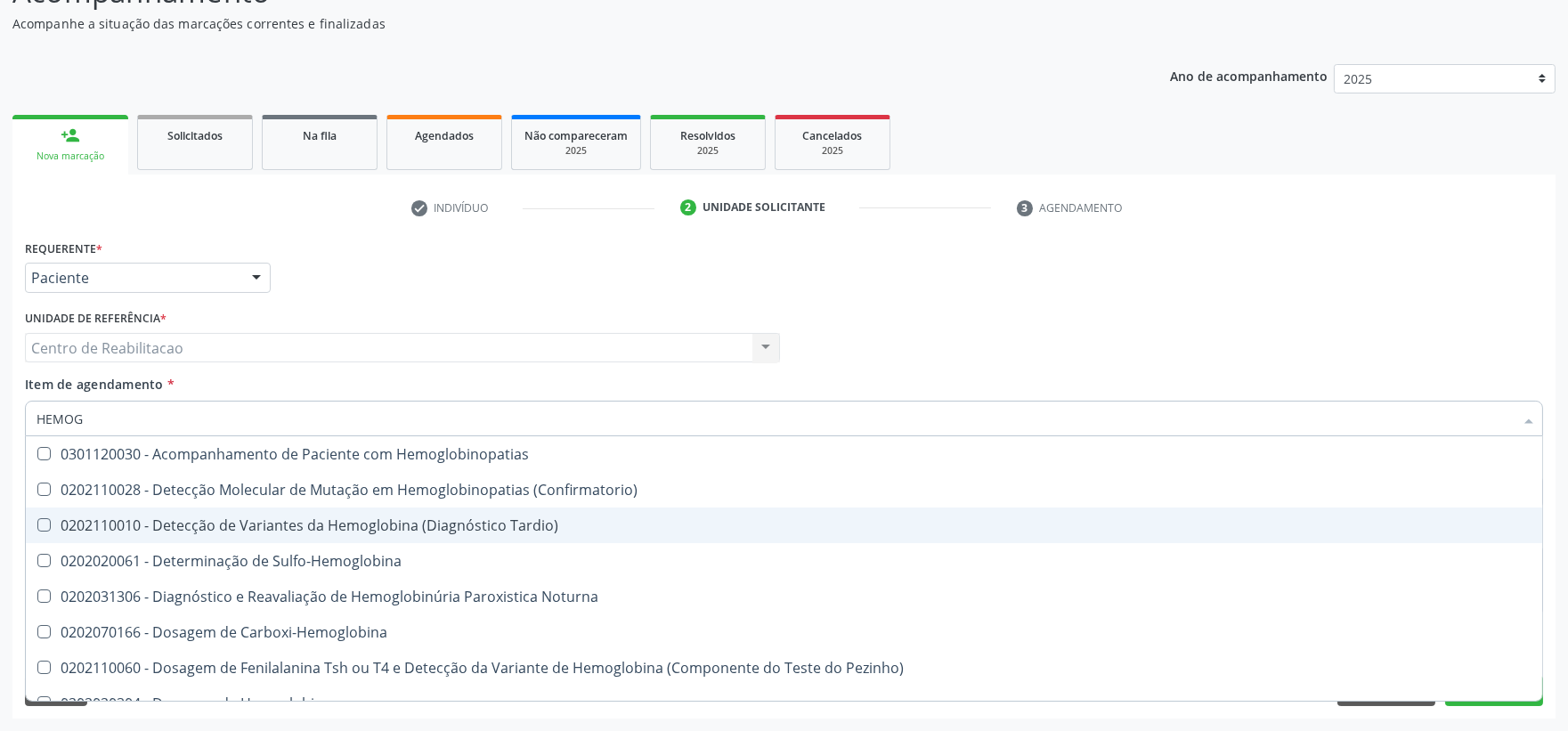
type input "HEMOGL"
checkbox Completo "false"
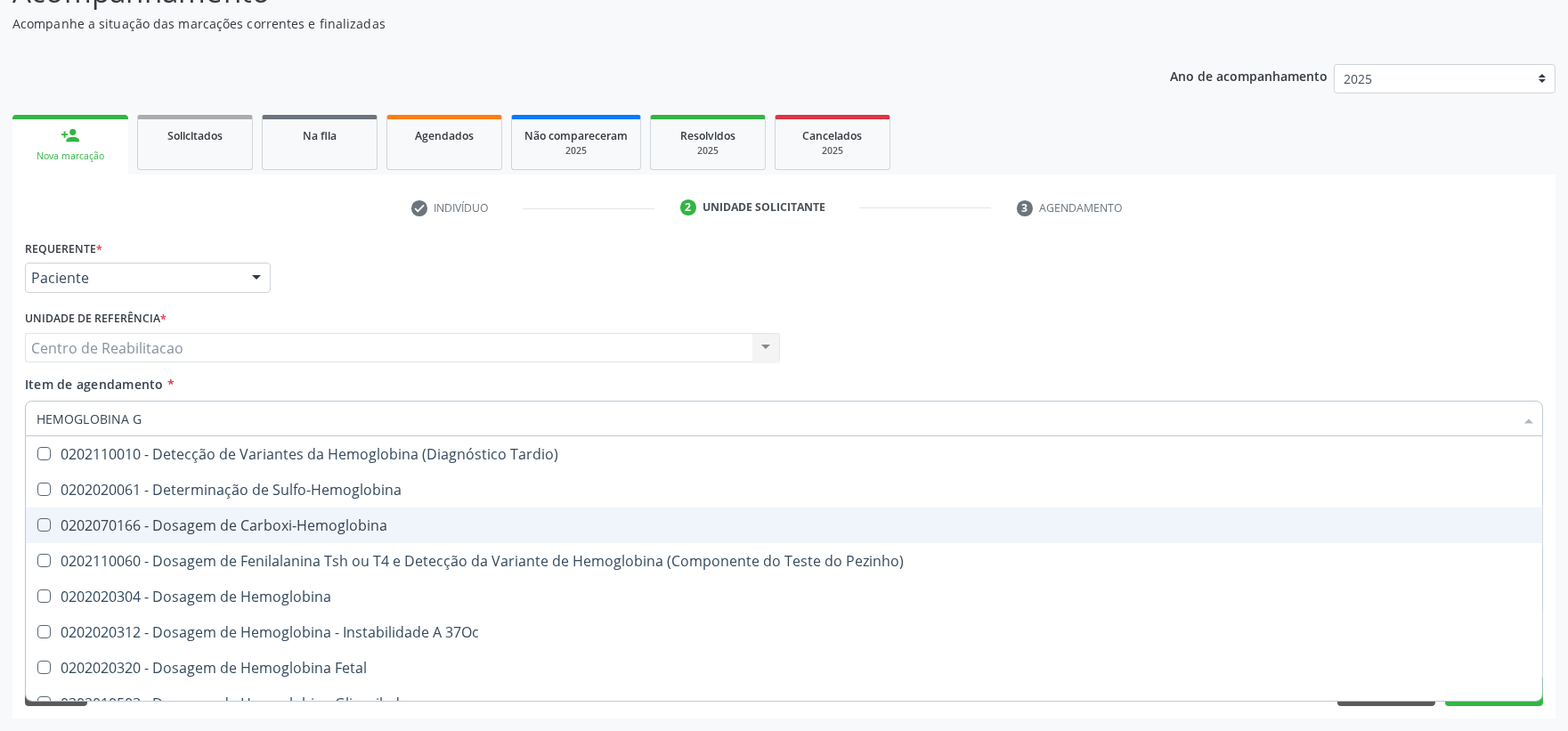
type input "HEMOGLOBINA GL"
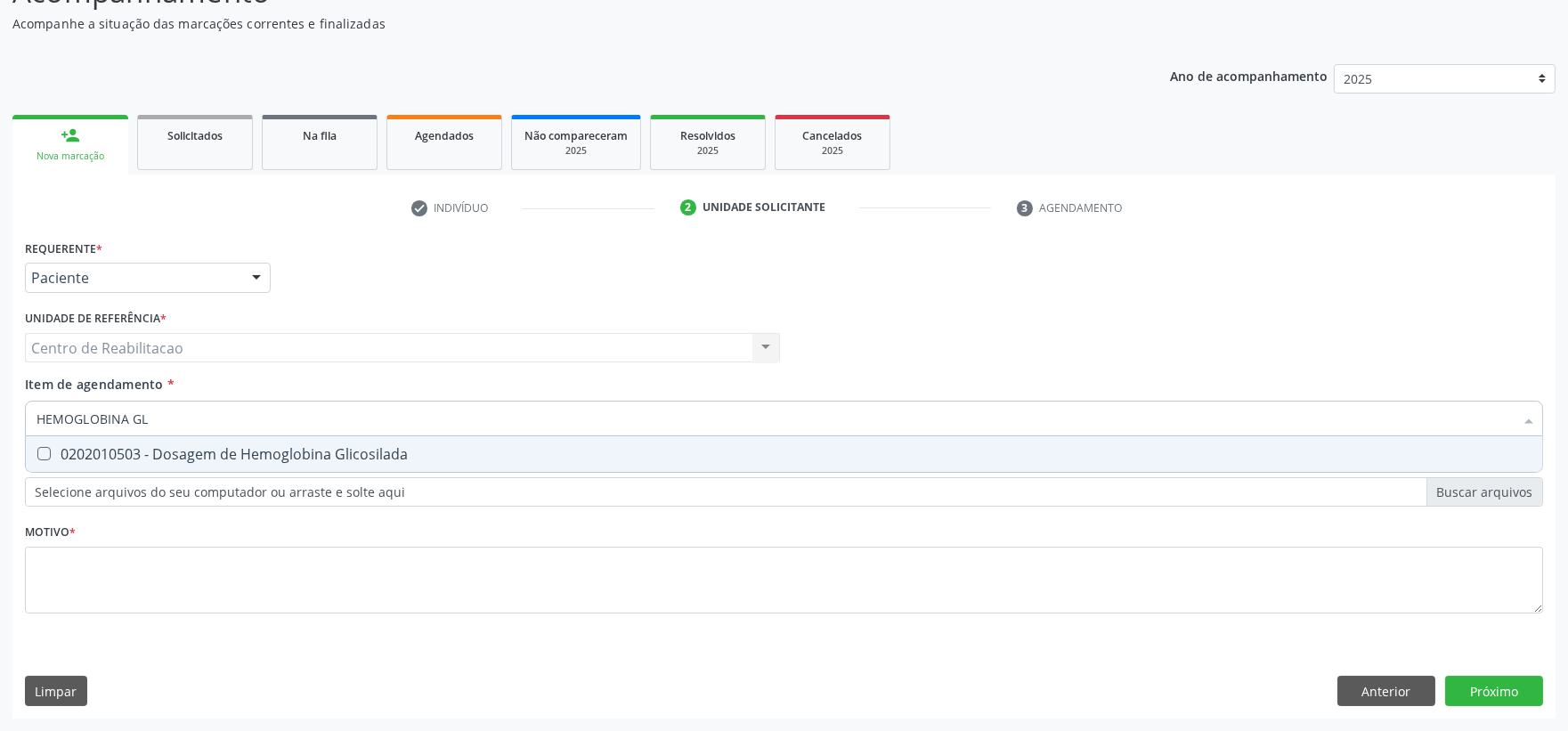
drag, startPoint x: 65, startPoint y: 456, endPoint x: 30, endPoint y: 492, distance: 50.2
click at [47, 474] on div "Requerente * Paciente Profissional de Saúde Paciente Nenhum resultado encontrad…" at bounding box center [784, 437] width 1518 height 403
click at [47, 451] on Glicosilada at bounding box center [43, 453] width 14 height 14
click at [37, 451] on Glicosilada "checkbox" at bounding box center [32, 453] width 12 height 12
checkbox Glicosilada "true"
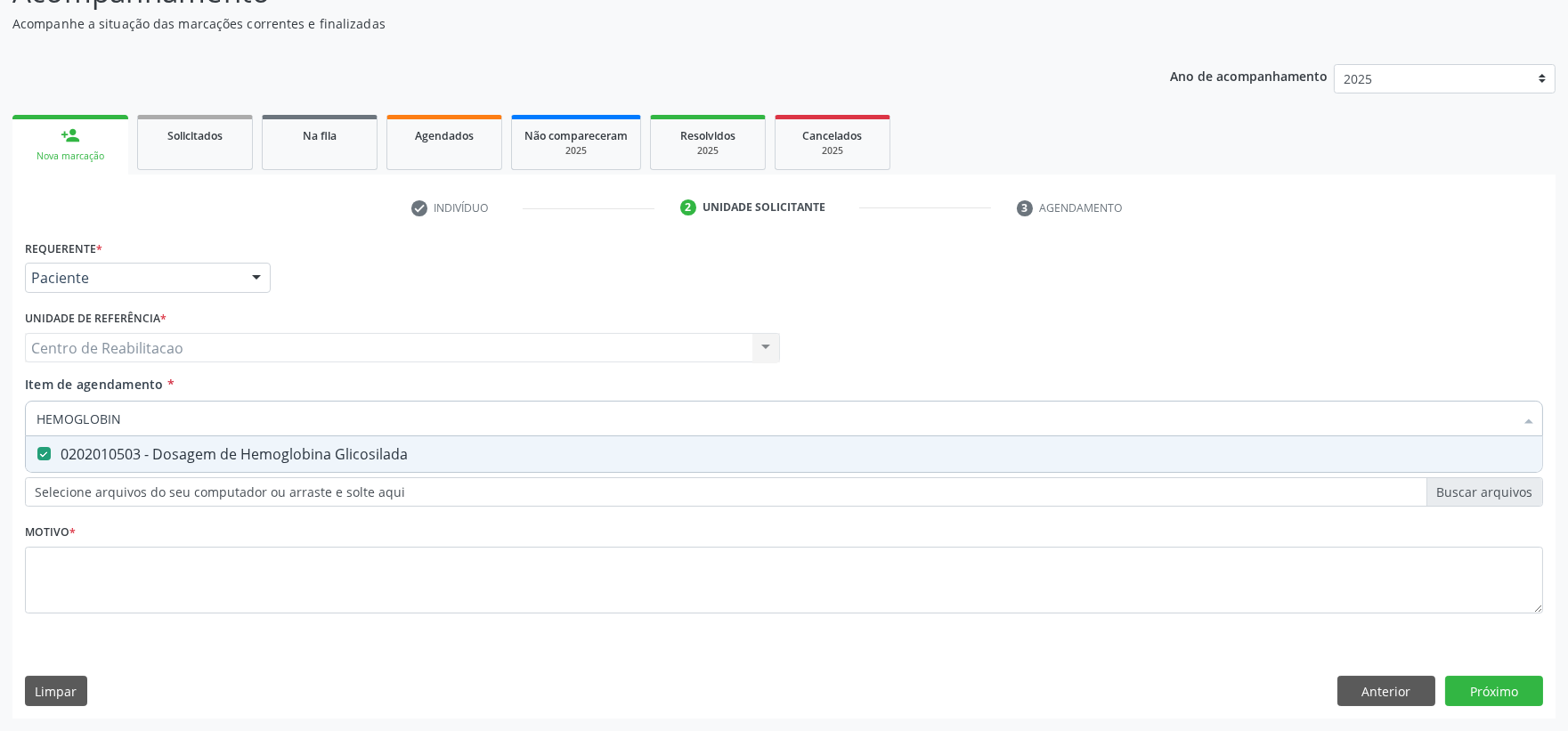
type input "HEMOGLOBI"
checkbox Glicosilada "false"
type input "H"
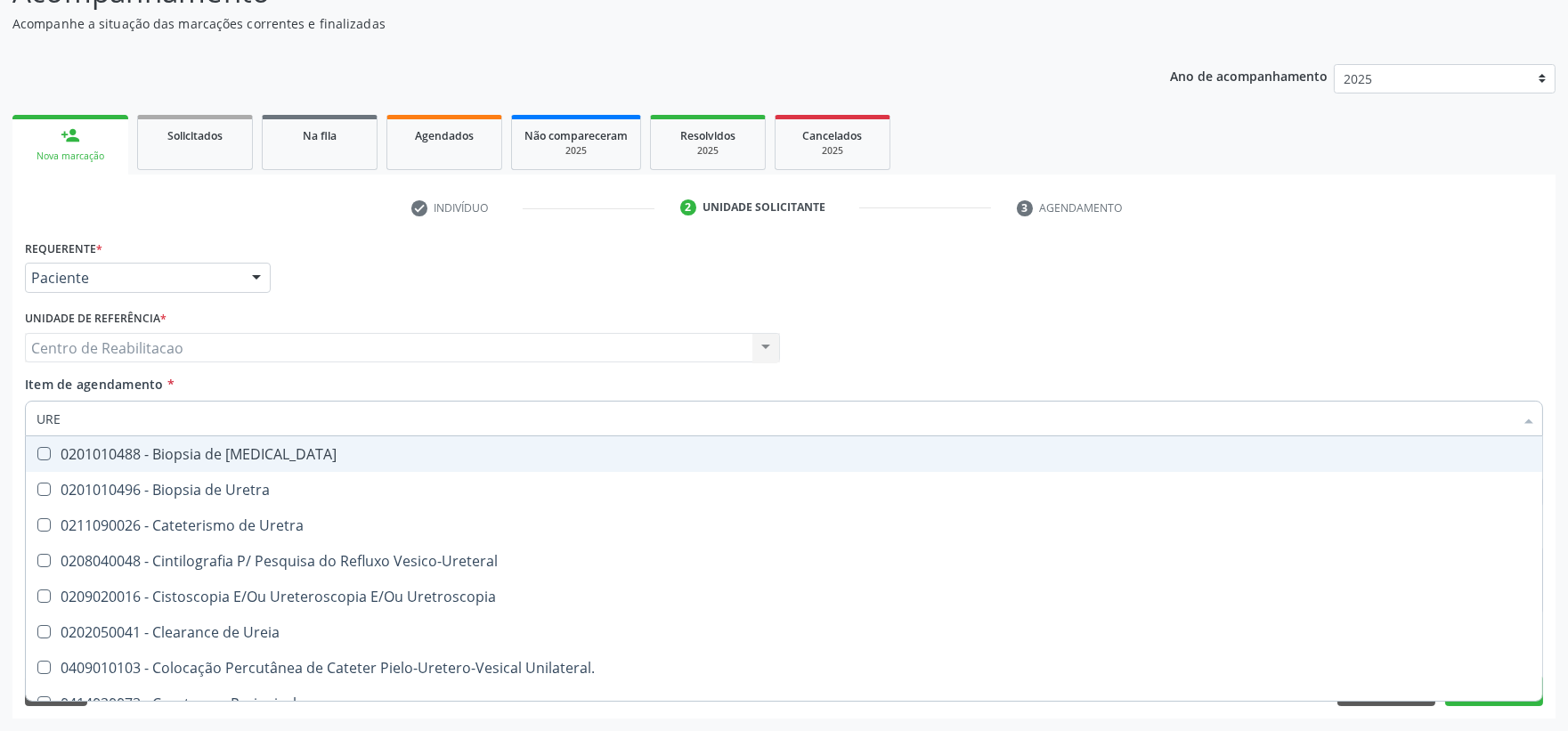
type input "UREI"
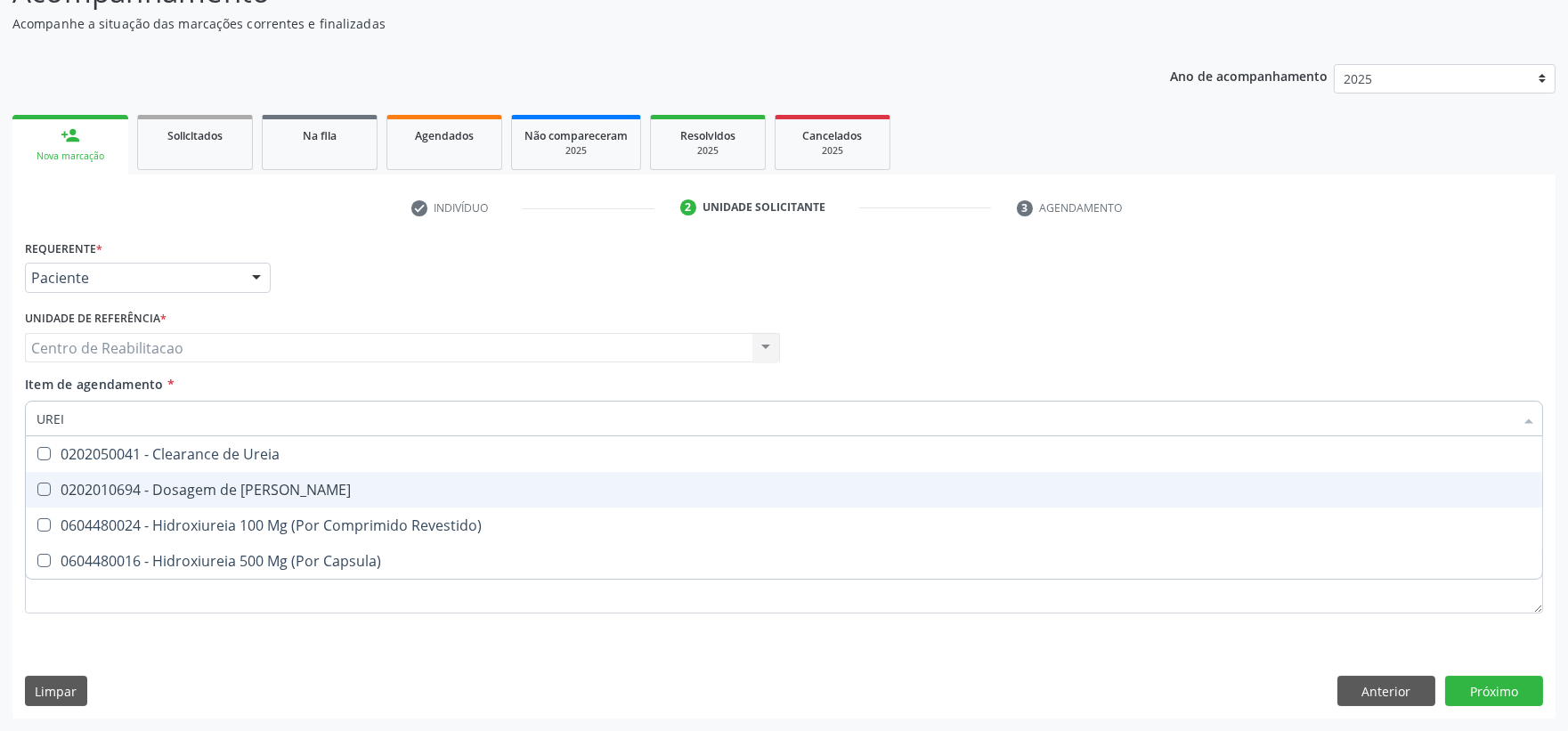
click at [78, 494] on div "0202010694 - Dosagem de [PERSON_NAME]" at bounding box center [783, 490] width 1495 height 14
checkbox Ureia "true"
type input "URE"
checkbox Ureia "false"
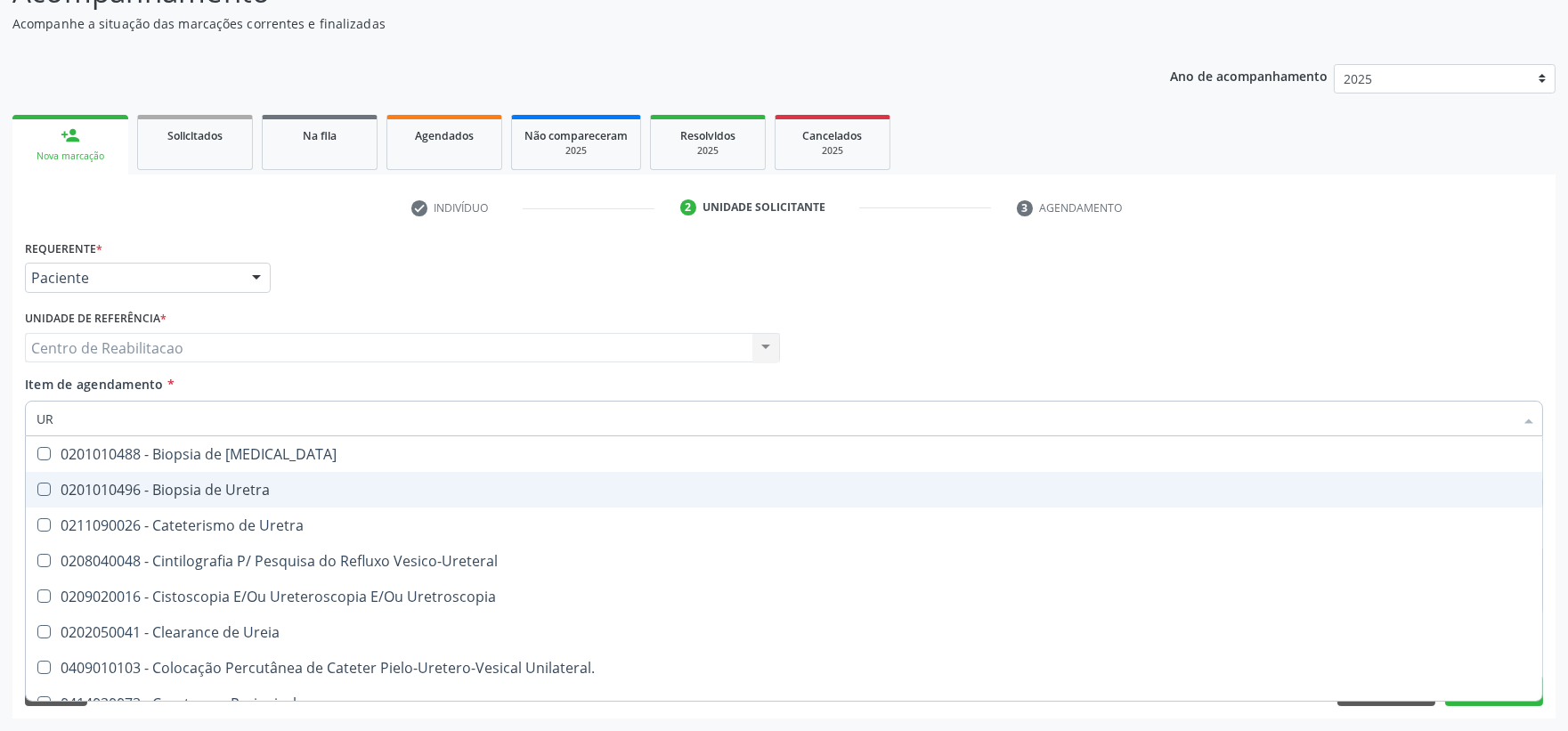
type input "U"
checkbox Ureia "false"
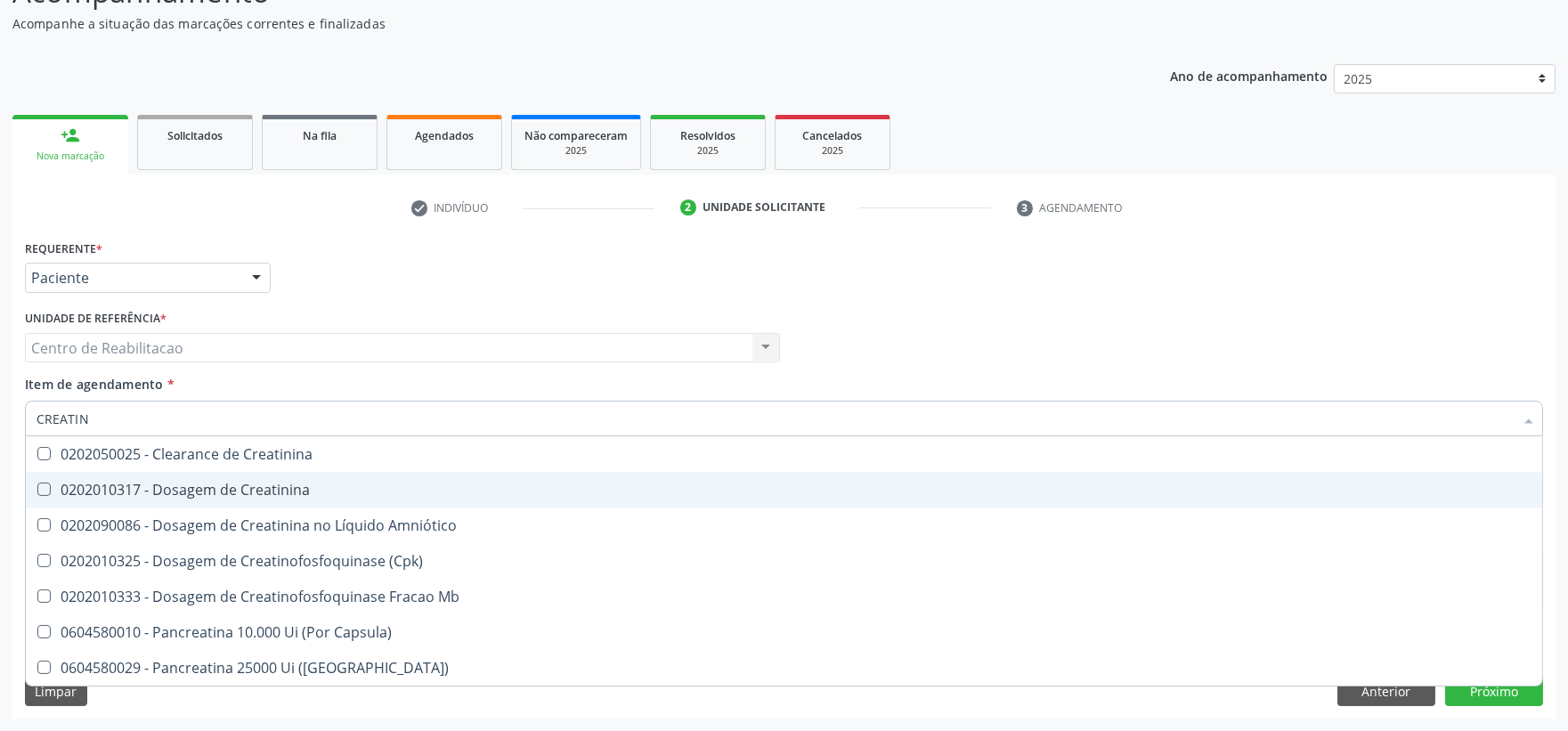
type input "CREATINI"
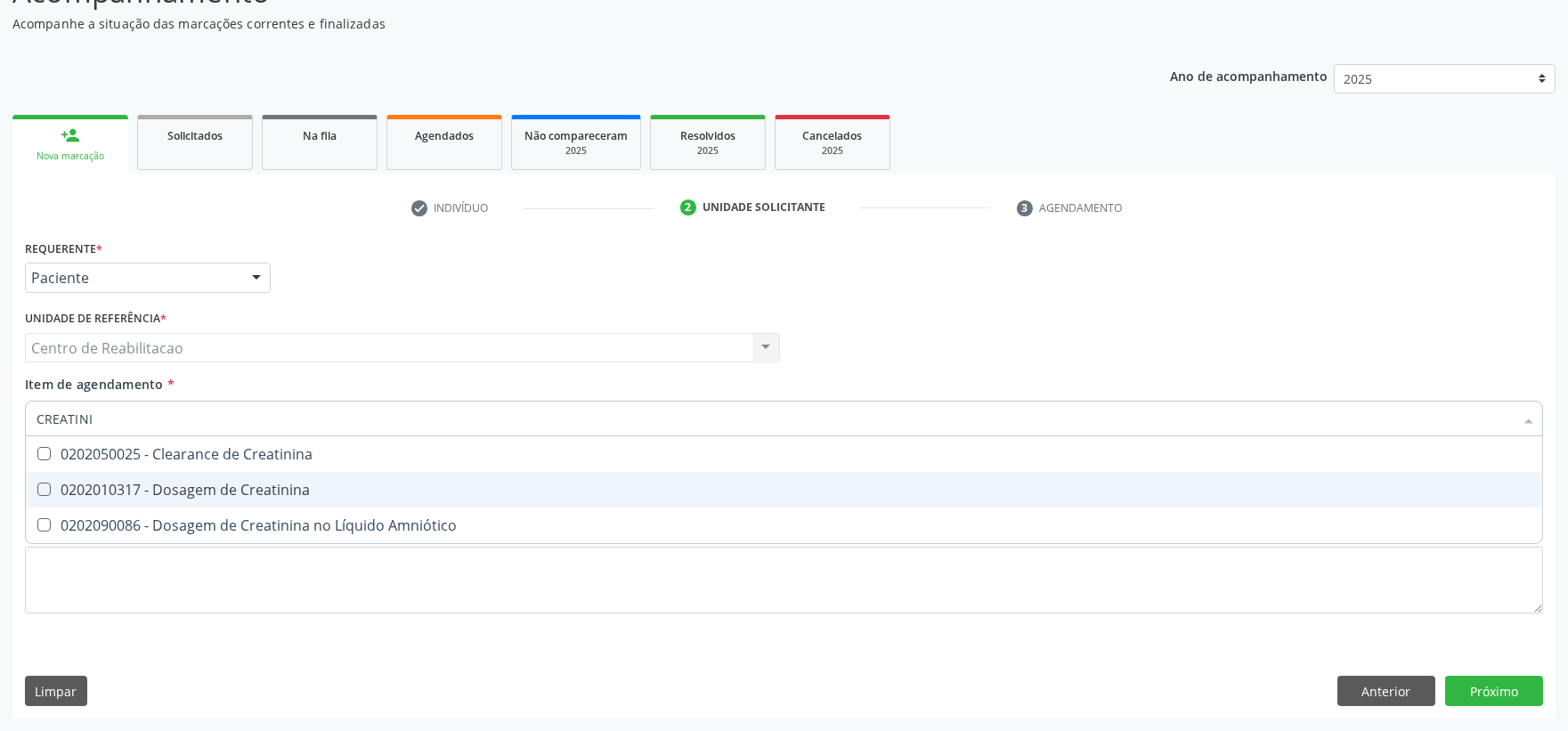
click at [79, 494] on div "0202010317 - Dosagem de Creatinina" at bounding box center [783, 490] width 1495 height 14
checkbox Creatinina "true"
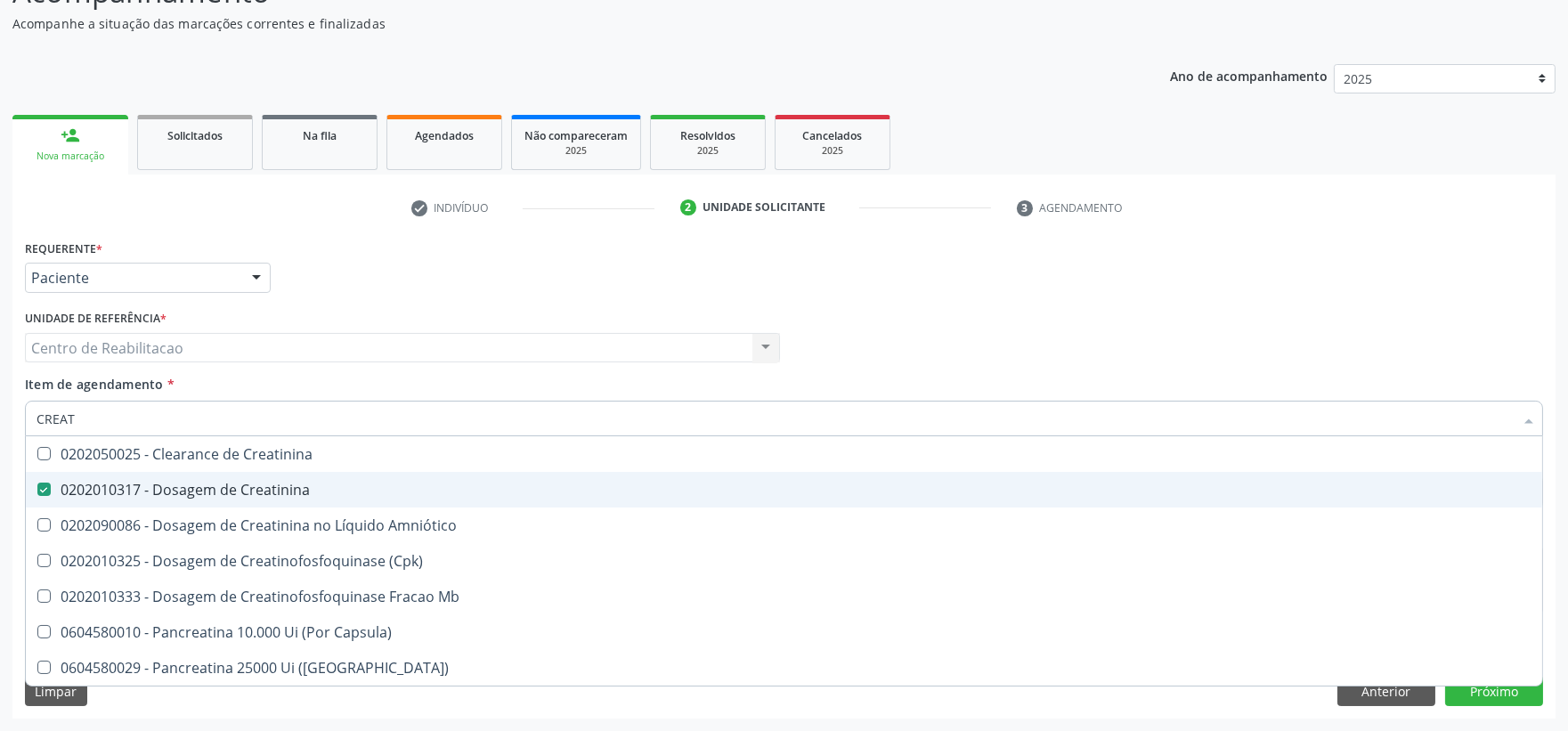
type input "CREA"
checkbox Creatinina "false"
checkbox \(Cpk\) "false"
checkbox Capsula\) "true"
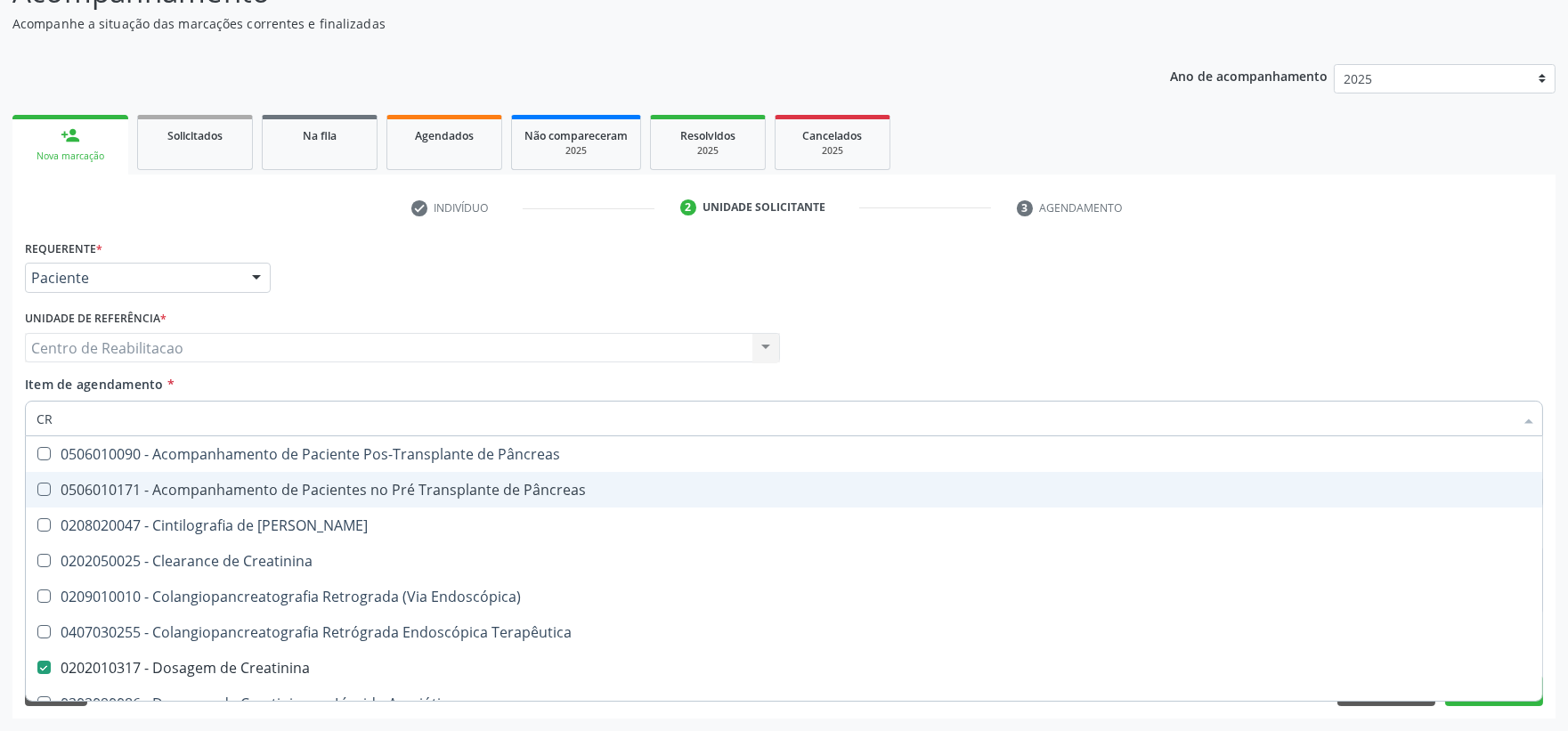
type input "C"
checkbox Creatinina "false"
checkbox Oncologia "false"
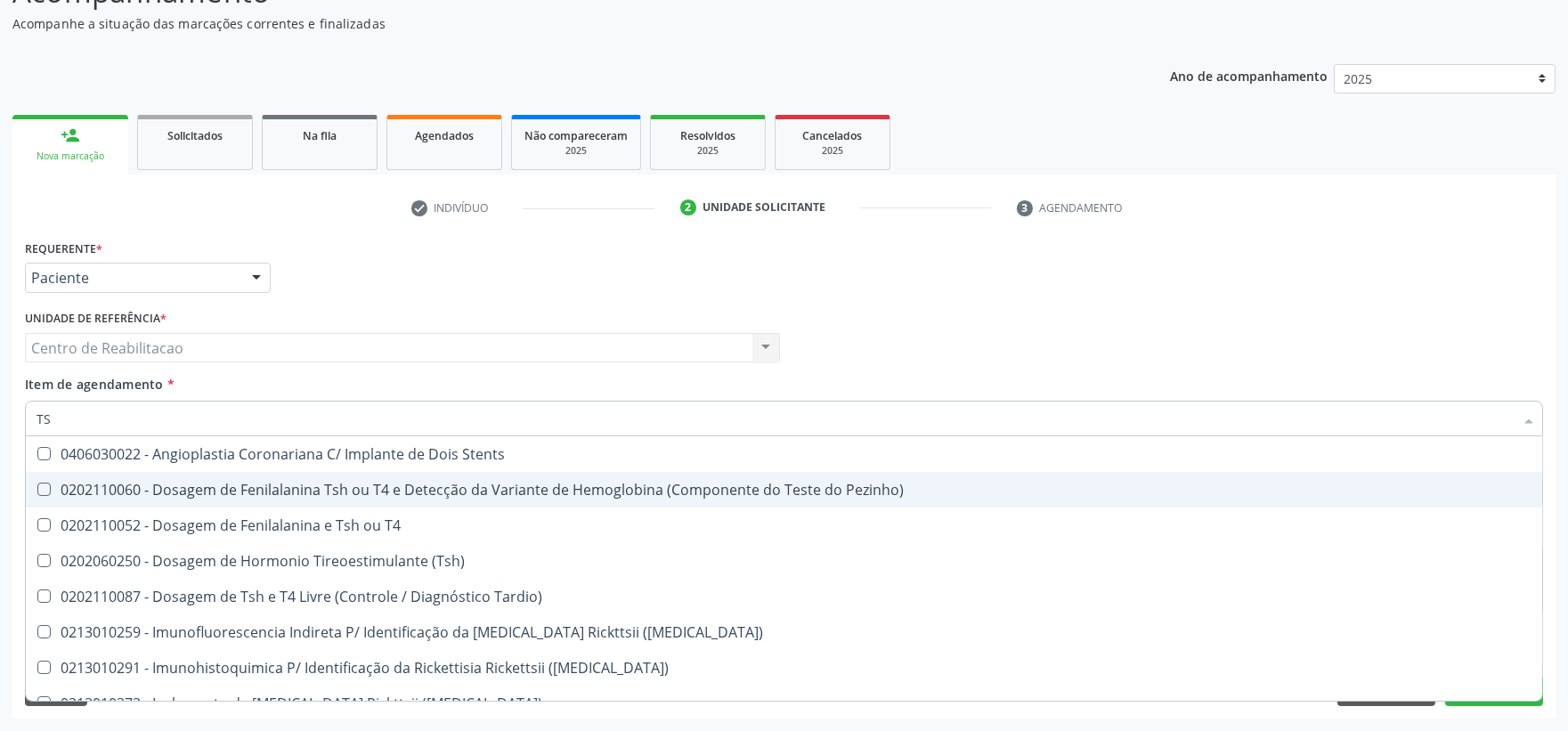
type input "TSH"
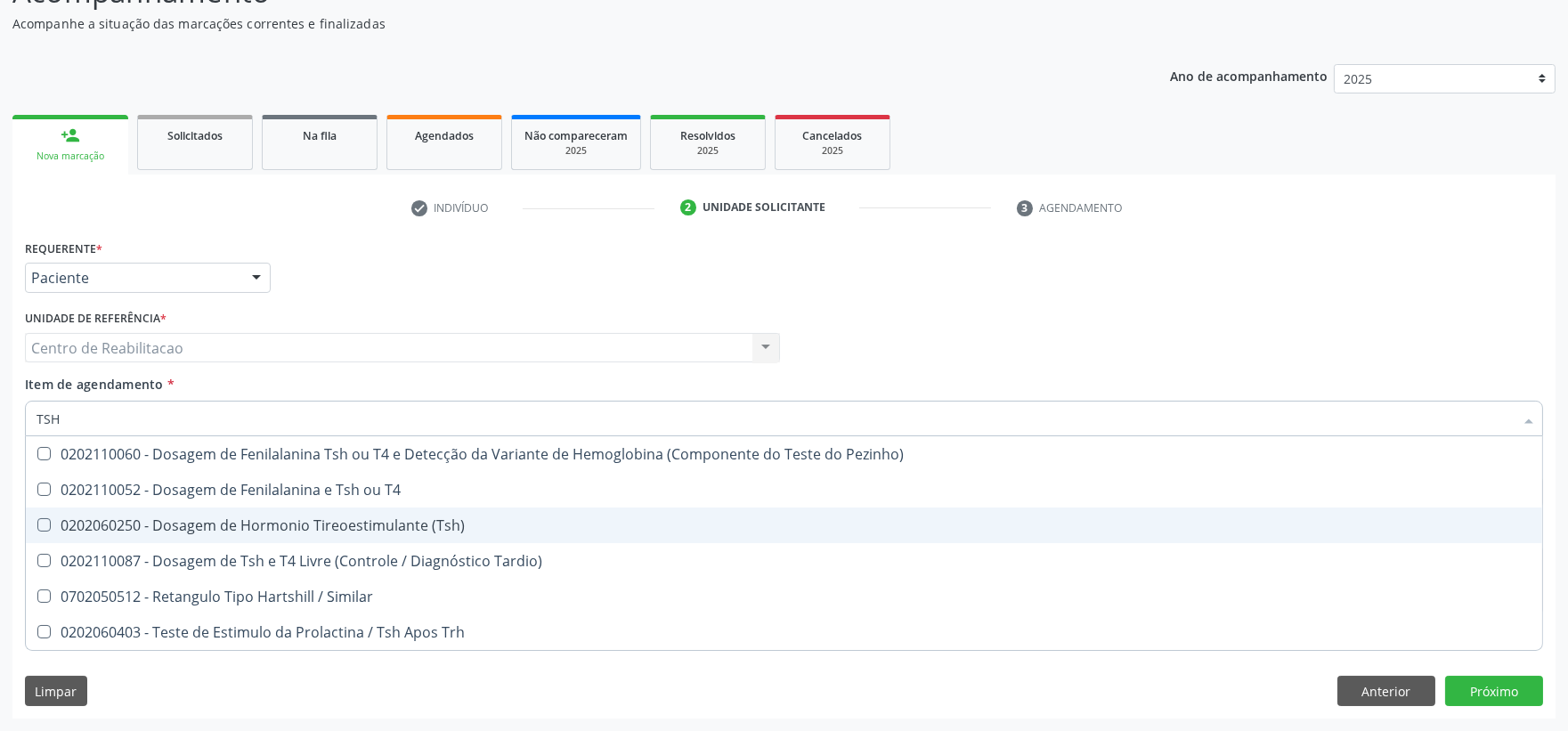
click at [148, 522] on div "0202060250 - Dosagem de Hormonio Tireoestimulante (Tsh)" at bounding box center [783, 526] width 1495 height 14
checkbox \(Tsh\) "true"
type input "TS"
checkbox \(Tsh\) "false"
checkbox Tardio\) "true"
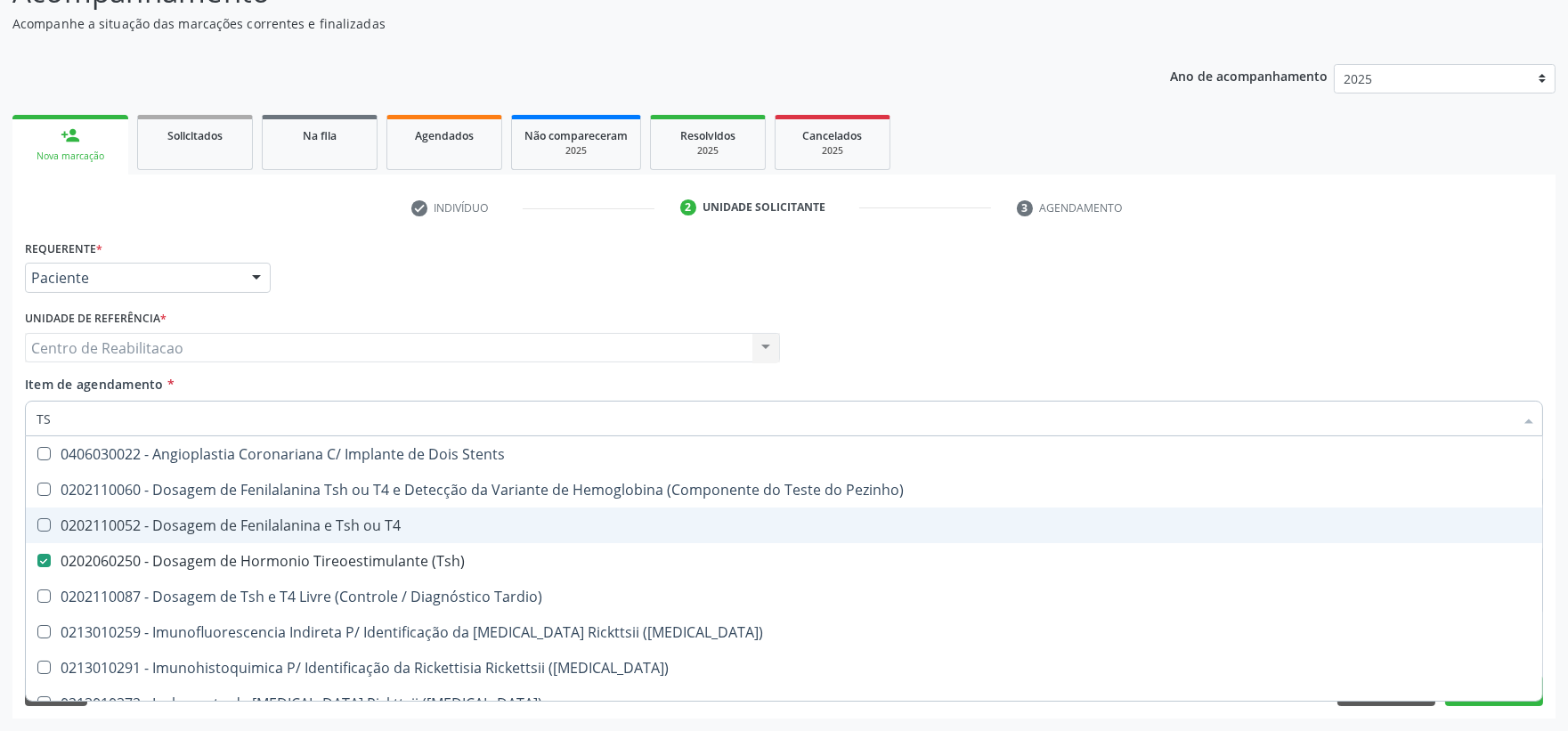
type input "T"
checkbox \(Tsh\) "false"
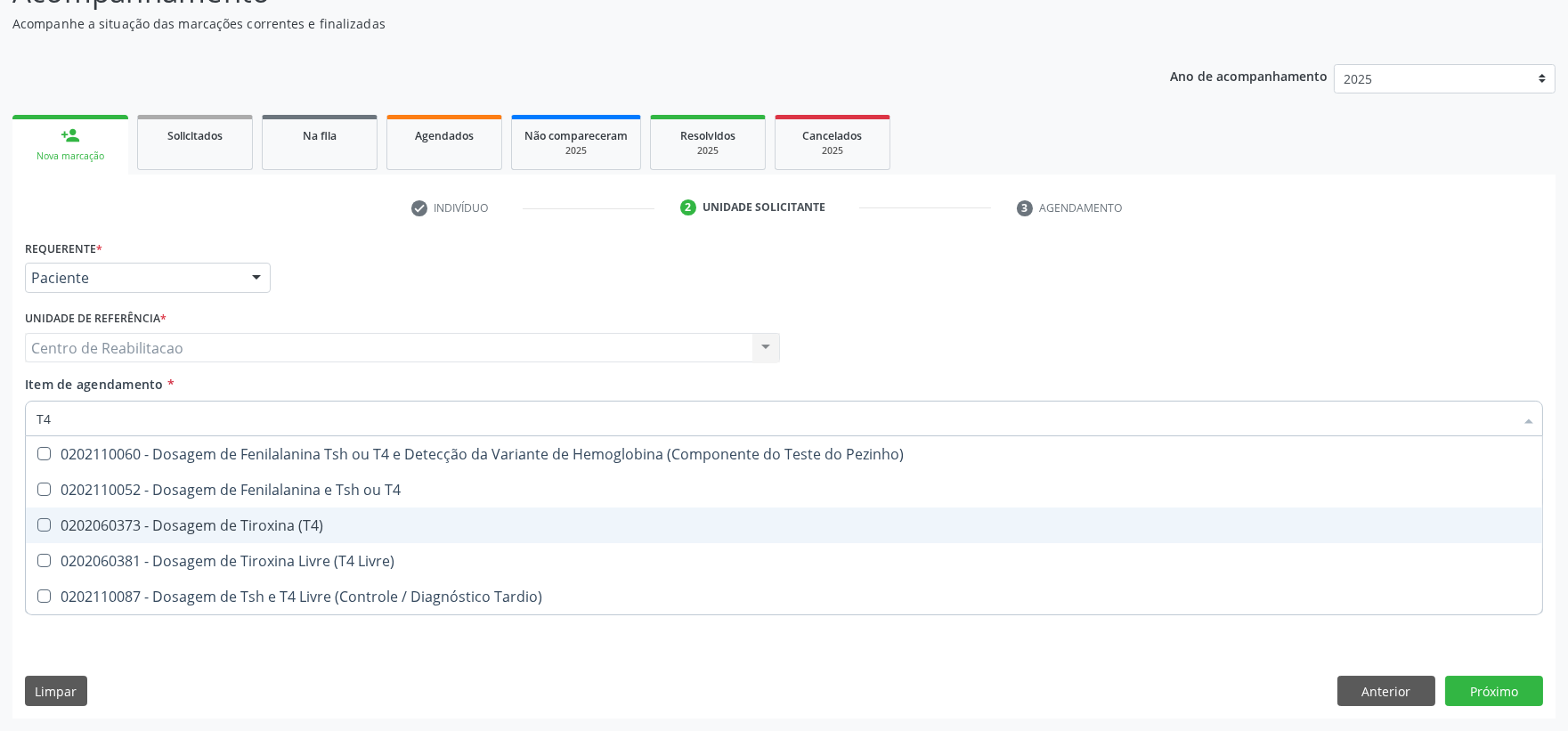
type input "T4 L"
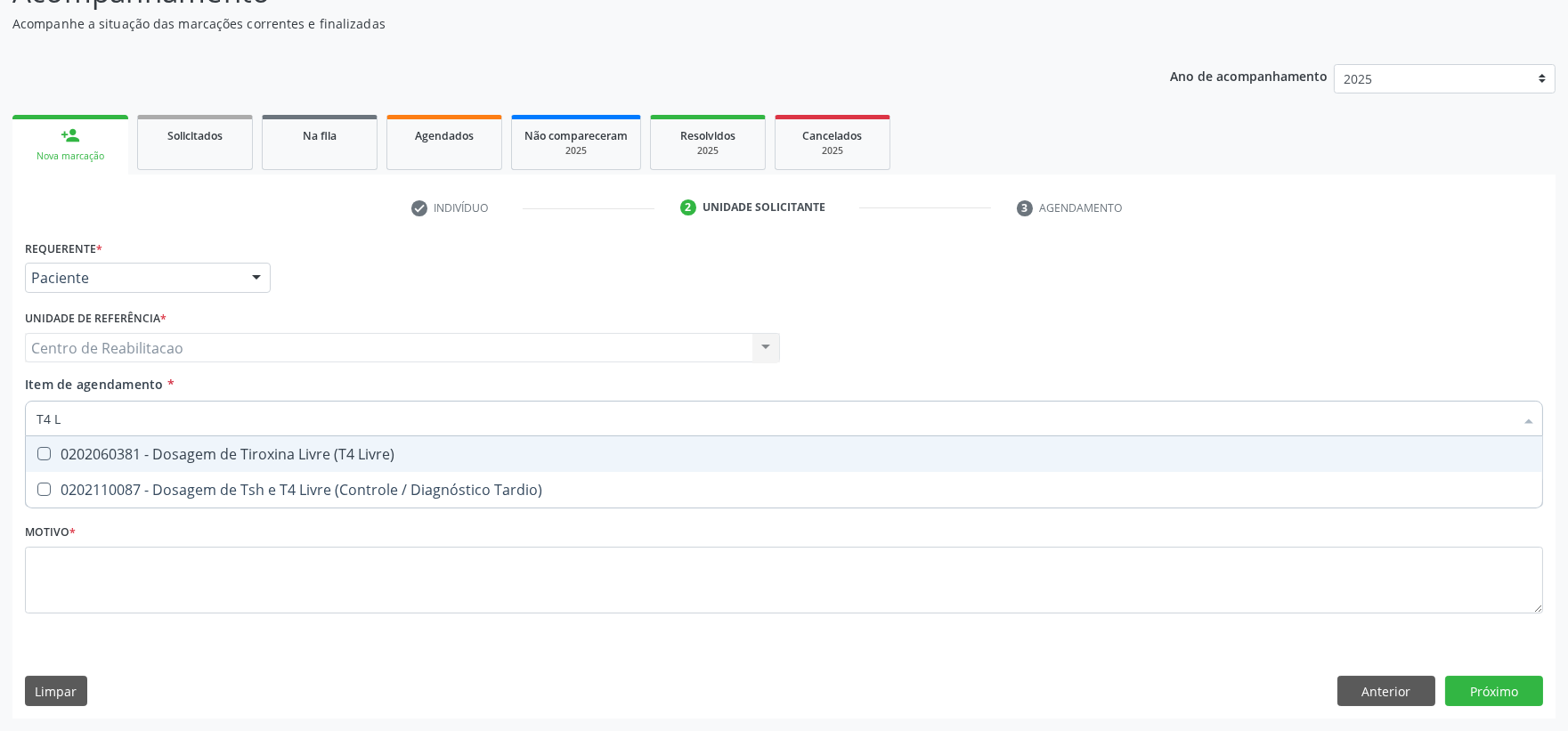
click at [121, 459] on div "0202060381 - Dosagem de Tiroxina Livre (T4 Livre)" at bounding box center [783, 454] width 1495 height 14
checkbox Livre\) "true"
type input "T4"
checkbox Livre\) "false"
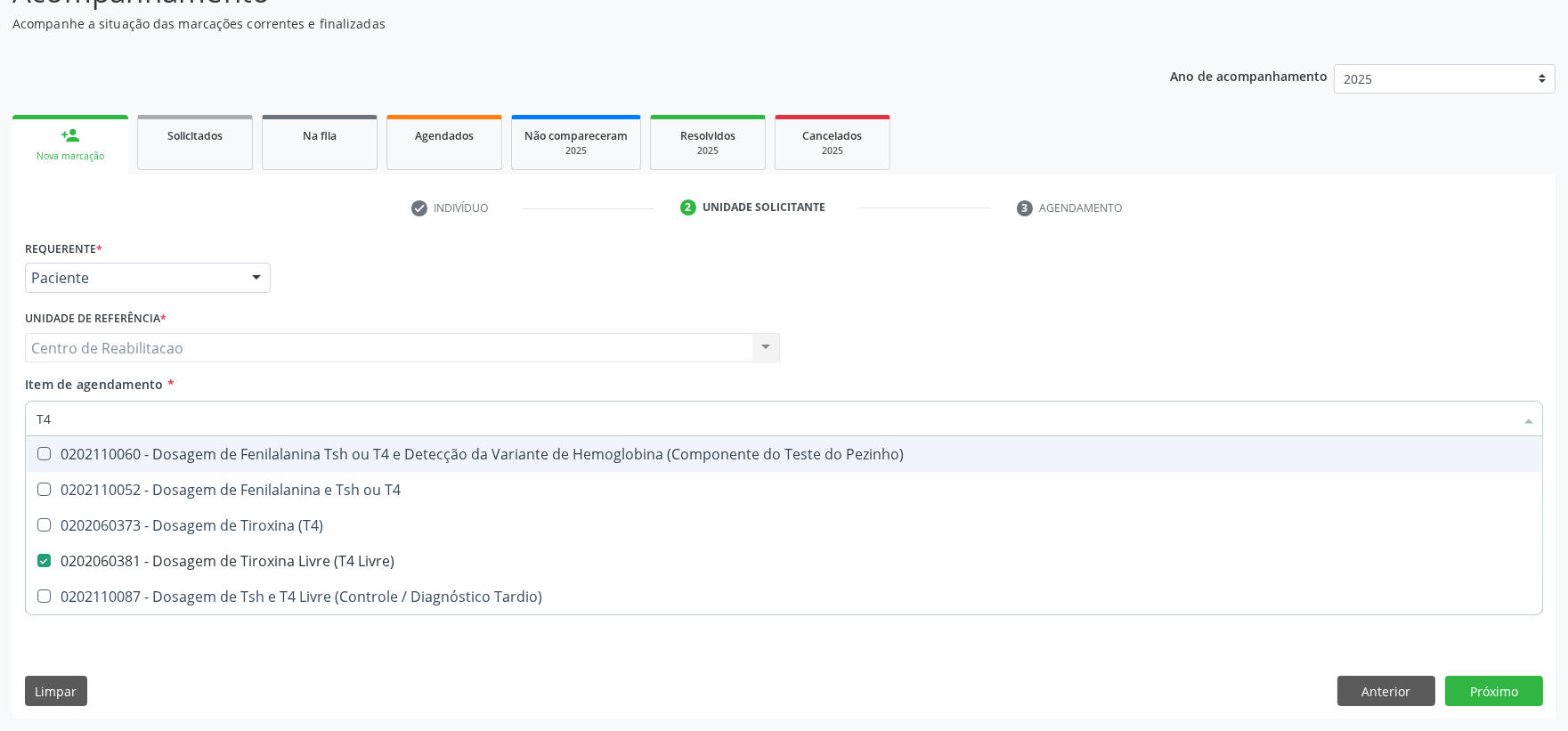
type input "T"
checkbox Livre\) "false"
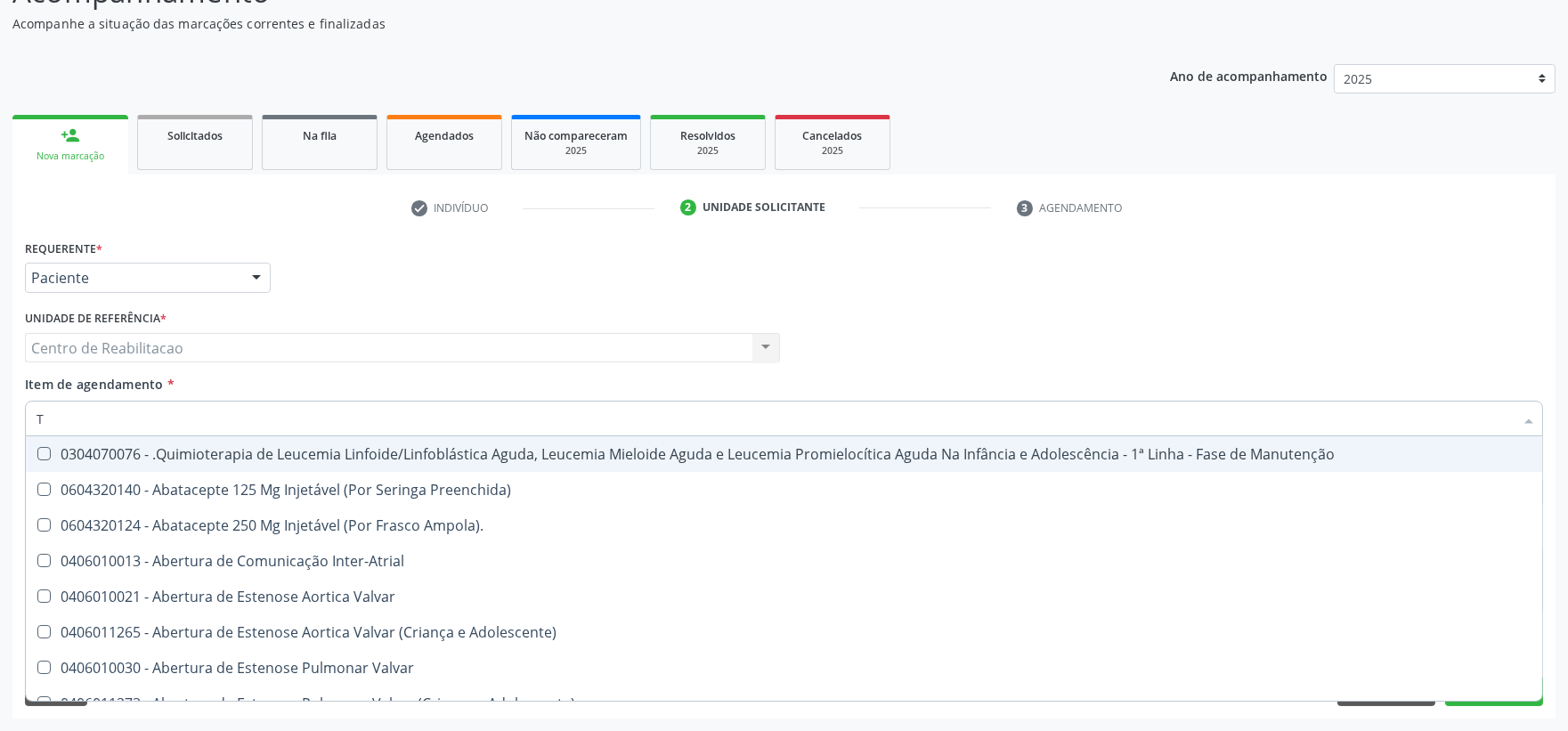
type input "TO"
checkbox Leprae "true"
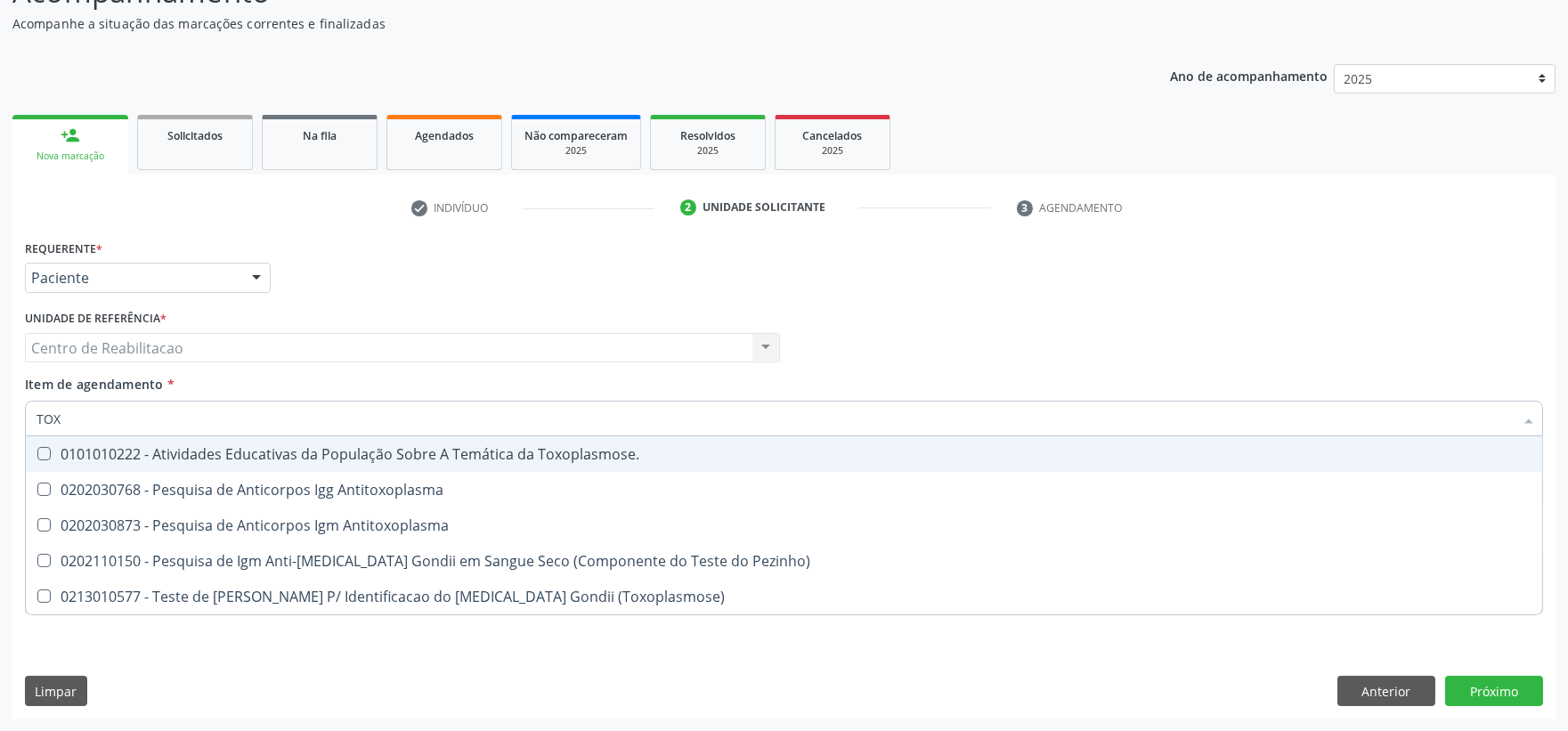
type input "TOXO"
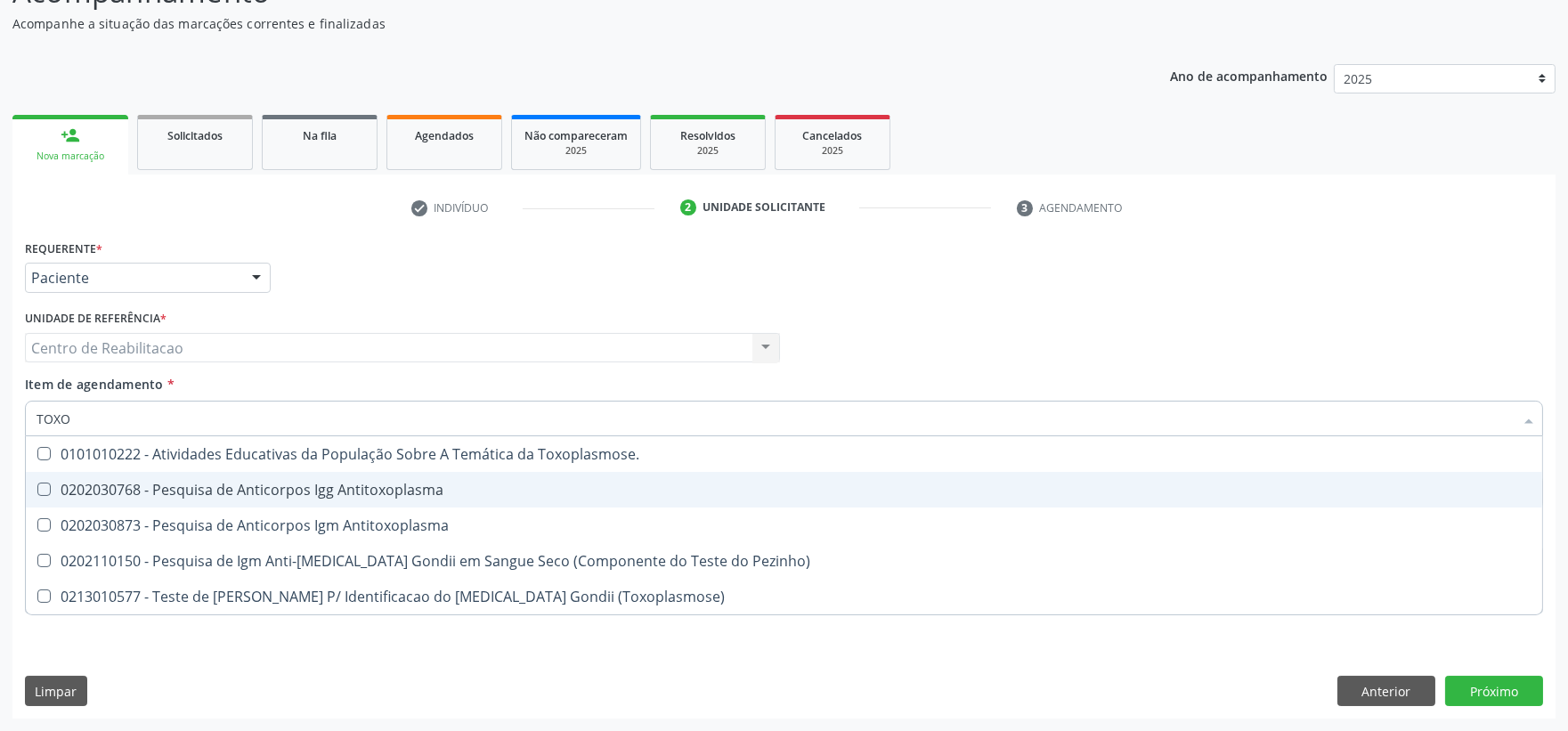
click at [56, 487] on div "0202030768 - Pesquisa de Anticorpos Igg Antitoxoplasma" at bounding box center [783, 490] width 1495 height 14
checkbox Antitoxoplasma "true"
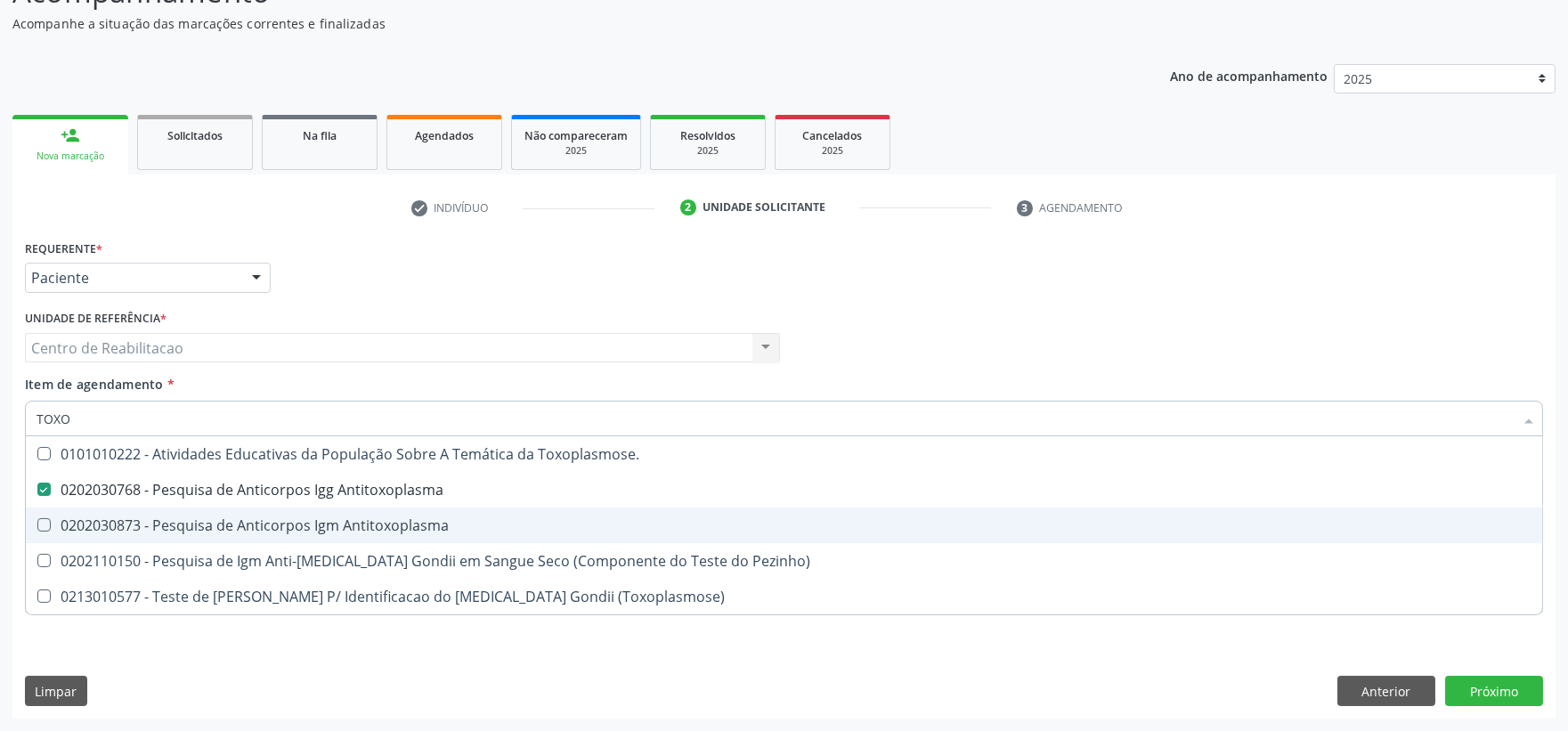
click at [37, 518] on div at bounding box center [33, 526] width 14 height 14
checkbox Antitoxoplasma "true"
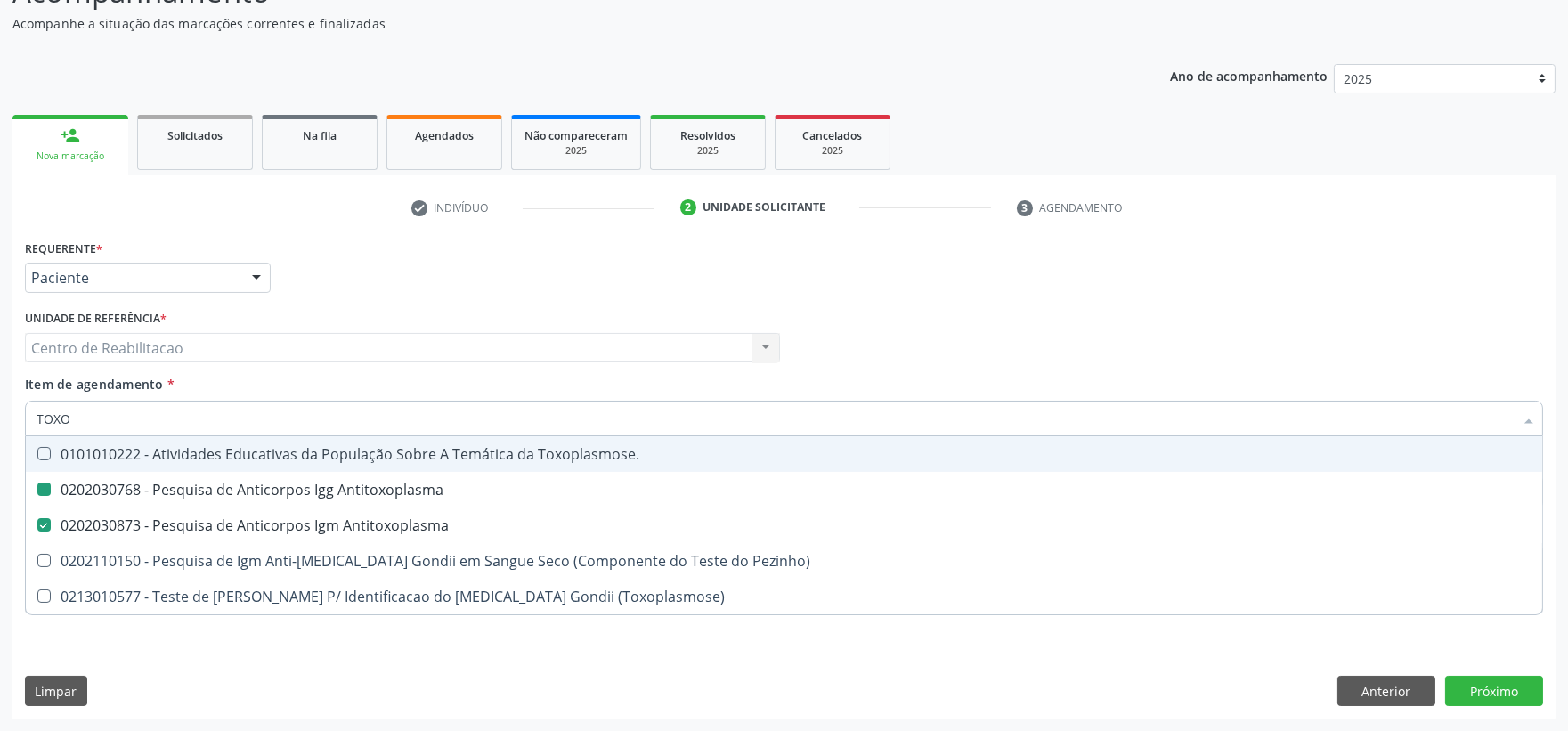
type input "TOX"
checkbox Antitoxoplasma "false"
checkbox Pezinho\) "true"
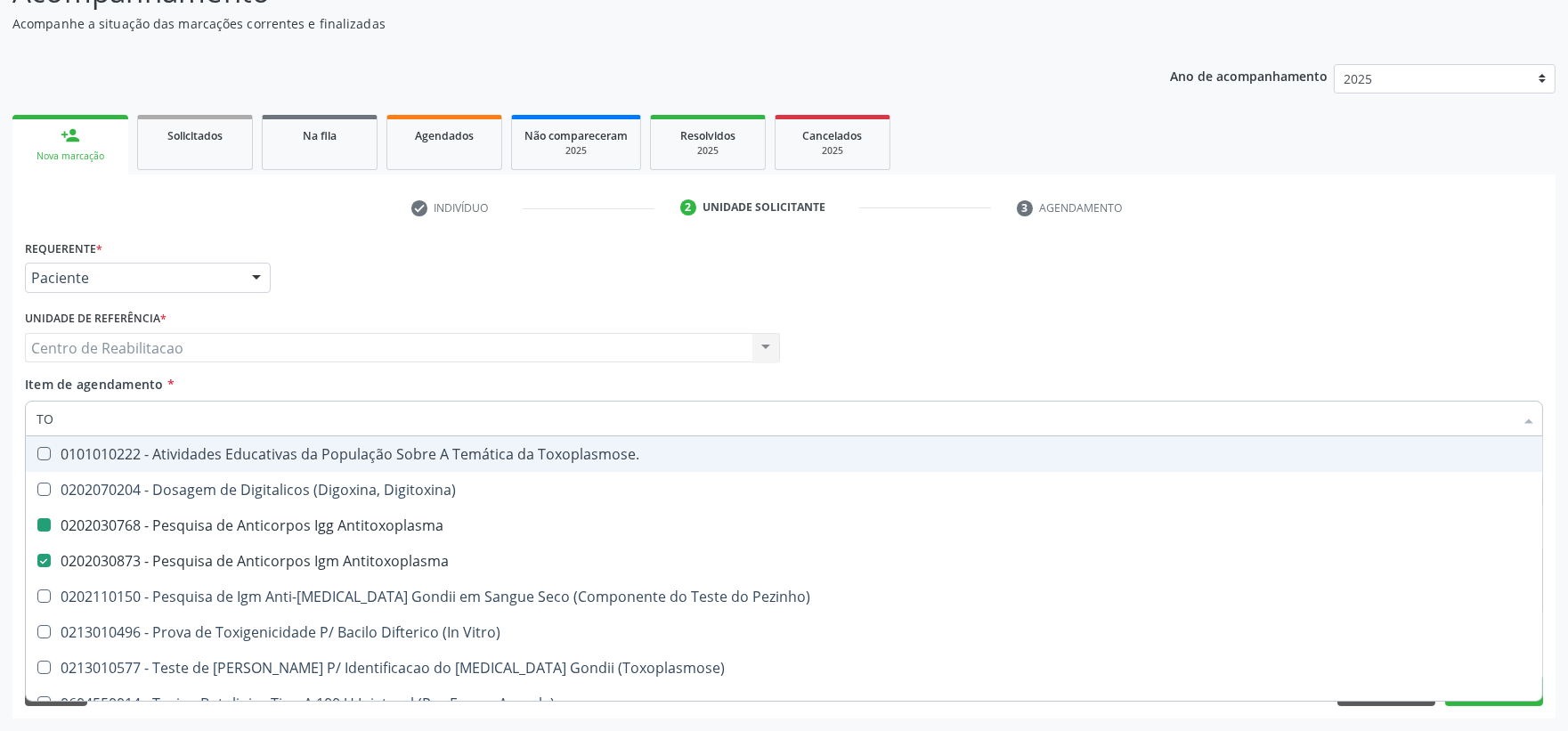
type input "T"
checkbox Antitoxoplasma "false"
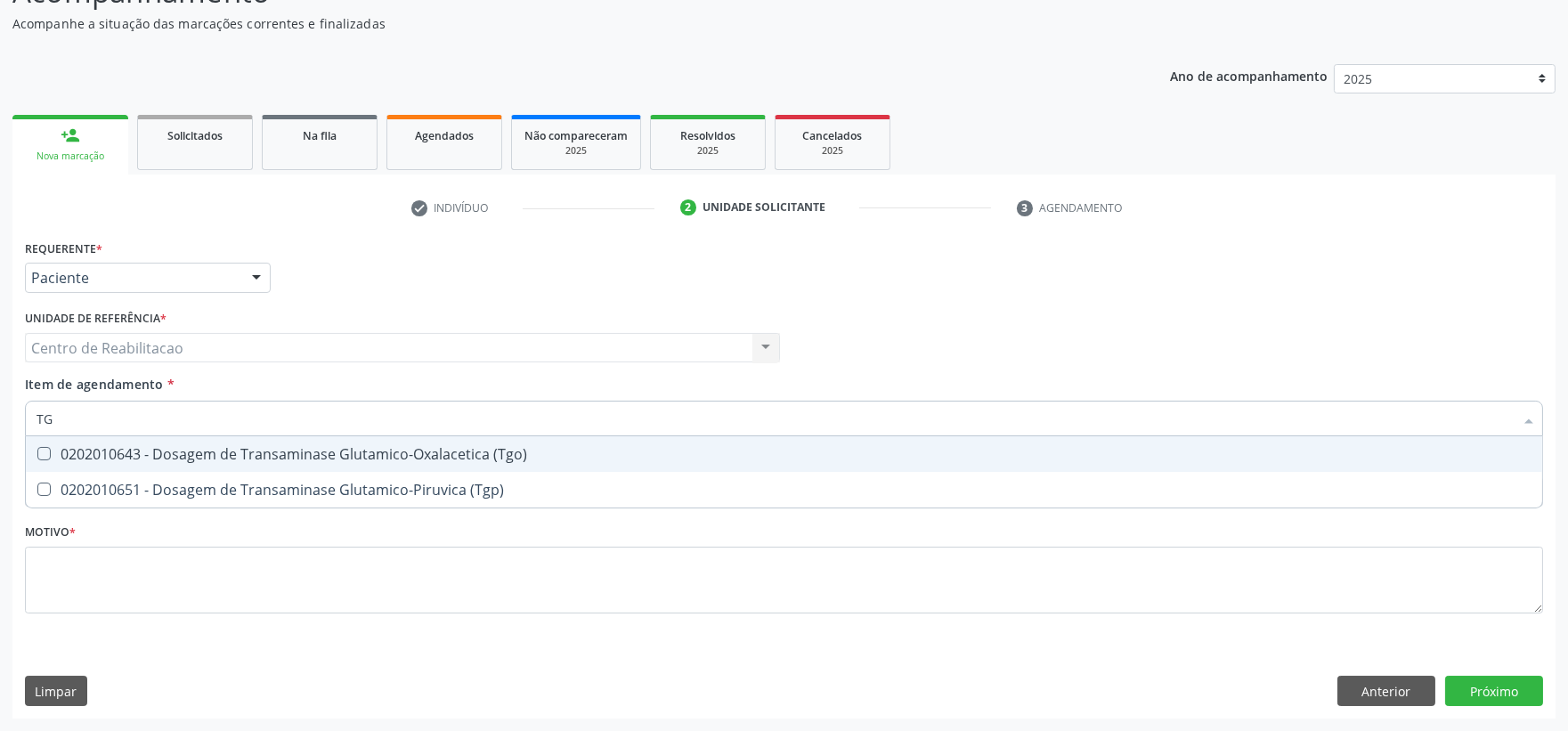
type input "TGO"
click at [139, 447] on div "0202010643 - Dosagem de Transaminase Glutamico-Oxalacetica (Tgo)" at bounding box center [783, 454] width 1495 height 14
checkbox \(Tgo\) "true"
type input "TGP"
click at [139, 447] on div "0202010651 - Dosagem de Transaminase Glutamico-Piruvica (Tgp)" at bounding box center [783, 454] width 1495 height 14
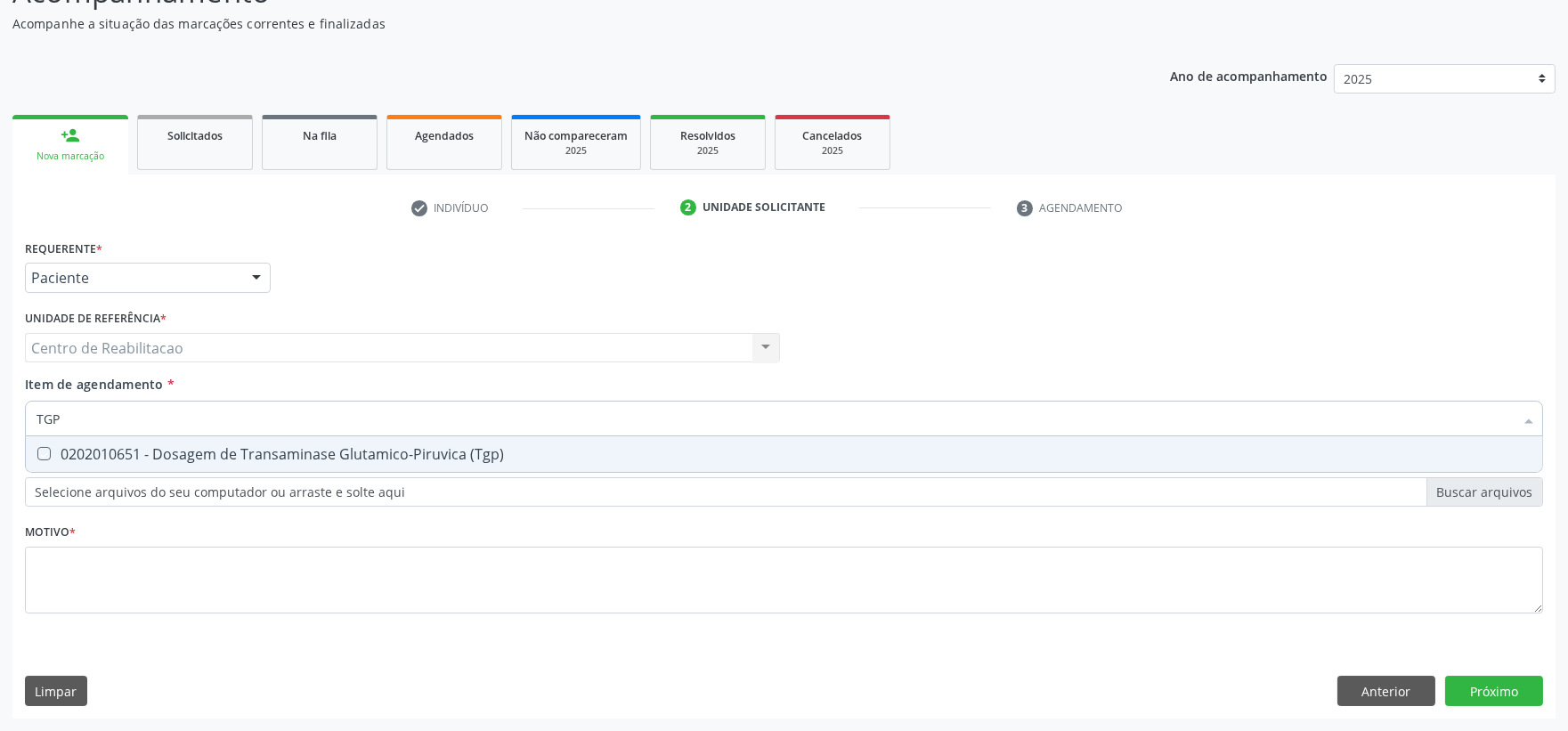
checkbox \(Tgp\) "true"
type input "T"
checkbox \(Tgo\) "false"
checkbox \(Tgp\) "false"
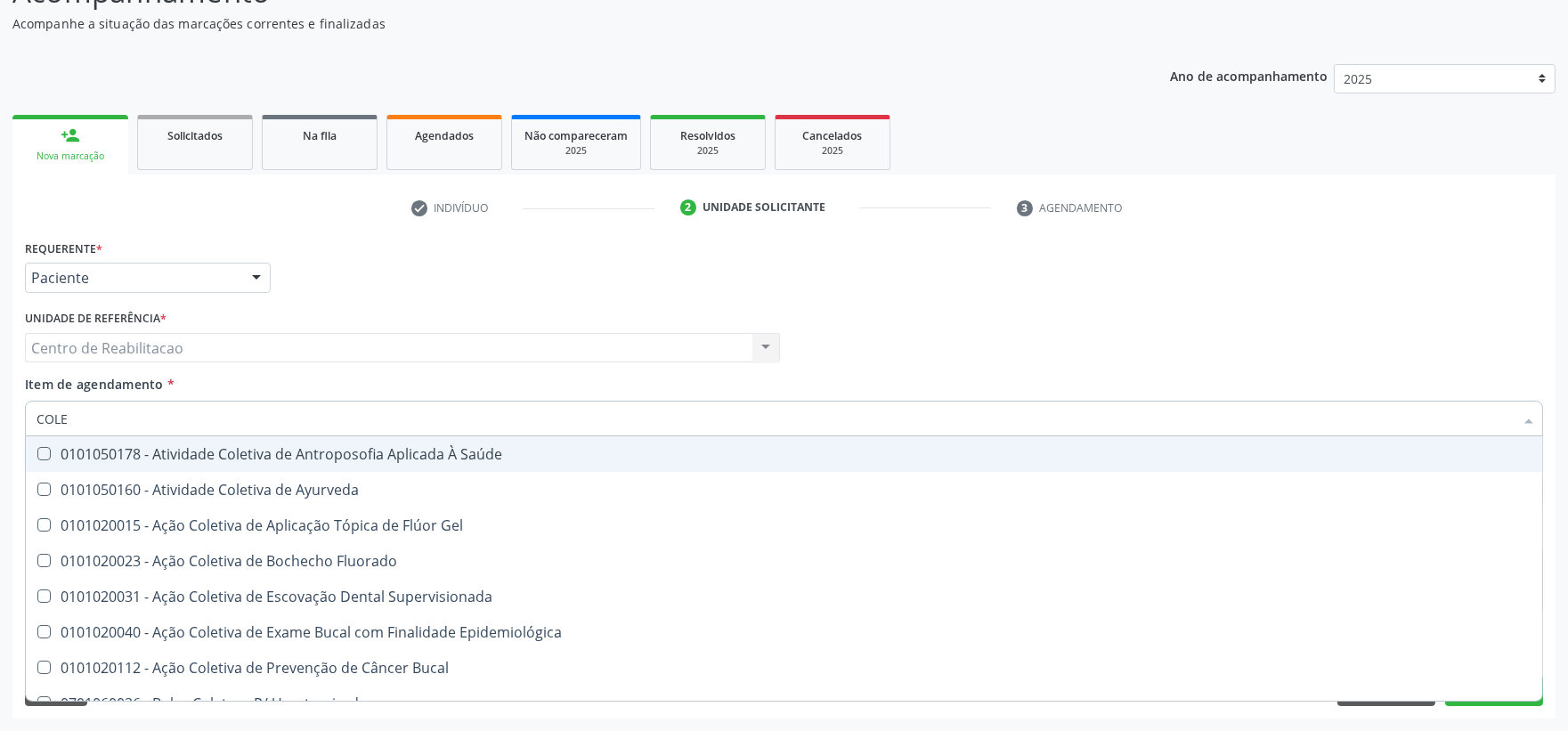
type input "COLES"
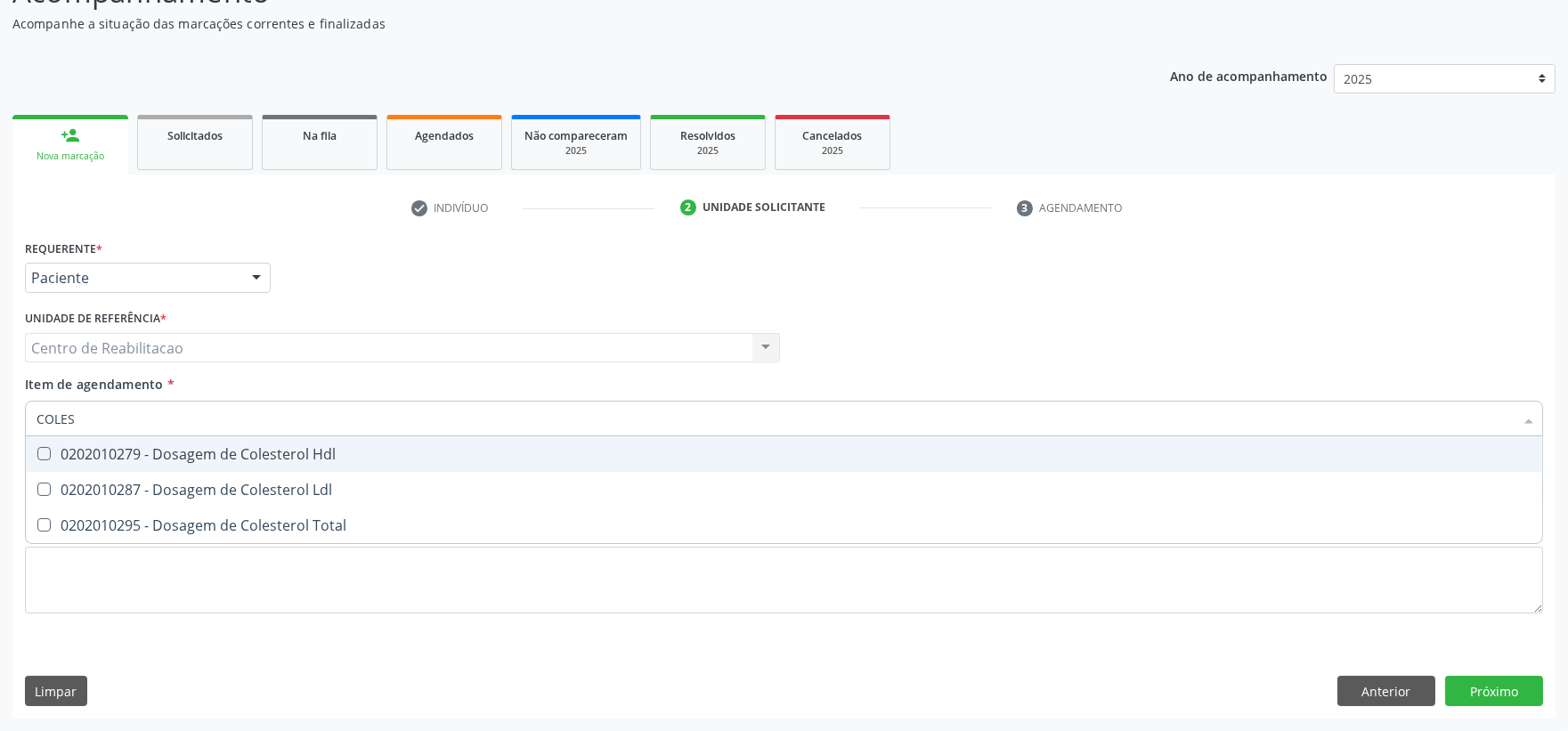
click at [148, 436] on span "0202010279 - Dosagem de Colesterol Hdl" at bounding box center [784, 453] width 1516 height 35
checkbox Hdl "true"
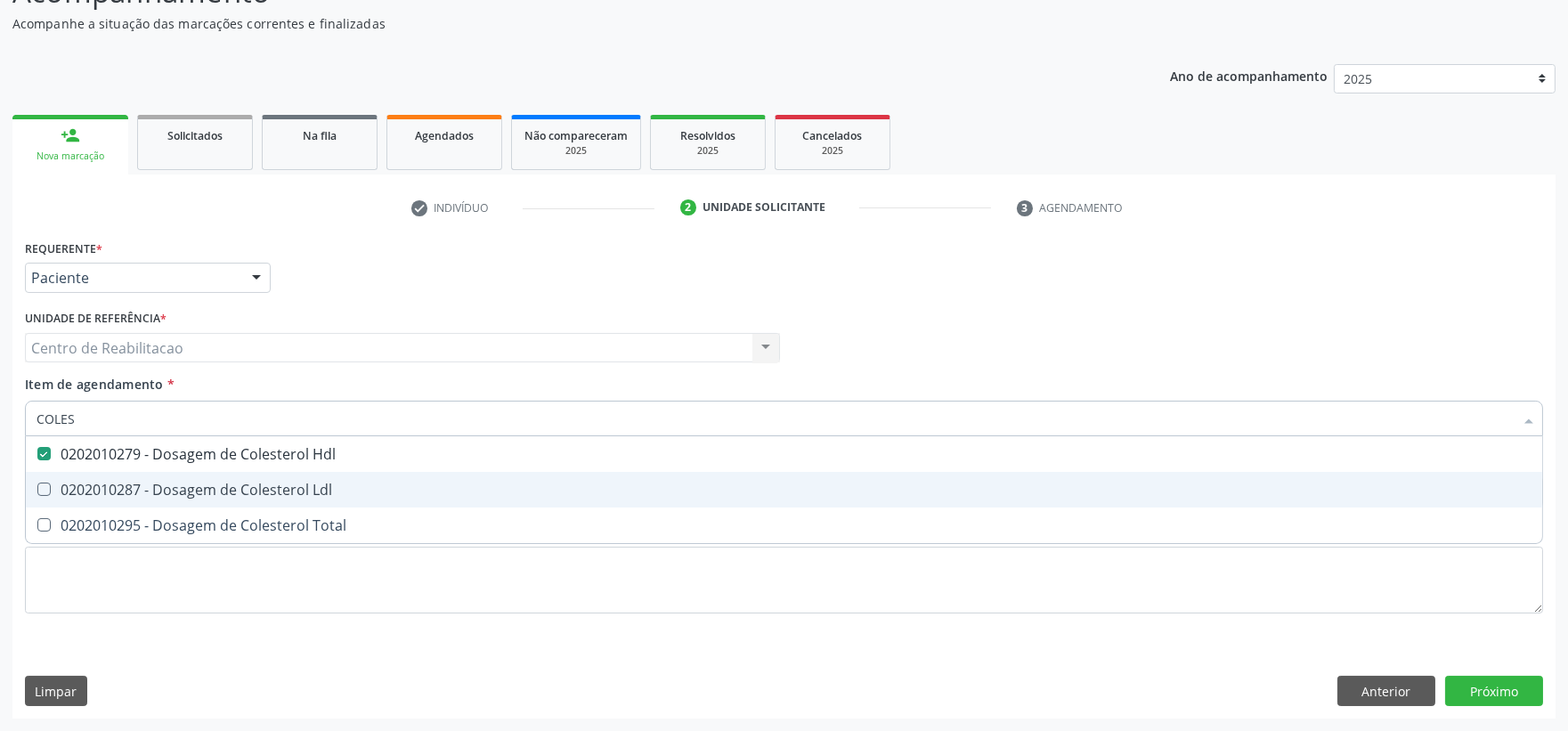
click at [114, 483] on div "0202010287 - Dosagem de Colesterol Ldl" at bounding box center [783, 490] width 1495 height 14
checkbox Ldl "true"
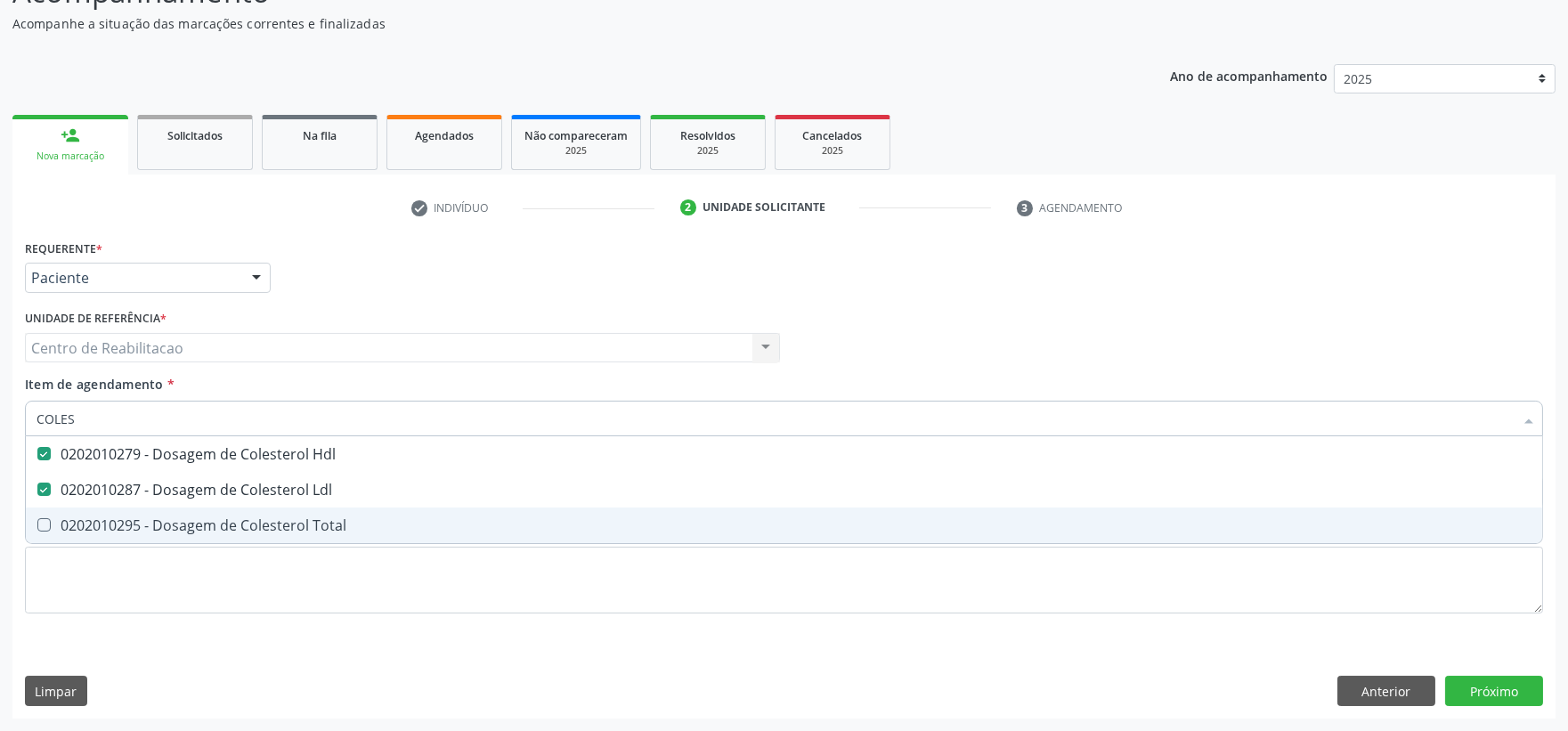
click at [99, 508] on span "0202010295 - Dosagem de Colesterol Total" at bounding box center [784, 525] width 1516 height 35
checkbox Total "true"
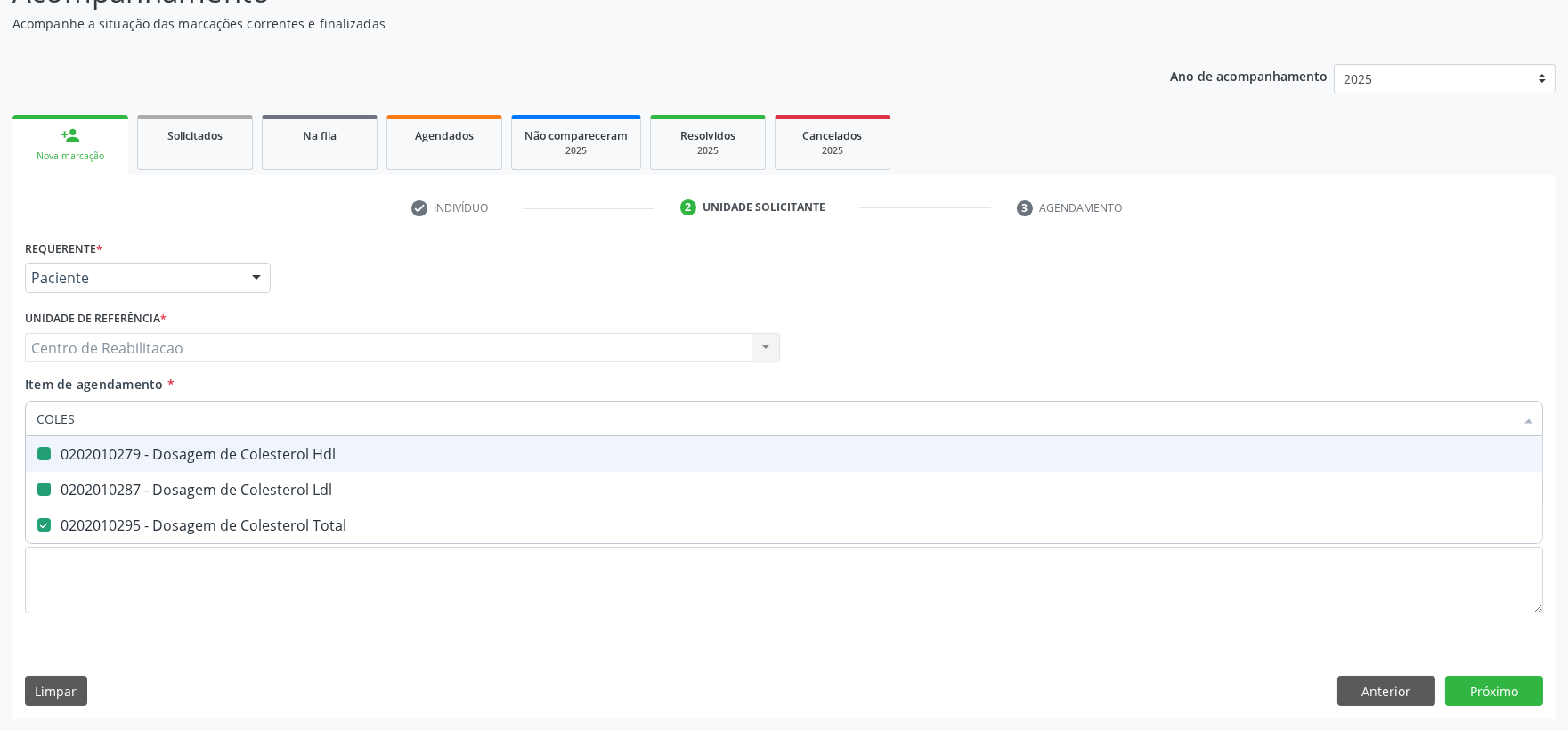
type input "COLE"
checkbox Hdl "false"
checkbox Ldl "false"
checkbox Total "false"
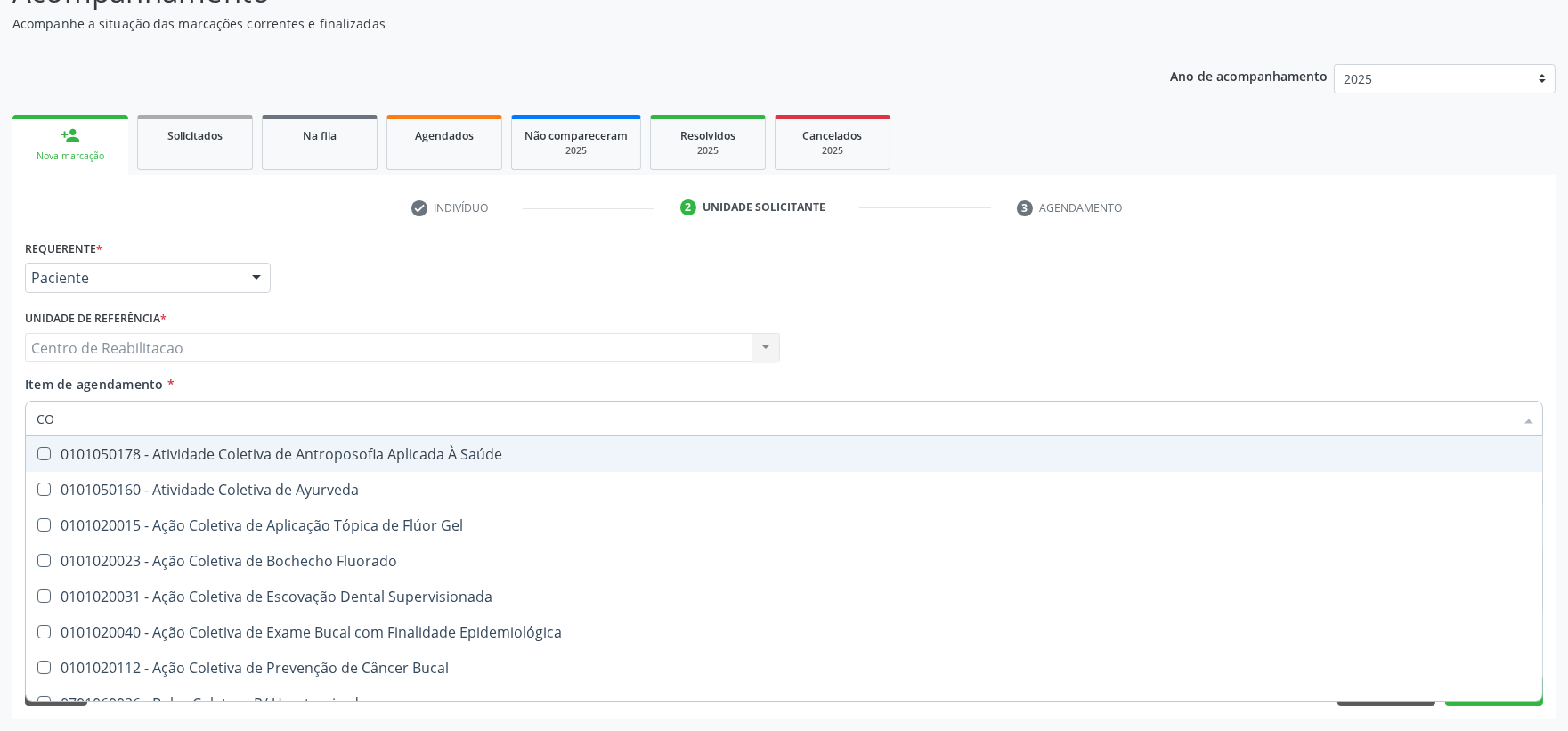
type input "C"
checkbox Hdl "false"
checkbox Ldl "false"
checkbox Total "false"
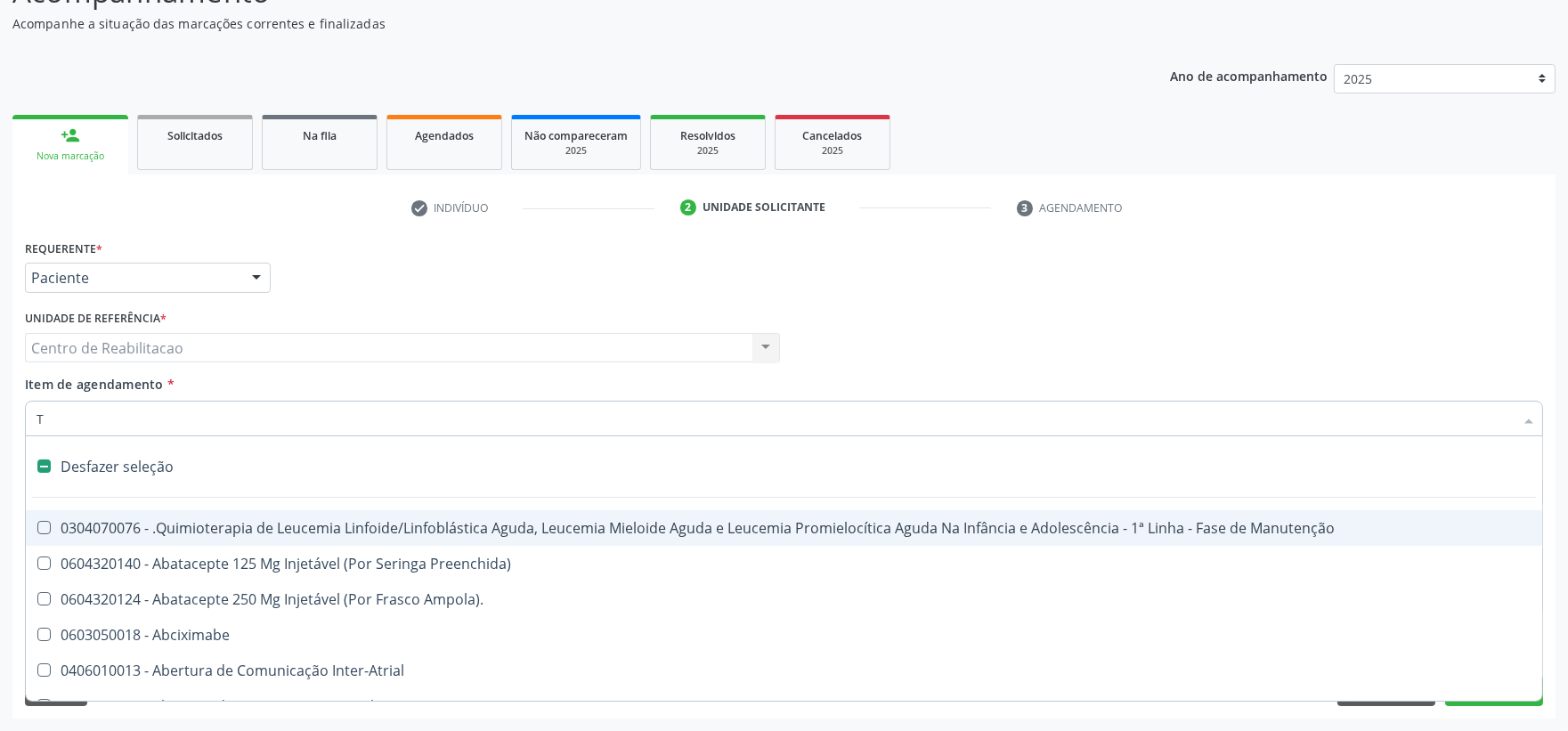
type input "TR"
checkbox Especializada "true"
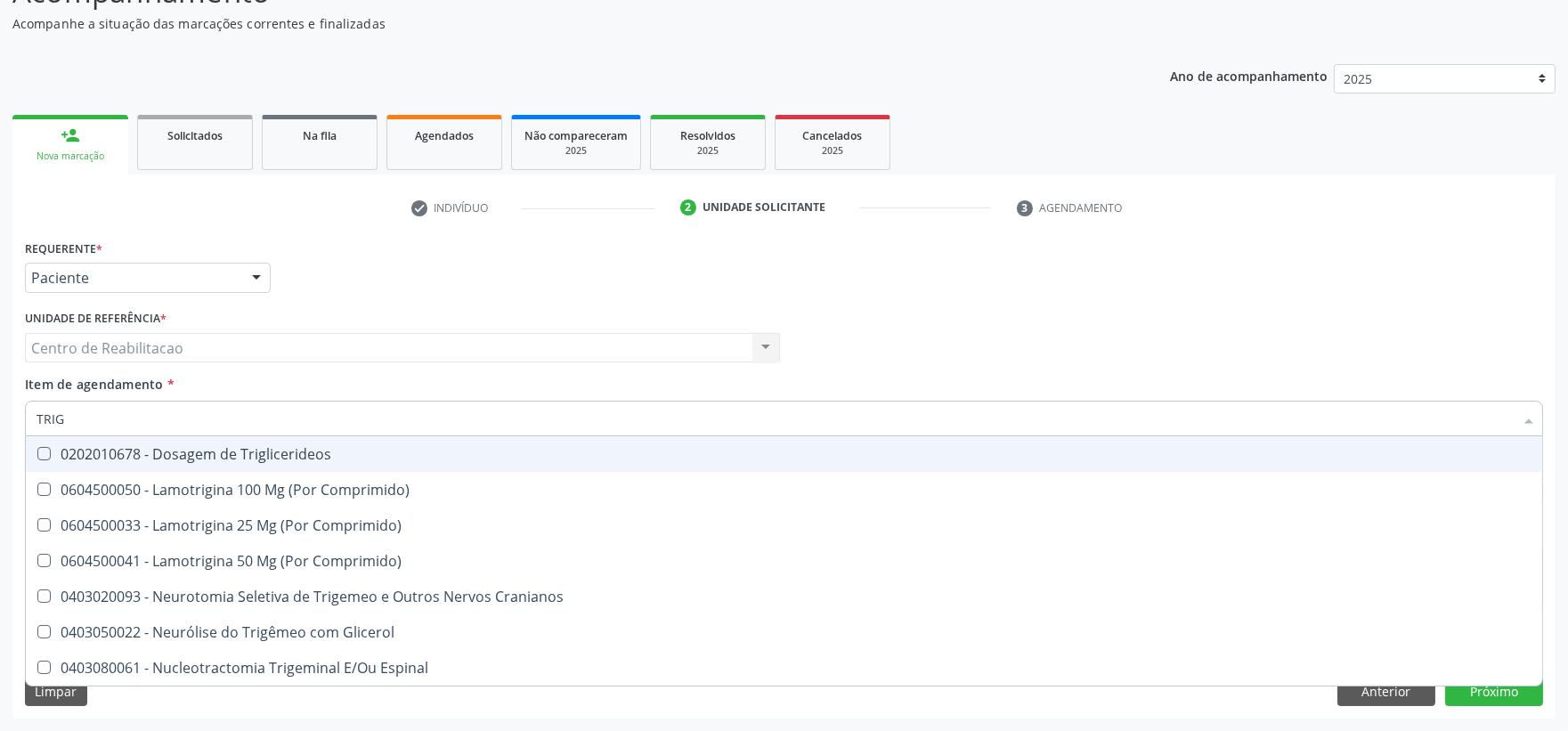
type input "TRIGL"
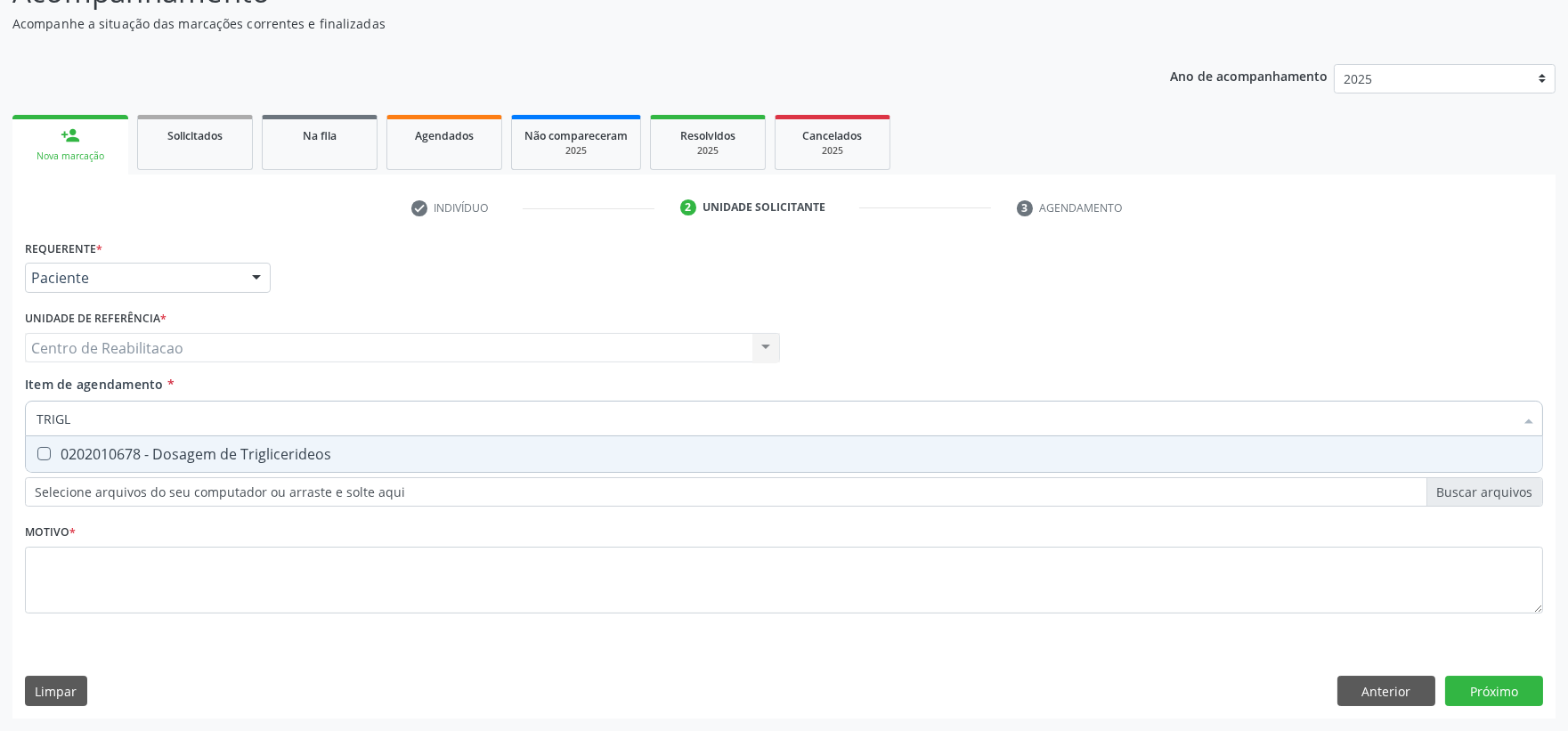
click at [73, 457] on div "0202010678 - Dosagem de Triglicerideos" at bounding box center [783, 454] width 1495 height 14
checkbox Triglicerideos "true"
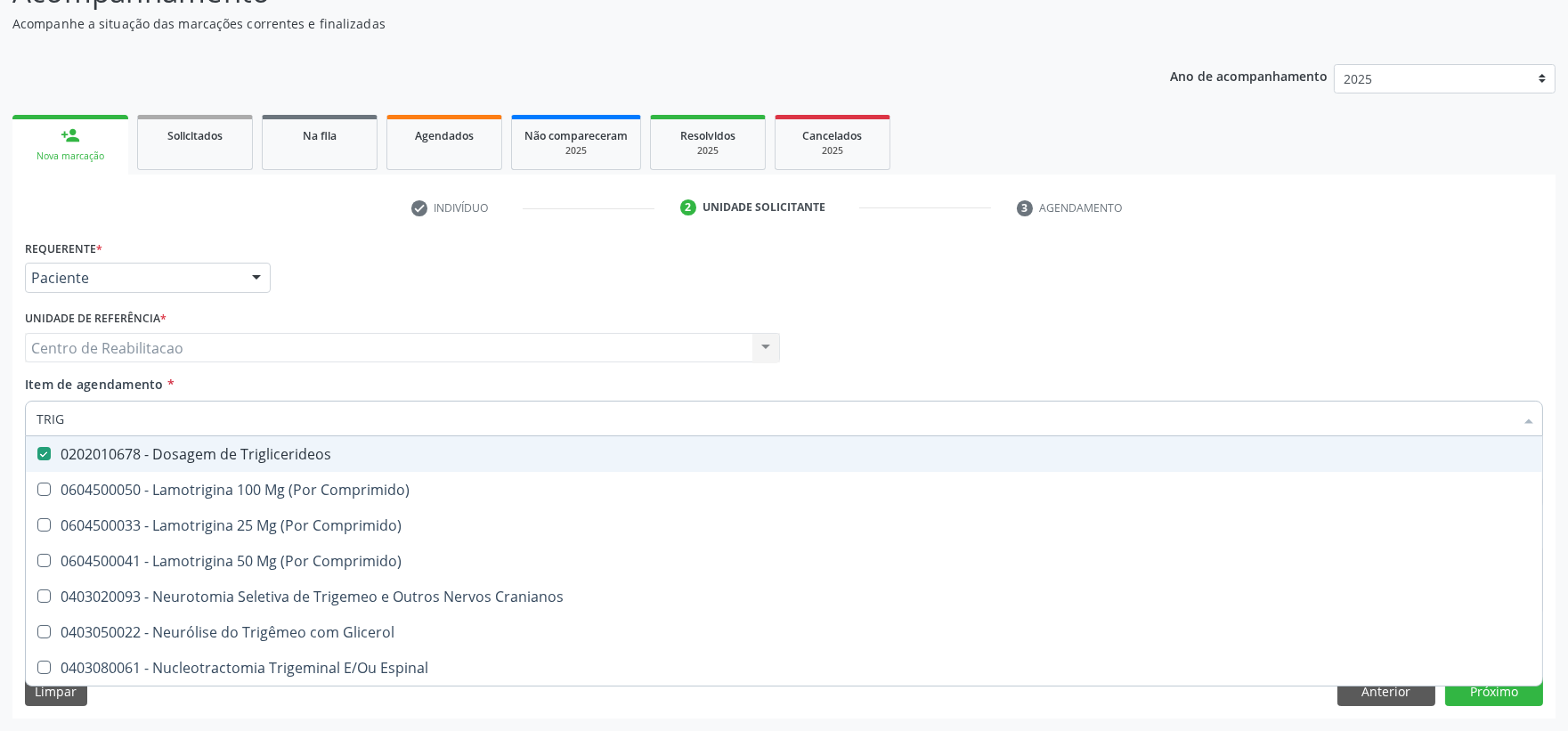
type input "TRI"
checkbox Triglicerideos "false"
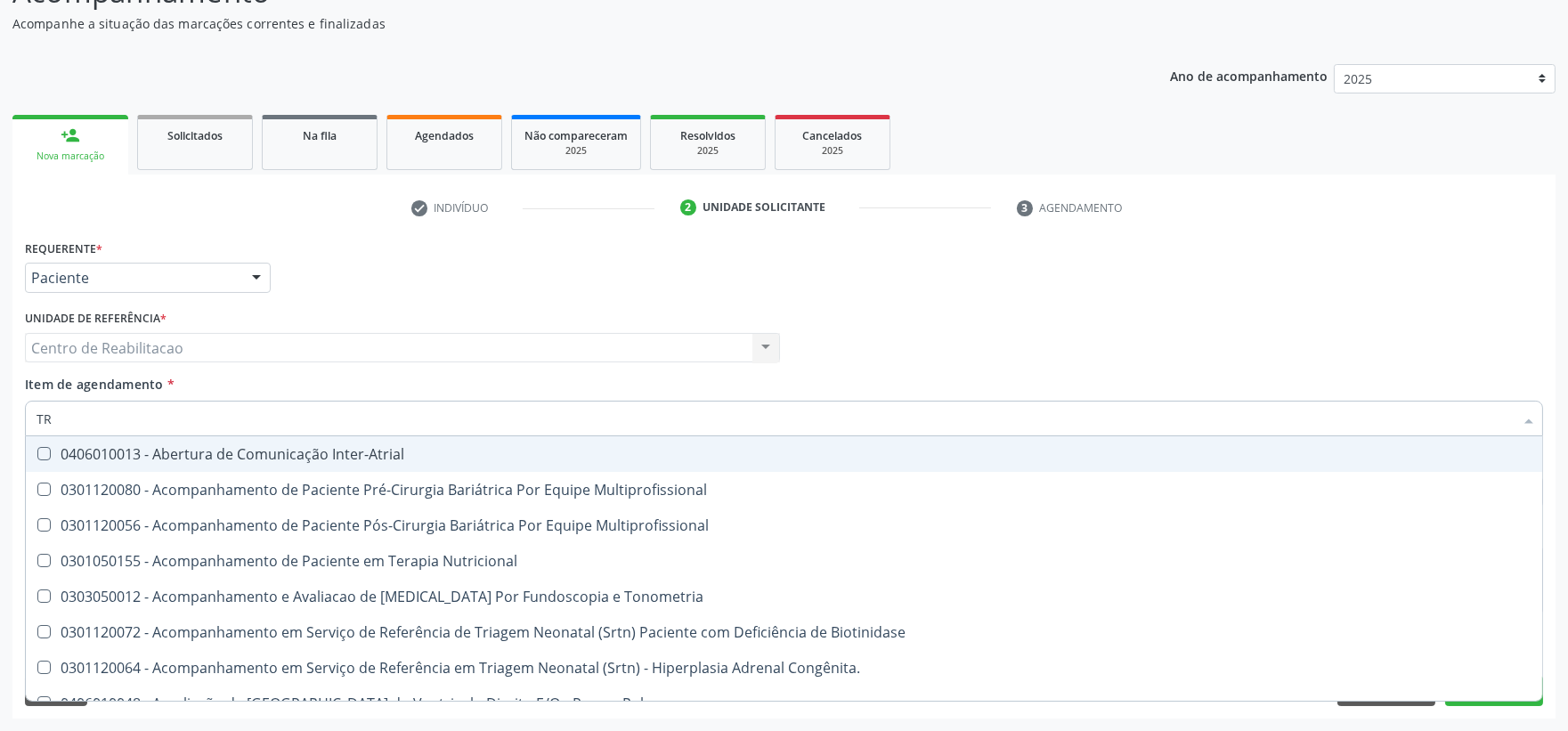
type input "T"
checkbox Triglicerideos "false"
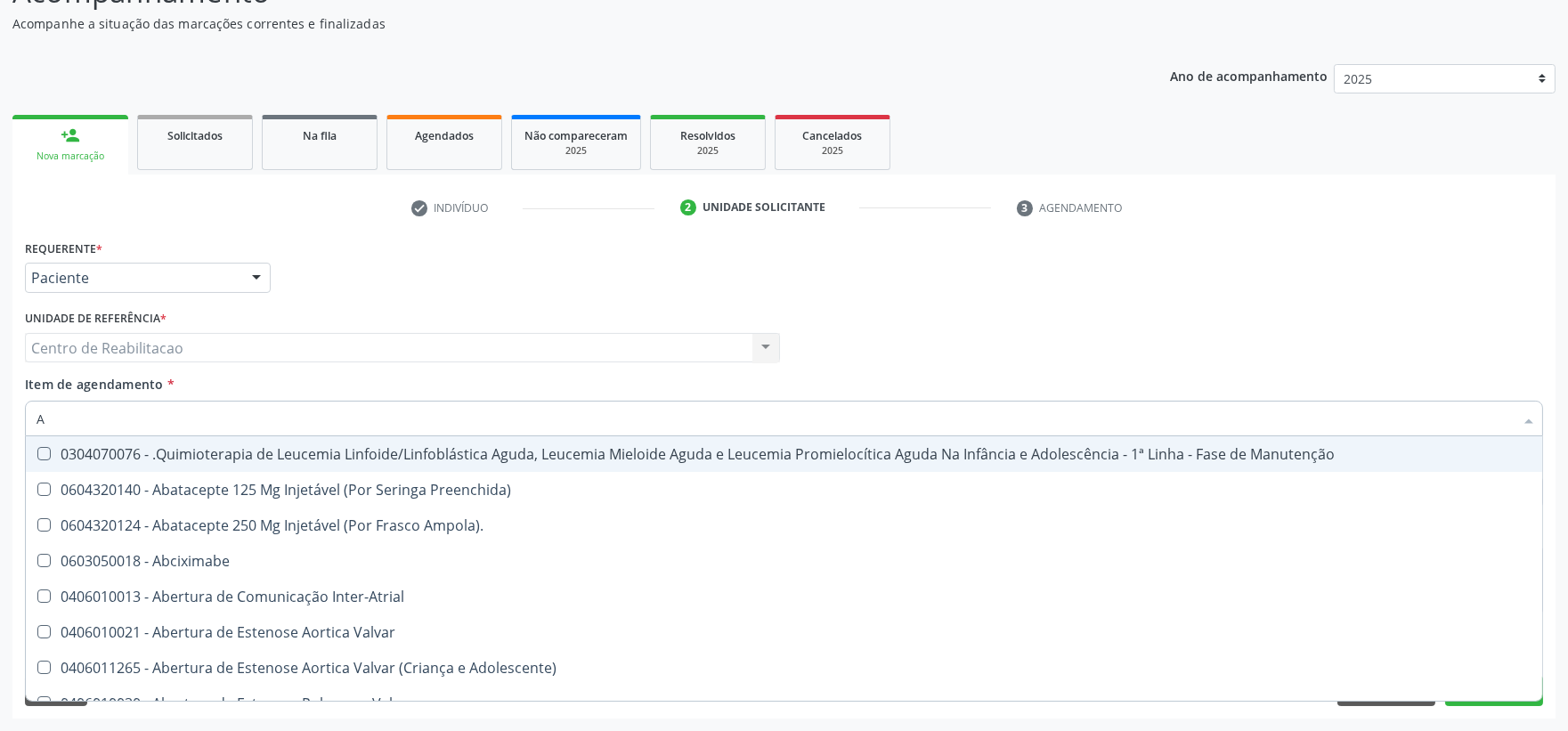
type input "AC"
checkbox Quadril "true"
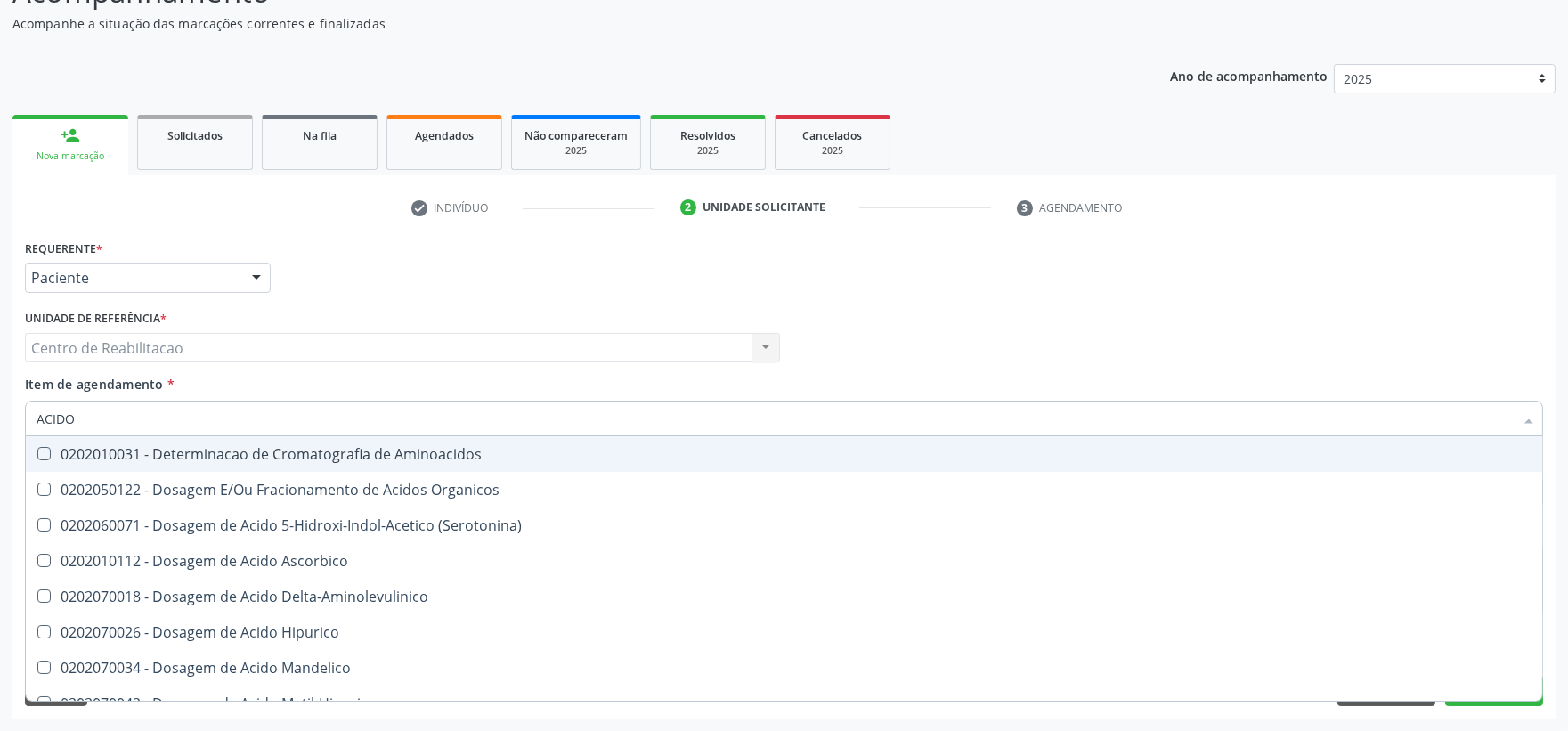
type input "ACIDO U"
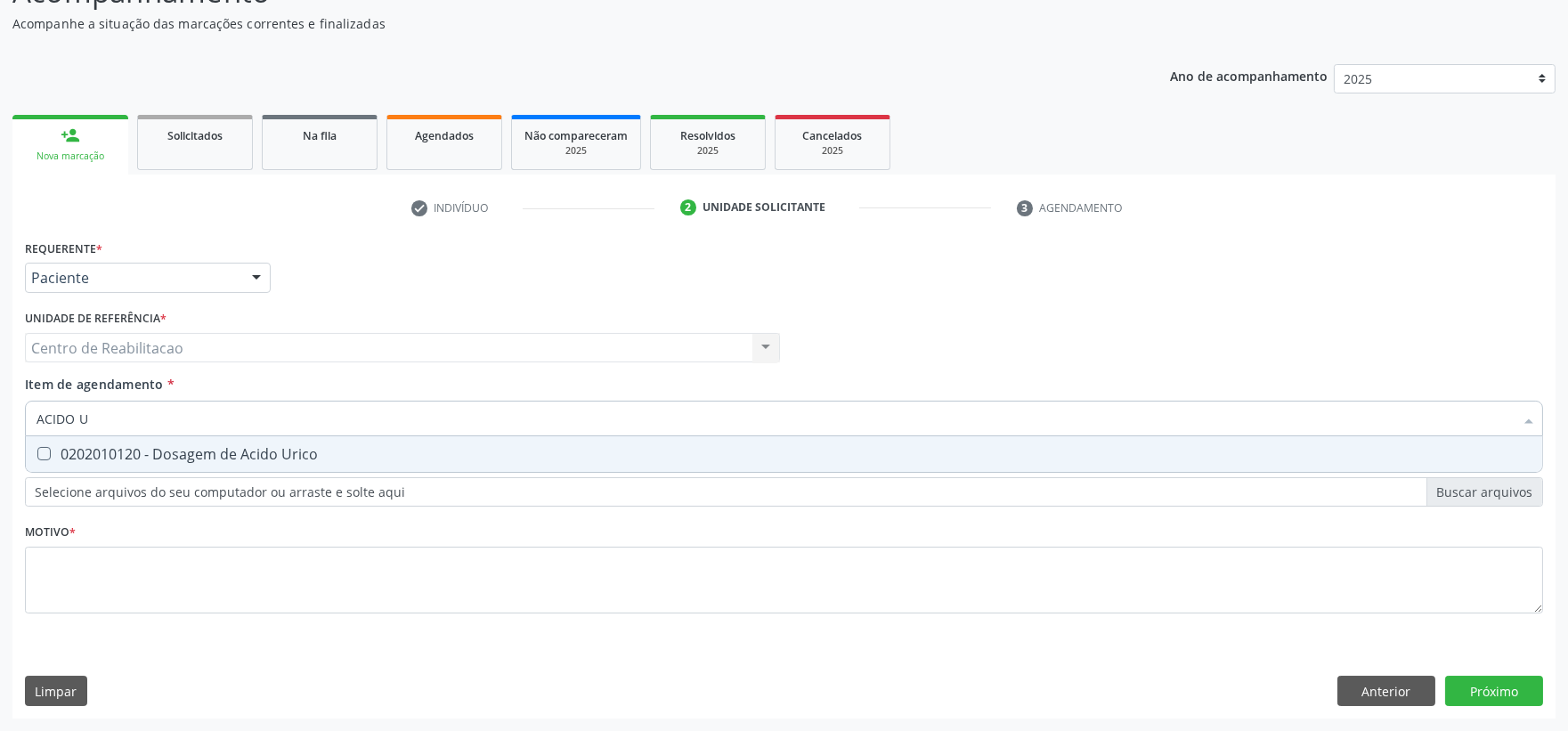
click at [73, 457] on div "0202010120 - Dosagem de Acido Urico" at bounding box center [783, 454] width 1495 height 14
checkbox Urico "true"
type input "ACIDO"
checkbox Urico "false"
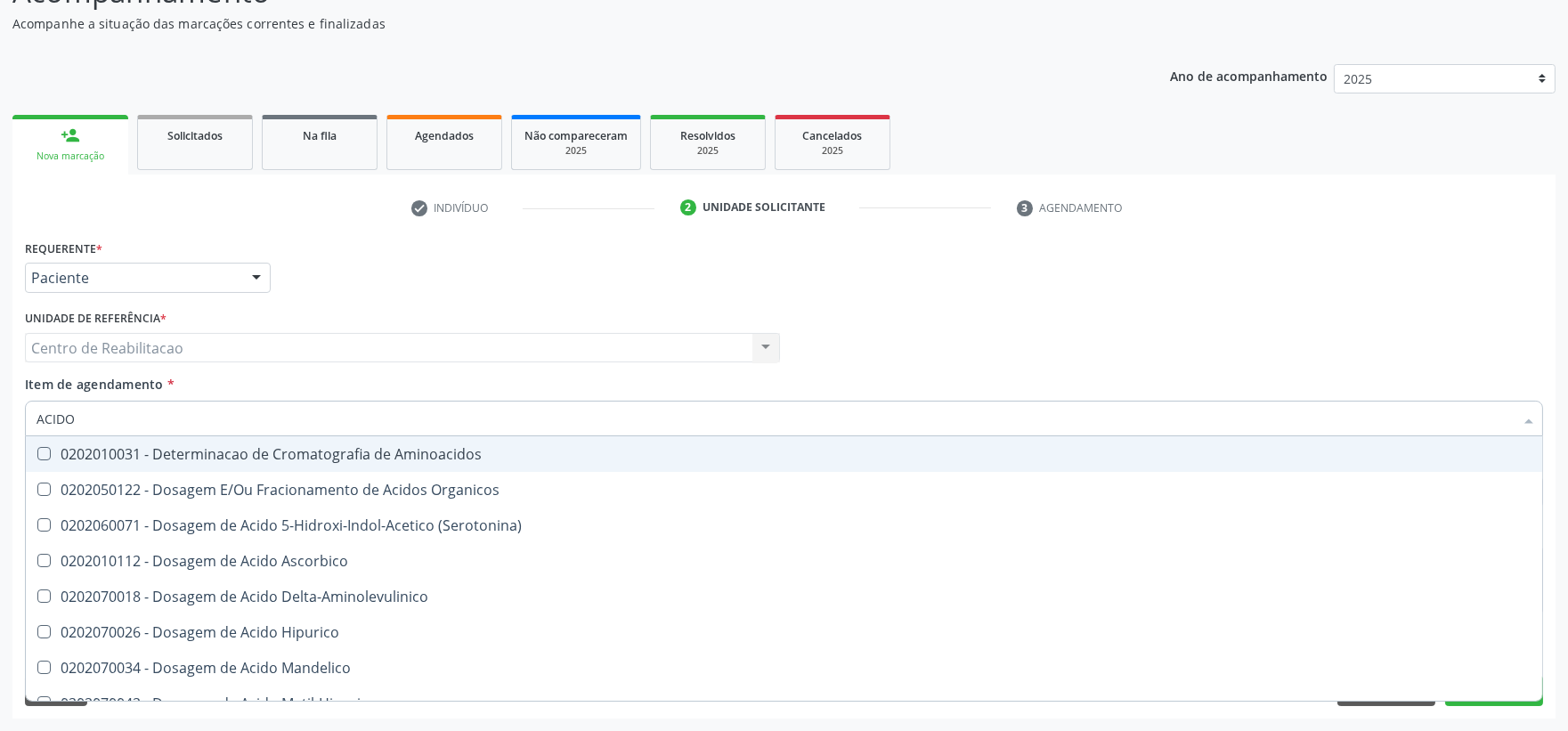
type input "ACID"
checkbox Urico "false"
checkbox Cromatografia\) "true"
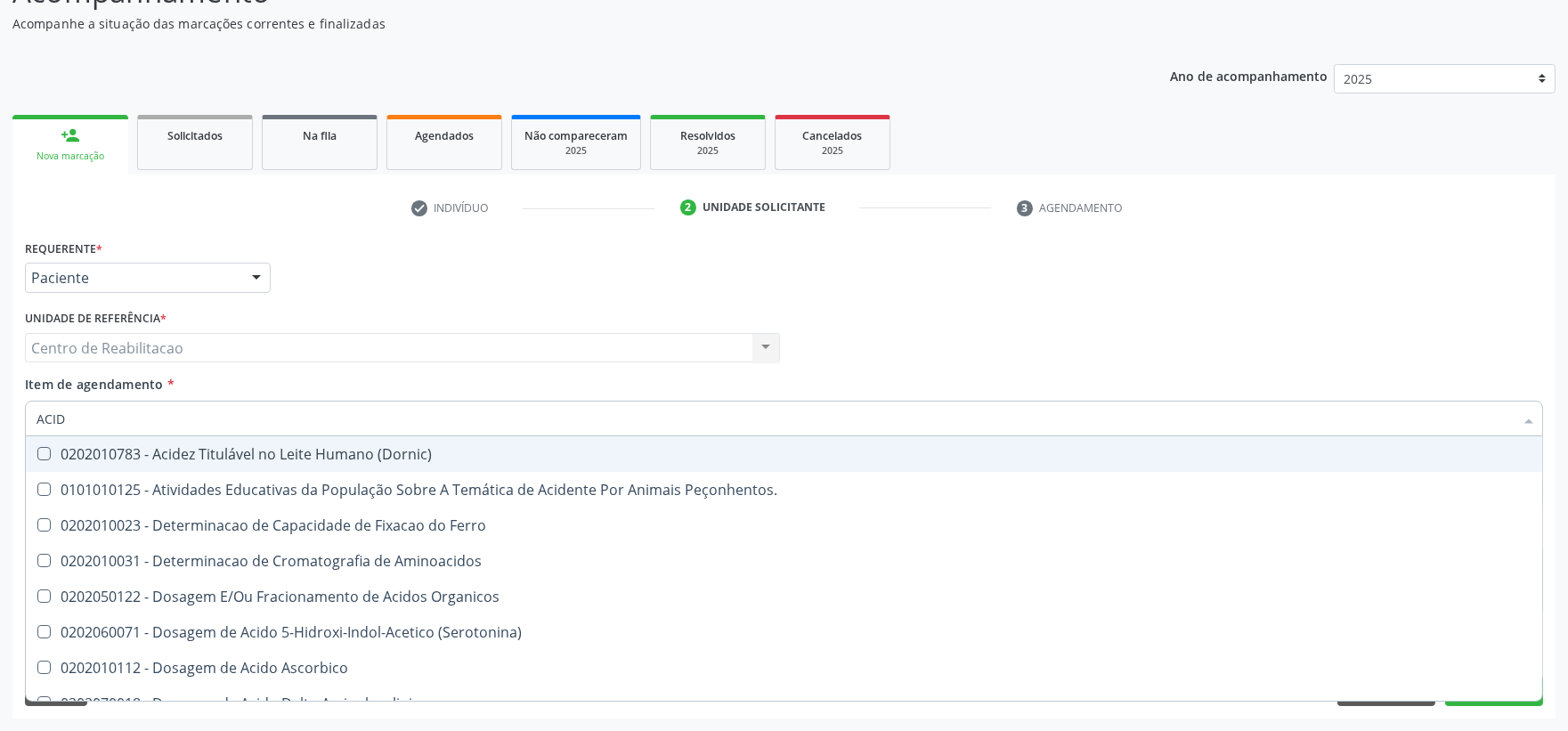
type input "ACI"
checkbox Urico "false"
type input "A"
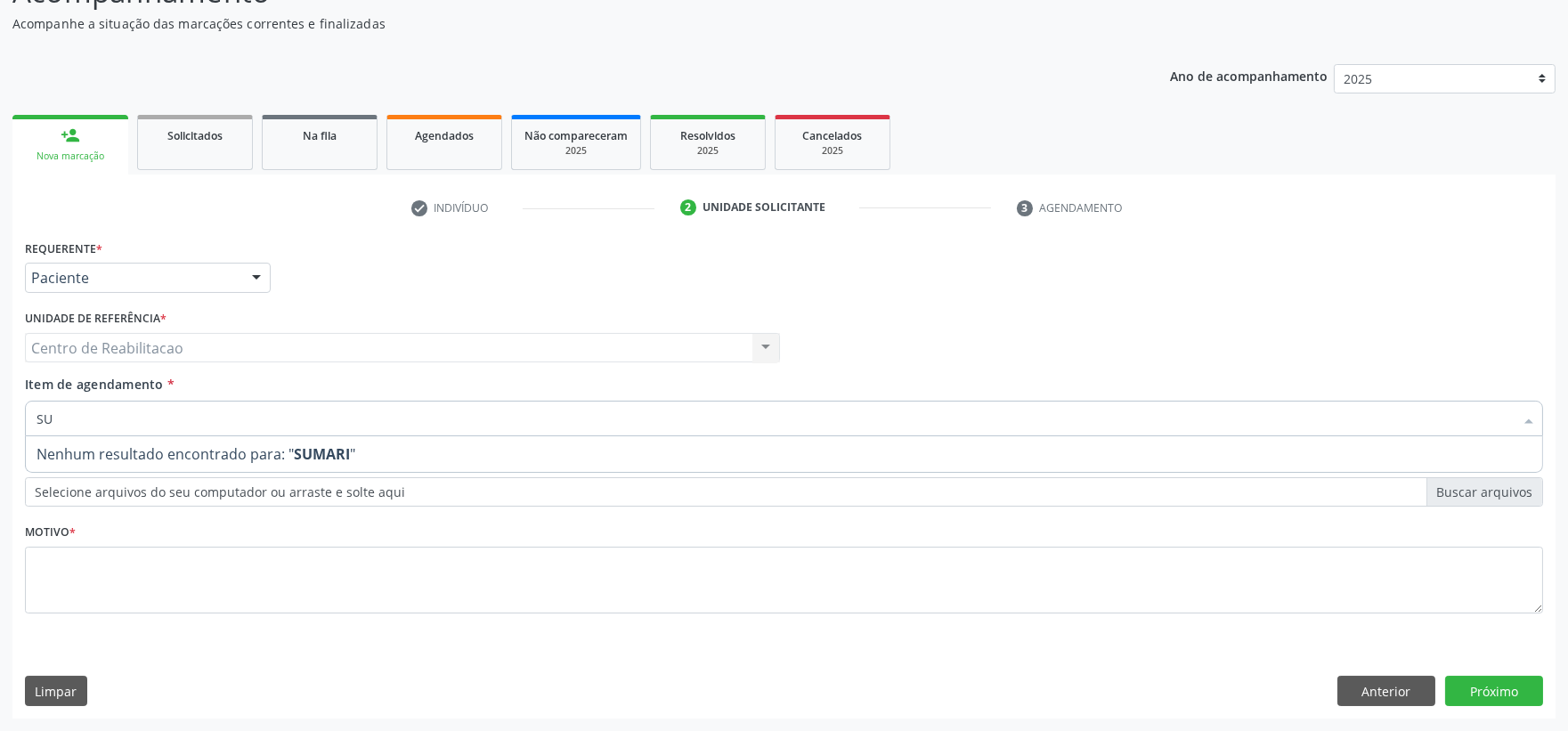
type input "S"
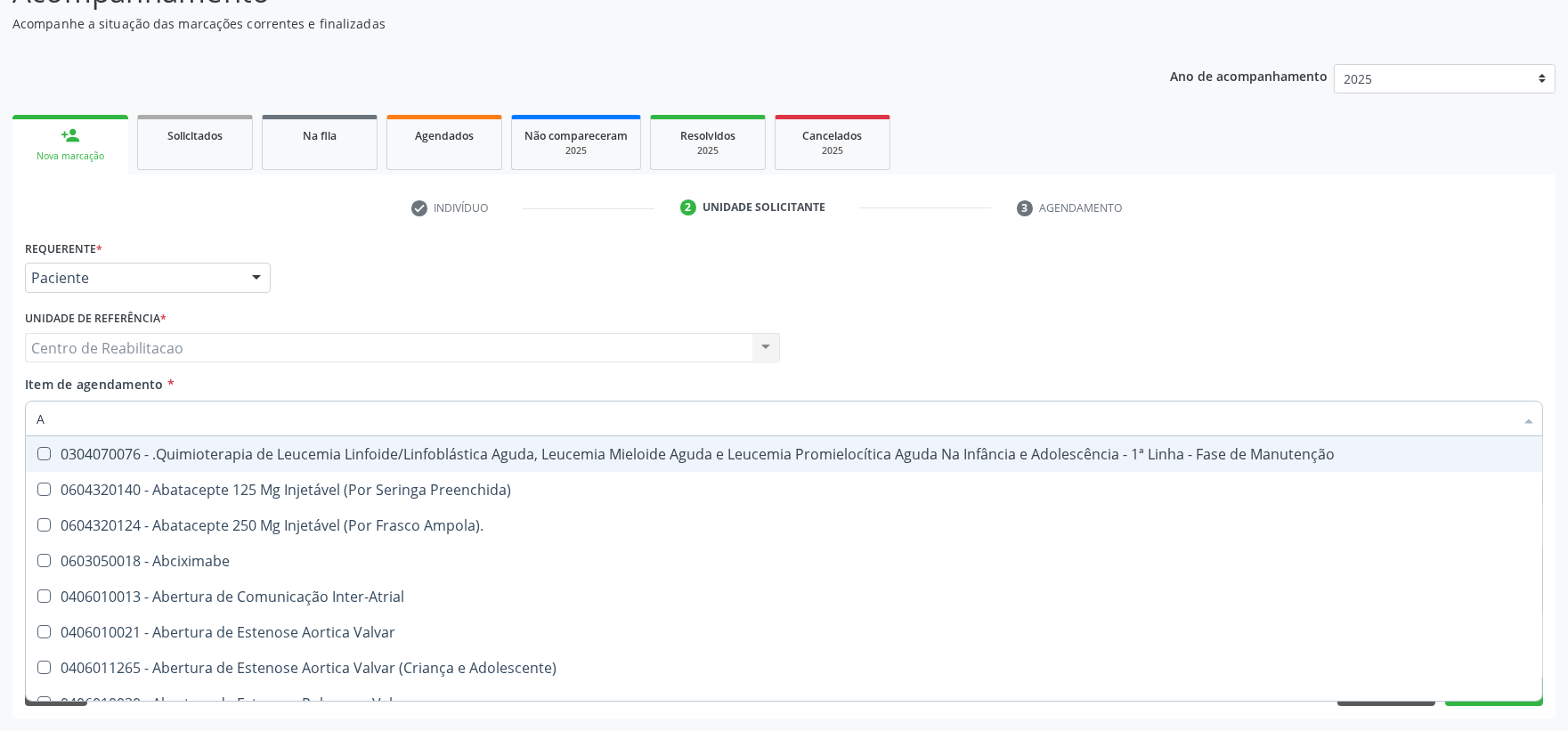
type input "AN"
checkbox Haff\ "true"
checkbox Hanseníase "true"
checkbox Visceral\ "true"
checkbox Glenoidal "true"
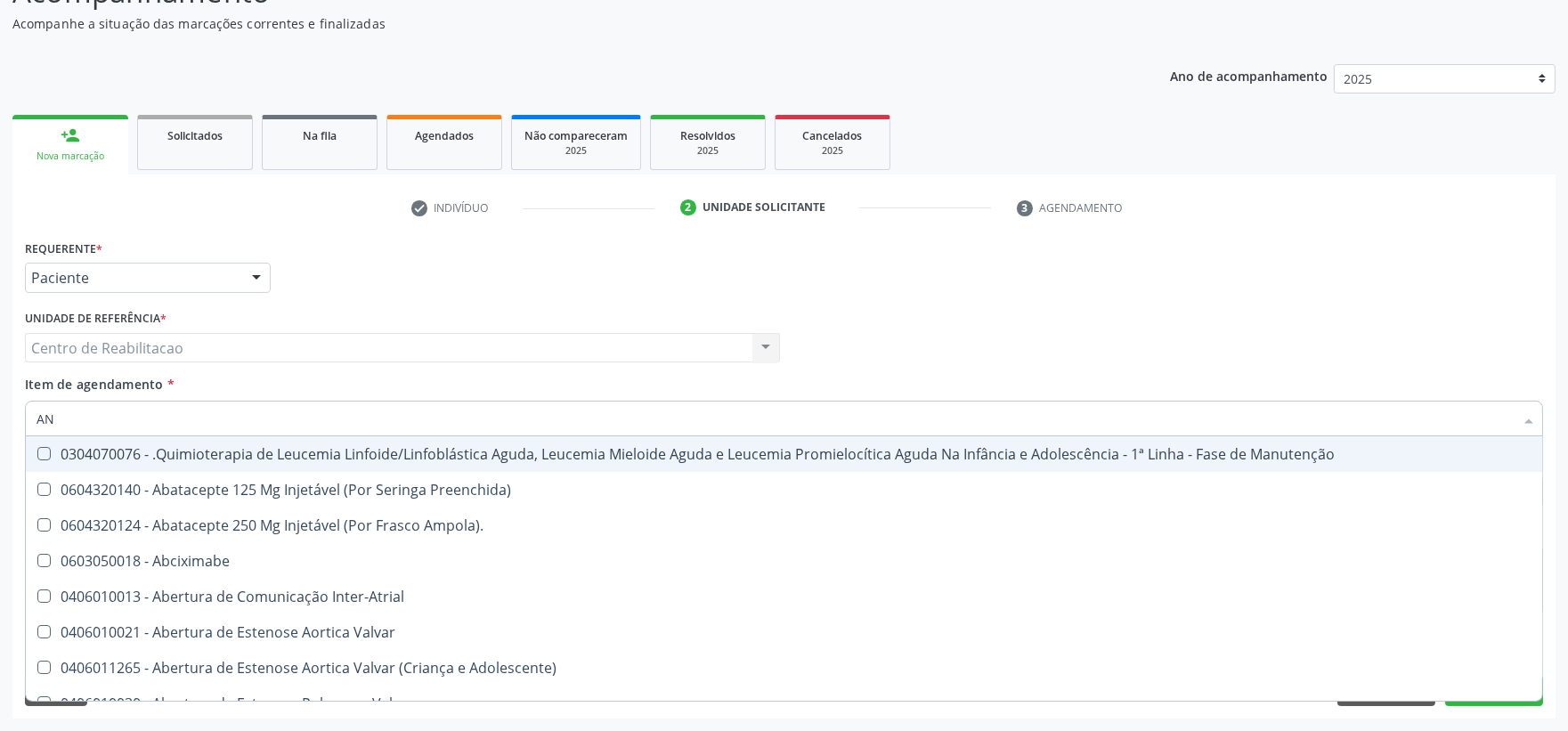
checkbox Sanitário "true"
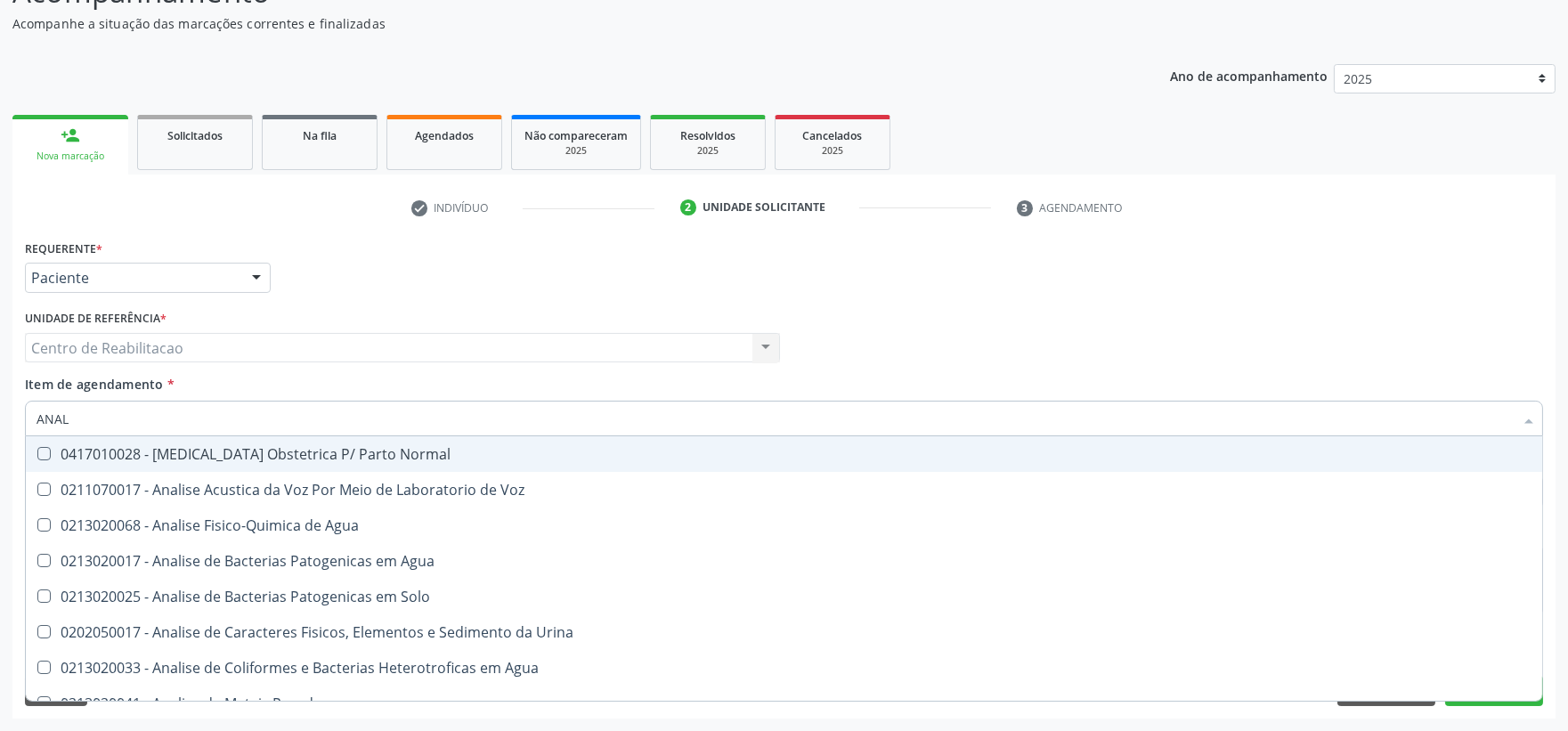
type input "ANALI"
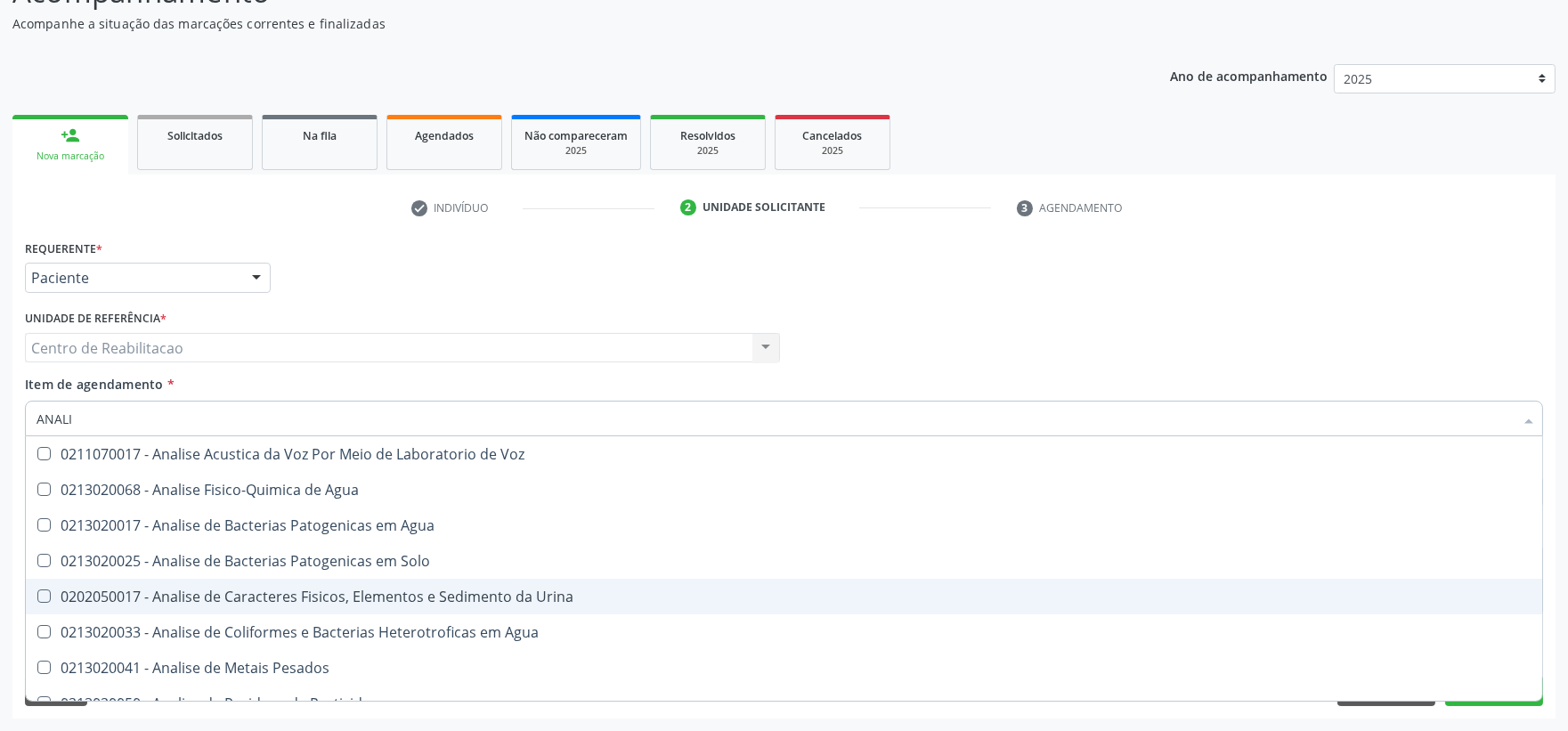
click at [125, 590] on div "0202050017 - Analise de Caracteres Fisicos, Elementos e Sedimento da Urina" at bounding box center [783, 597] width 1495 height 14
checkbox Urina "true"
type input "ANAL"
checkbox Urina "false"
checkbox Agua "true"
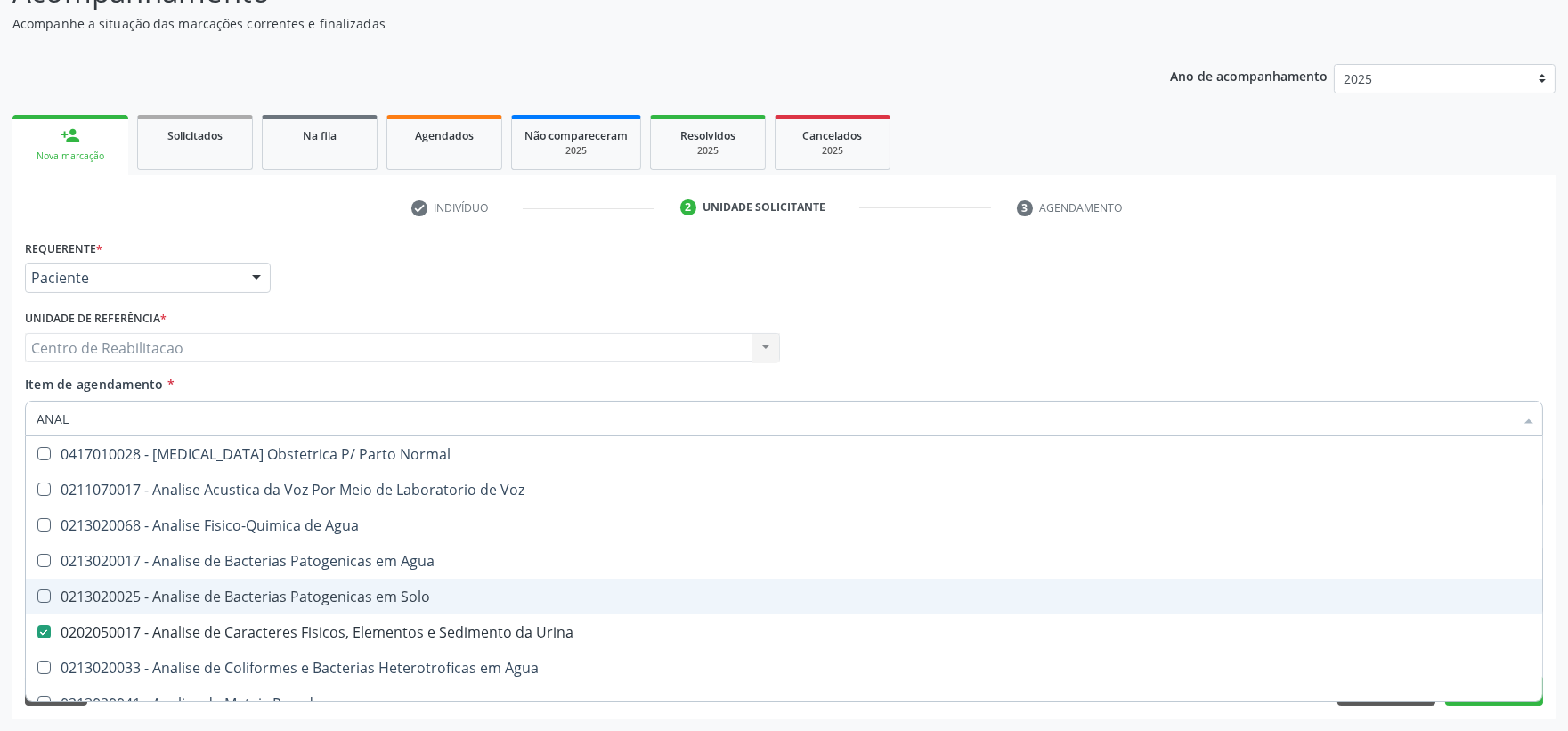
type input "ANA"
checkbox Urina "false"
checkbox Pesticidas "true"
type input "A"
checkbox Pesticidas "false"
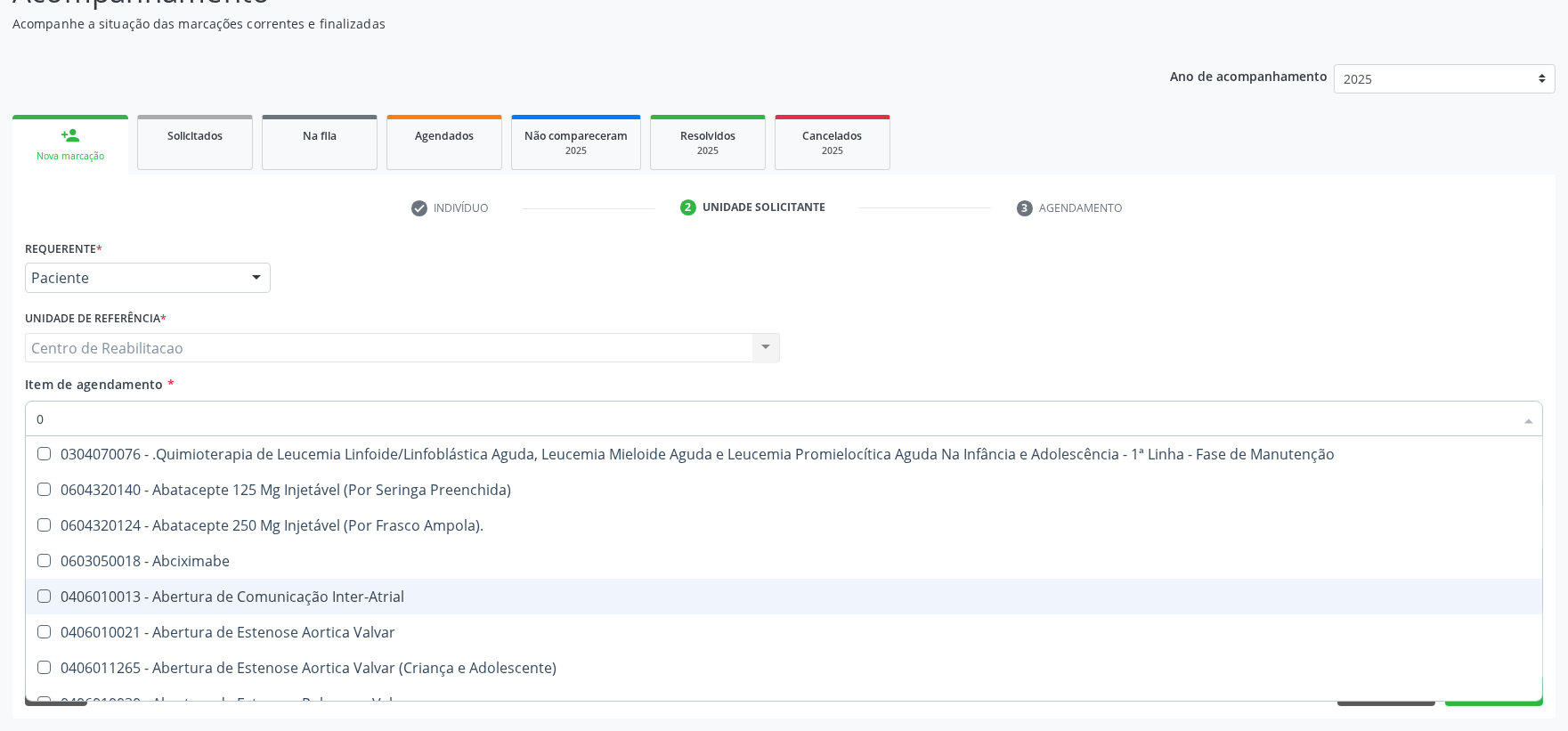
type input "02"
checkbox Coração "true"
checkbox Urina "false"
checkbox Hemodialise "true"
checkbox Comprimido\) "true"
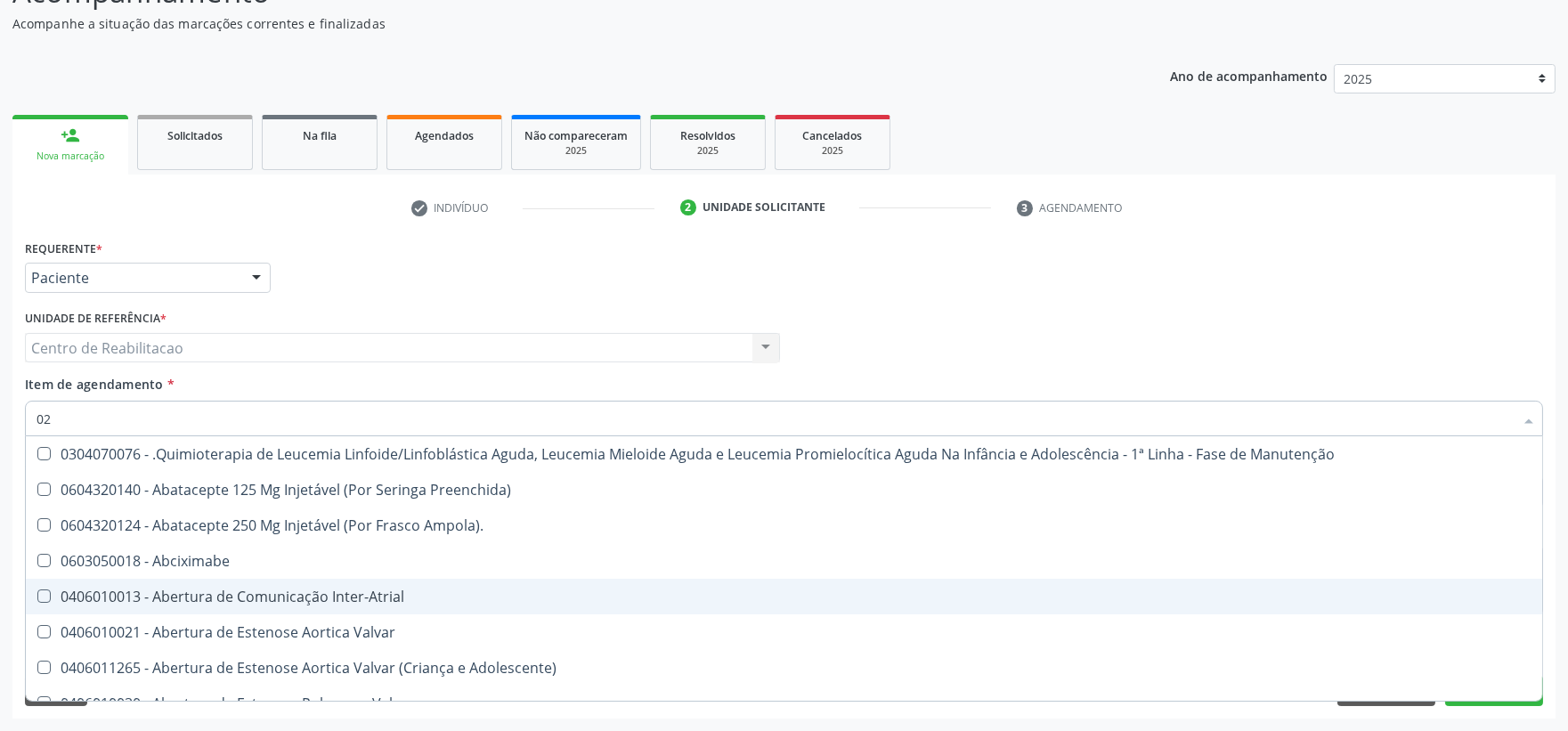
checkbox Comprimido\) "true"
checkbox Transferências "true"
checkbox Meckel "true"
checkbox Ossea\) "true"
checkbox Bilateral "true"
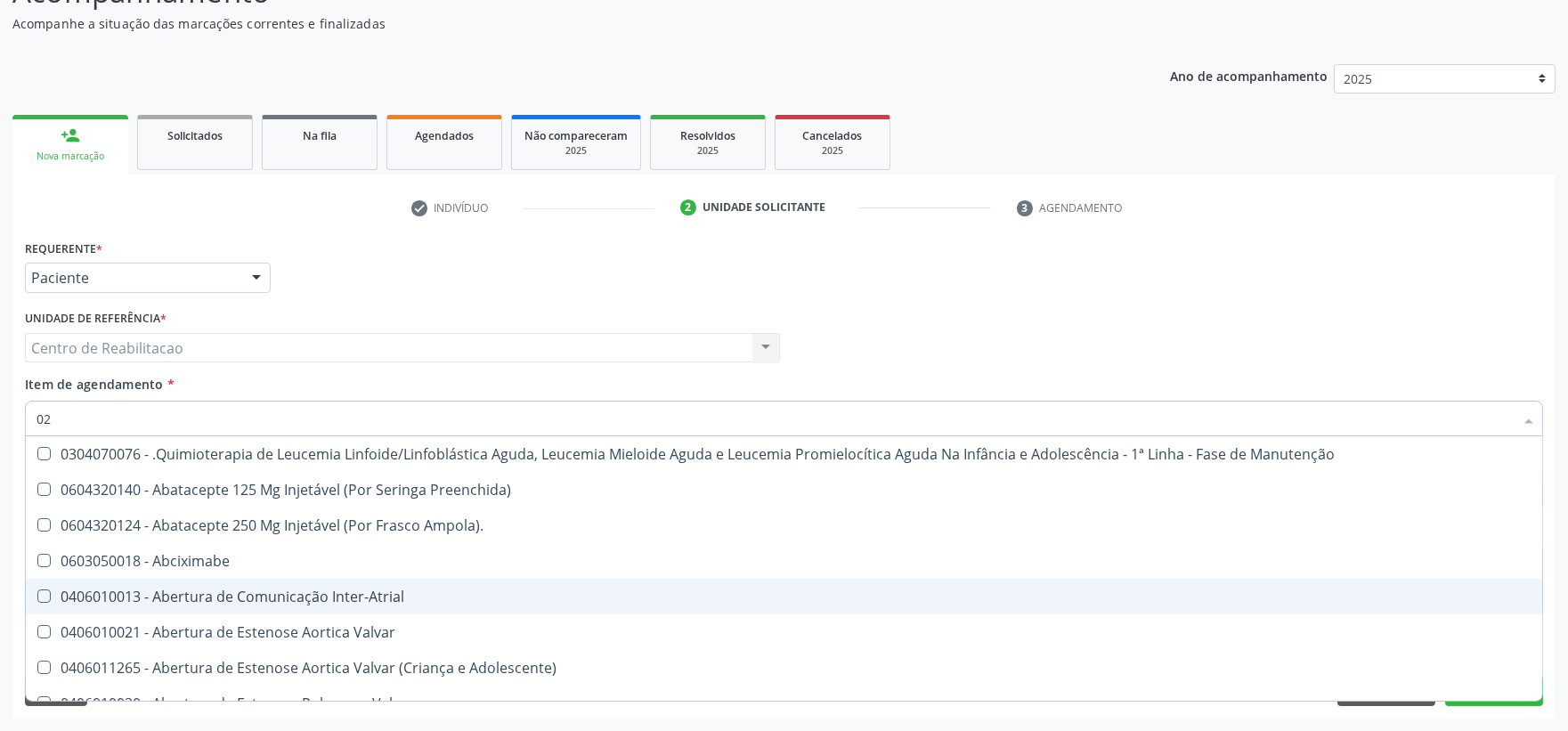
checkbox Indireta "true"
checkbox Simples "true"
checkbox Leprae "true"
checkbox Laboratorial "true"
checkbox Citopatológico "true"
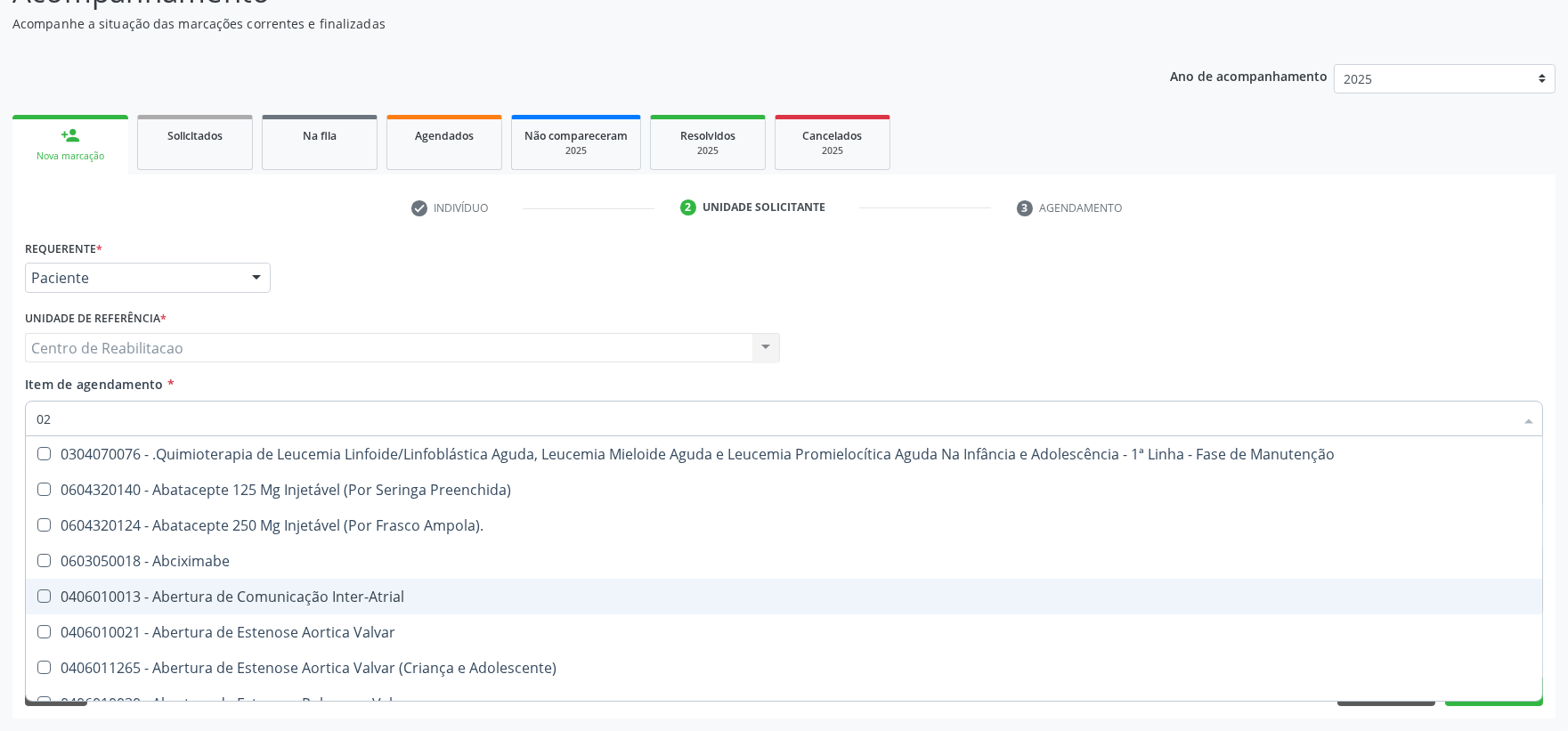
checkbox Transfusao "true"
checkbox Transplante "true"
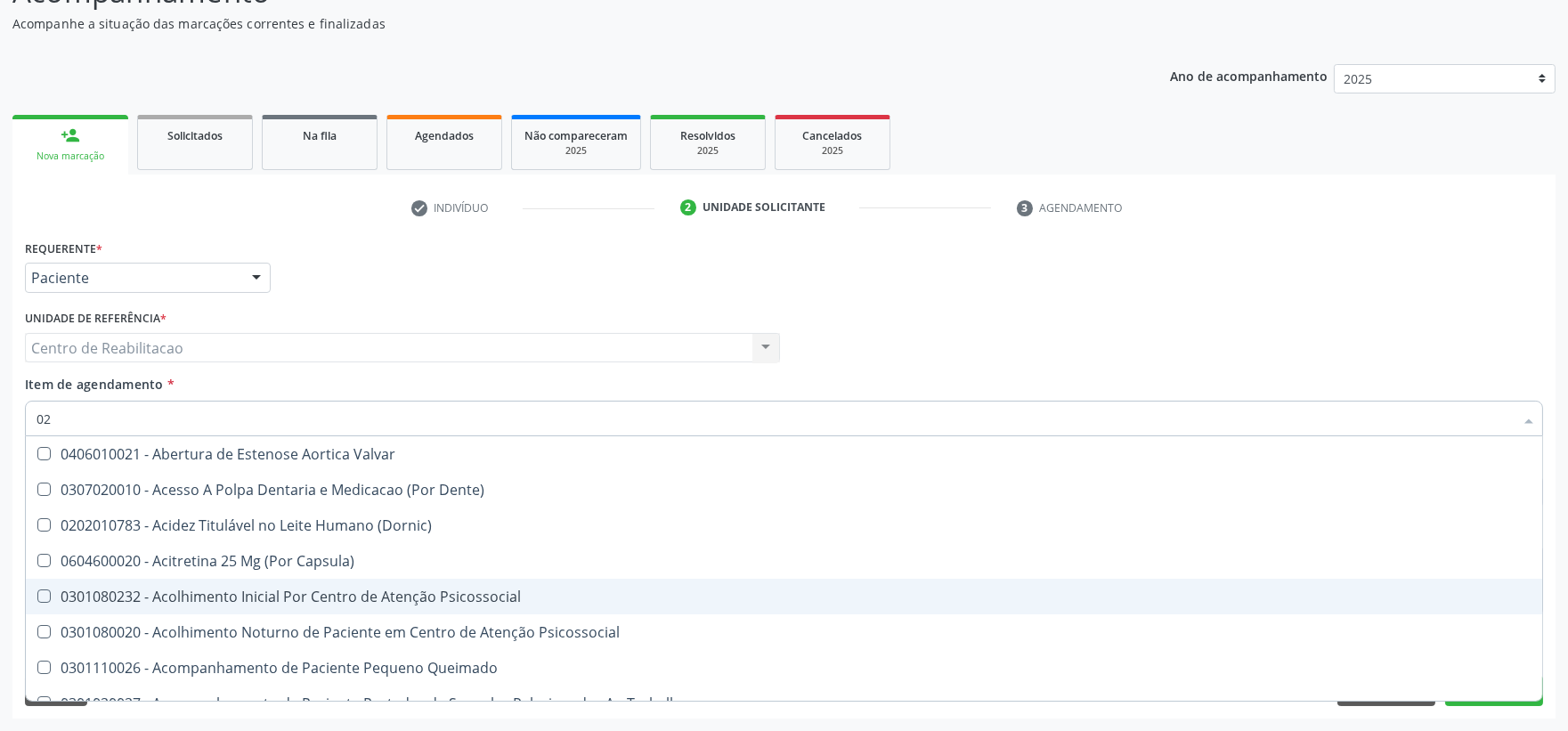
type input "020"
checkbox Terapeutica "true"
checkbox Urina "false"
checkbox Intra-Aortico "true"
checkbox Epispádia "true"
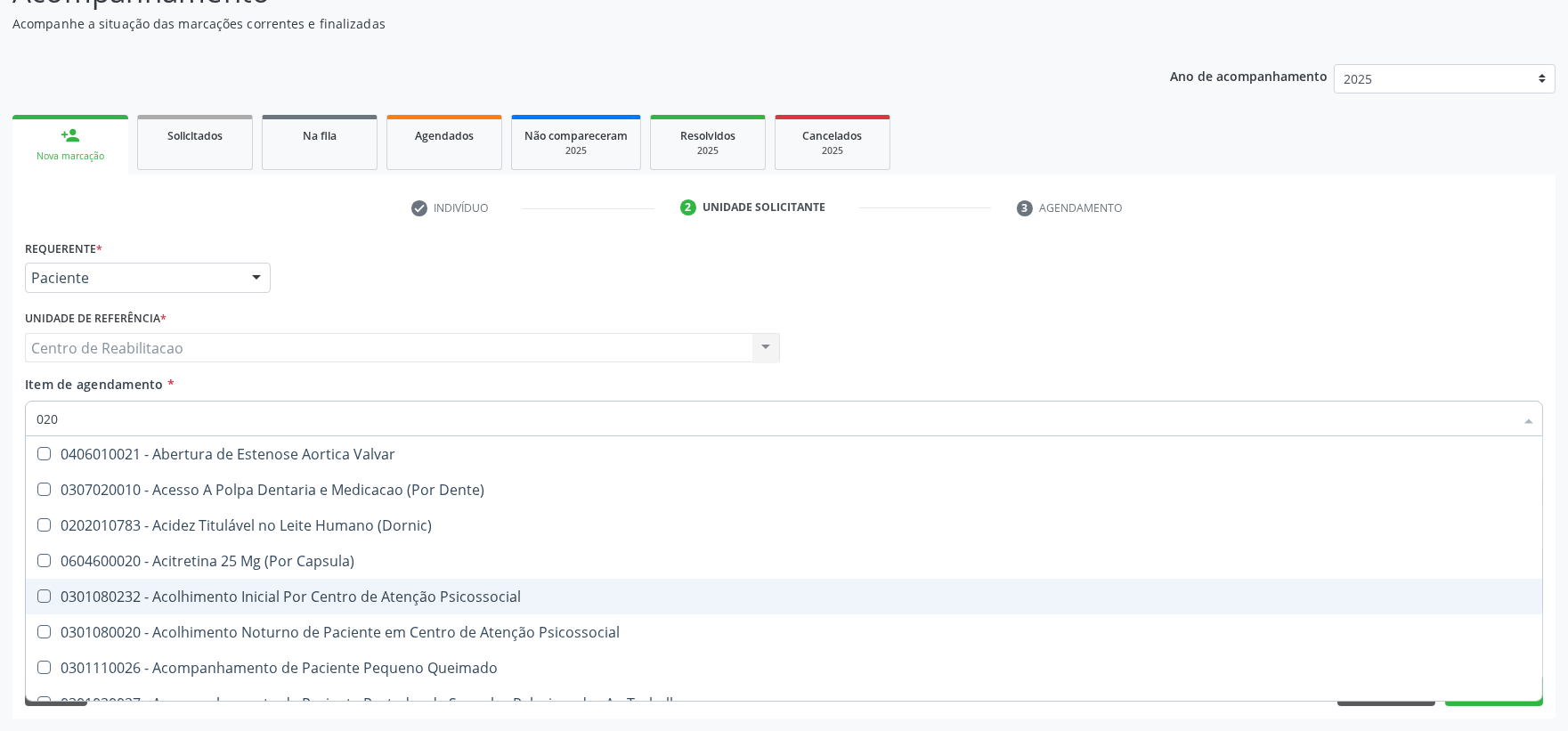
checkbox Anos\) "true"
checkbox Congênita "true"
checkbox Complementar\) "true"
checkbox Orgaos "true"
checkbox \(Qualitativo\) "true"
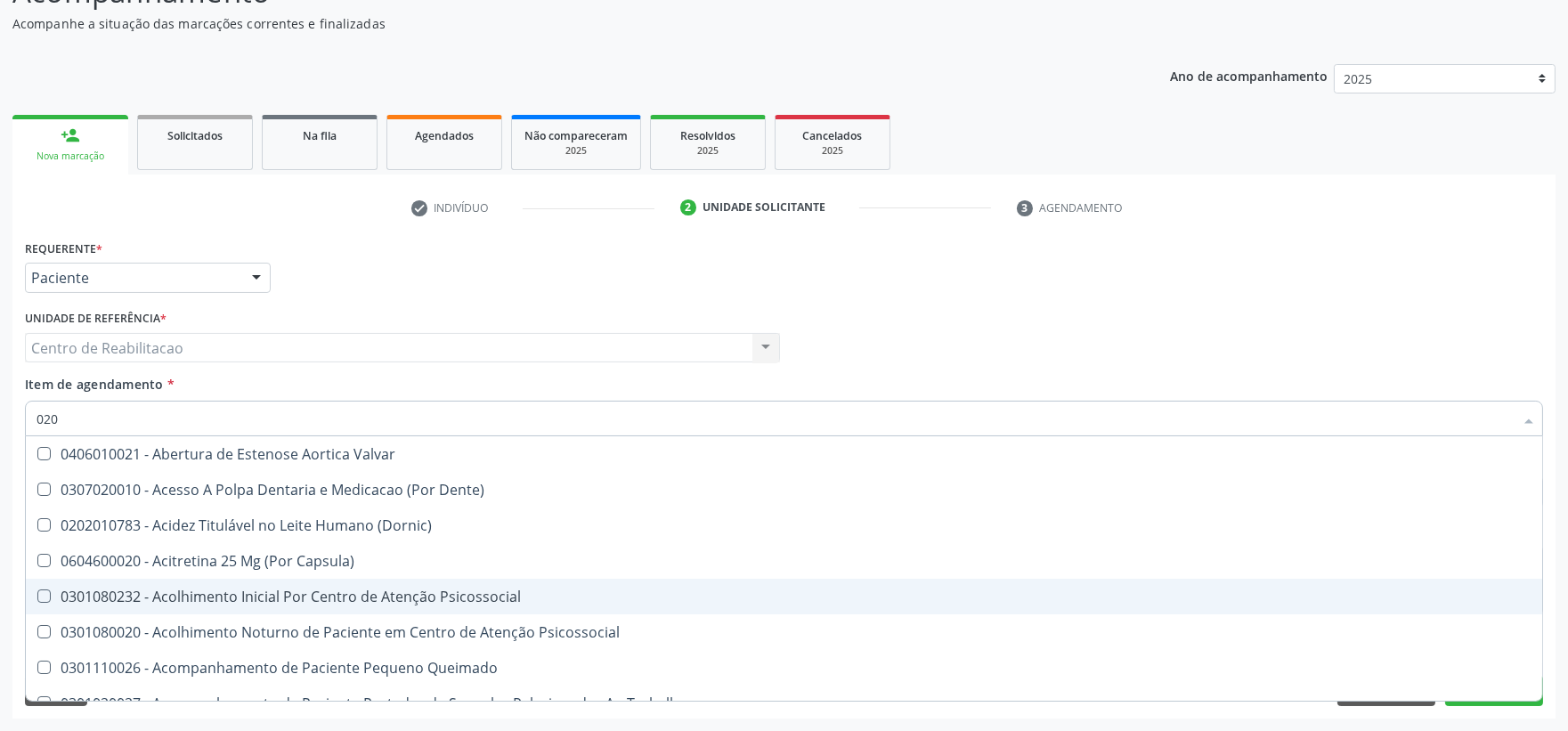
checkbox Glomerular "true"
checkbox Hormonais "true"
checkbox Artéria "true"
checkbox Semana\) "true"
checkbox Pediátrico "true"
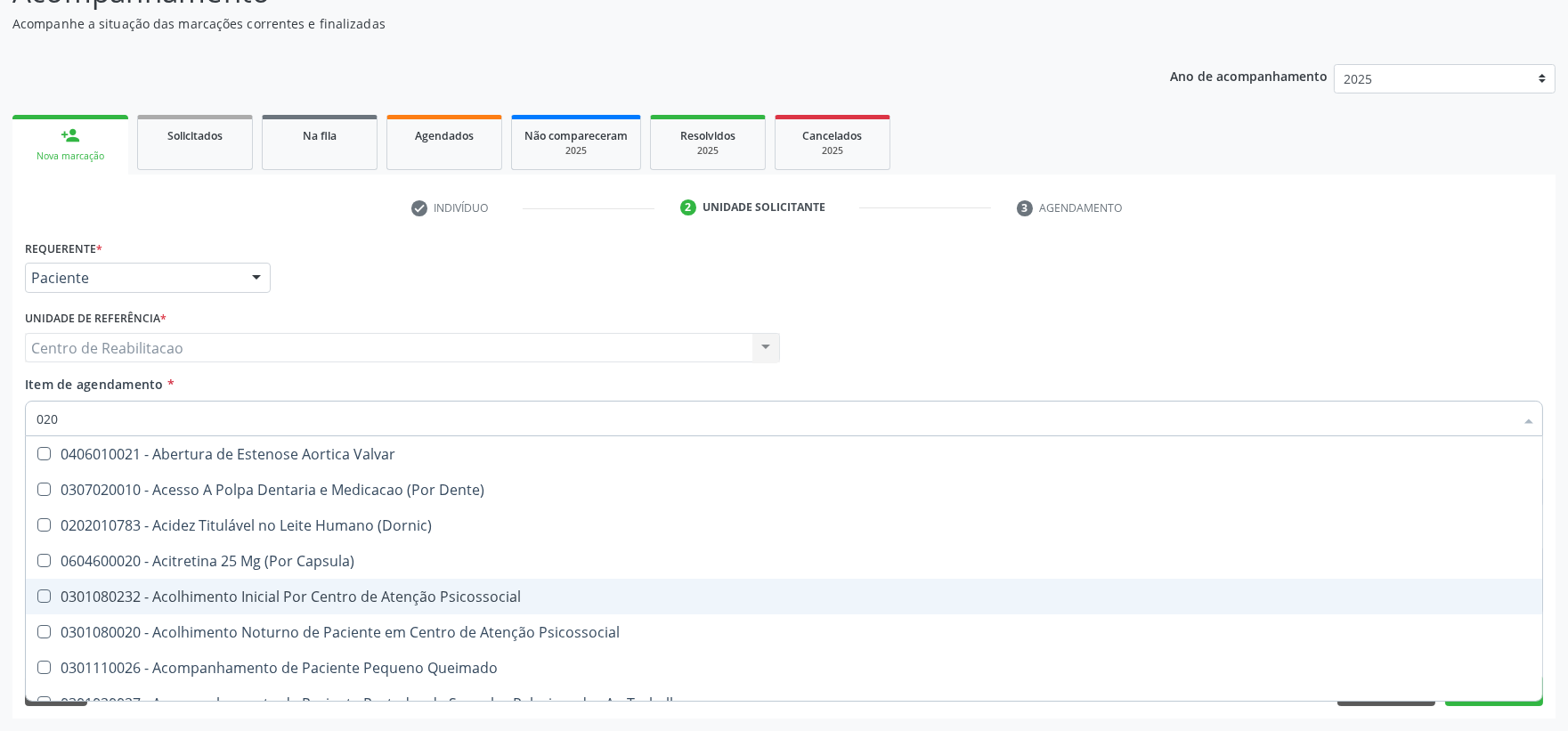
checkbox Dias "true"
checkbox Ii\) "true"
checkbox Urico "false"
checkbox Hdl "false"
checkbox Ldl "false"
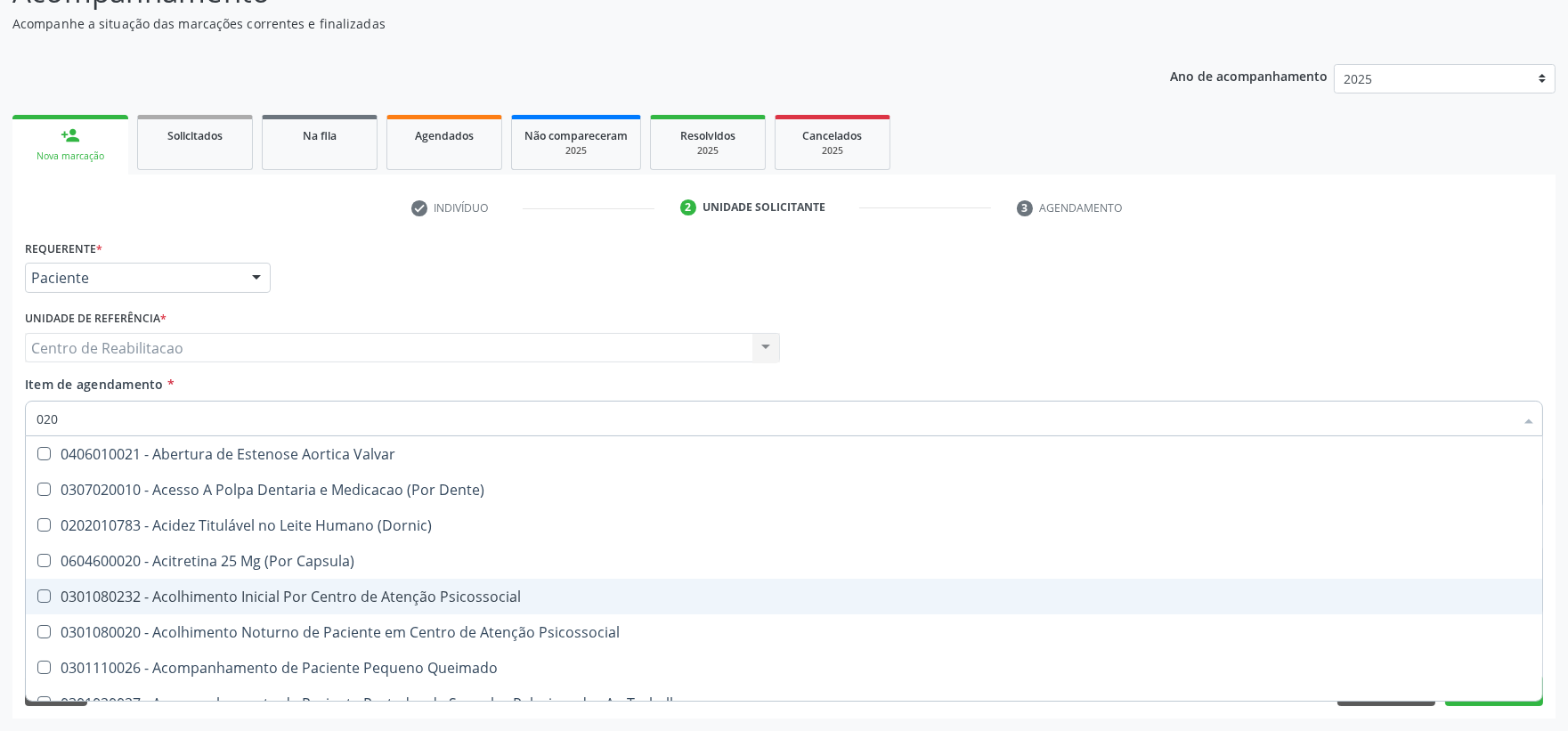
checkbox Total "false"
checkbox Creatinina "false"
checkbox Ferritina "false"
checkbox Glicose "false"
checkbox Glicosilada "false"
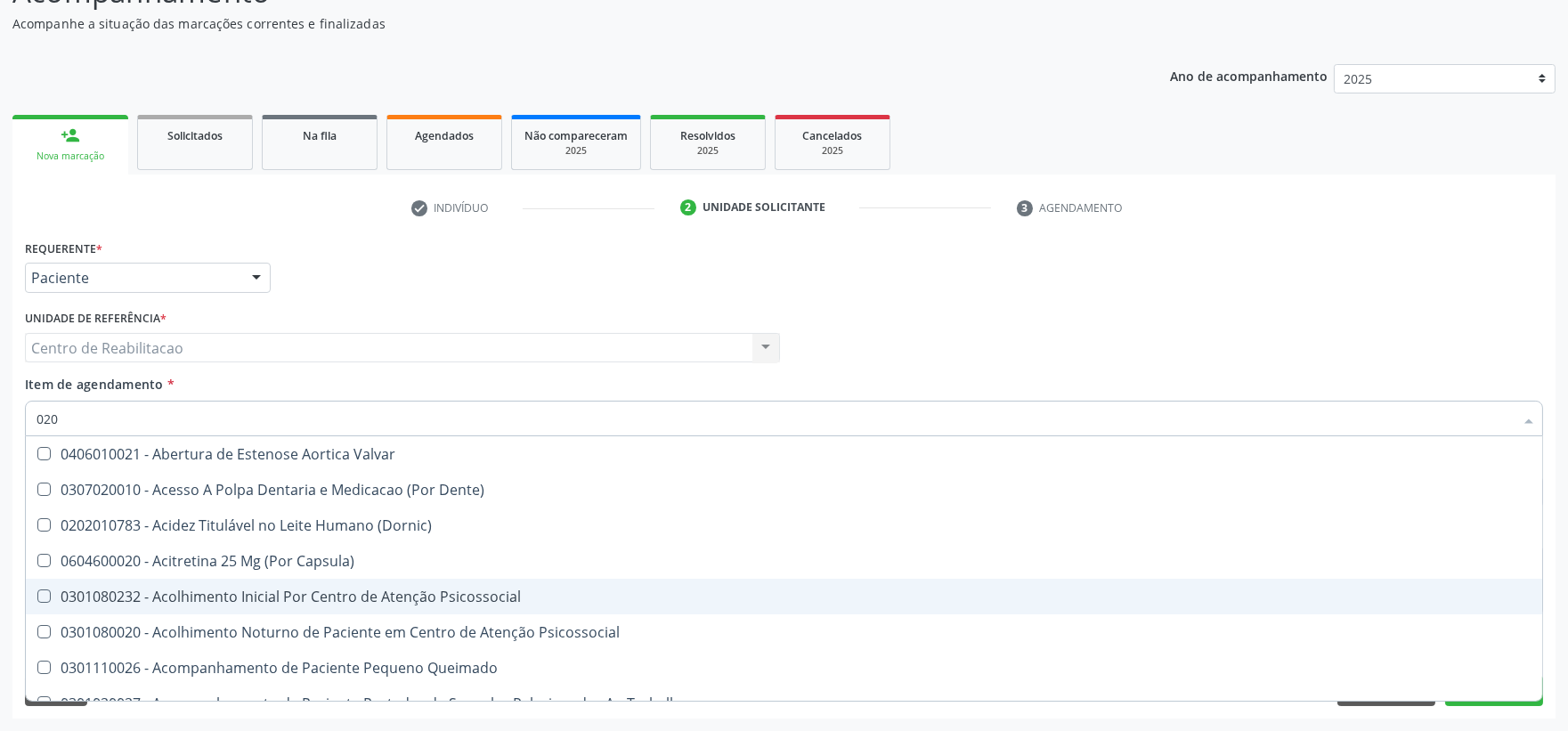
checkbox \(Tsh\) "false"
checkbox Livre\) "false"
checkbox \(Tgo\) "false"
checkbox \(Tgp\) "false"
checkbox Triglicerideos "false"
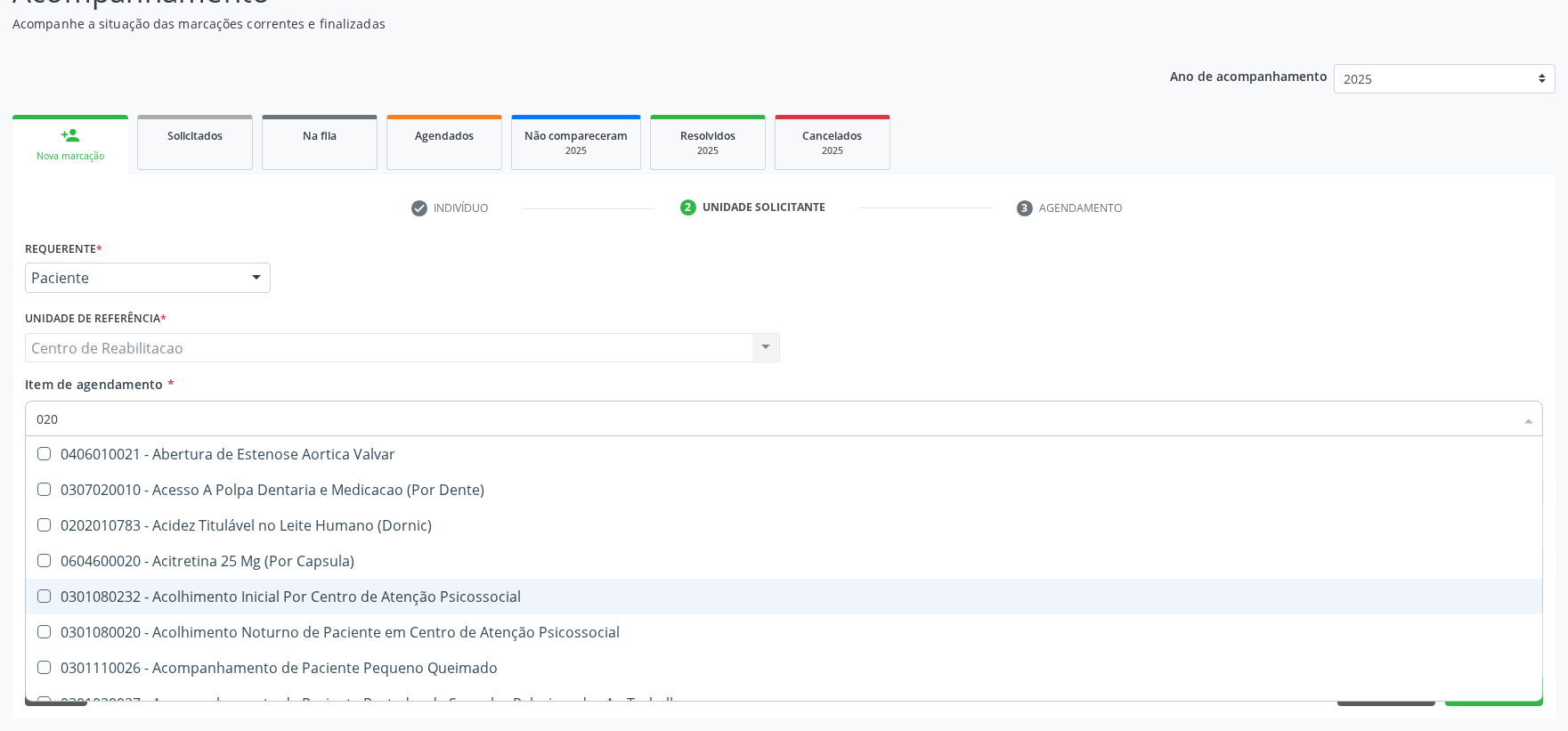
checkbox \(T3\) "true"
checkbox Ureia "false"
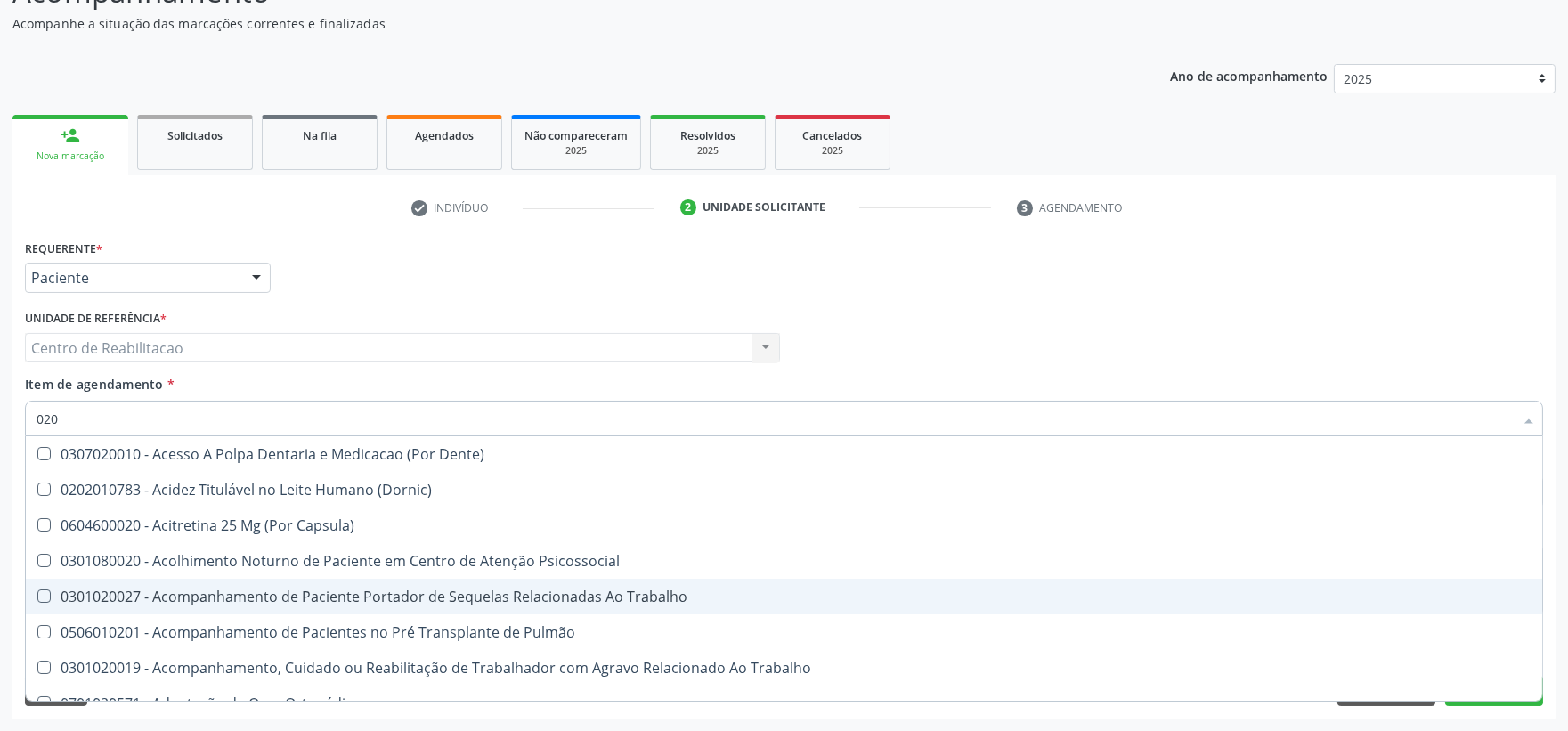
type input "0202"
checkbox Capsula\) "true"
checkbox Urina "false"
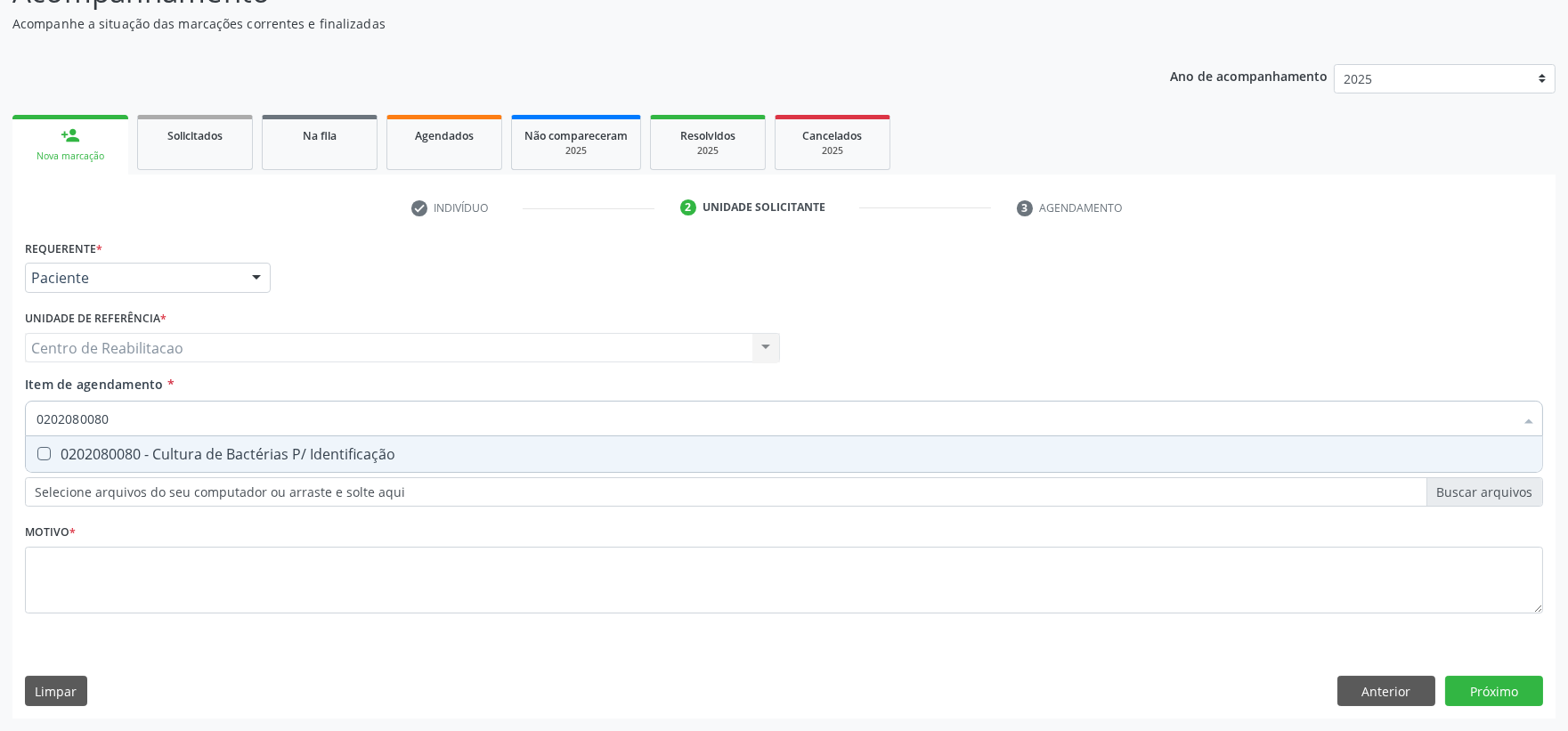
click at [53, 451] on div "0202080080 - Cultura de Bactérias P/ Identificação" at bounding box center [783, 454] width 1495 height 14
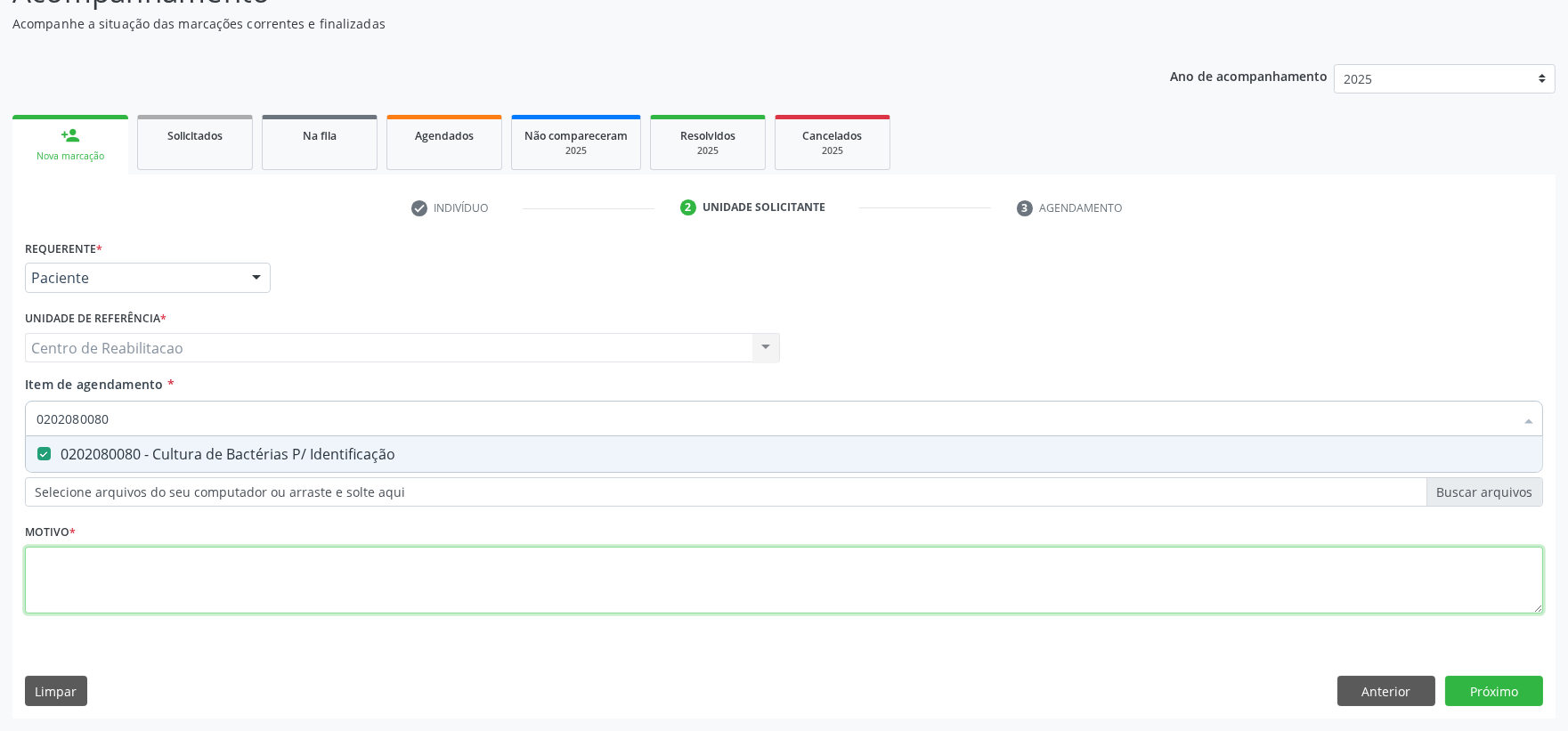
click at [84, 549] on div "Requerente * Paciente Profissional de Saúde Paciente Nenhum resultado encontrad…" at bounding box center [784, 437] width 1518 height 403
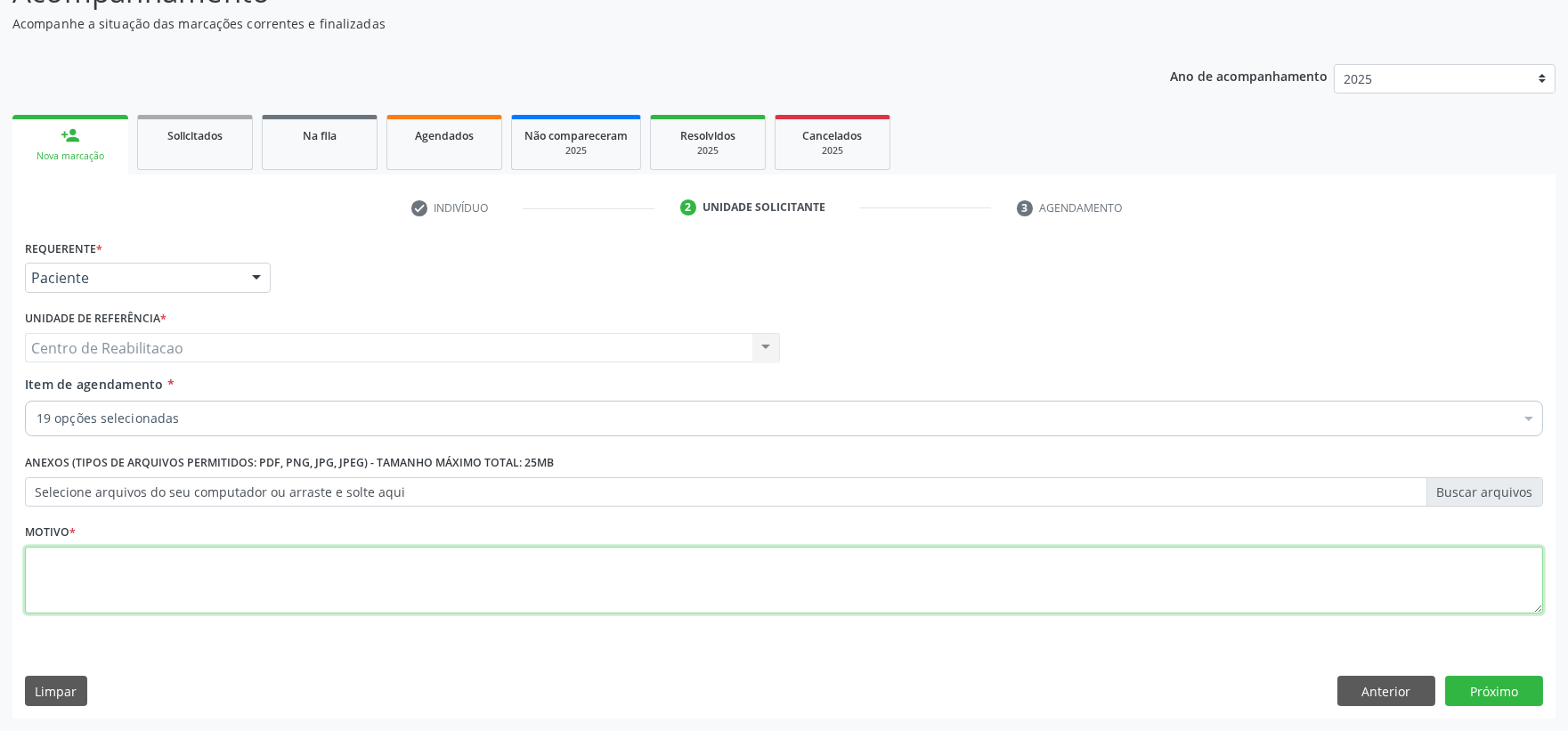
click at [83, 566] on div "Requerente * Paciente Profissional de Saúde Paciente Nenhum resultado encontrad…" at bounding box center [784, 437] width 1518 height 403
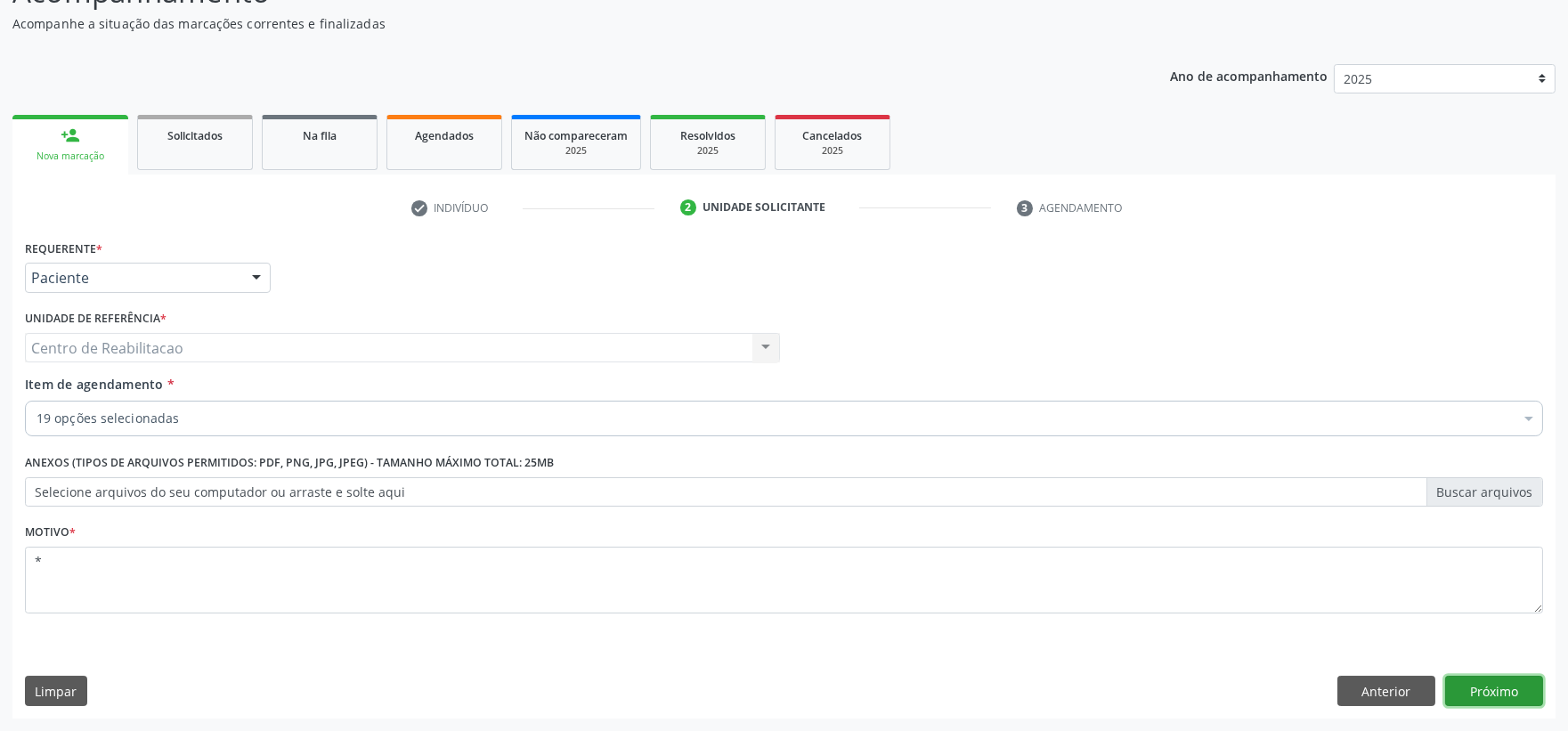
click at [1494, 693] on button "Próximo" at bounding box center [1494, 690] width 98 height 30
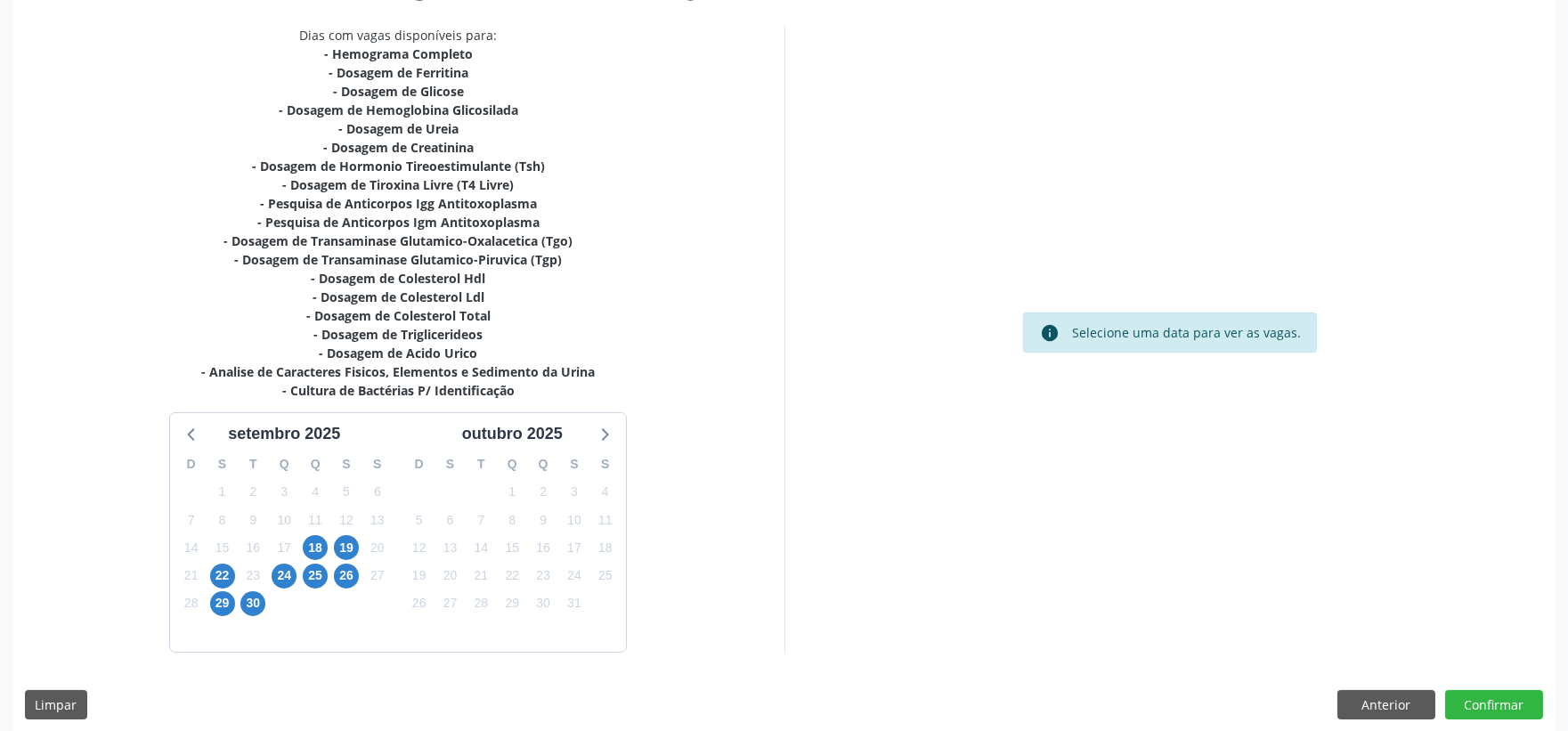
scroll to position [379, 0]
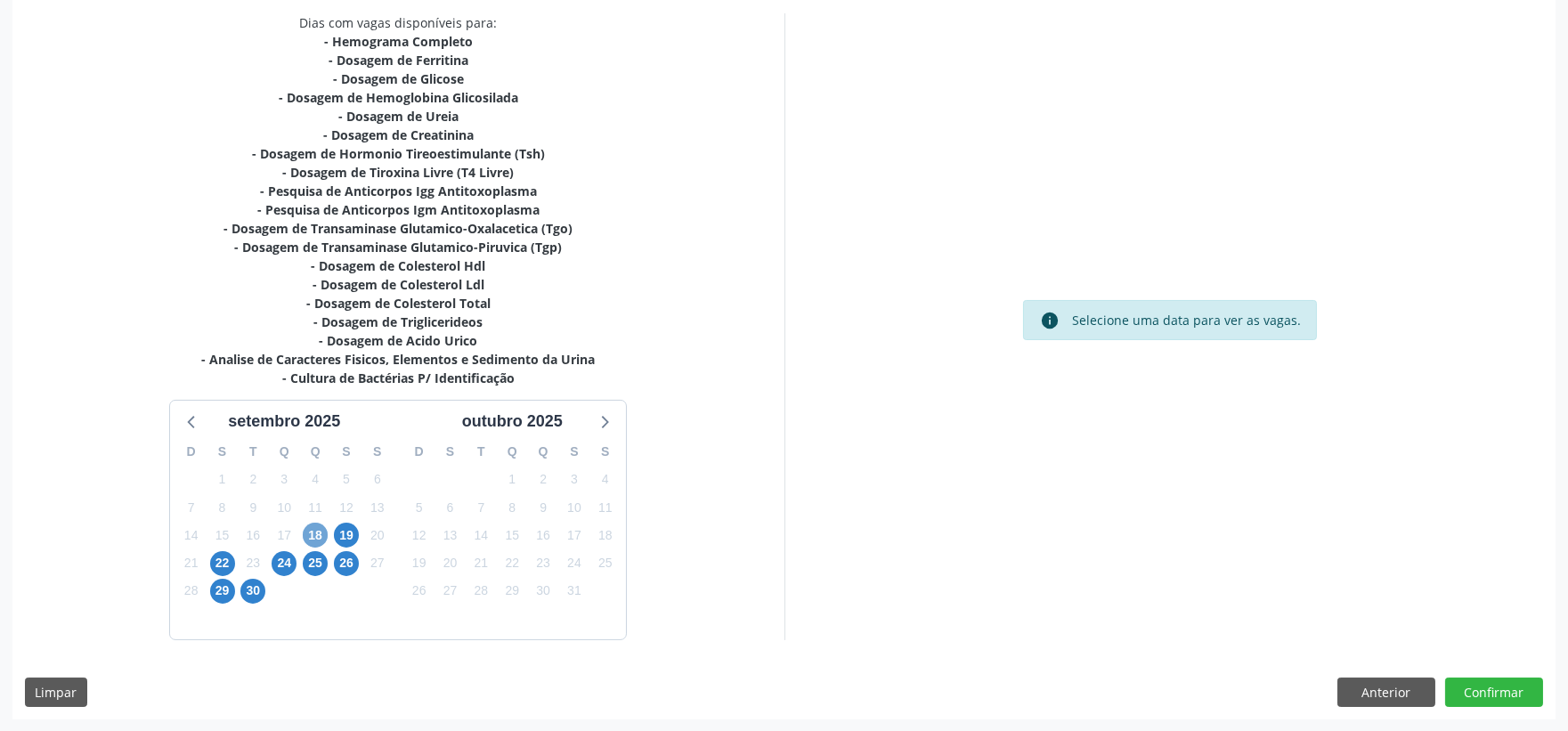
click at [316, 530] on span "18" at bounding box center [316, 536] width 25 height 25
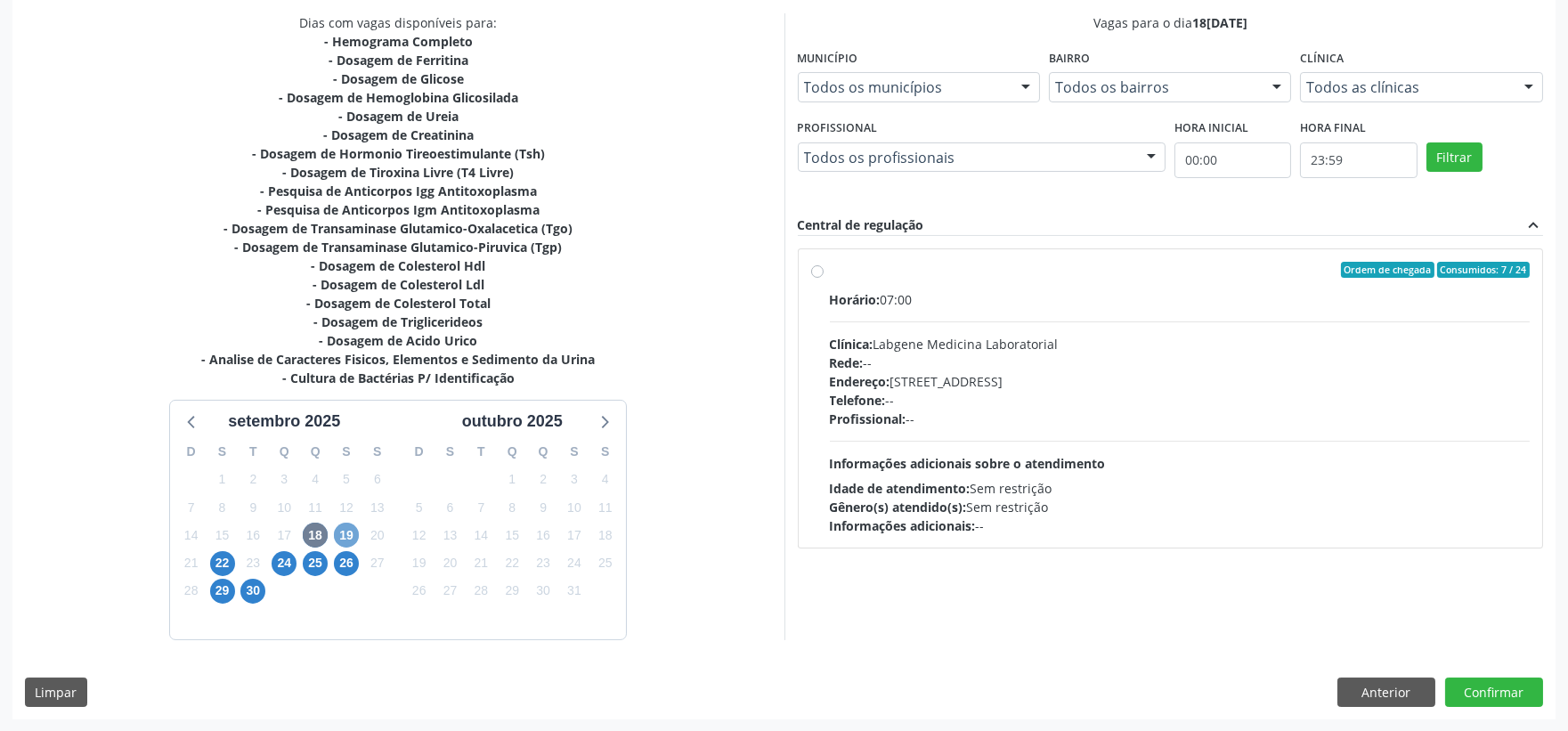
click at [354, 531] on span "19" at bounding box center [346, 536] width 25 height 25
click at [214, 559] on span "22" at bounding box center [222, 565] width 25 height 25
click at [282, 565] on span "24" at bounding box center [284, 565] width 25 height 25
click at [307, 565] on span "25" at bounding box center [316, 565] width 25 height 25
click at [345, 562] on span "26" at bounding box center [346, 565] width 25 height 25
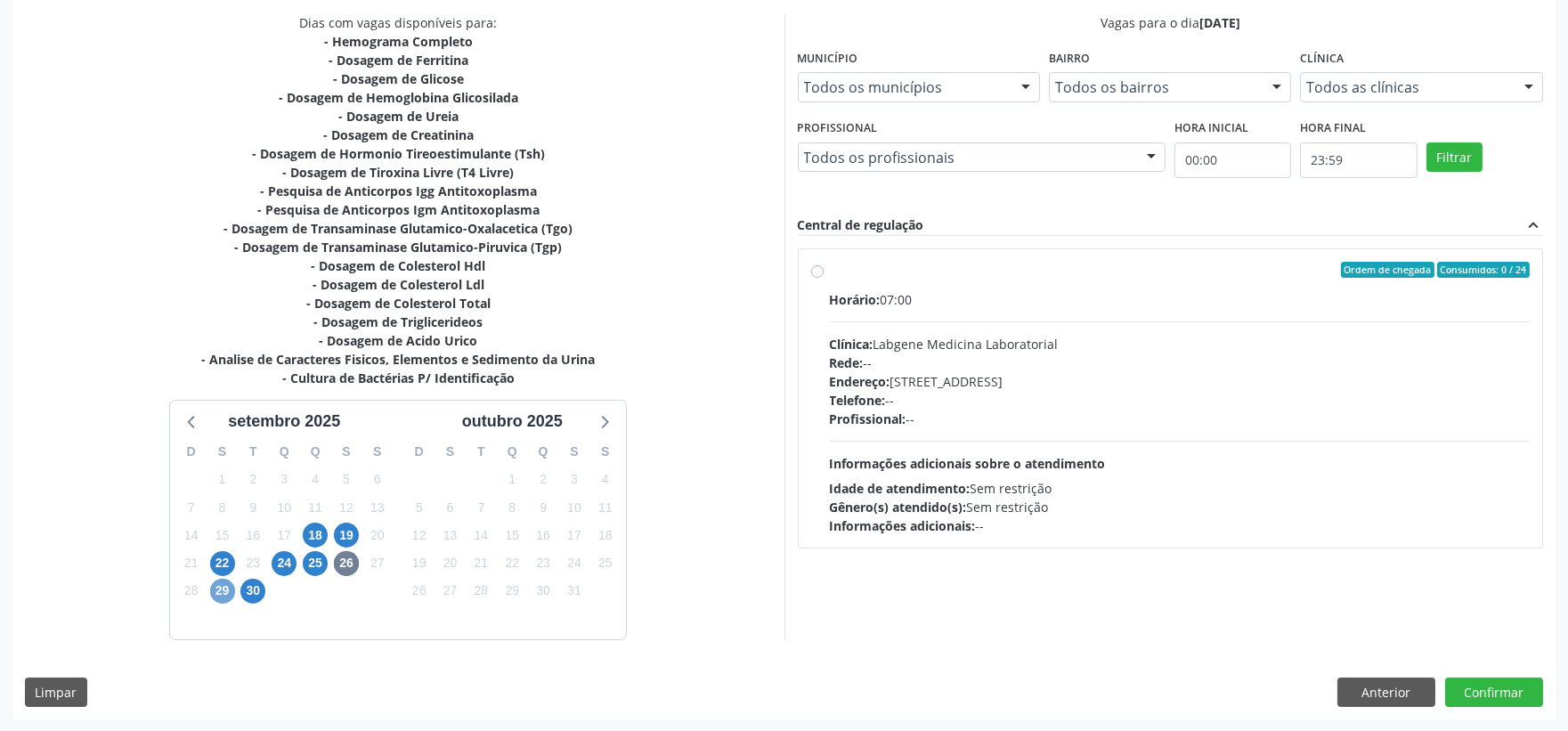
click at [219, 593] on span "29" at bounding box center [222, 592] width 25 height 25
click at [307, 532] on span "18" at bounding box center [316, 536] width 25 height 25
click at [830, 271] on label "Ordem de chegada Consumidos: 7 / 24 Horário: 07:00 Clínica: Labgene Medicina La…" at bounding box center [1180, 398] width 701 height 273
click at [819, 271] on input "Ordem de chegada Consumidos: 7 / 24 Horário: 07:00 Clínica: Labgene Medicina La…" at bounding box center [817, 270] width 13 height 16
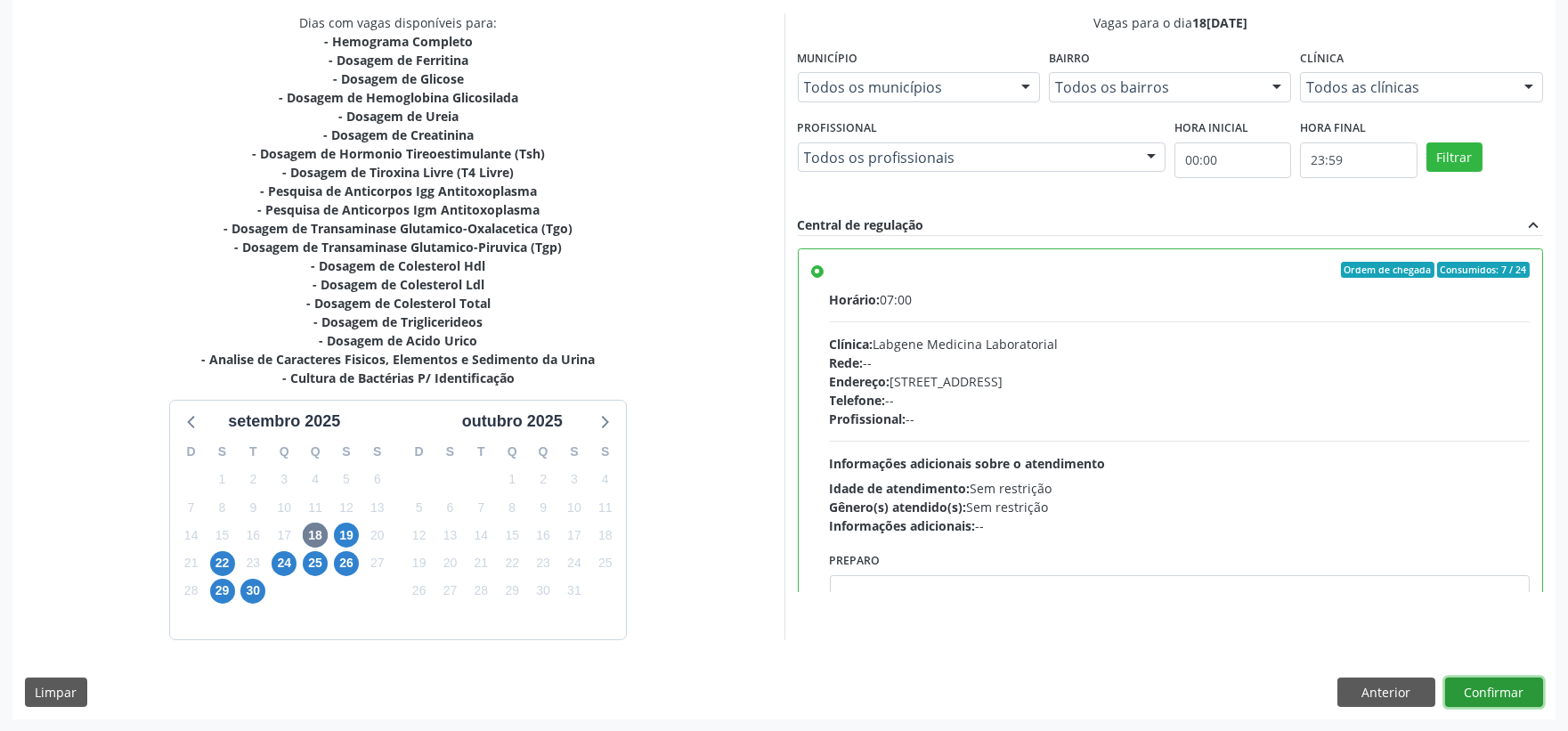
click at [1533, 692] on button "Confirmar" at bounding box center [1494, 692] width 98 height 30
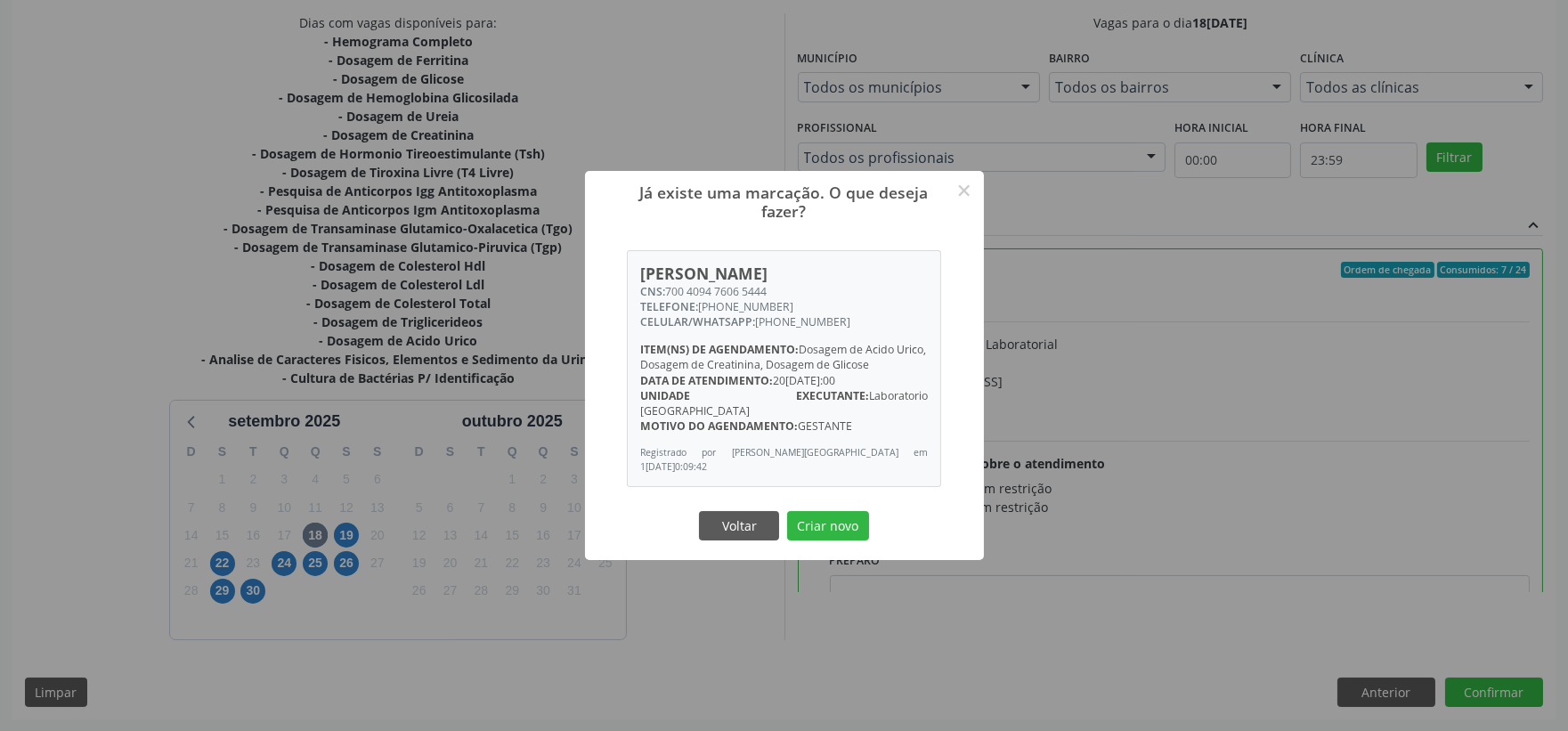
scroll to position [280, 0]
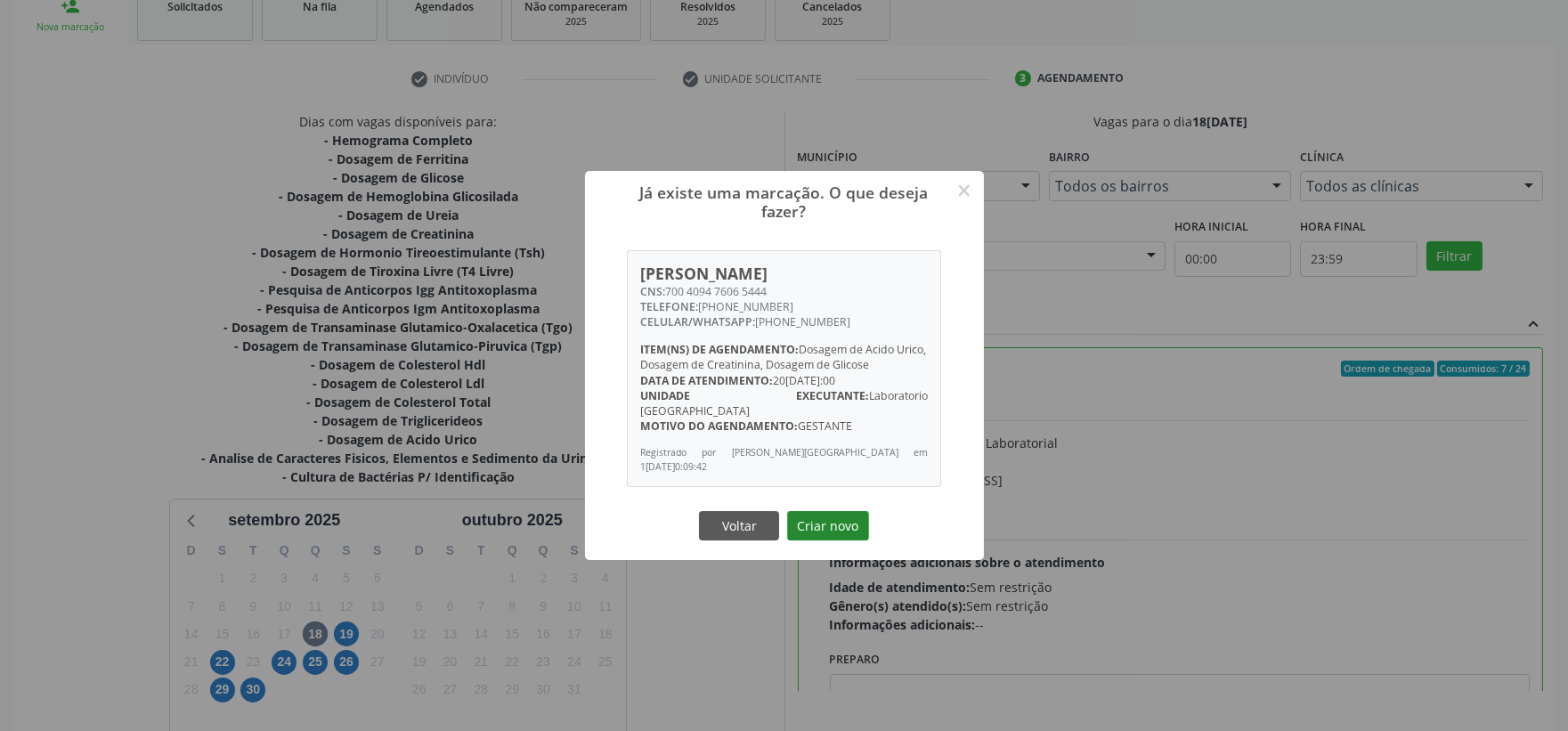
click at [814, 518] on button "Criar novo" at bounding box center [827, 526] width 82 height 30
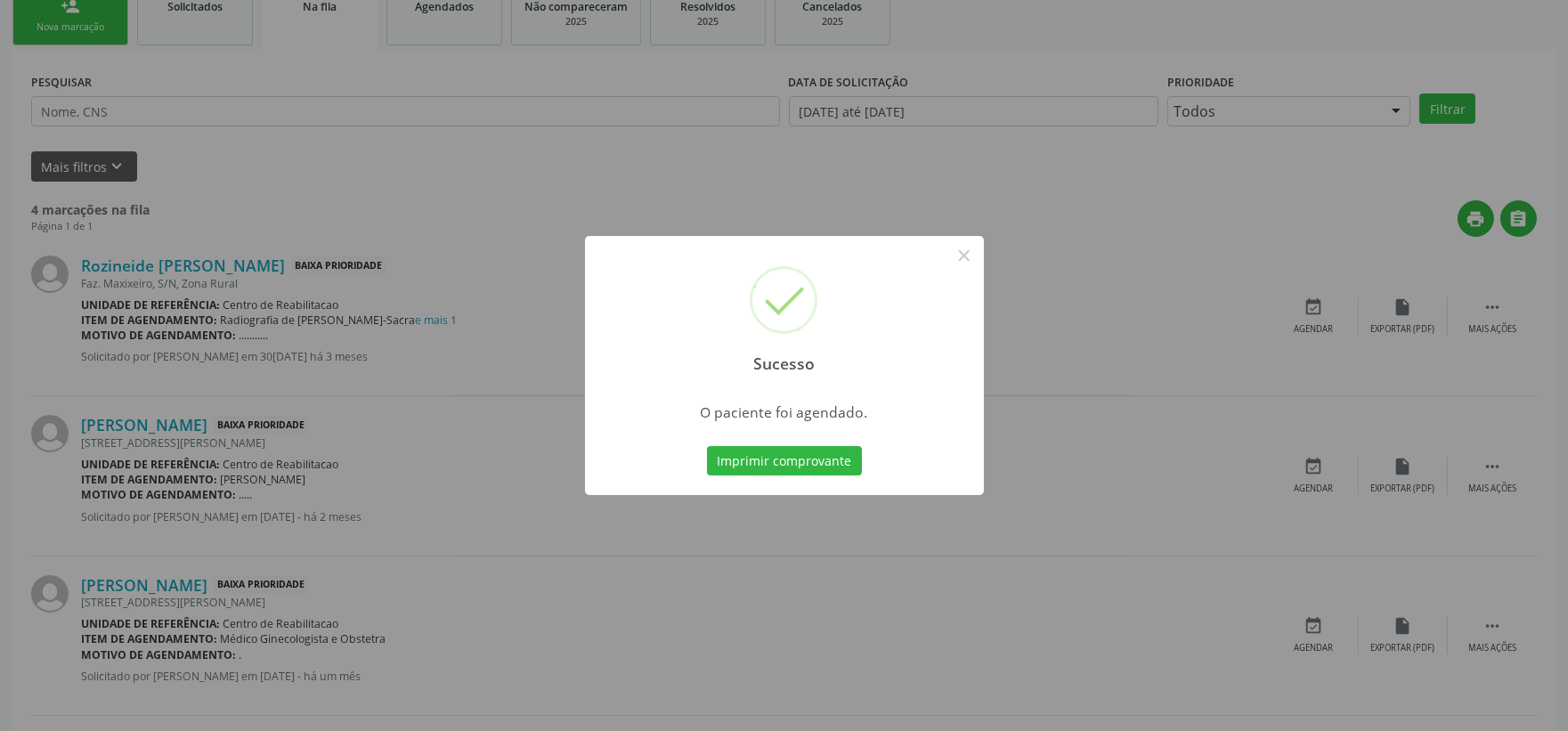
scroll to position [99, 0]
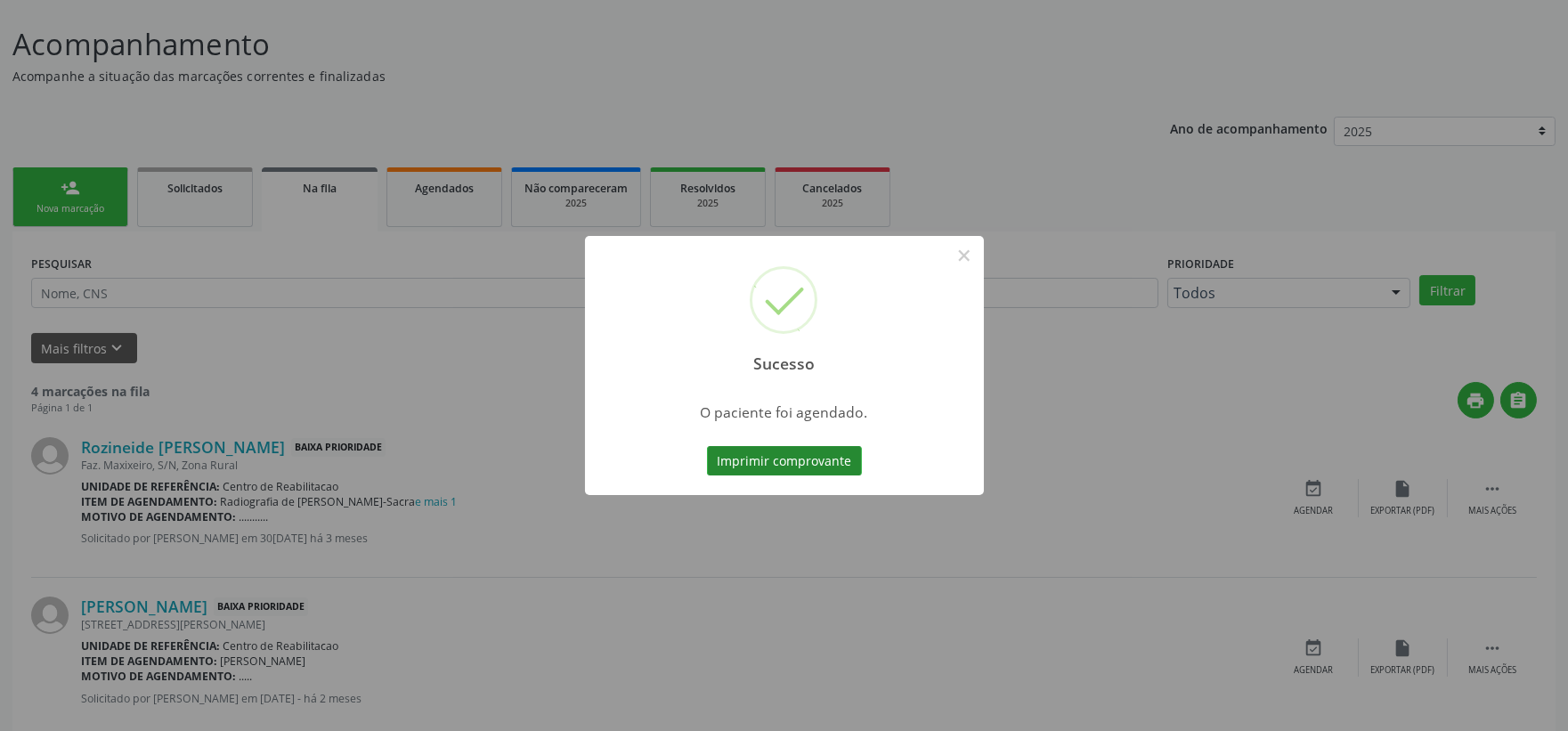
click at [745, 458] on button "Imprimir comprovante" at bounding box center [784, 460] width 155 height 30
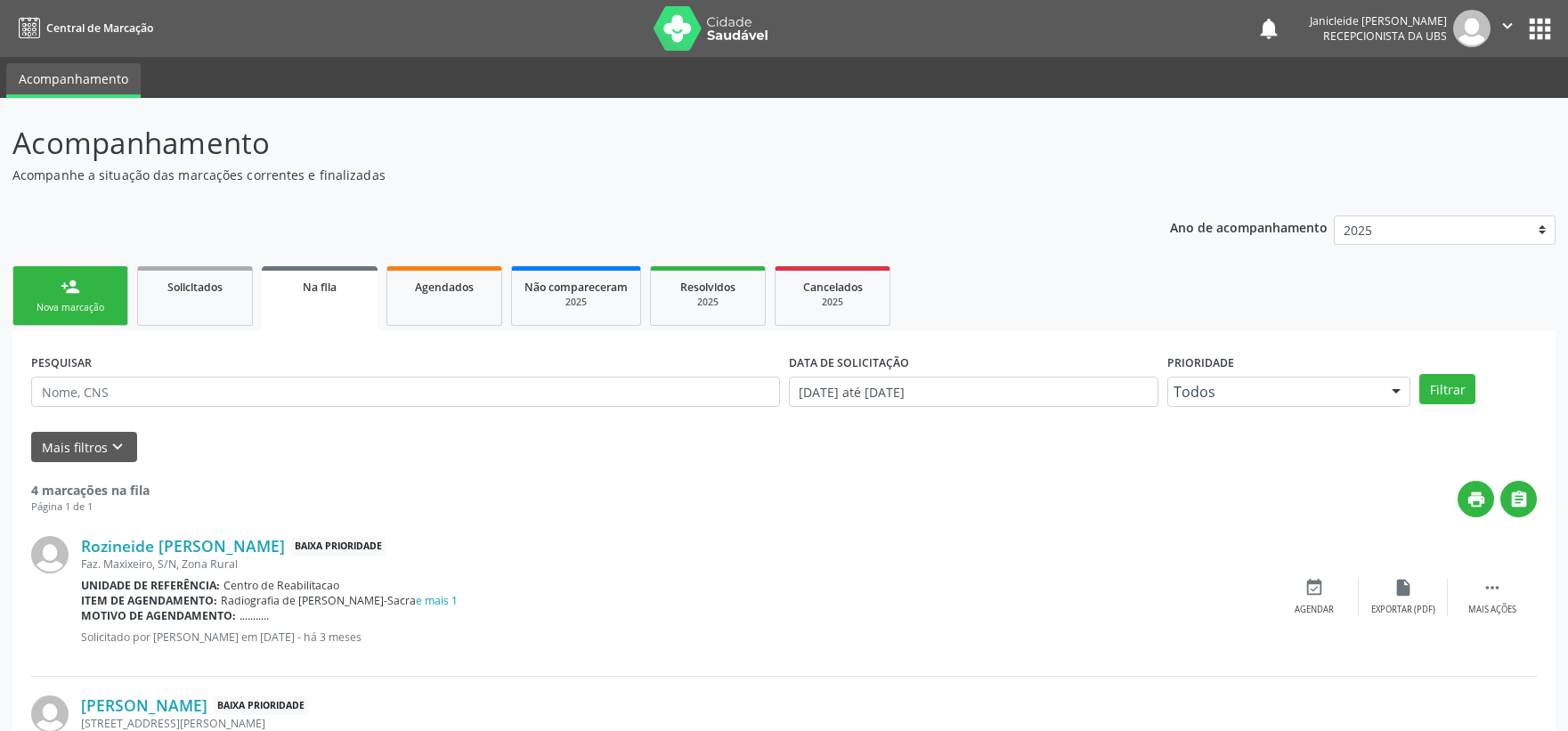
scroll to position [99, 0]
